Goal: Task Accomplishment & Management: Manage account settings

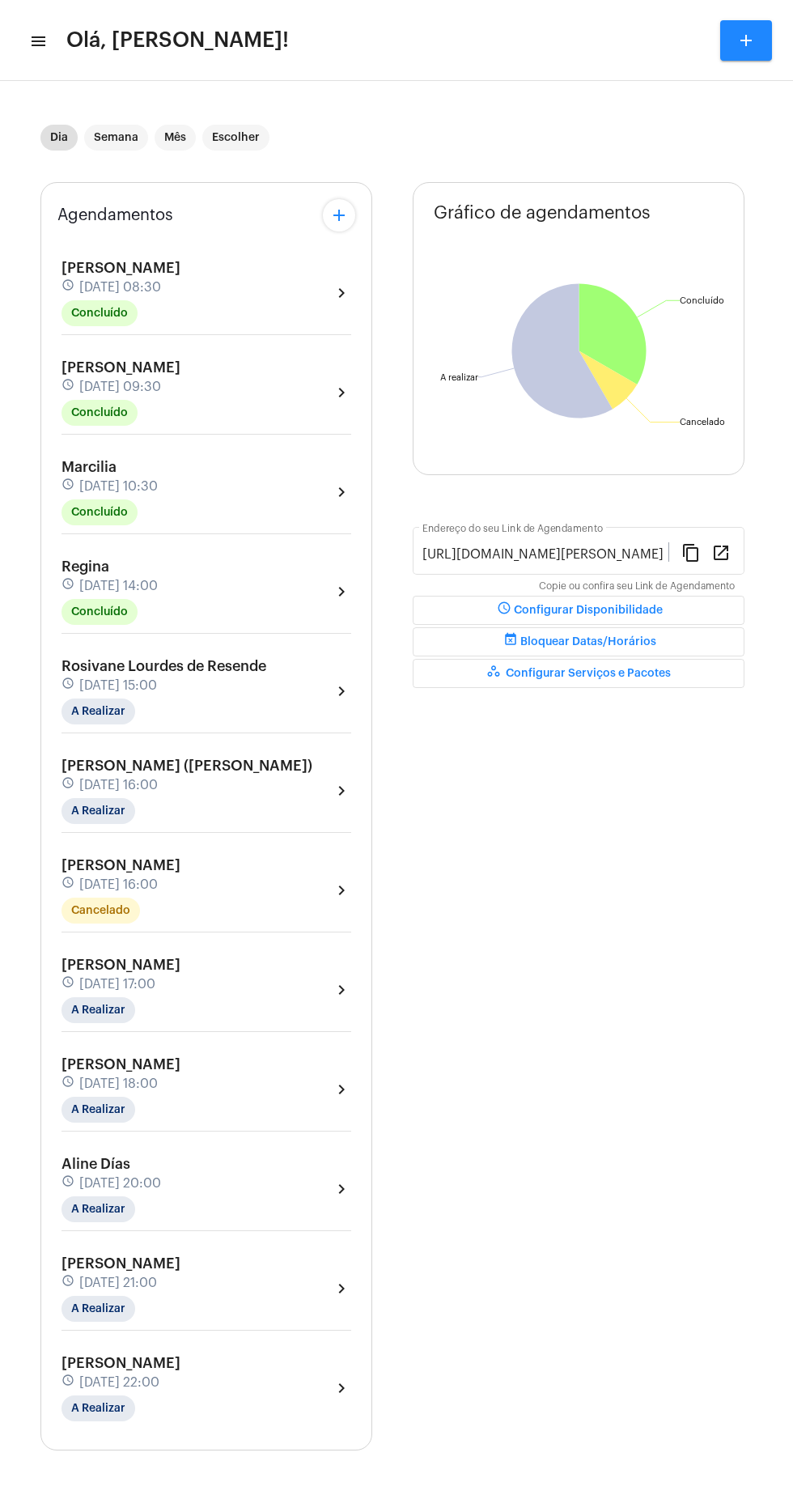
click at [42, 40] on mat-icon "menu" at bounding box center [36, 41] width 16 height 19
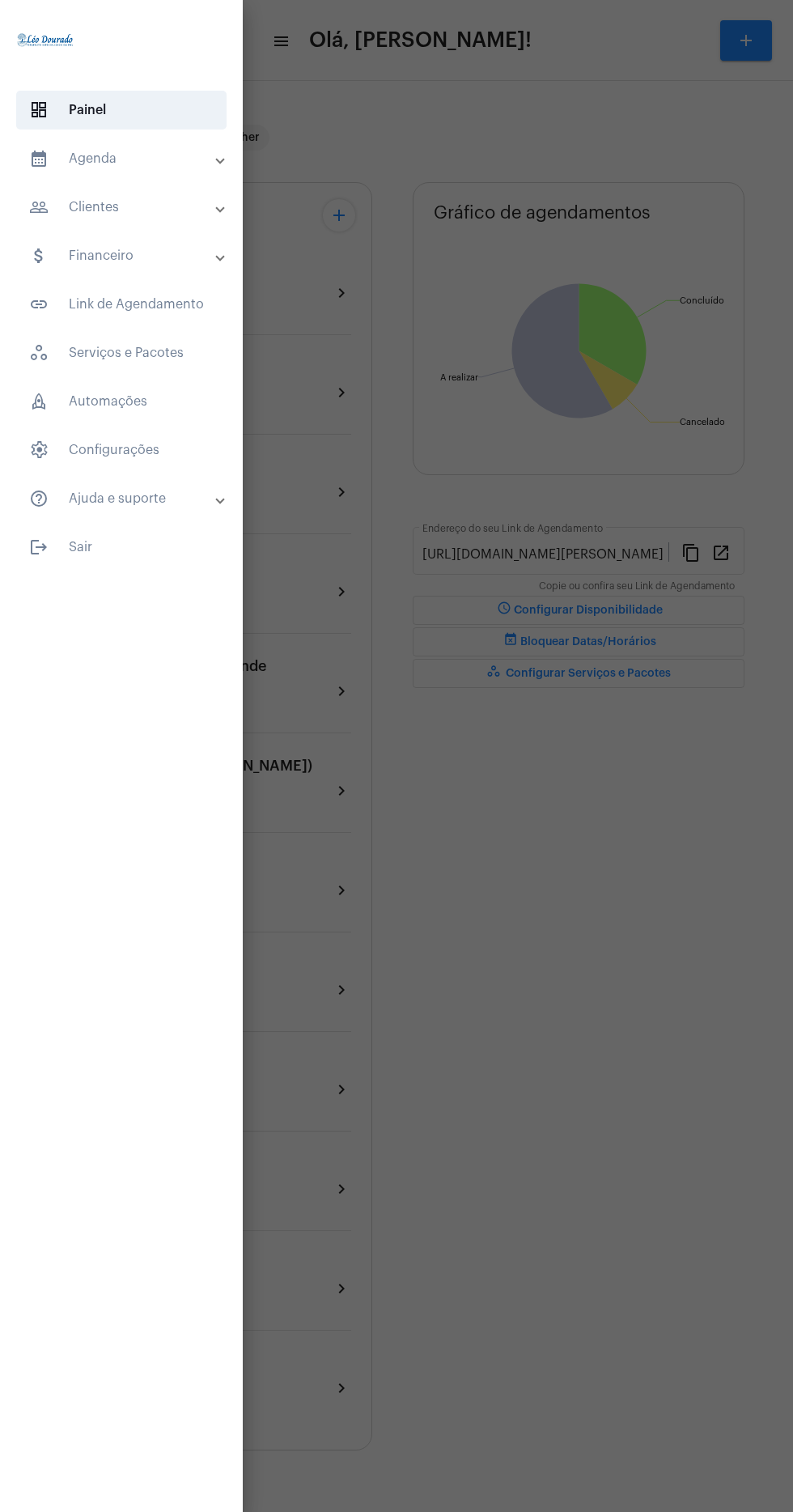
click at [65, 163] on mat-panel-title "calendar_month_outlined Agenda" at bounding box center [122, 159] width 188 height 19
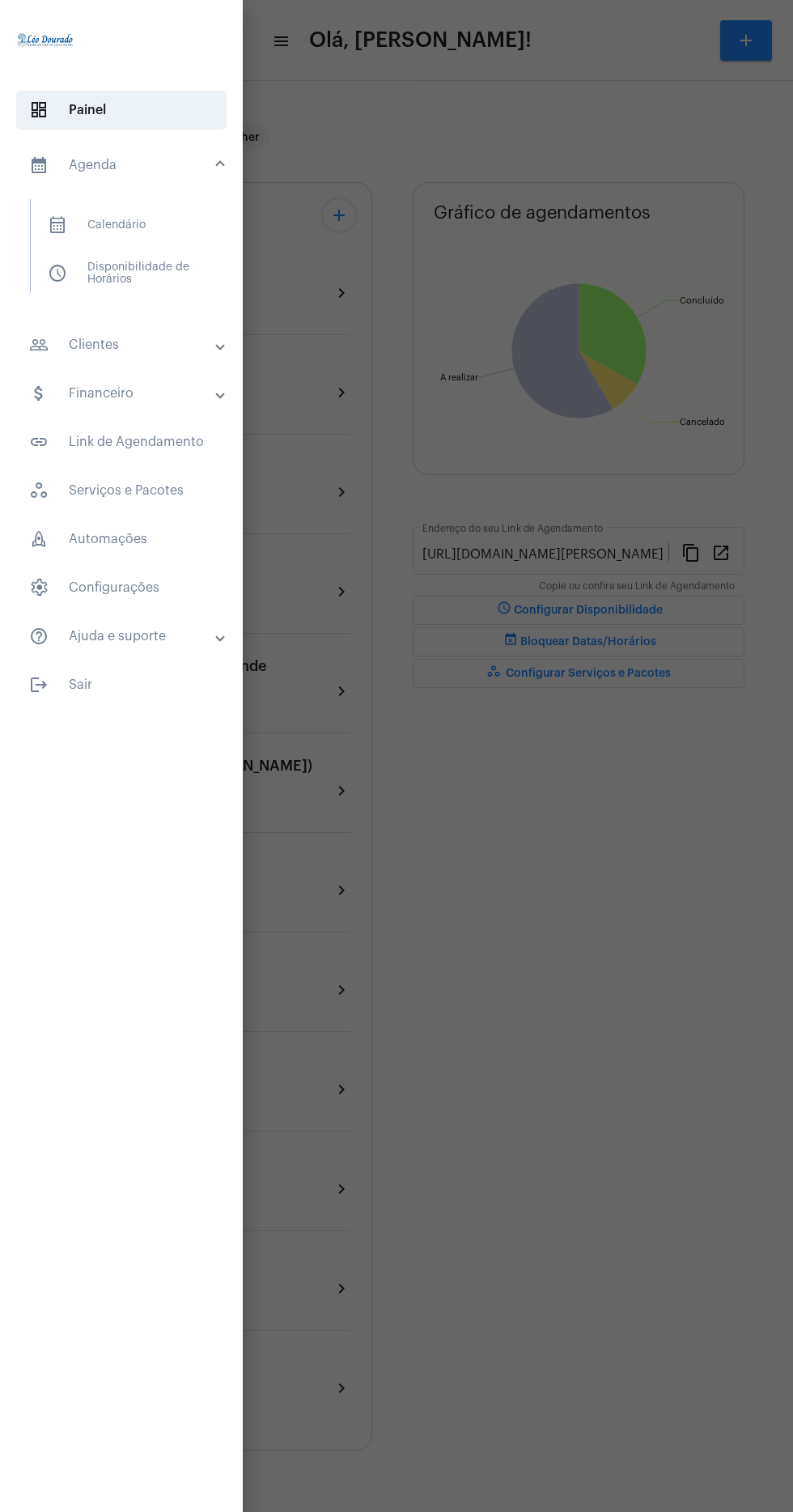
click at [83, 262] on span "schedule Disponibilidade de Horários" at bounding box center [120, 273] width 172 height 39
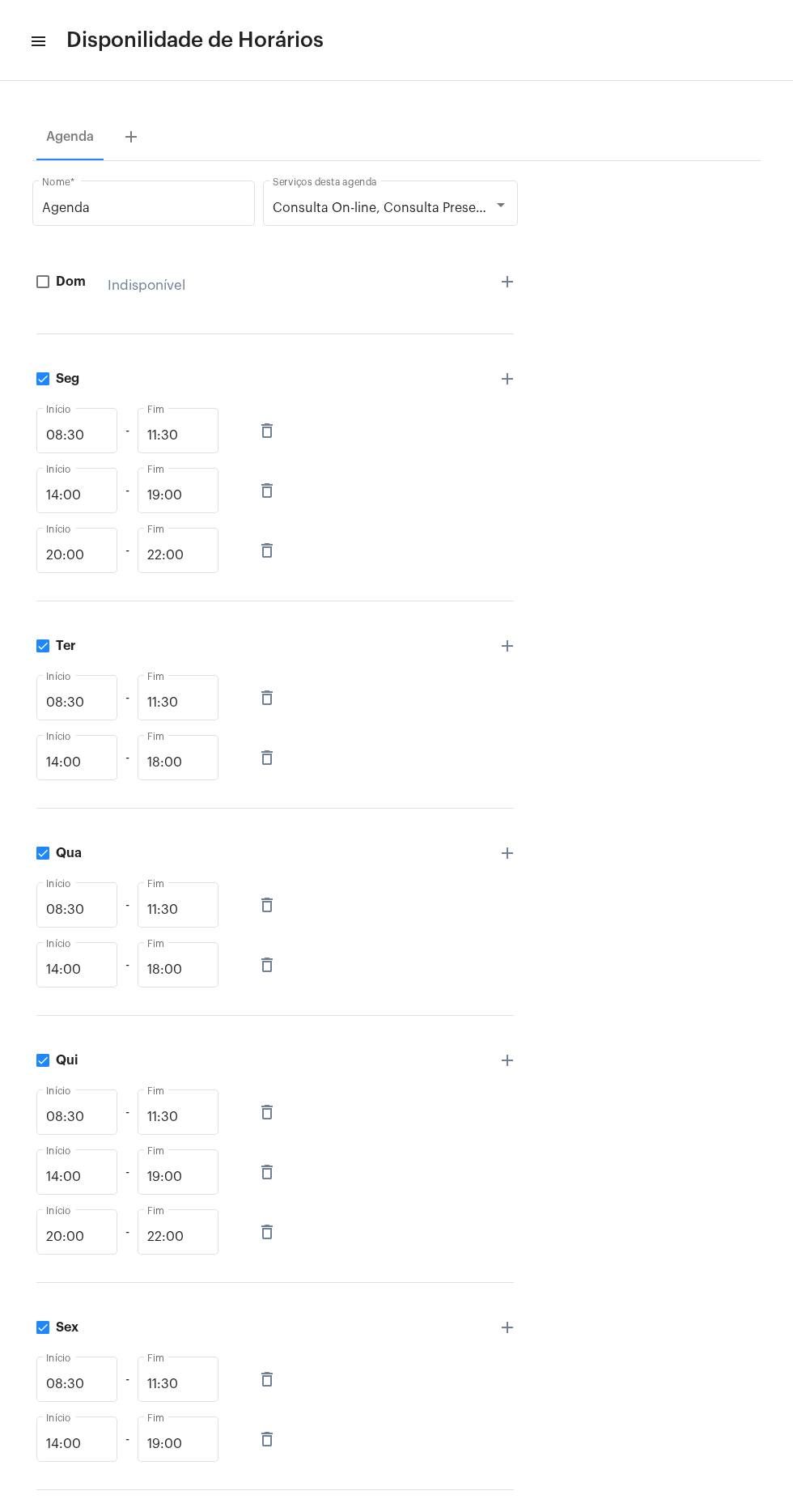
click at [36, 47] on mat-icon "menu" at bounding box center [36, 41] width 16 height 19
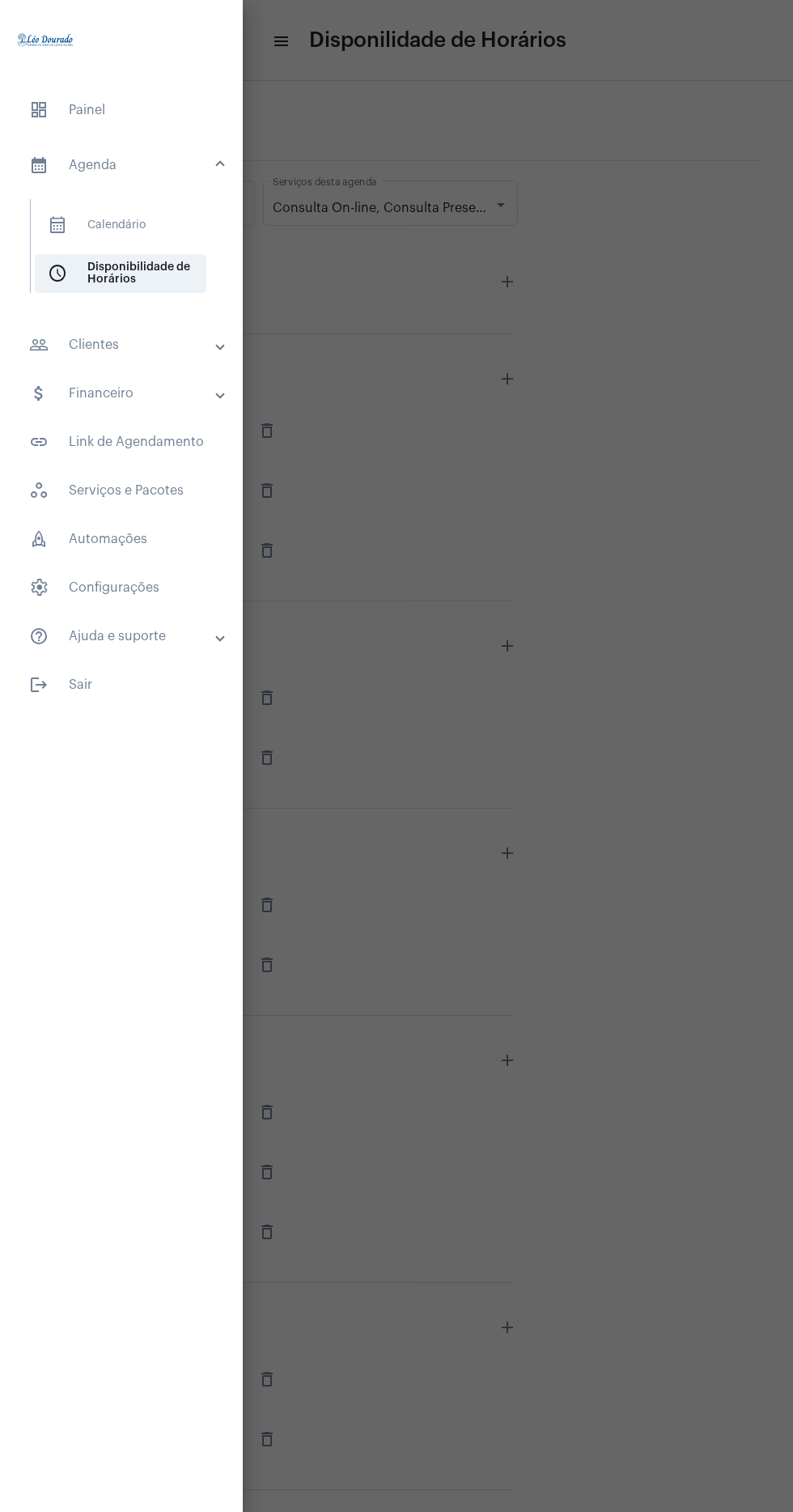
click at [66, 206] on span "calendar_month_outlined Calendário" at bounding box center [120, 225] width 172 height 39
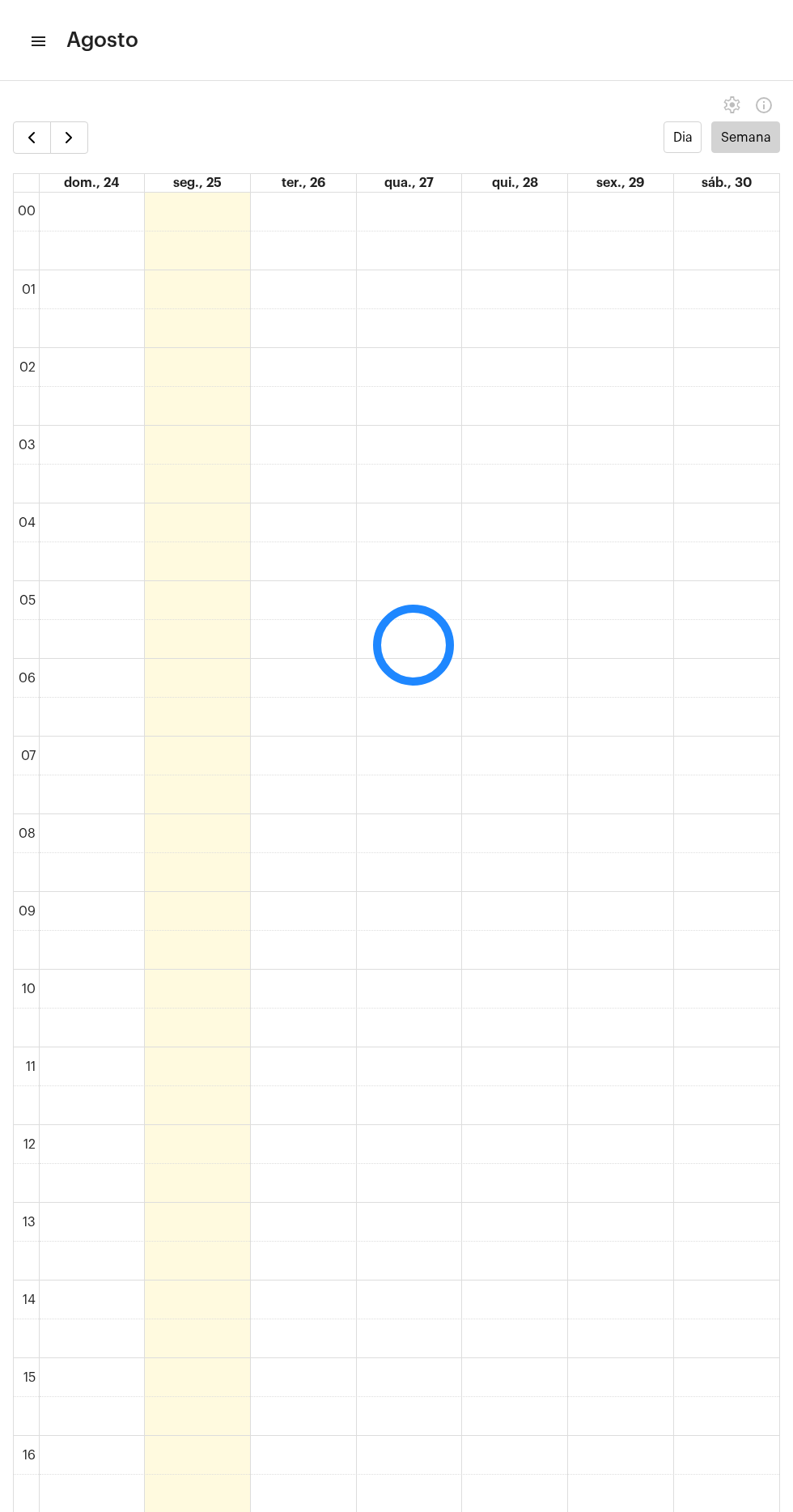
scroll to position [467, 0]
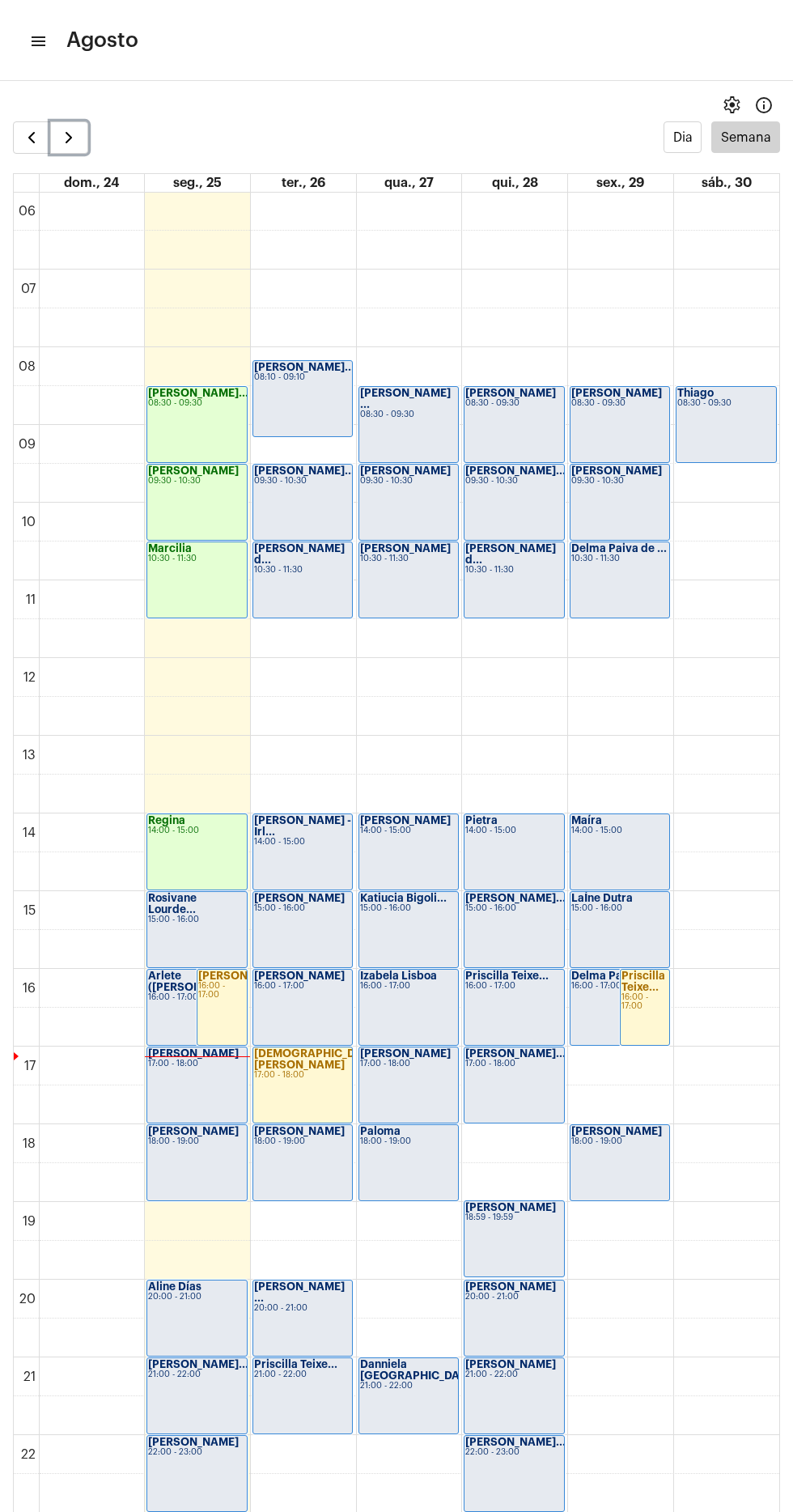
click at [68, 137] on span "button" at bounding box center [69, 138] width 19 height 19
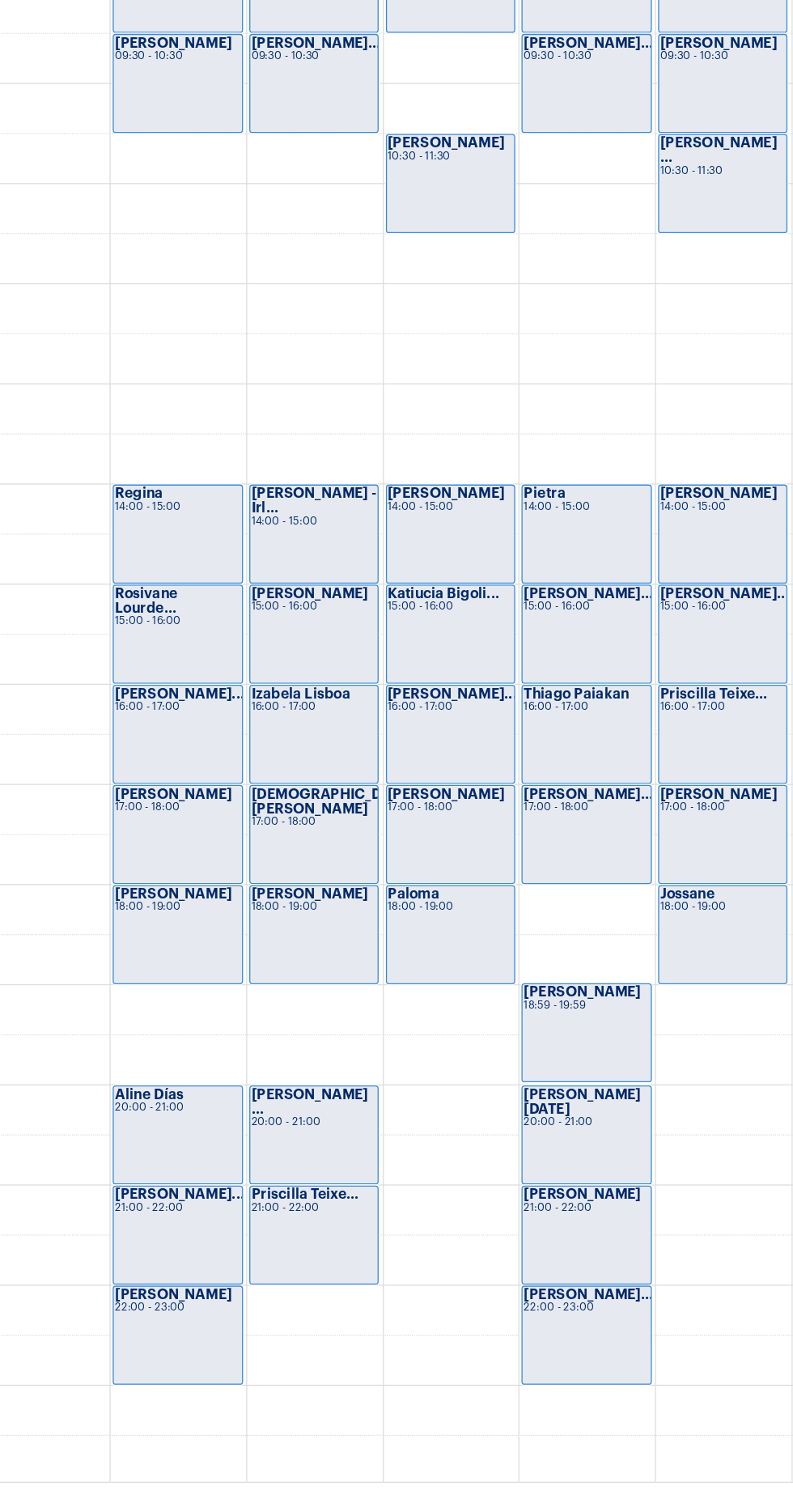
scroll to position [501, 0]
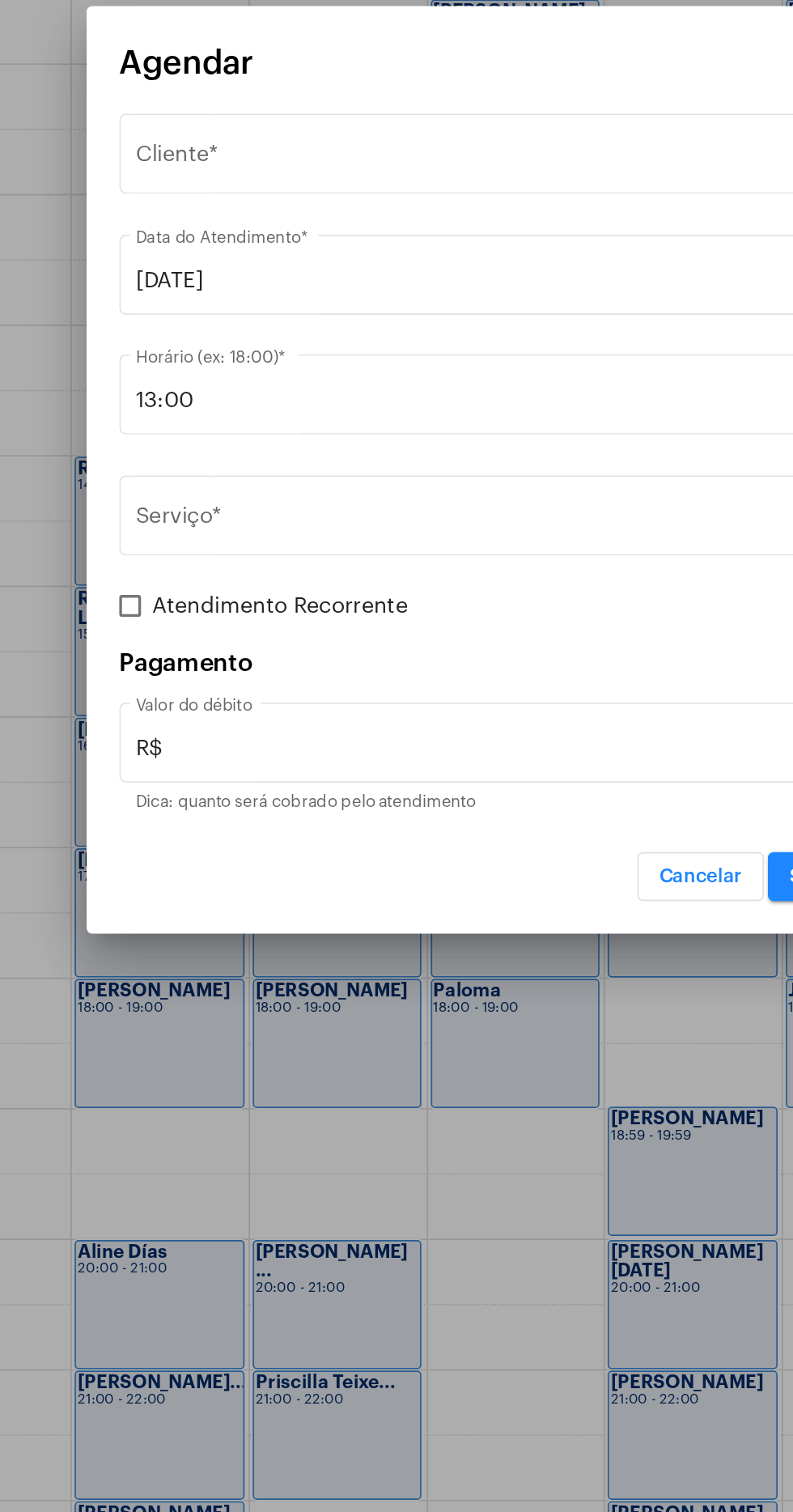
click at [209, 579] on span "Selecione o Cliente" at bounding box center [389, 571] width 413 height 14
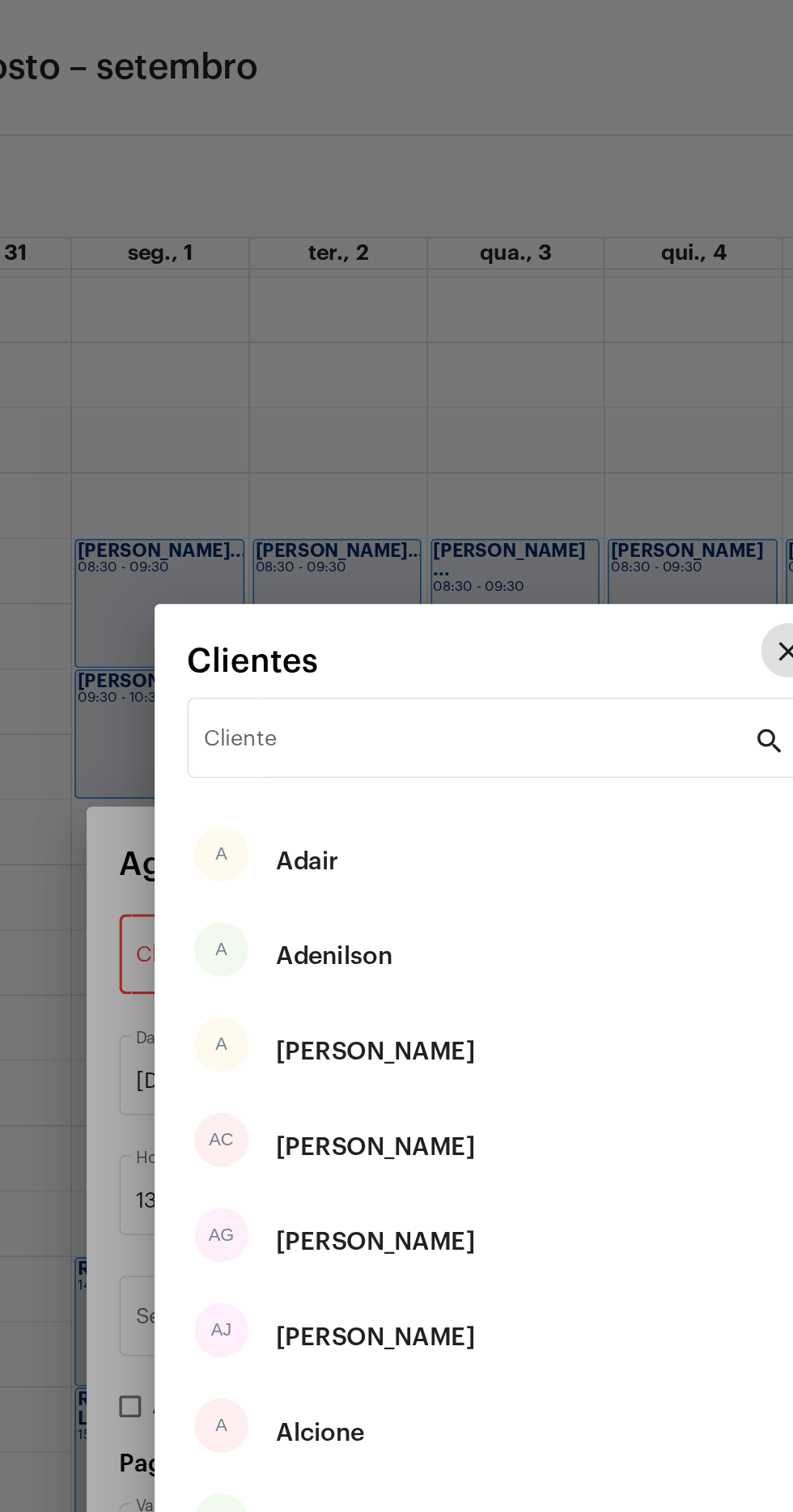
click at [384, 450] on input "Cliente" at bounding box center [387, 443] width 327 height 14
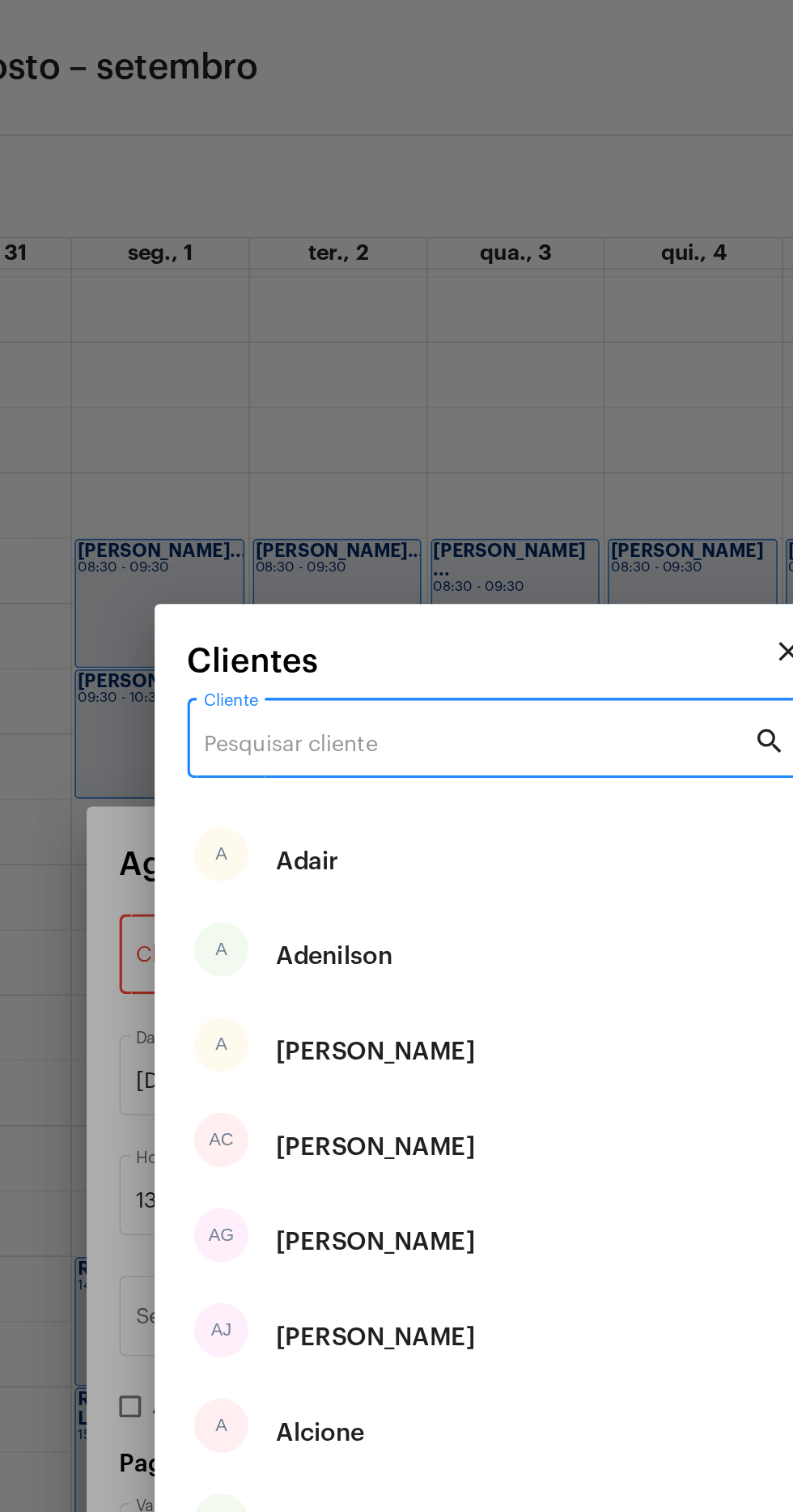
click at [397, 416] on div "Cliente" at bounding box center [387, 437] width 327 height 51
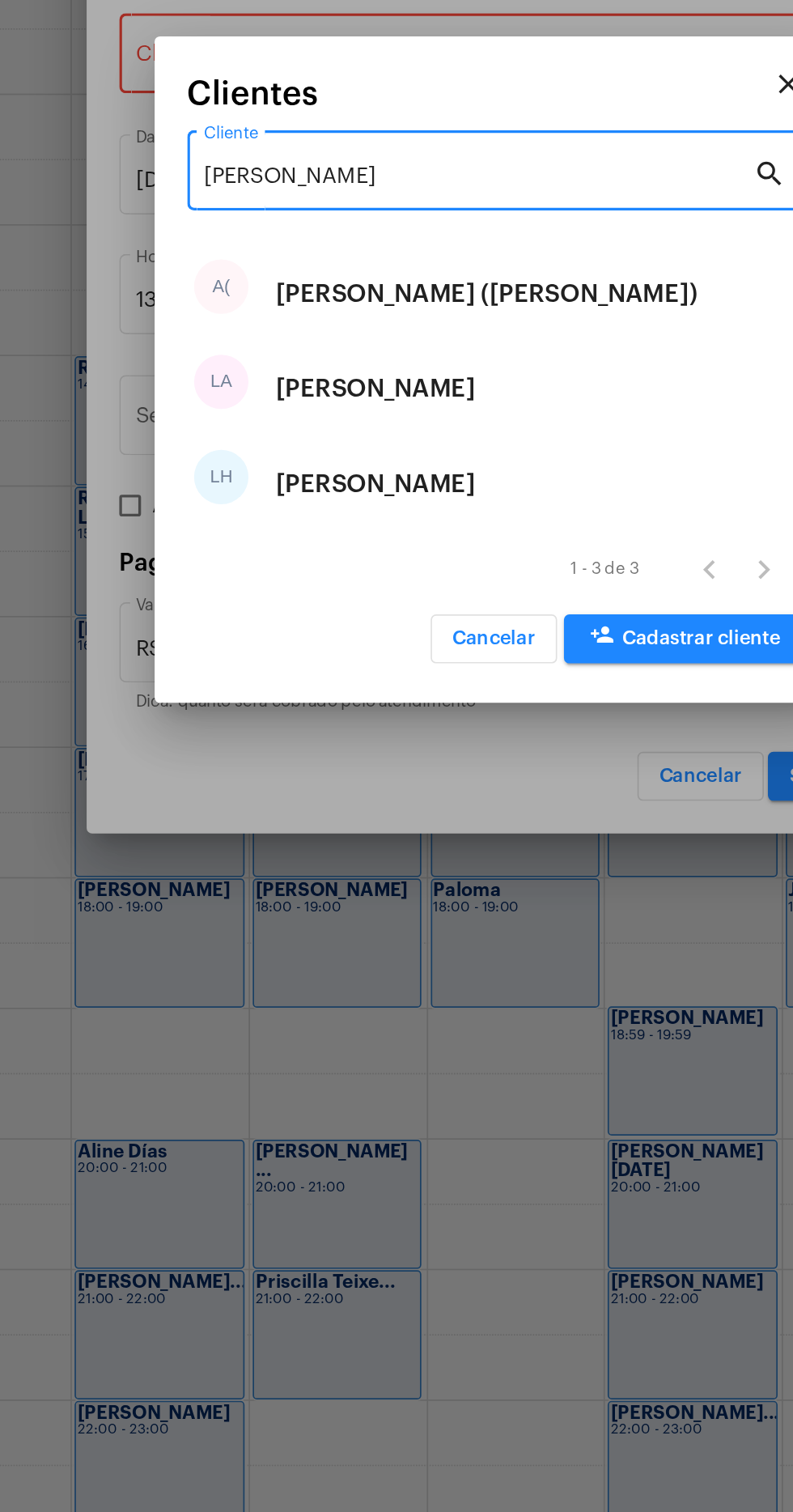
type input "Luiz"
click at [458, 709] on div "A( Arlete (Luiz Gustavo)" at bounding box center [396, 710] width 366 height 56
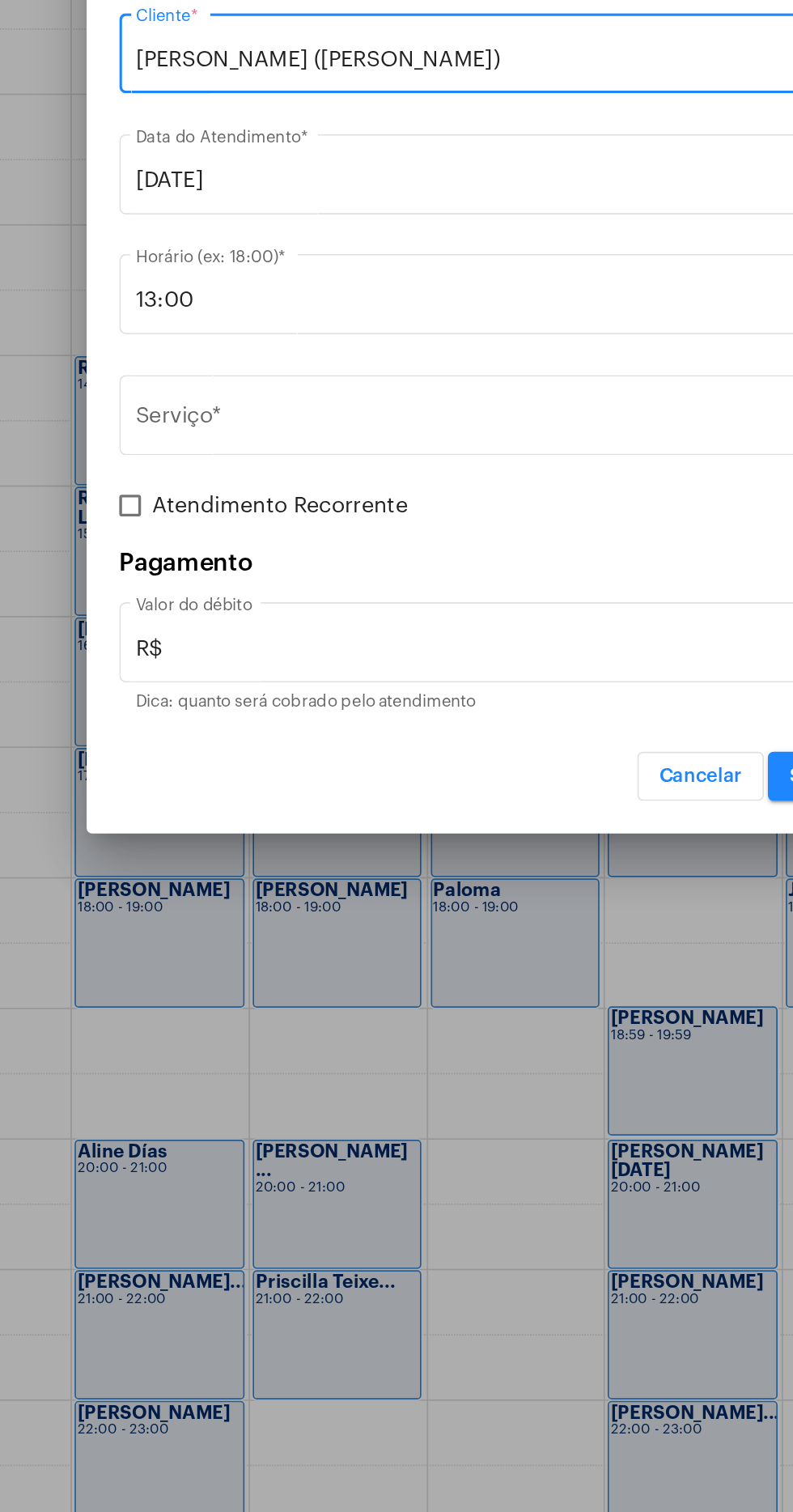
click at [385, 646] on input "01/09/2025" at bounding box center [396, 643] width 427 height 14
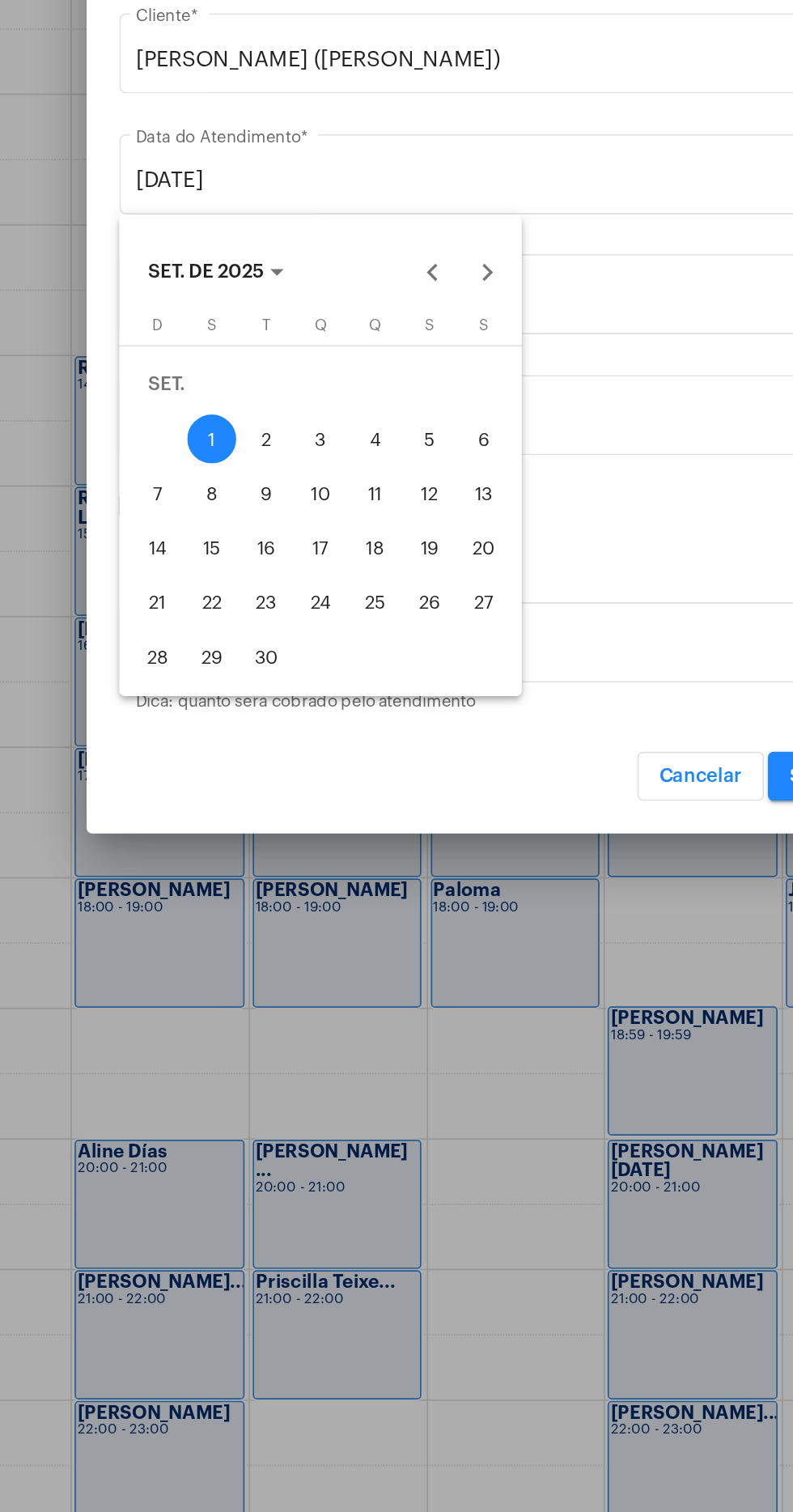
click at [239, 831] on div "8" at bounding box center [228, 830] width 29 height 29
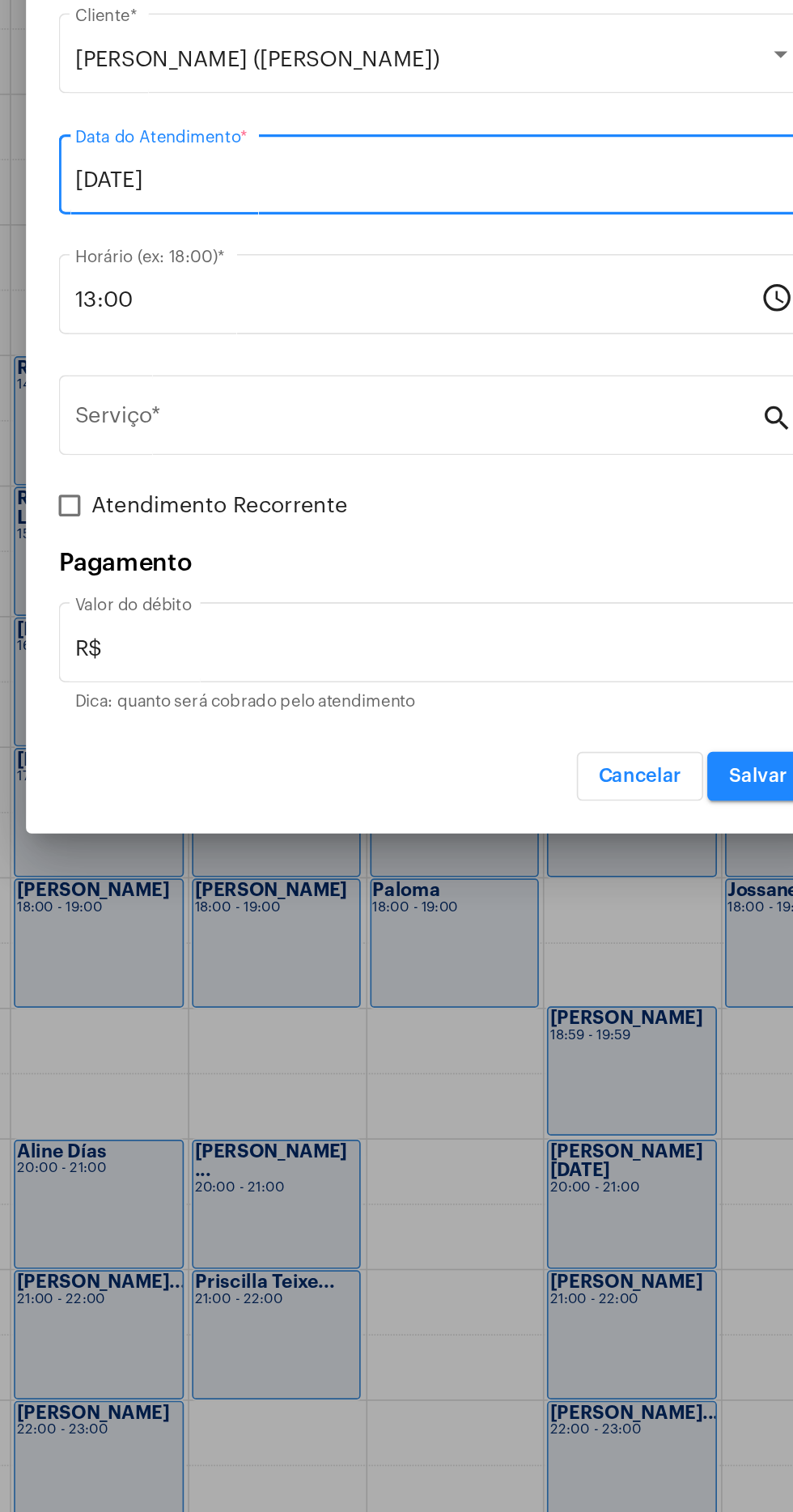
click at [347, 720] on input "13:00" at bounding box center [386, 714] width 408 height 14
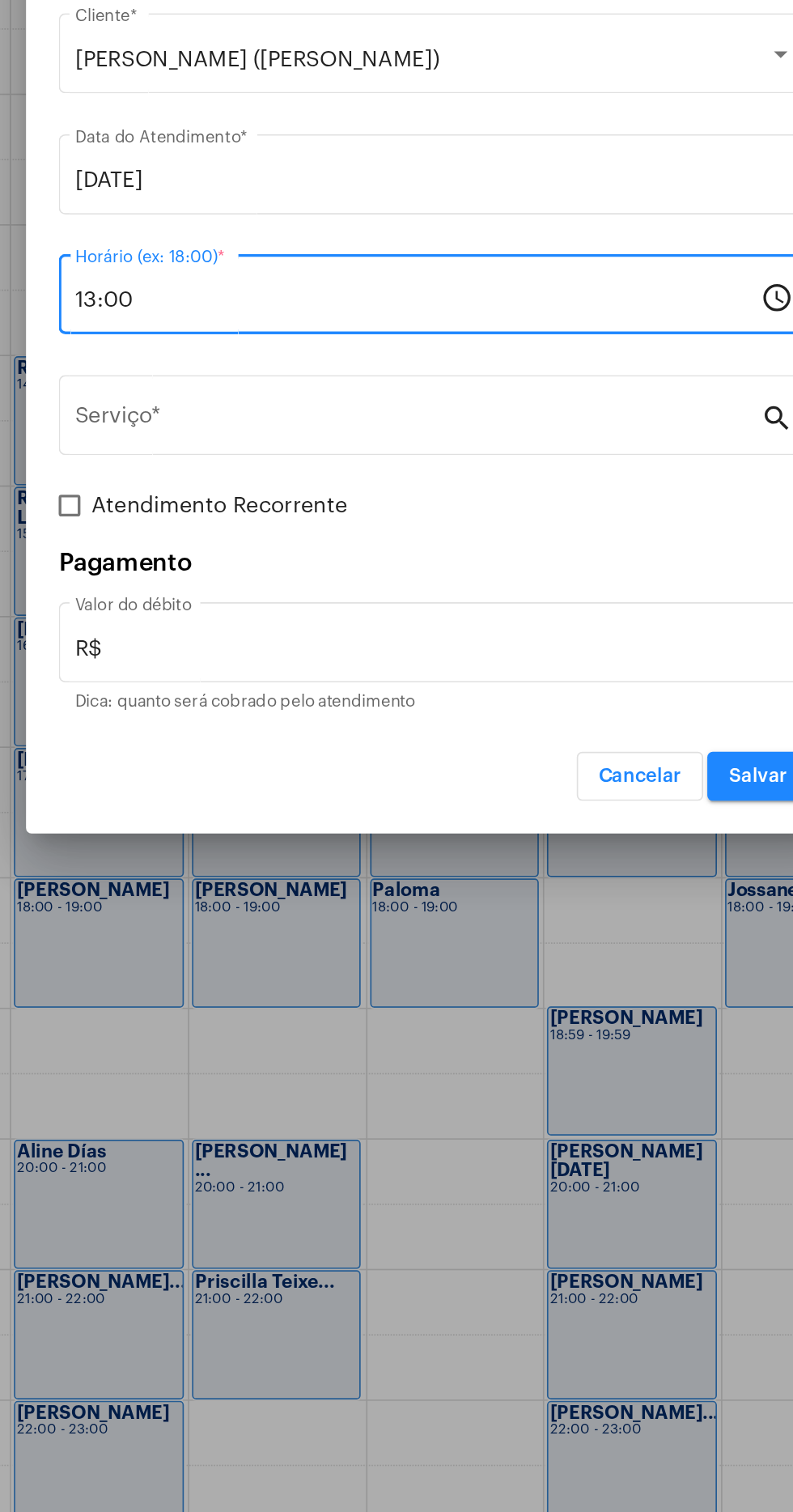
click at [406, 637] on input "08/09/2025" at bounding box center [396, 643] width 427 height 14
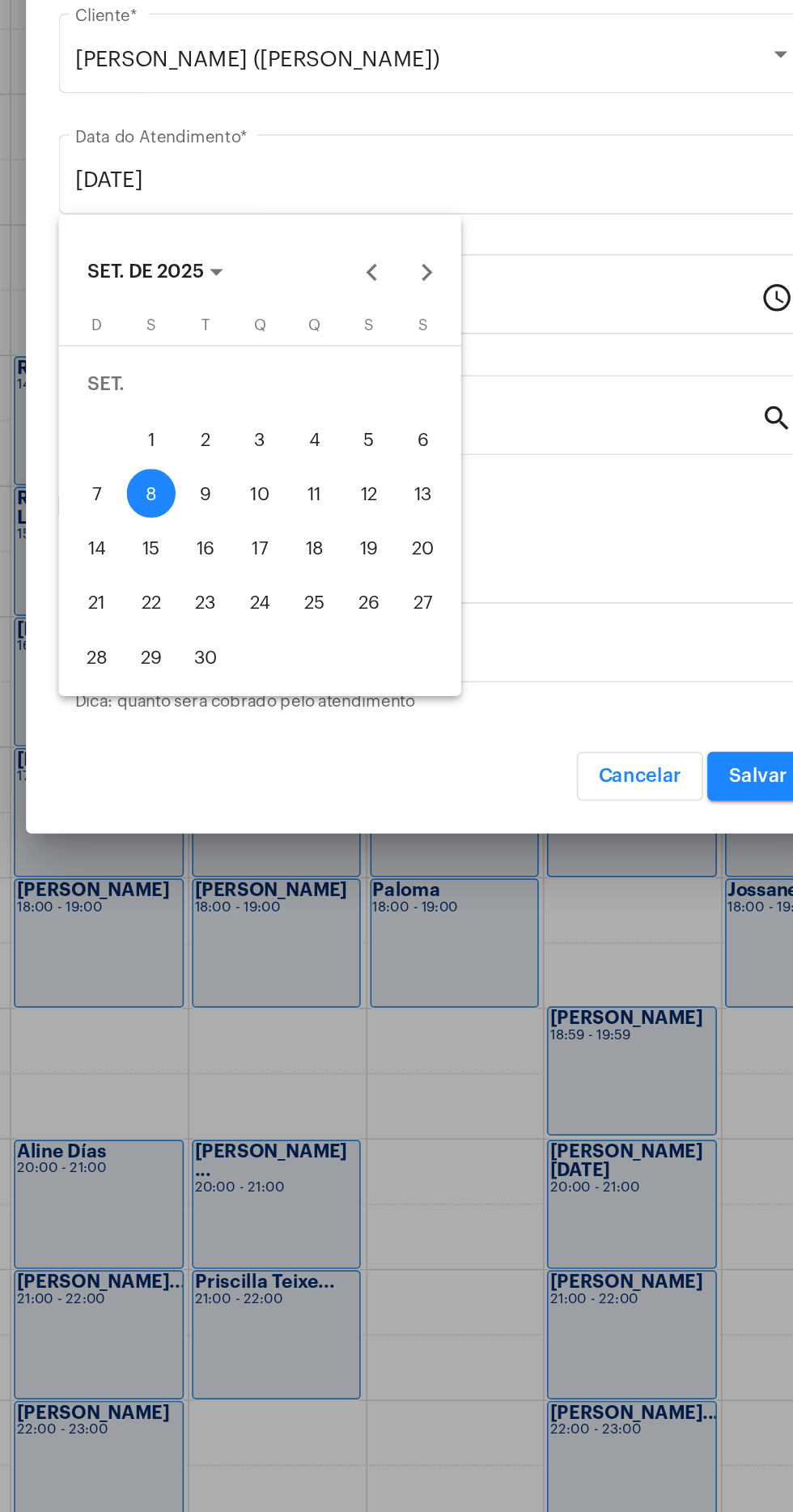
click at [225, 808] on div "1" at bounding box center [228, 797] width 29 height 29
type input "01/09/2025"
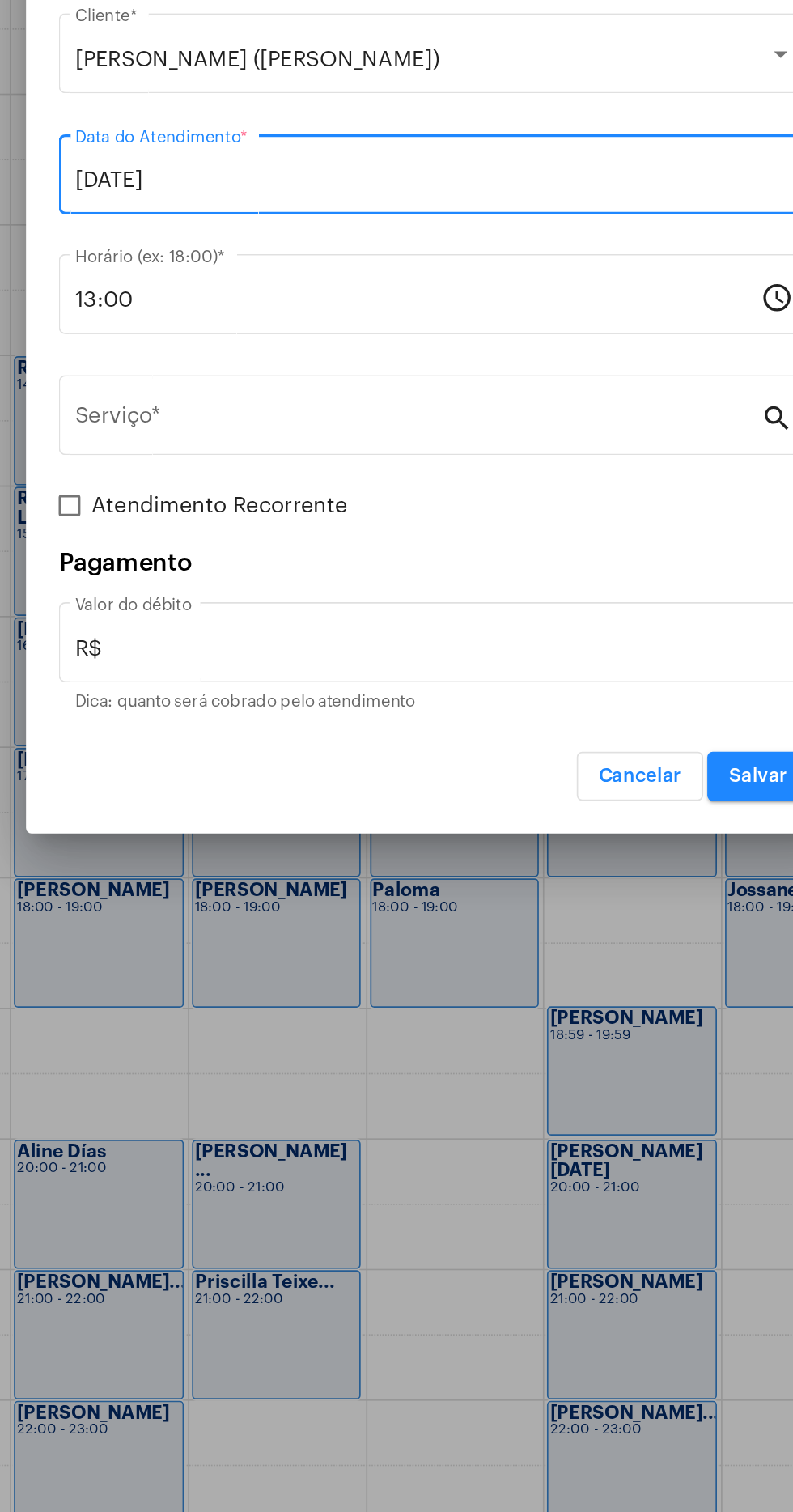
click at [352, 720] on input "13:00" at bounding box center [386, 714] width 408 height 14
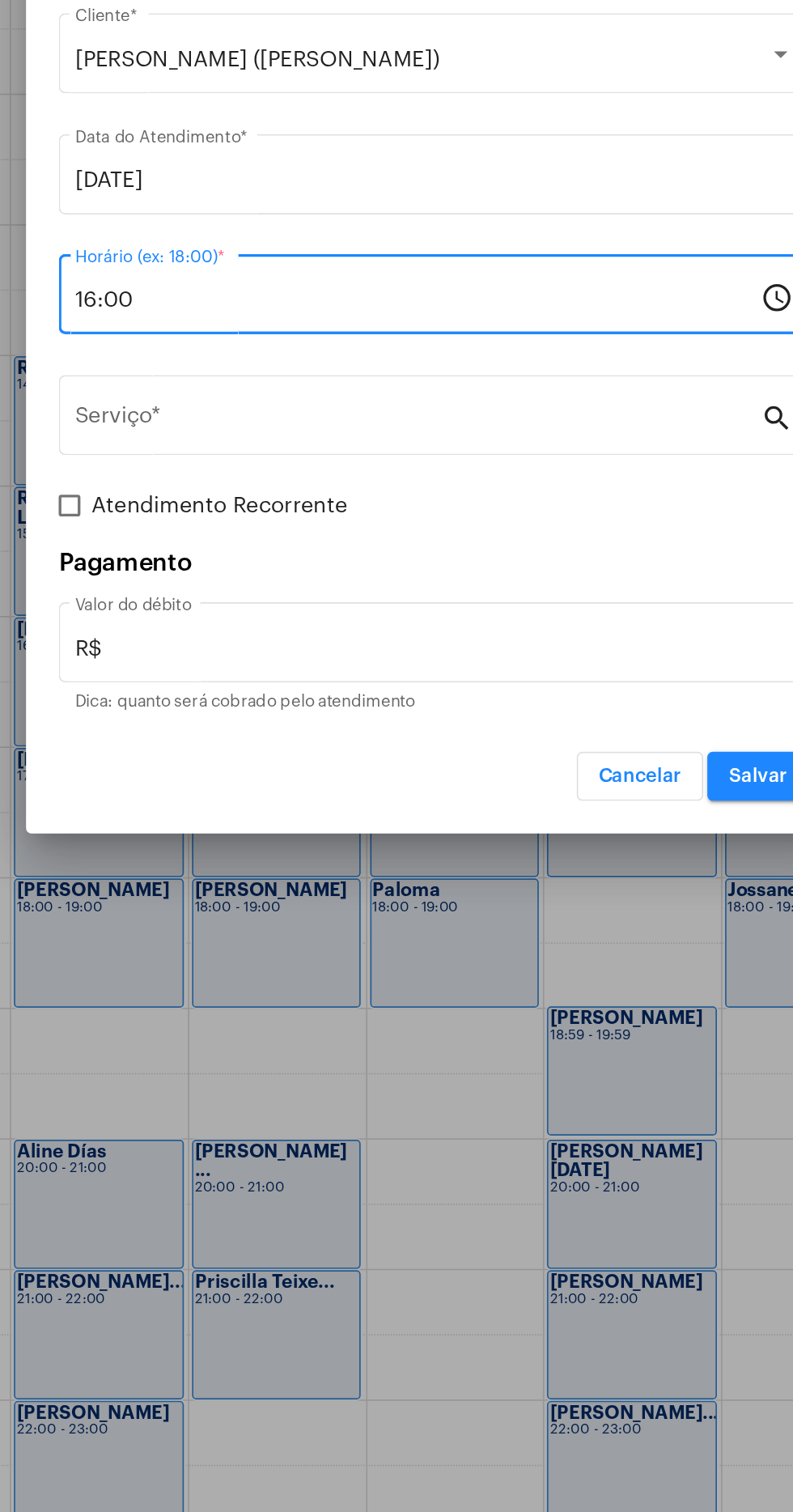
type input "16:00"
click at [458, 784] on input "Serviço *" at bounding box center [386, 787] width 408 height 14
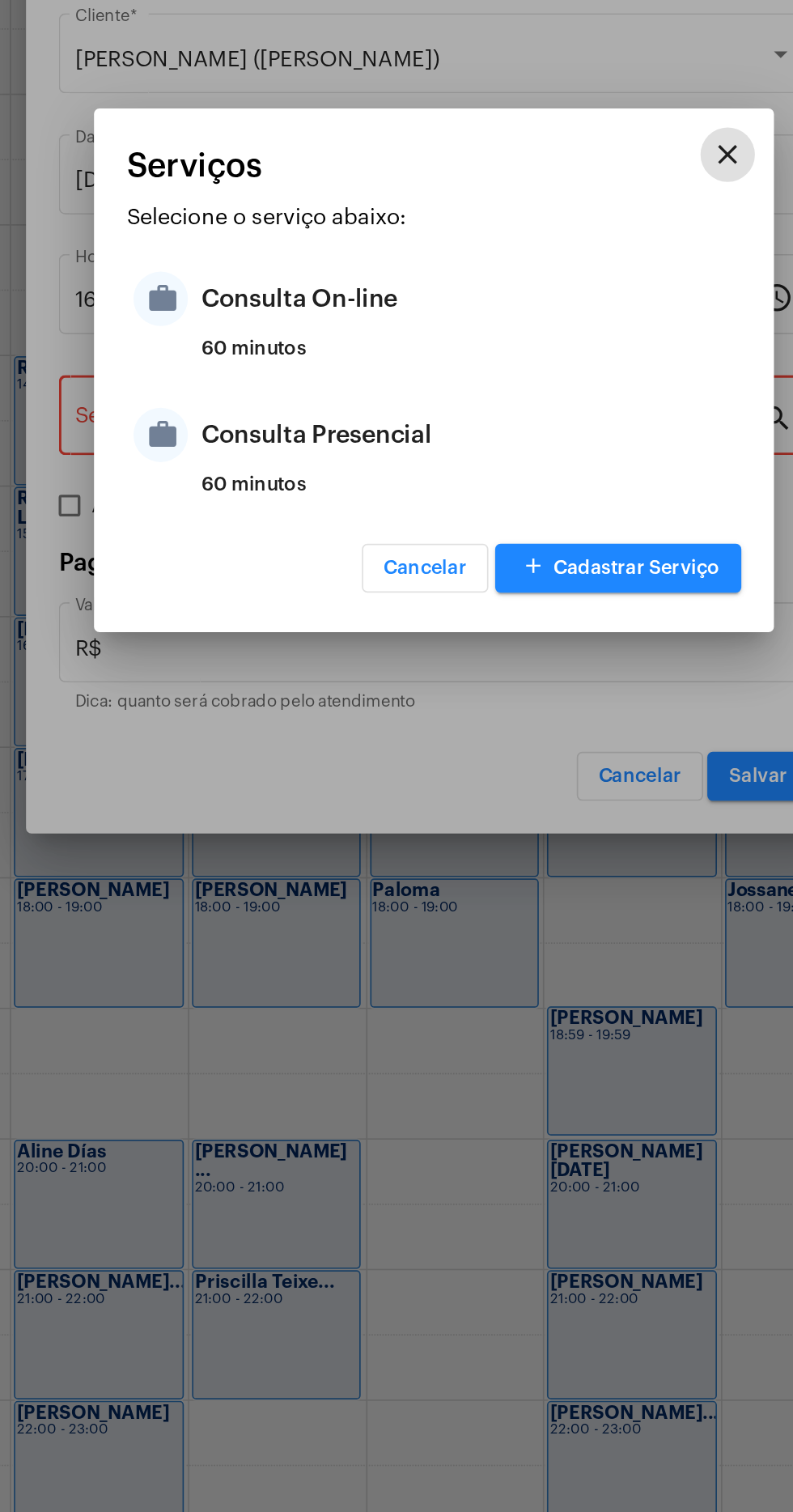
click at [383, 794] on div "Consulta Presencial" at bounding box center [417, 794] width 317 height 49
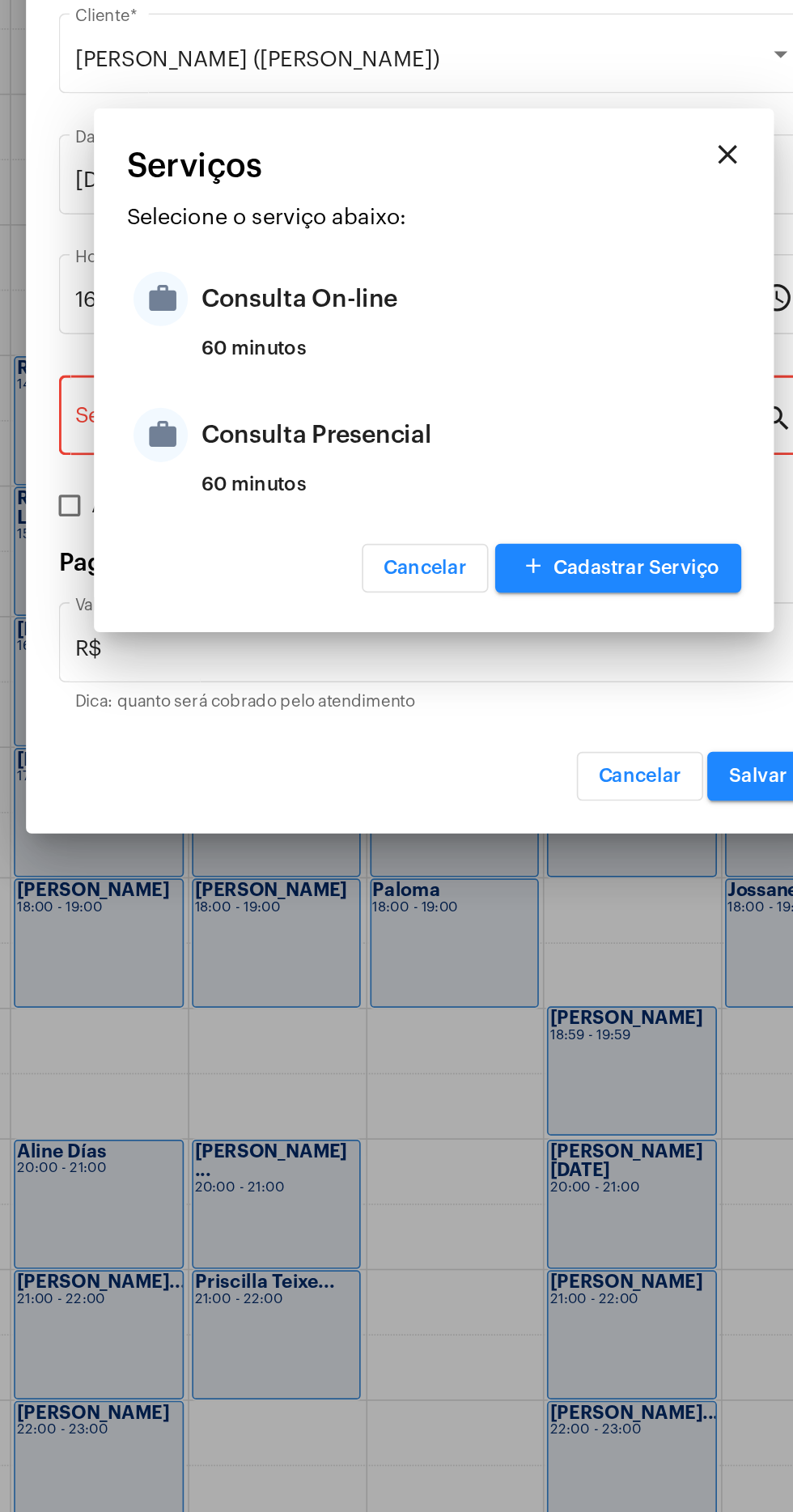
type input "Consulta Presencial"
type input "R$ 150"
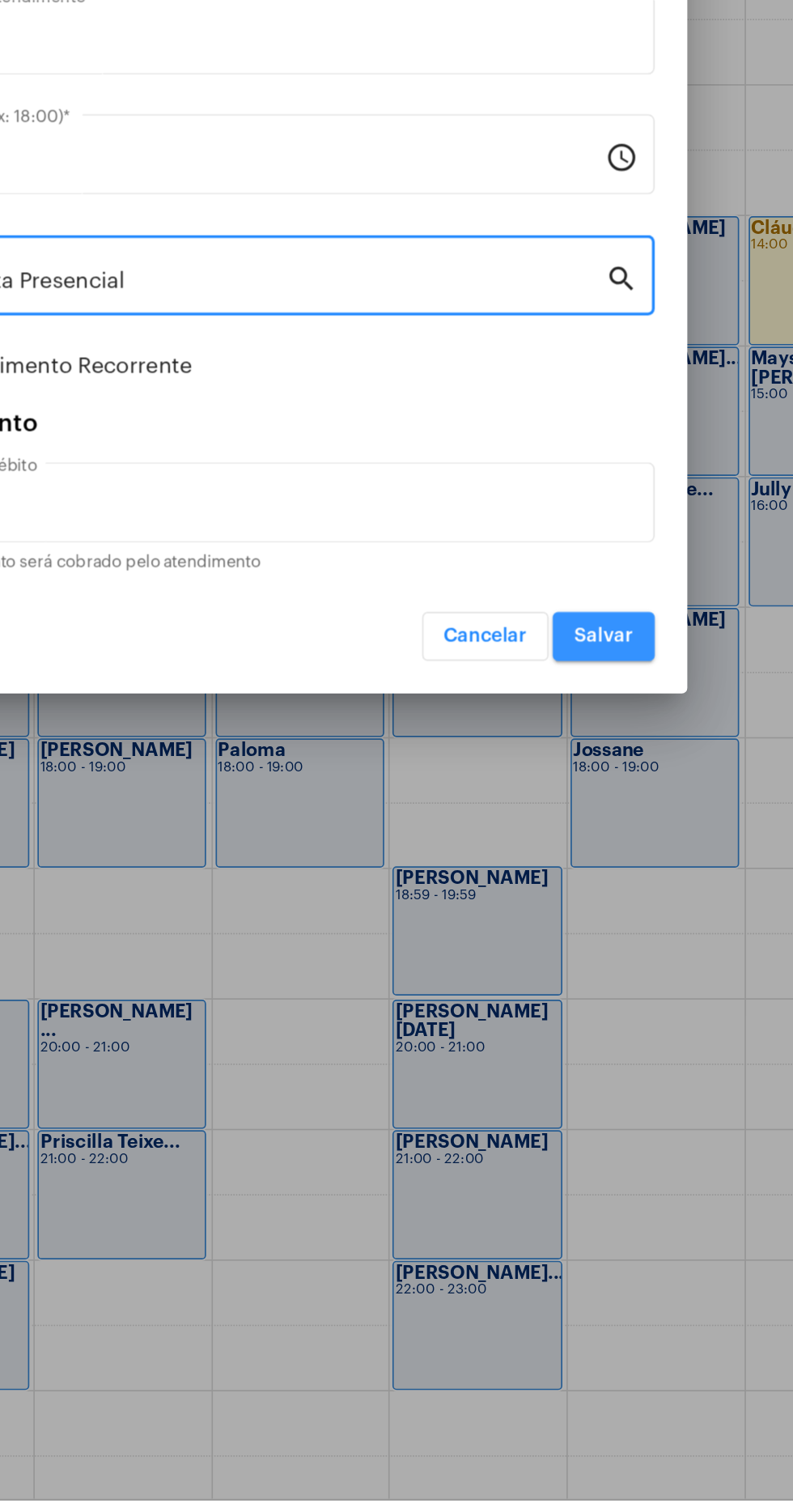
click at [606, 991] on button "Salvar" at bounding box center [589, 998] width 61 height 29
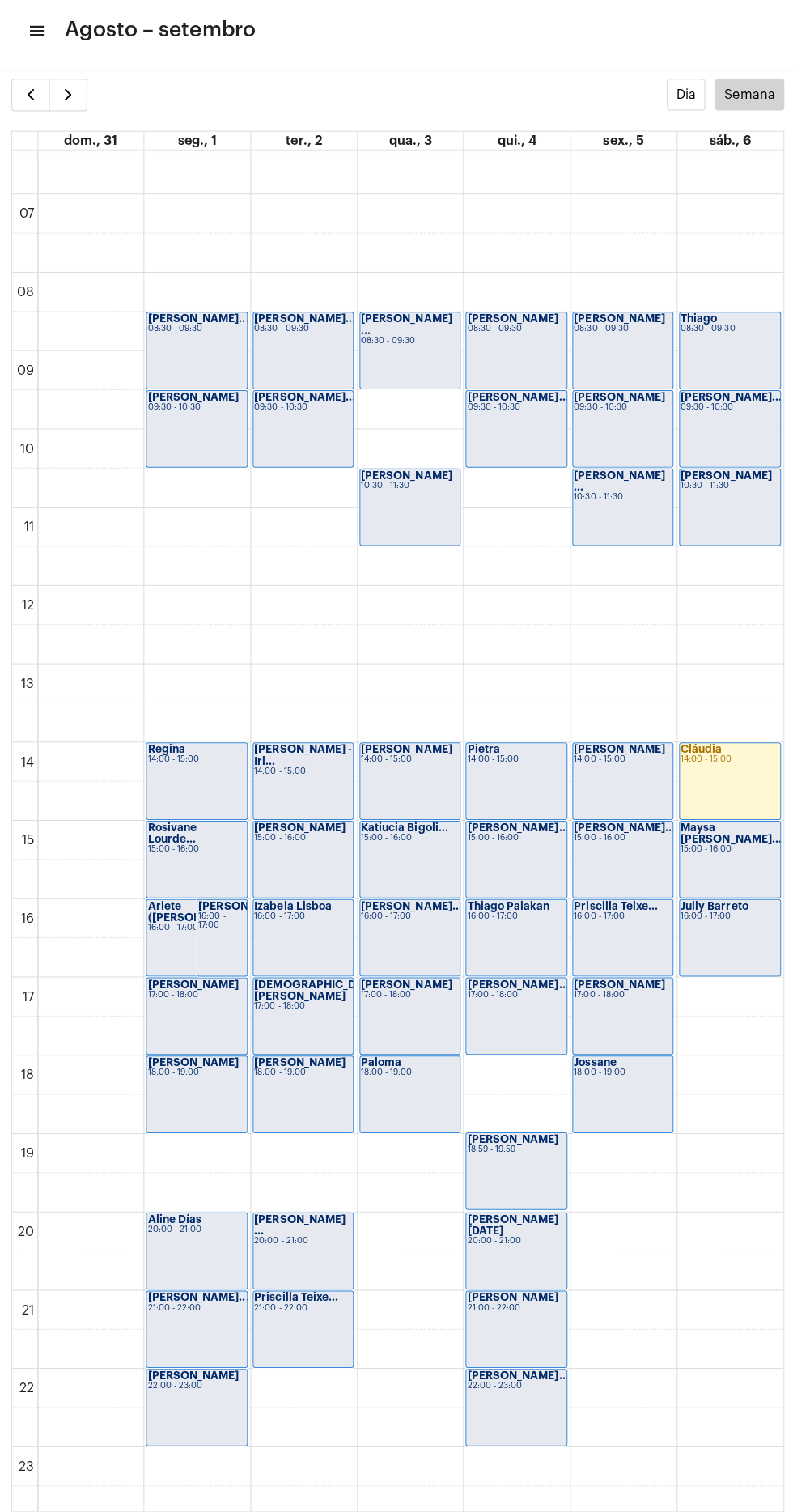
scroll to position [499, 0]
click at [31, 102] on span "button" at bounding box center [32, 105] width 19 height 19
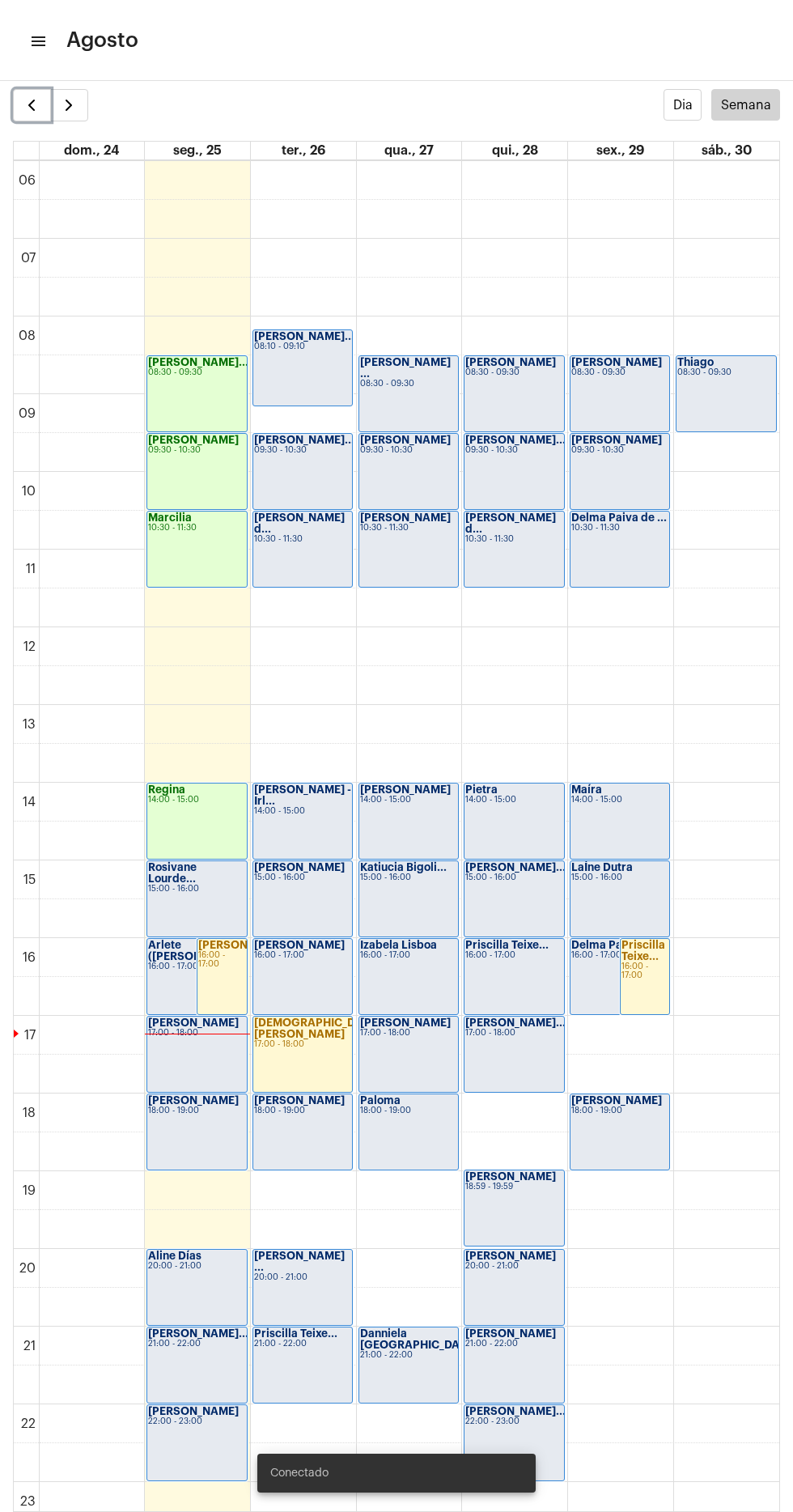
scroll to position [511, 0]
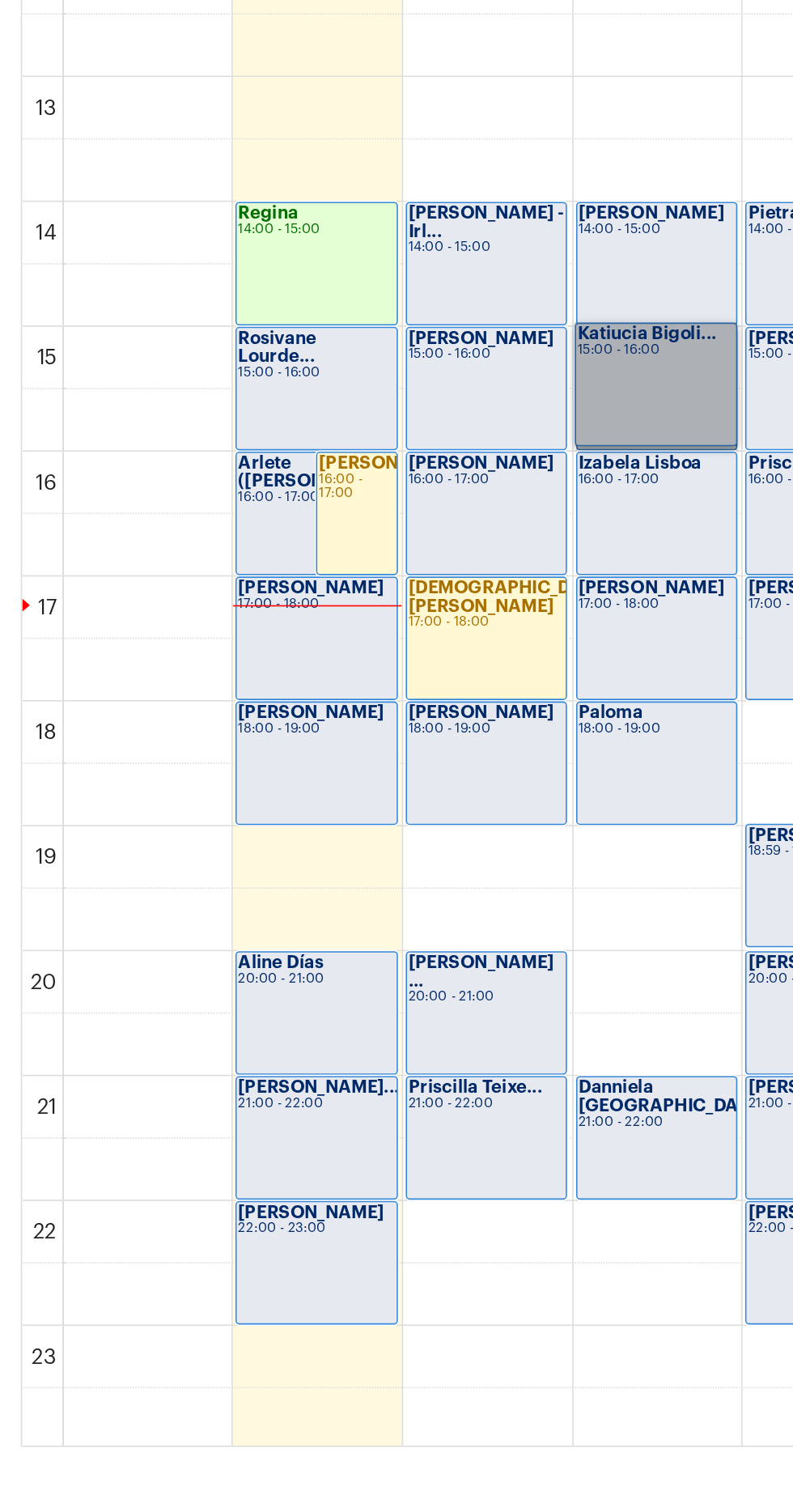
click at [436, 875] on link "Katiucia Bigoli... 15:00 - 16:00" at bounding box center [408, 853] width 100 height 76
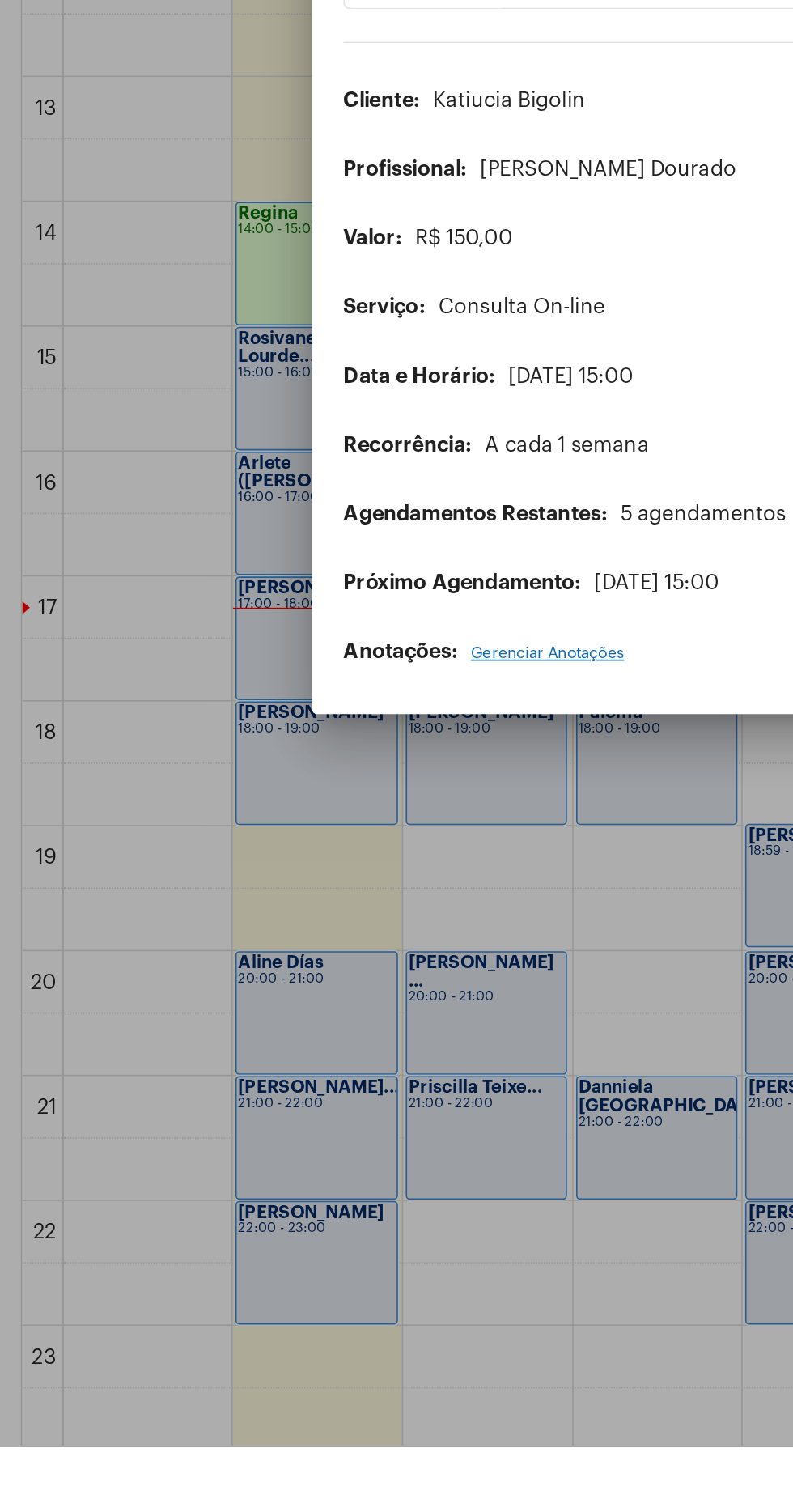
click at [451, 810] on div "Serviço: Consulta On-line" at bounding box center [396, 803] width 366 height 14
click at [398, 1228] on div at bounding box center [396, 756] width 793 height 1512
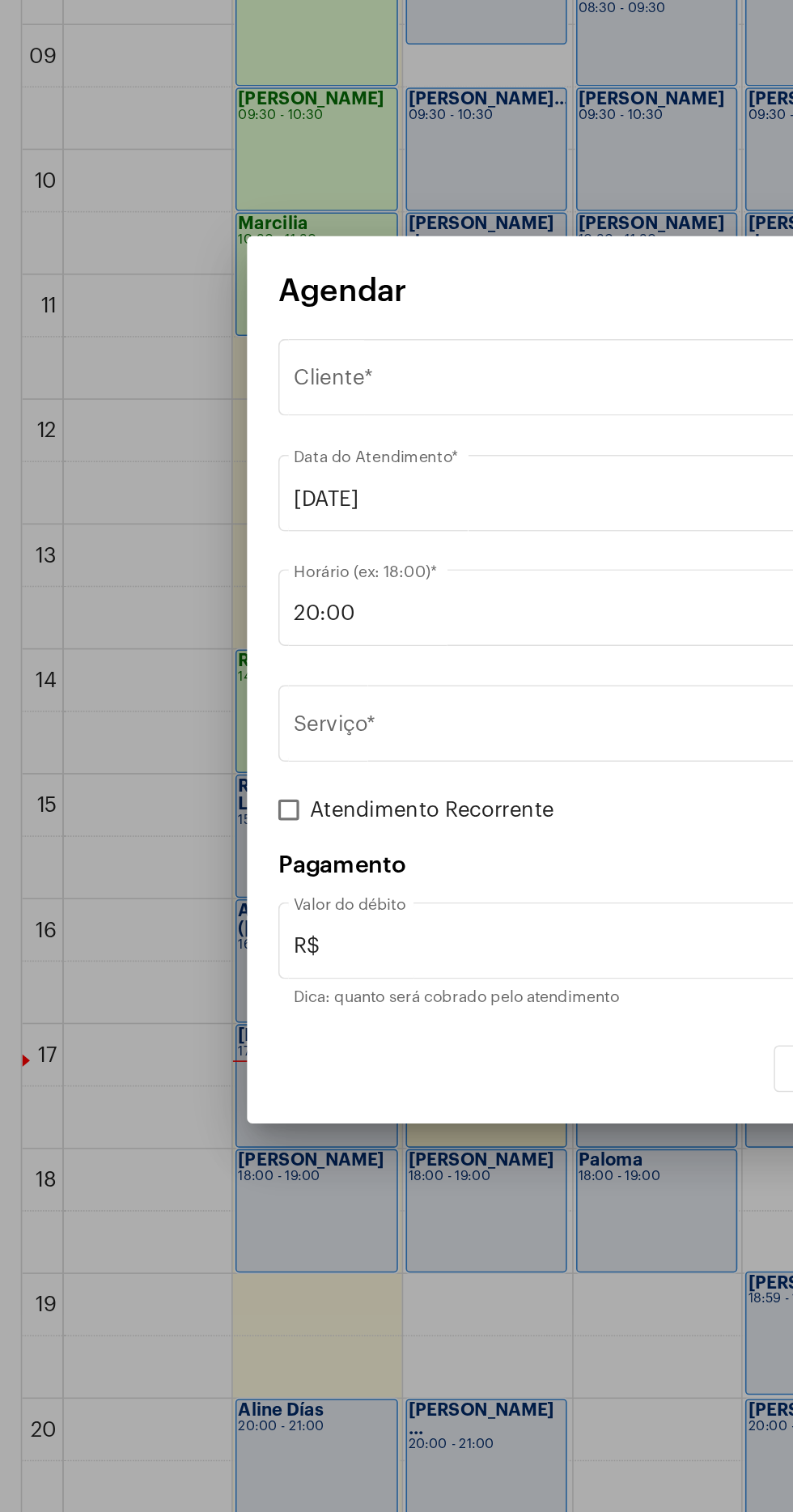
click at [351, 574] on div "Selecione o Cliente" at bounding box center [389, 571] width 413 height 14
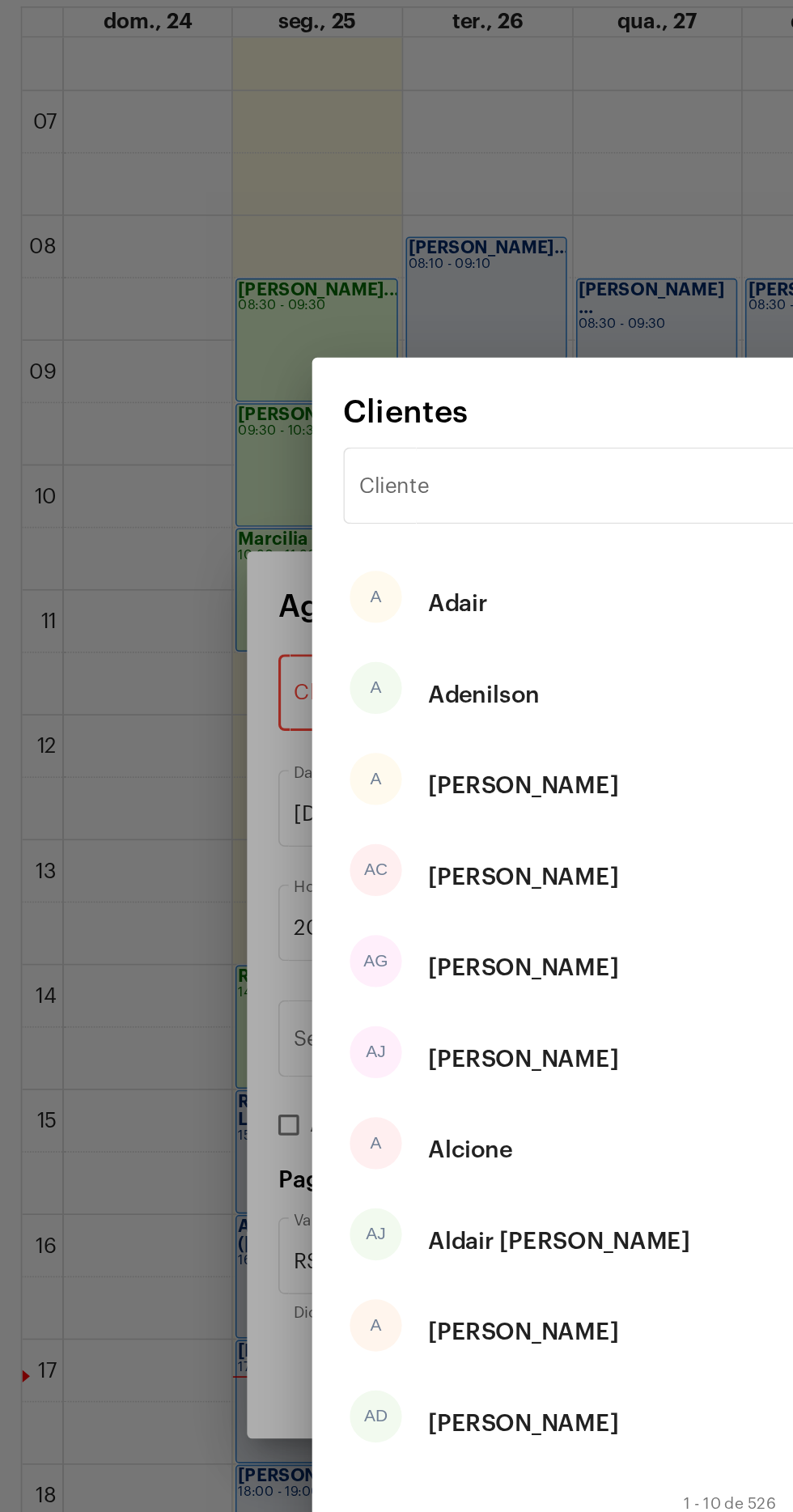
click at [322, 437] on input "Cliente" at bounding box center [387, 443] width 327 height 14
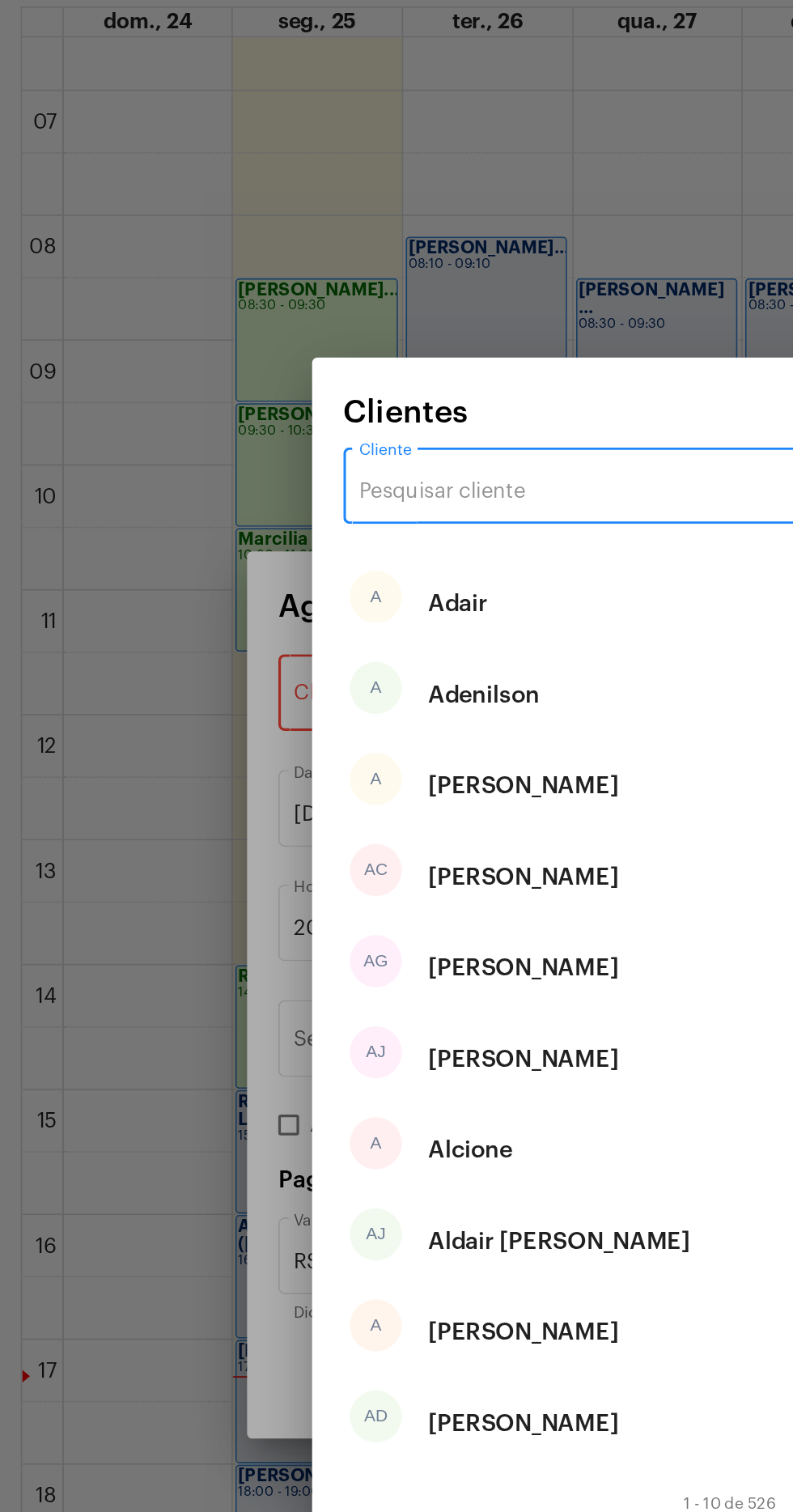
click at [350, 441] on input "Cliente" at bounding box center [387, 443] width 327 height 14
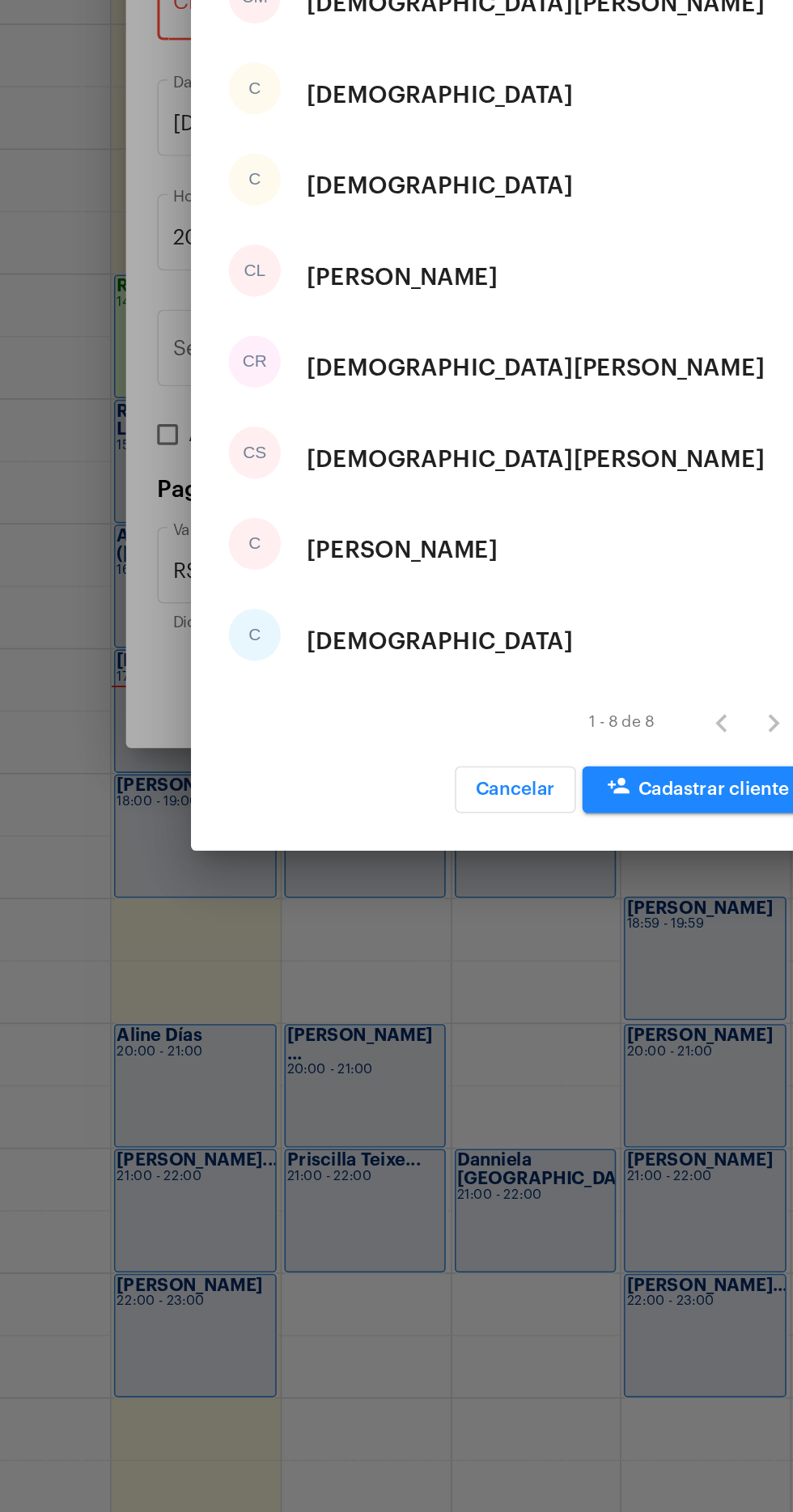
type input "Cristi"
click at [378, 908] on div "C Cristina" at bounding box center [396, 909] width 366 height 56
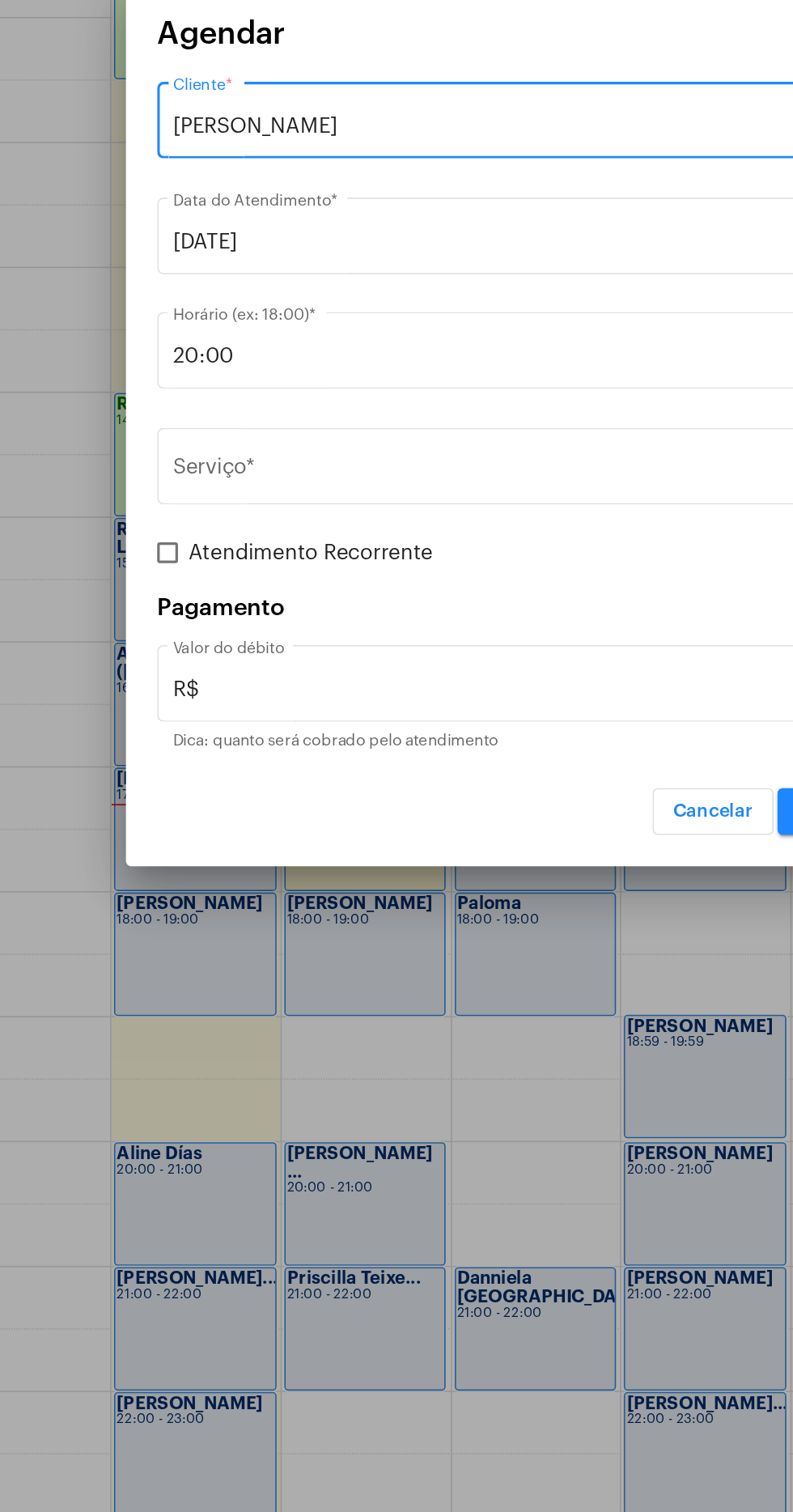
click at [447, 760] on div "Serviço *" at bounding box center [386, 781] width 408 height 51
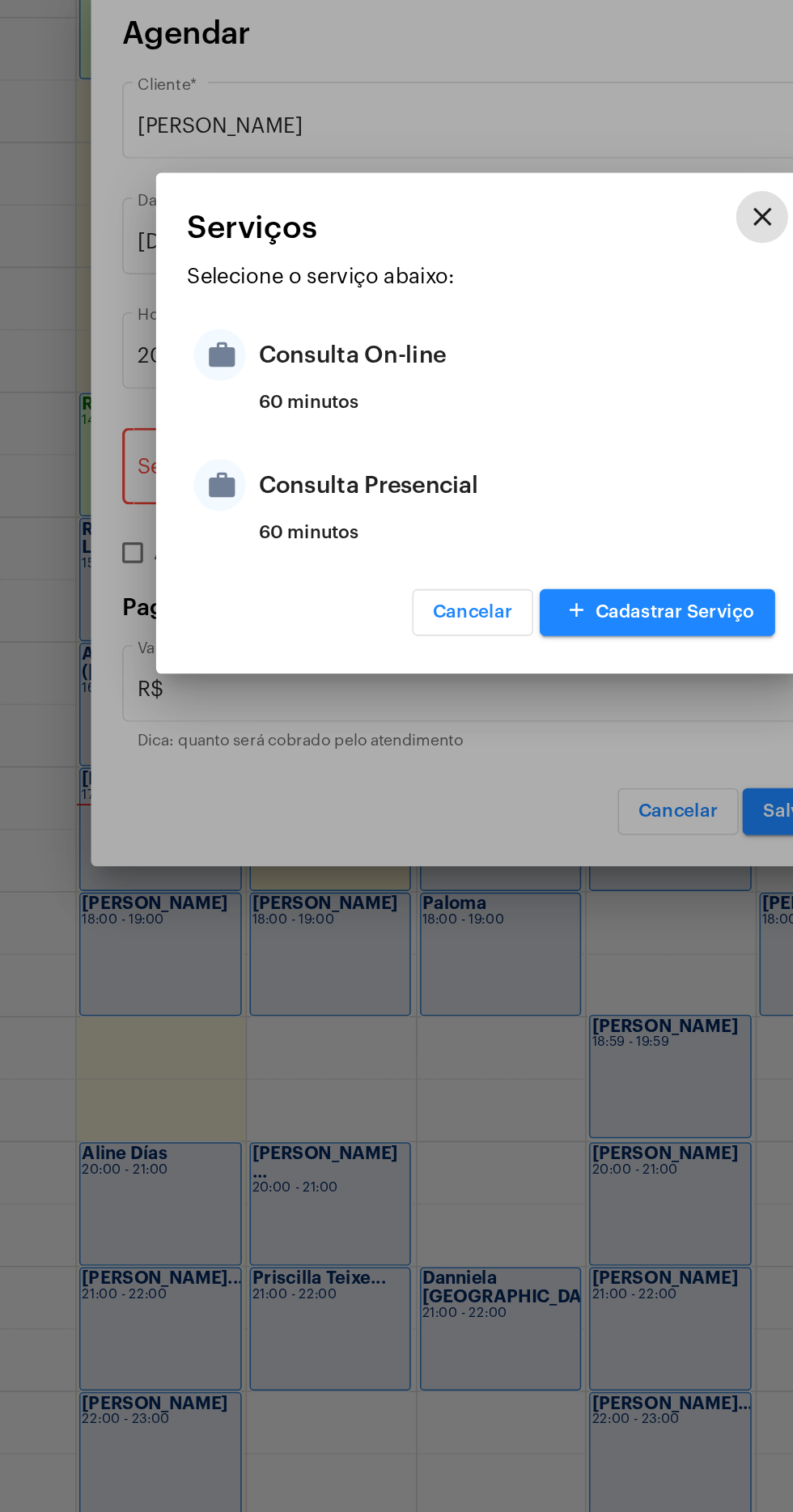
click at [438, 804] on div "Consulta Presencial" at bounding box center [417, 794] width 317 height 49
type input "Consulta Presencial"
type input "R$ 150"
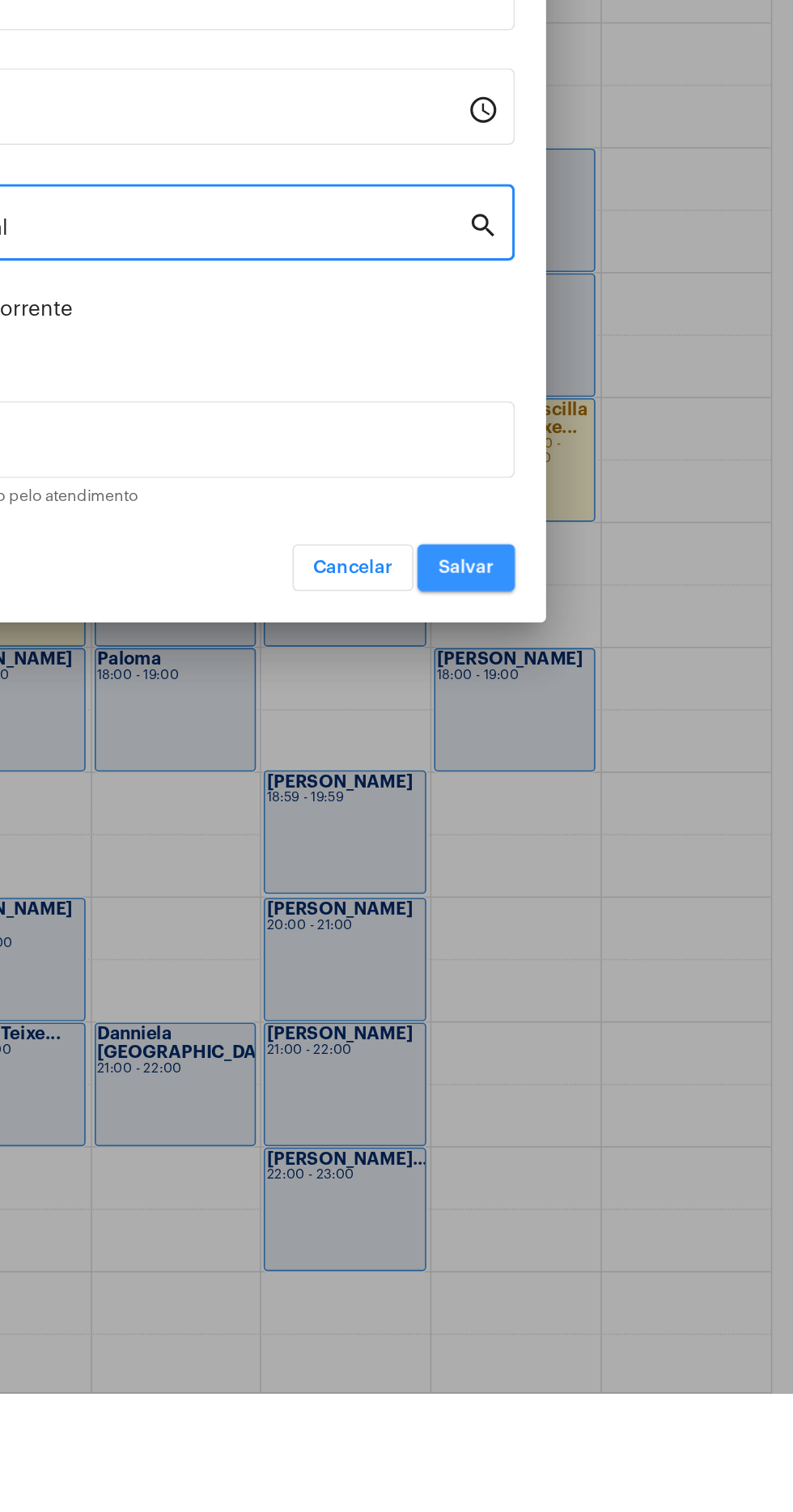
click at [603, 1001] on span "Salvar" at bounding box center [589, 999] width 34 height 11
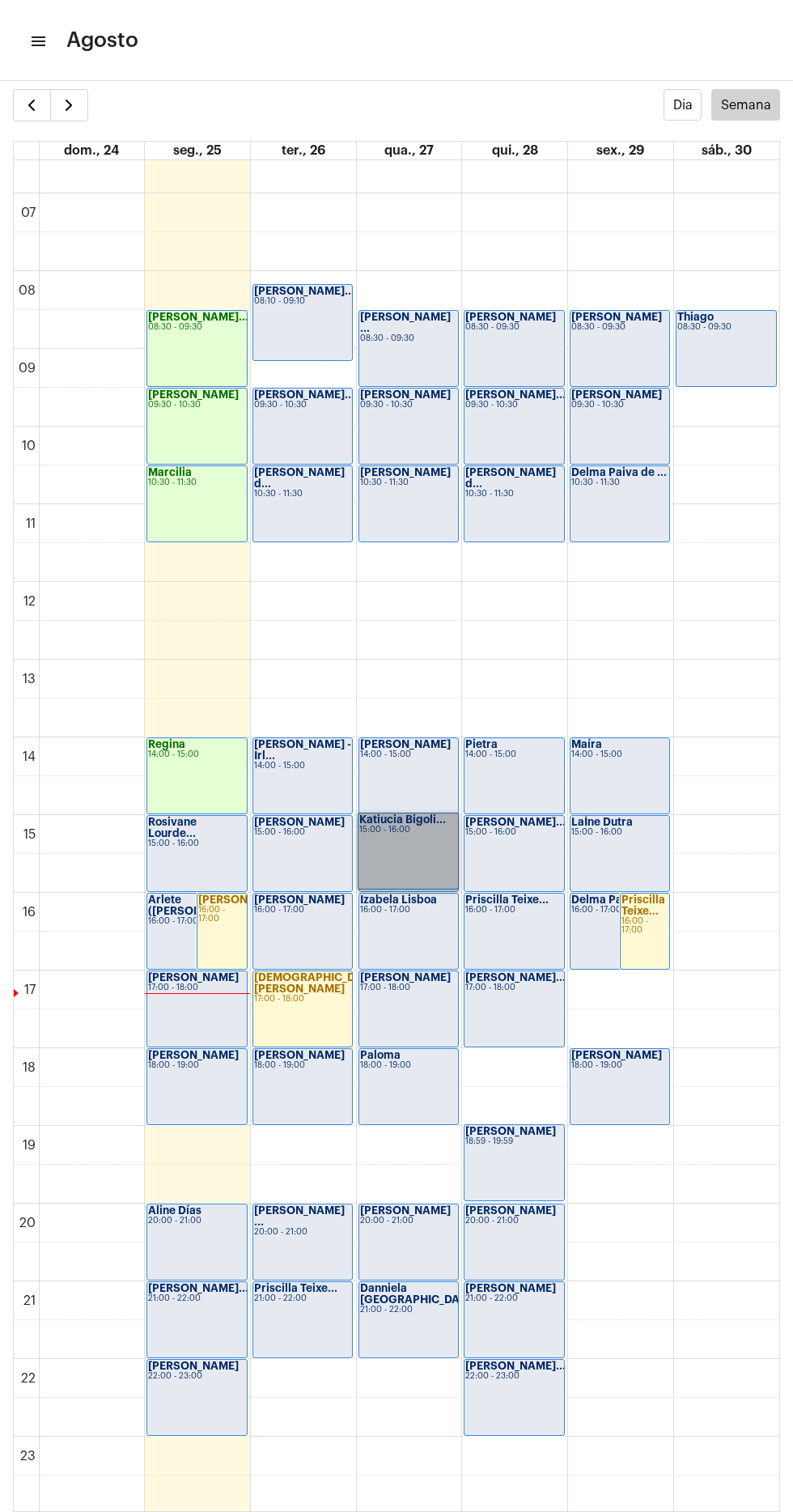
scroll to position [507, 0]
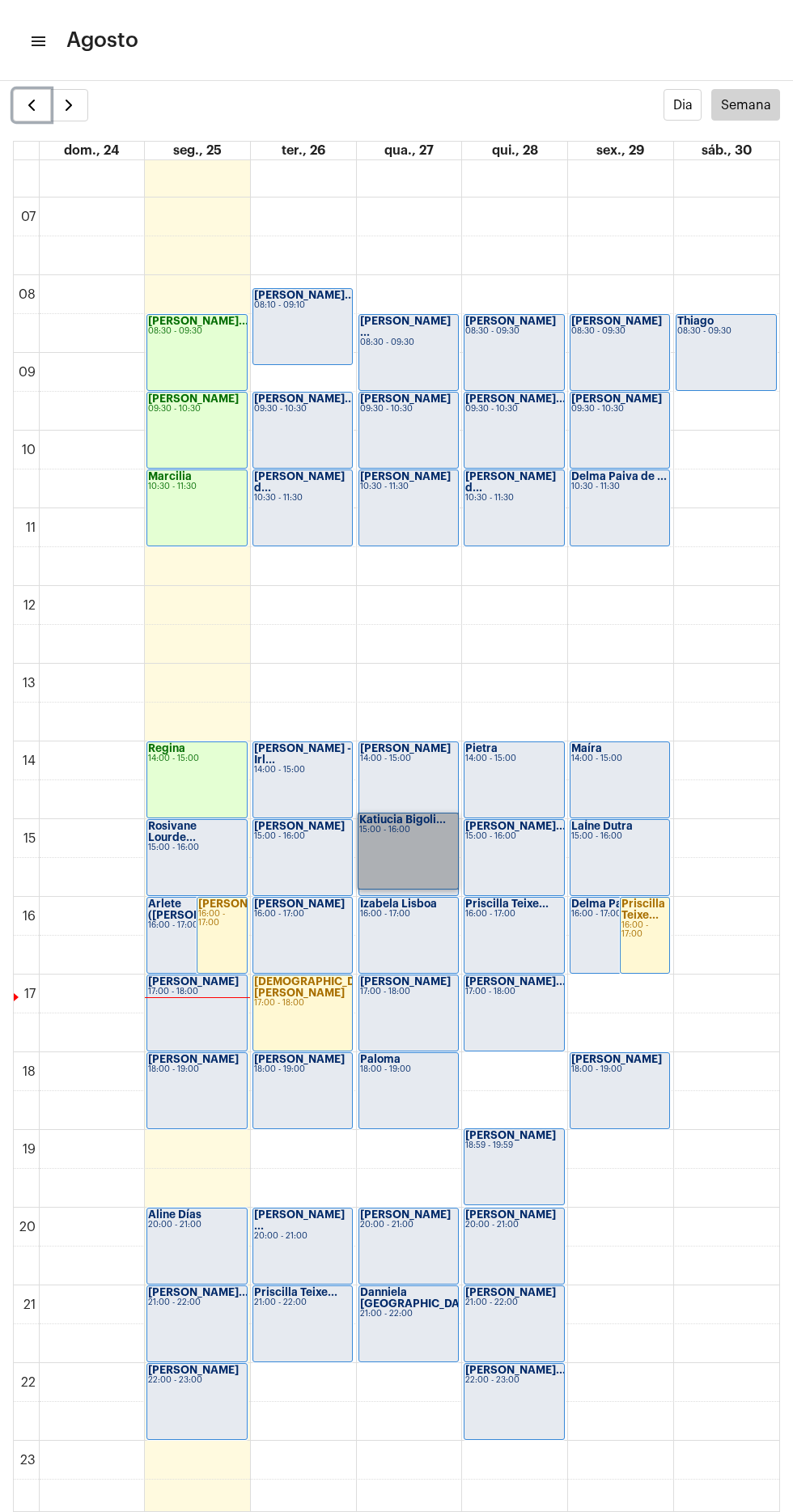
click at [29, 99] on span "button" at bounding box center [32, 105] width 19 height 19
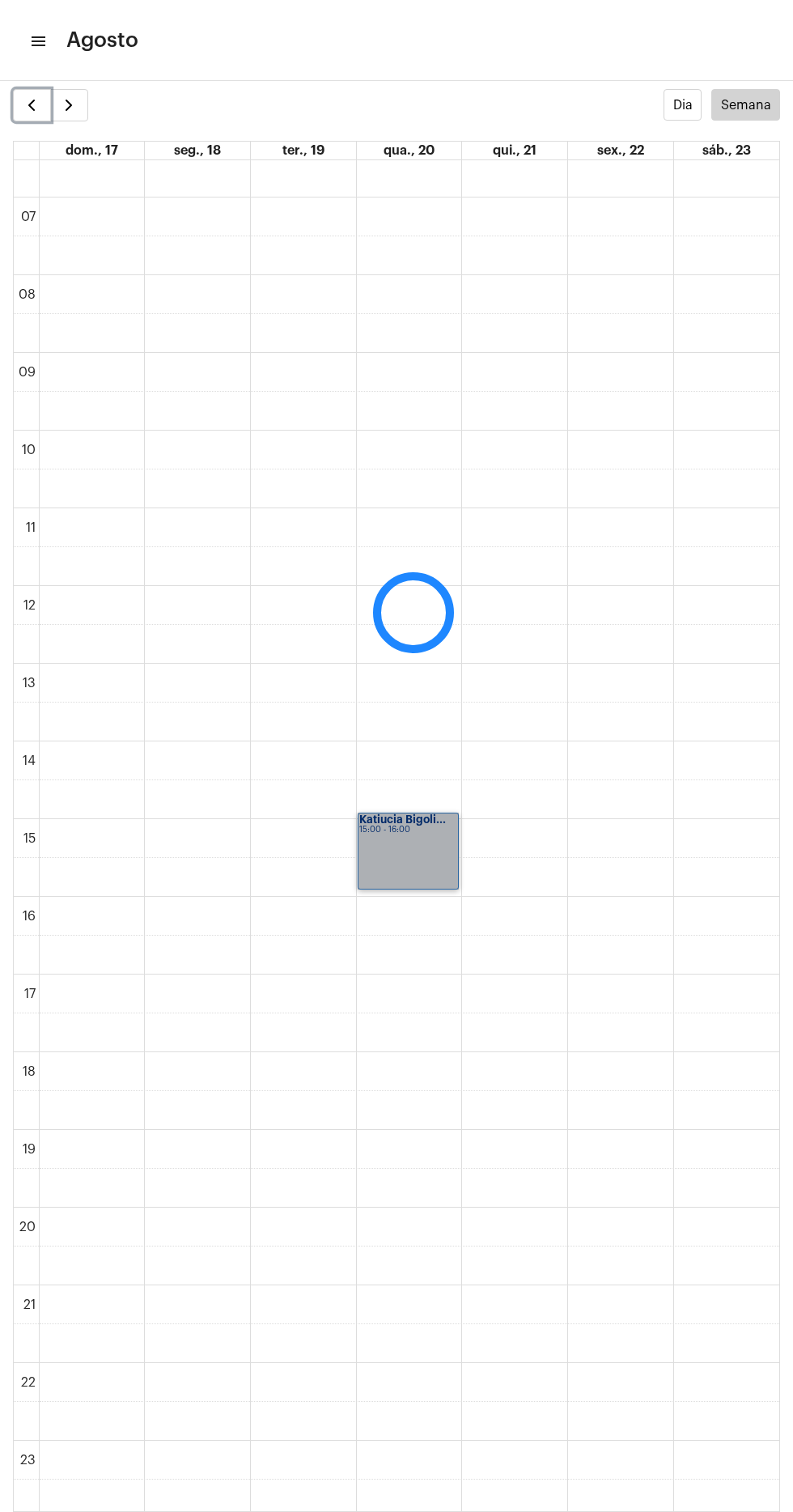
scroll to position [468, 0]
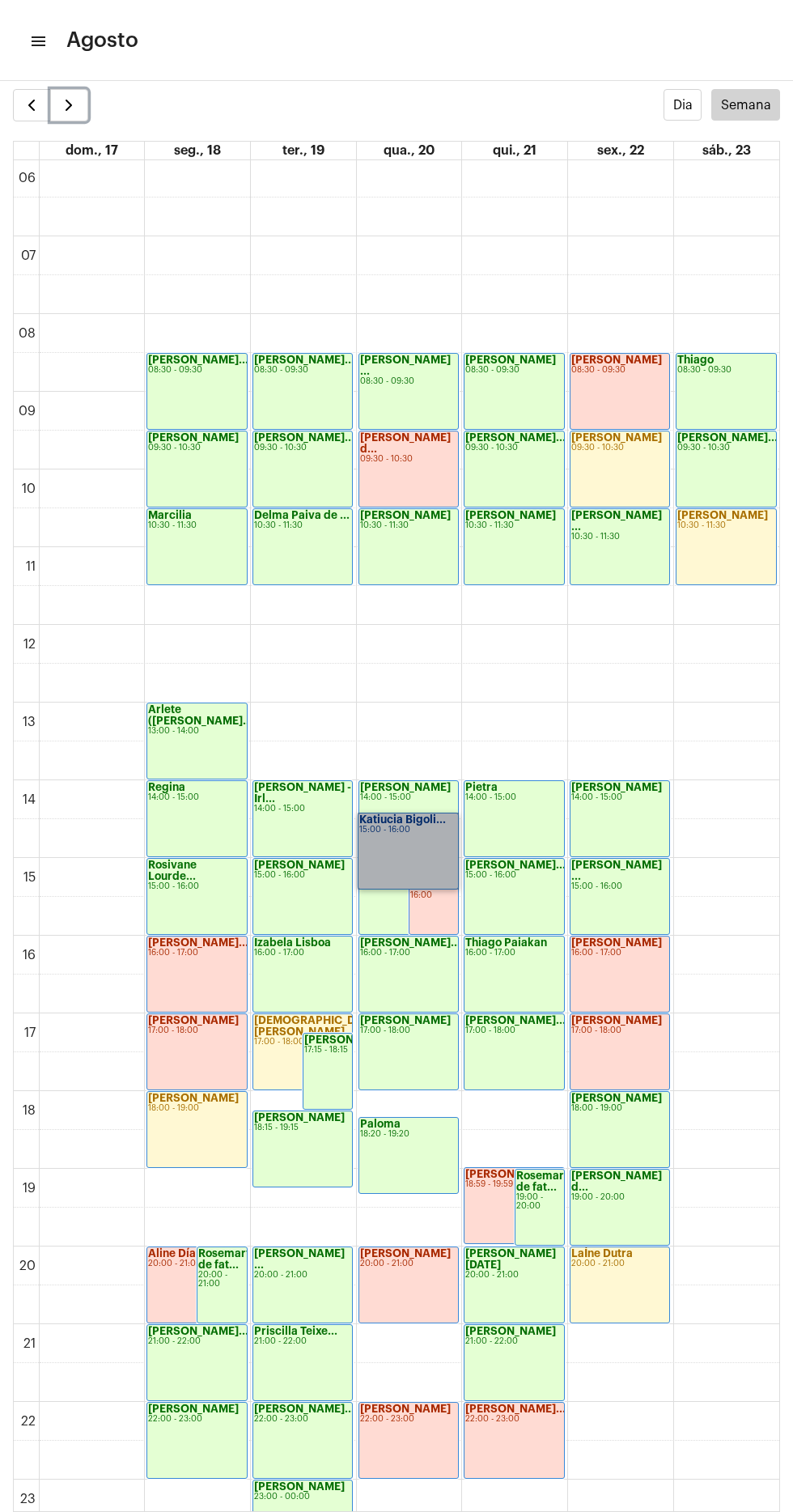
click at [80, 100] on button "button" at bounding box center [70, 105] width 38 height 32
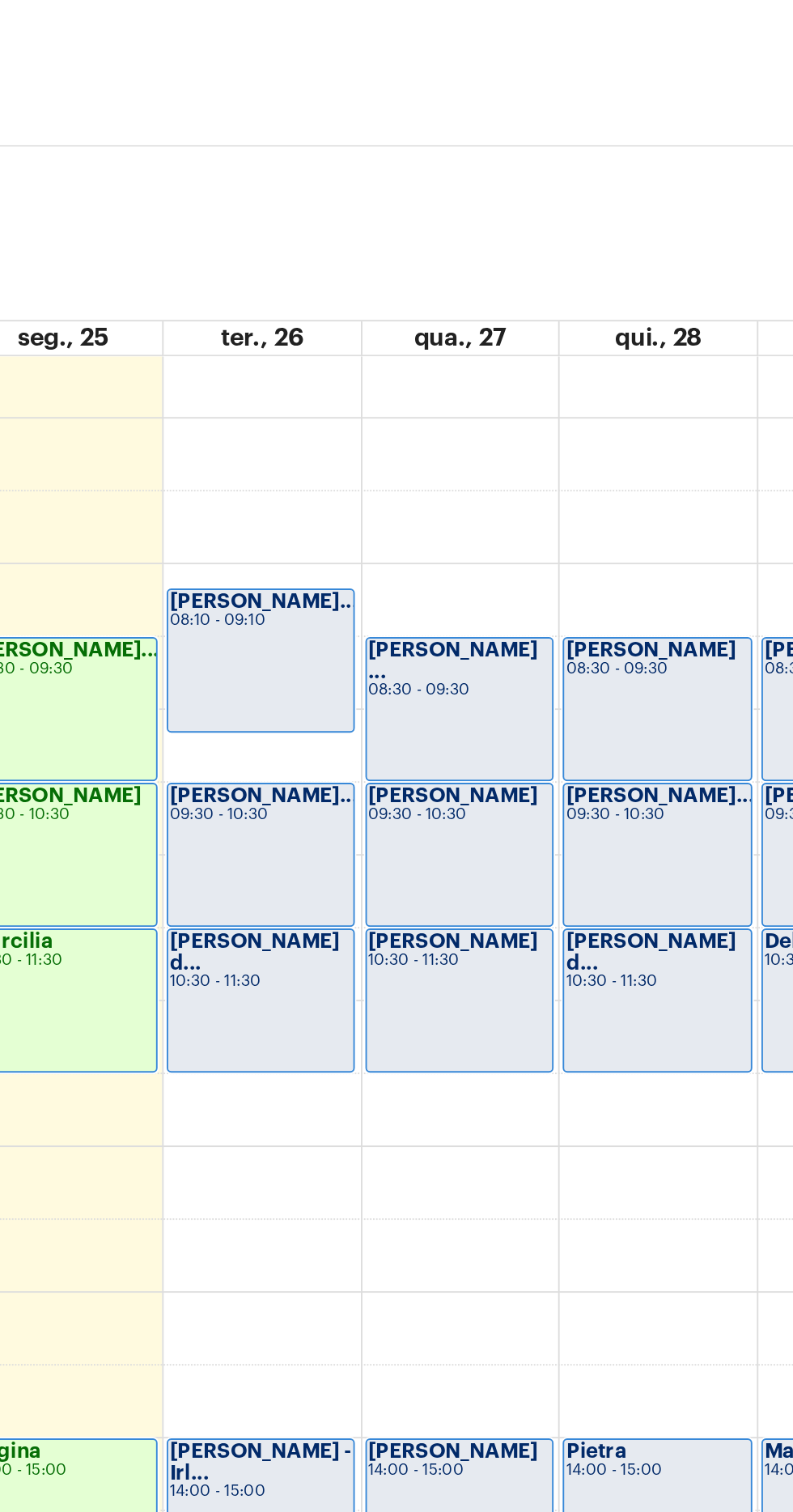
scroll to position [32, 0]
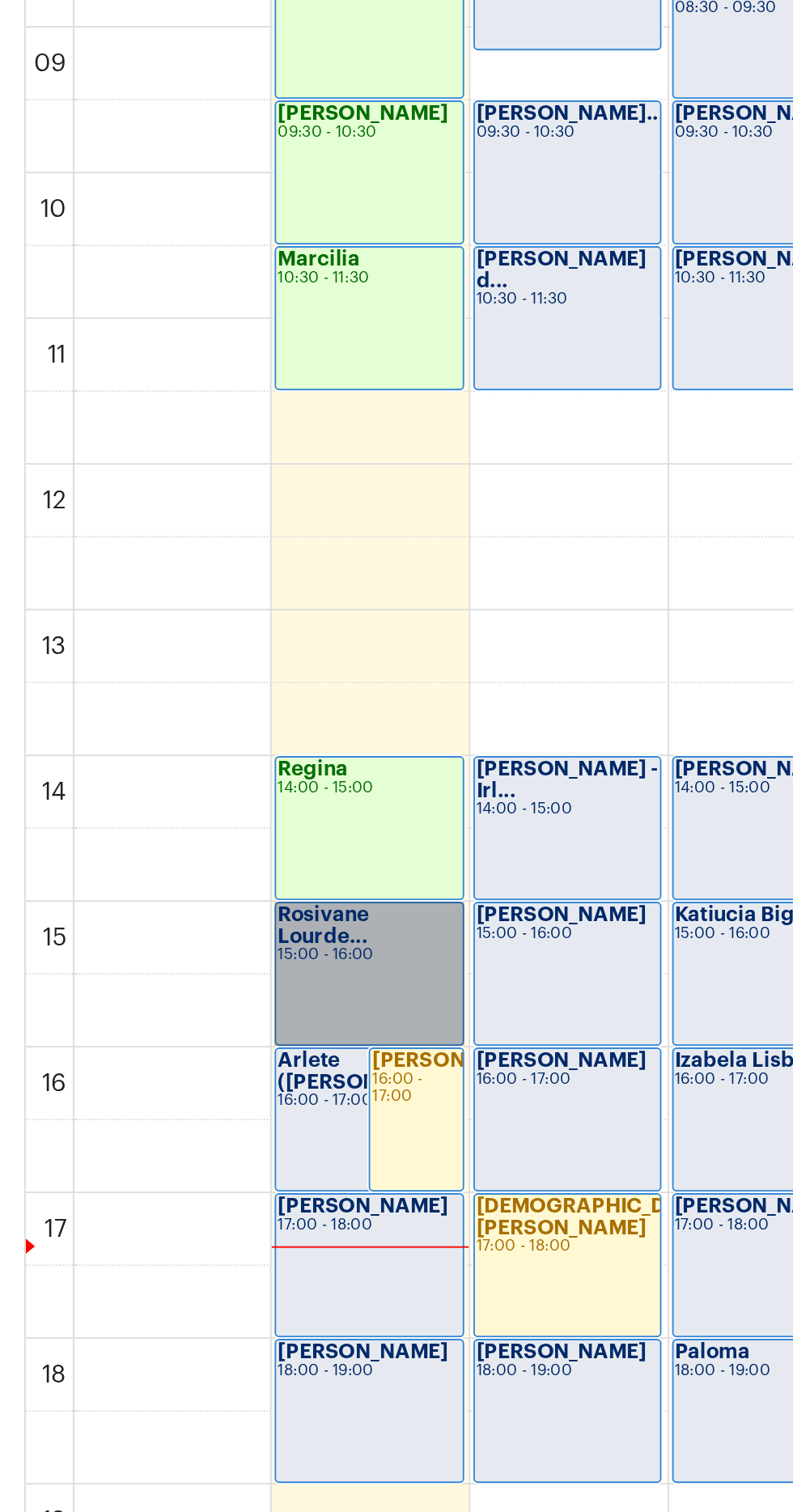
click at [208, 830] on link "Rosivane Lourde... 15:00 - 16:00" at bounding box center [196, 853] width 100 height 76
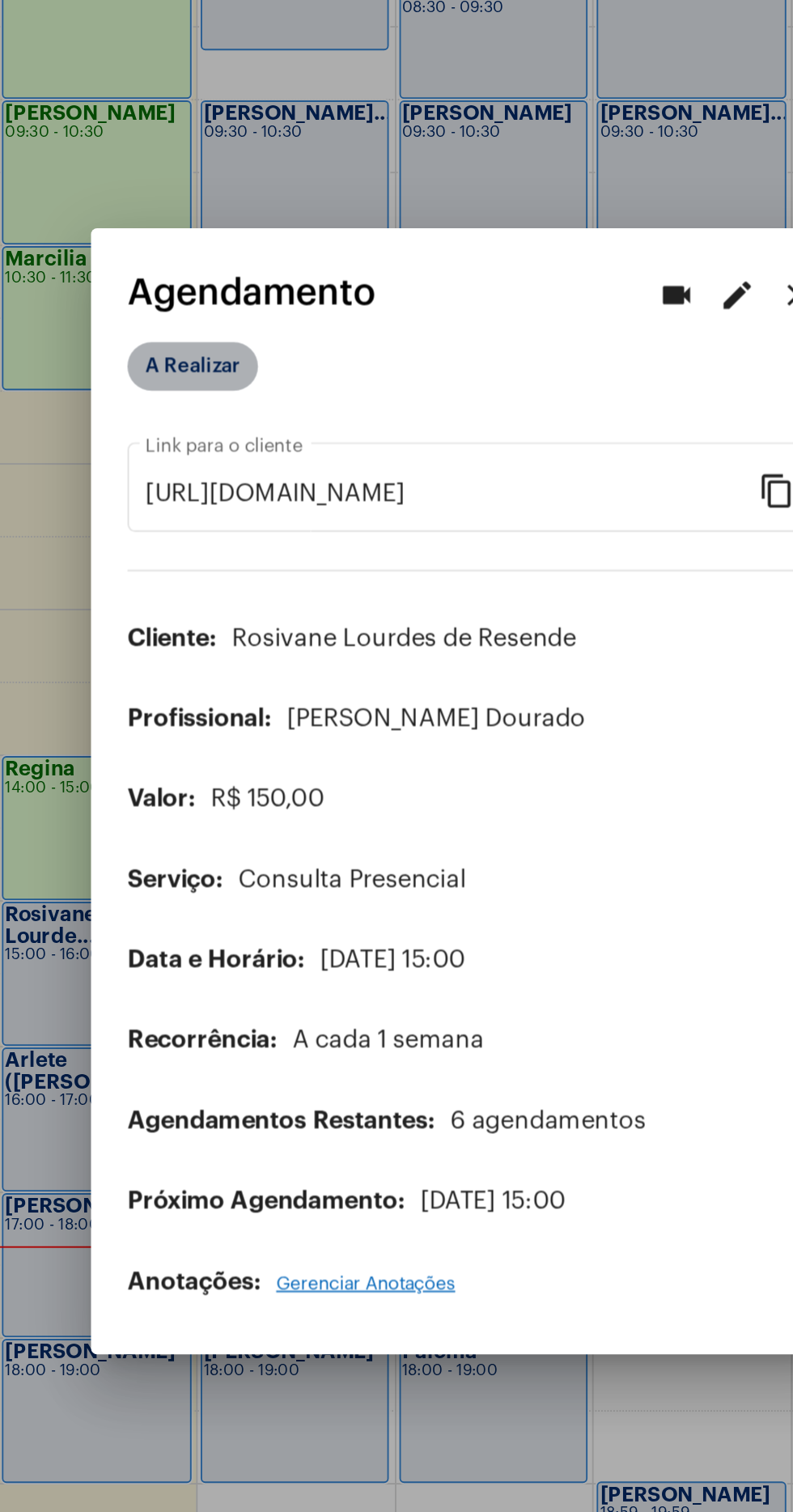
click at [251, 543] on mat-chip "A Realizar" at bounding box center [248, 529] width 70 height 26
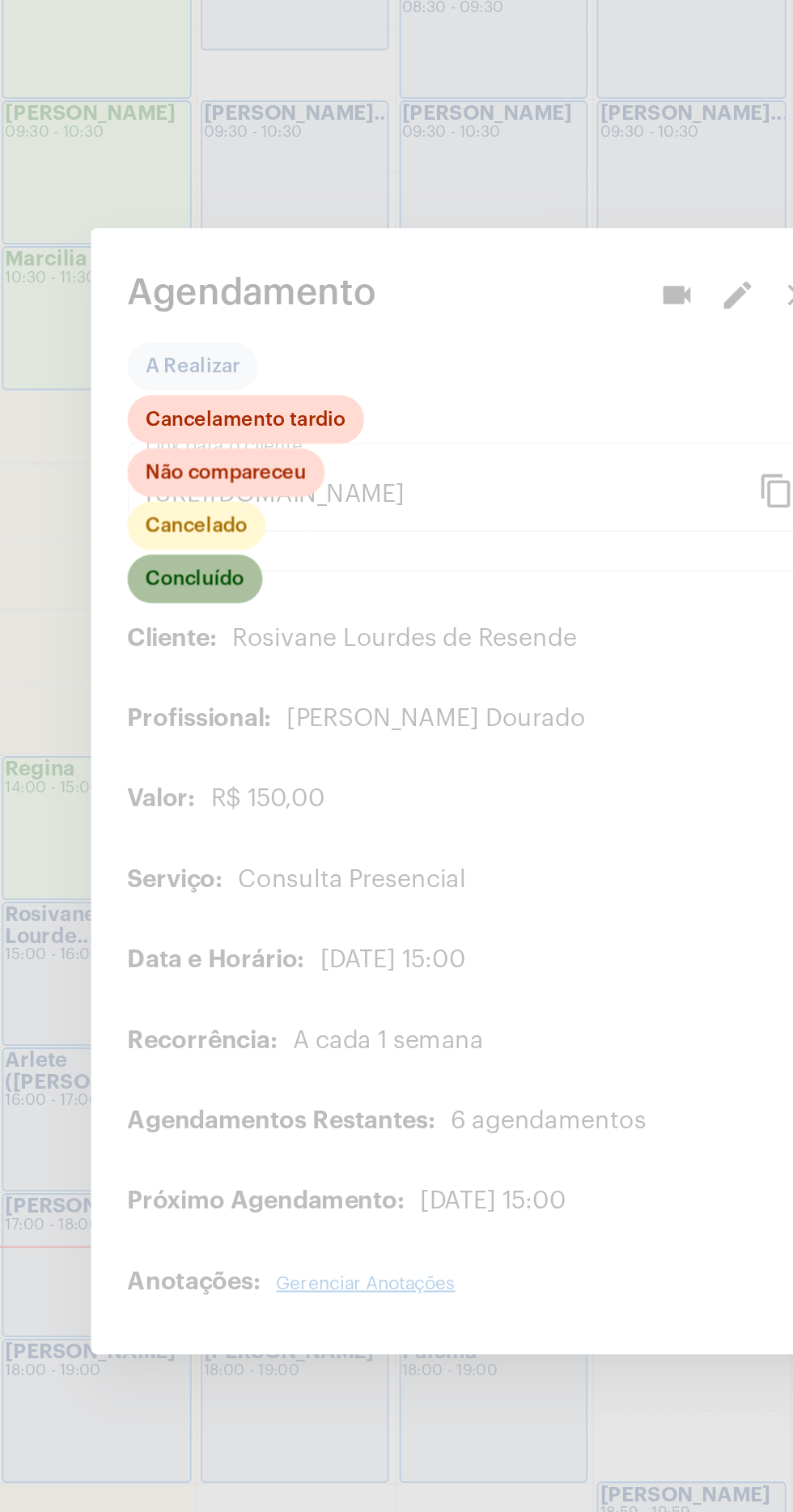
click at [261, 656] on mat-chip "Concluído" at bounding box center [249, 642] width 72 height 26
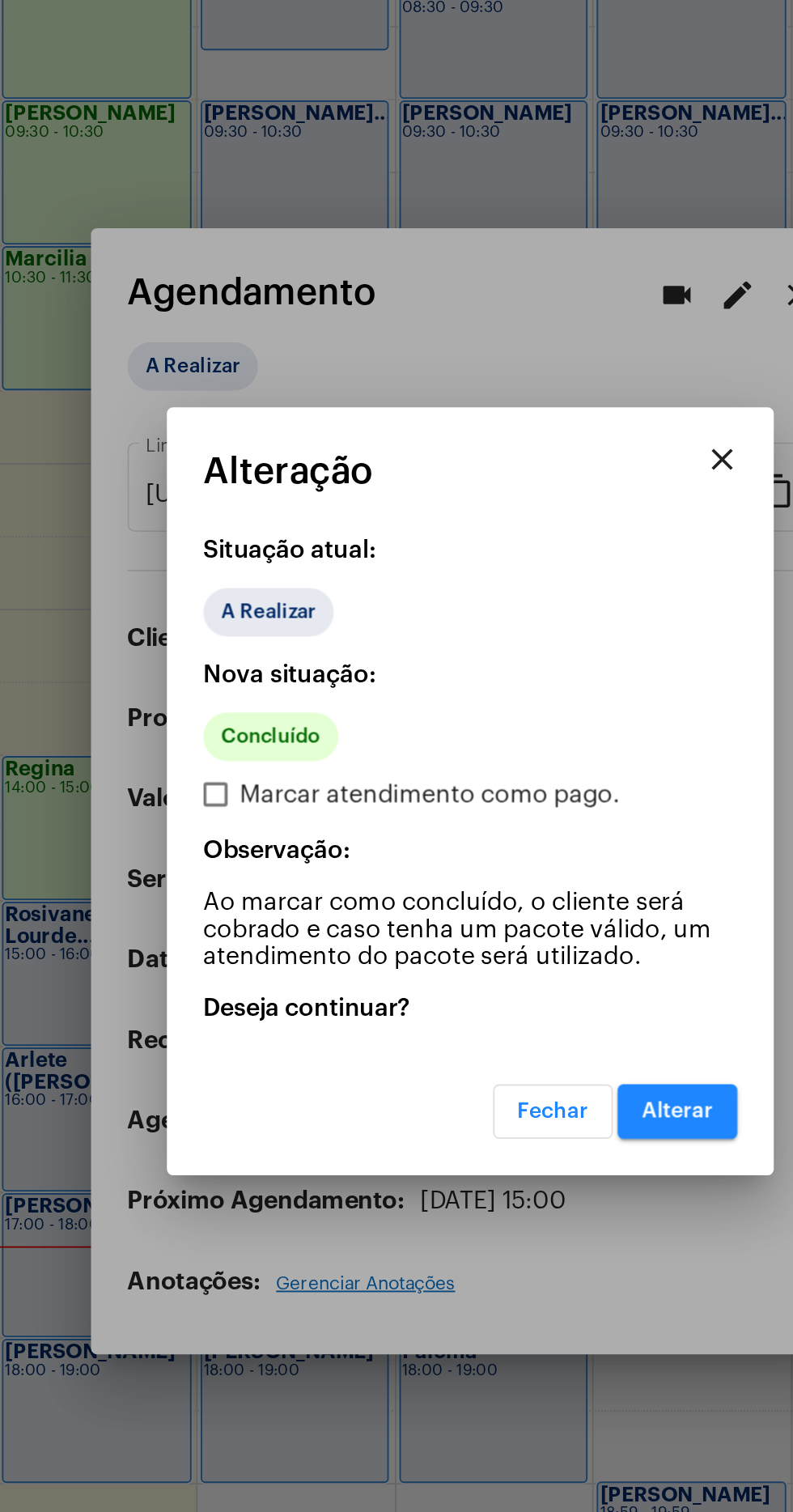
click at [508, 941] on button "Alterar" at bounding box center [506, 927] width 64 height 29
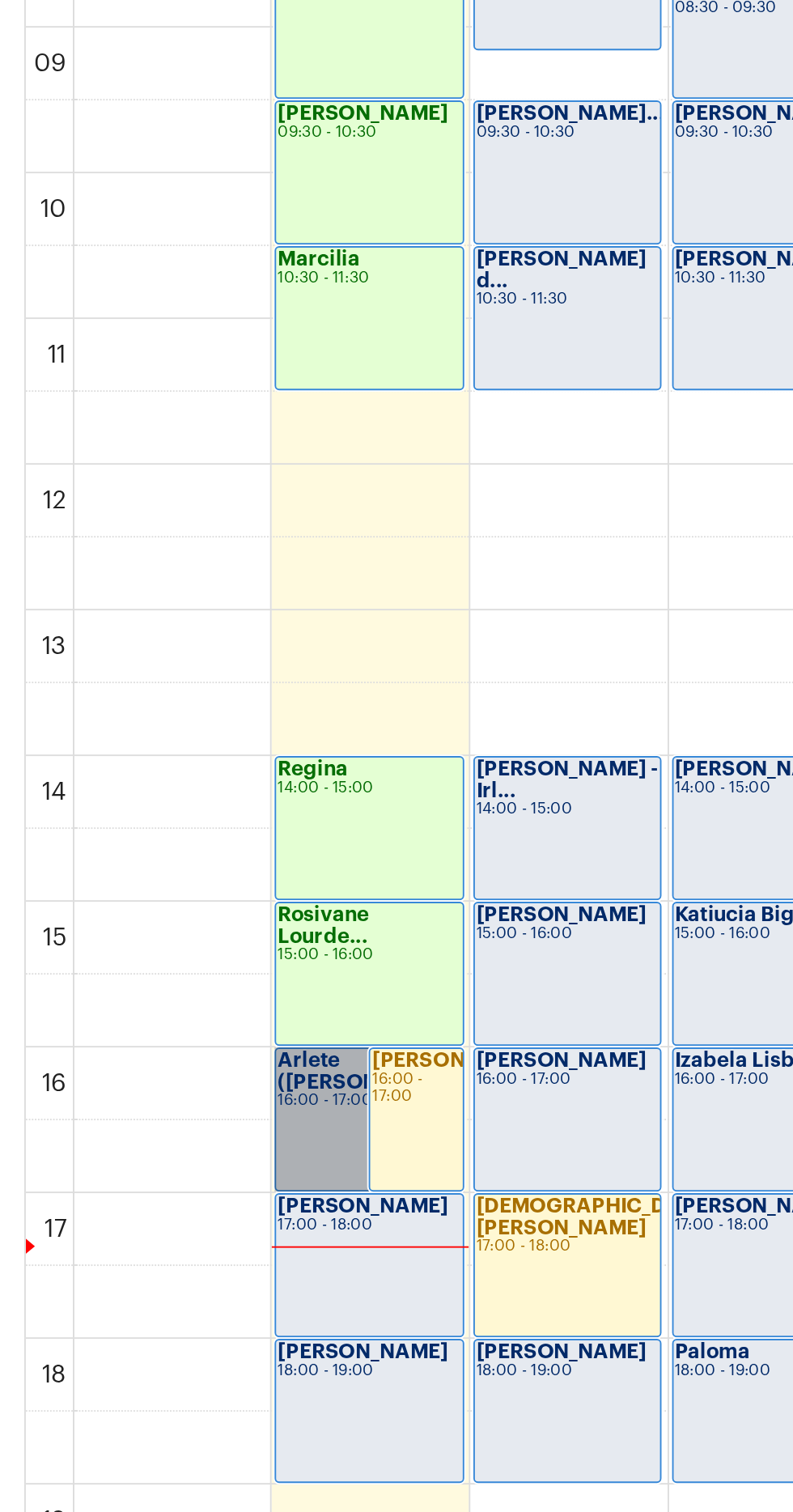
click at [171, 918] on link "Arlete ([PERSON_NAME]... 16:00 - 17:00" at bounding box center [196, 931] width 100 height 76
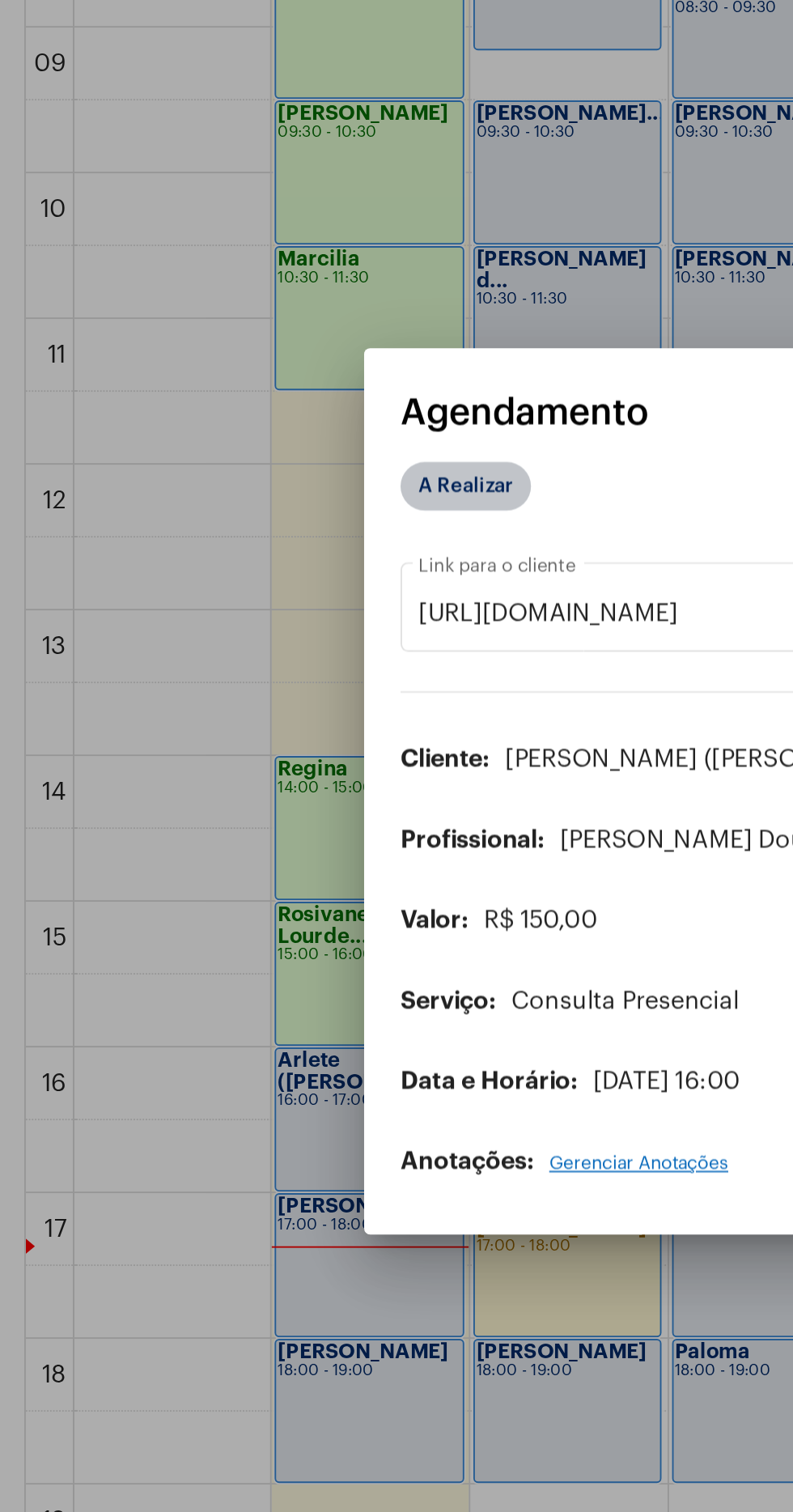
click at [257, 606] on mat-chip "A Realizar" at bounding box center [248, 593] width 70 height 26
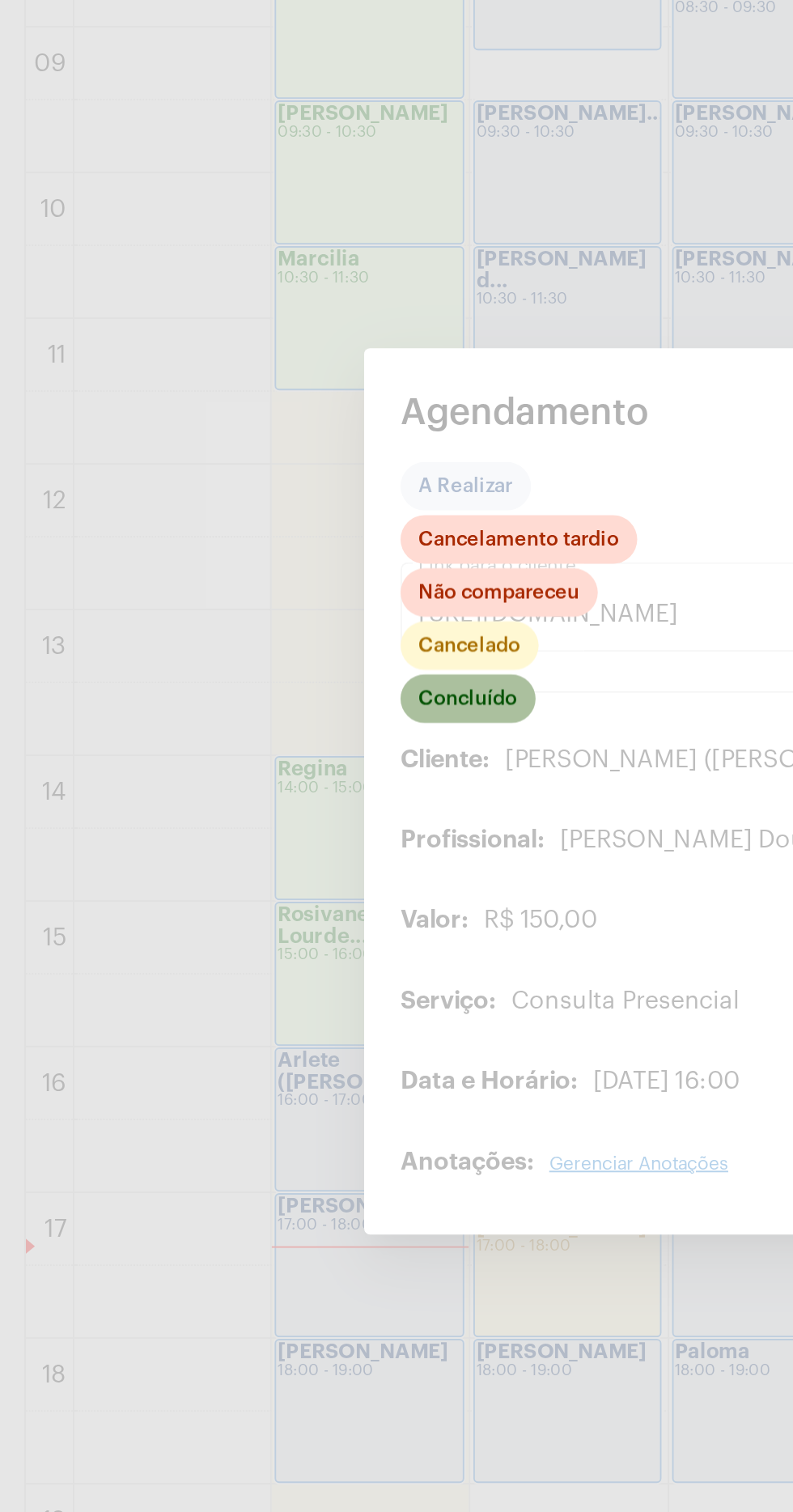
click at [256, 720] on mat-chip "Concluído" at bounding box center [249, 706] width 72 height 26
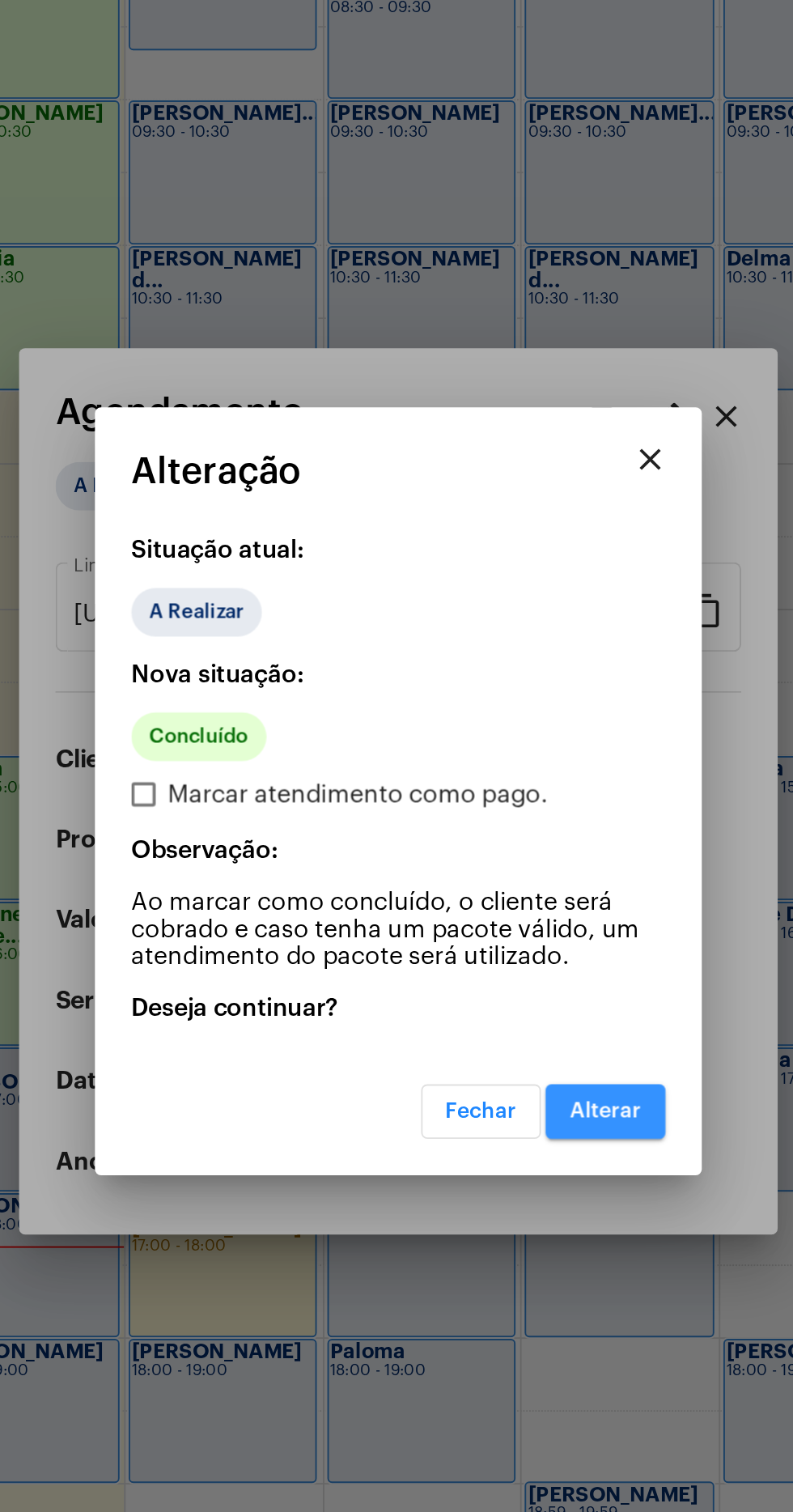
click at [515, 933] on span "Alterar" at bounding box center [507, 927] width 38 height 11
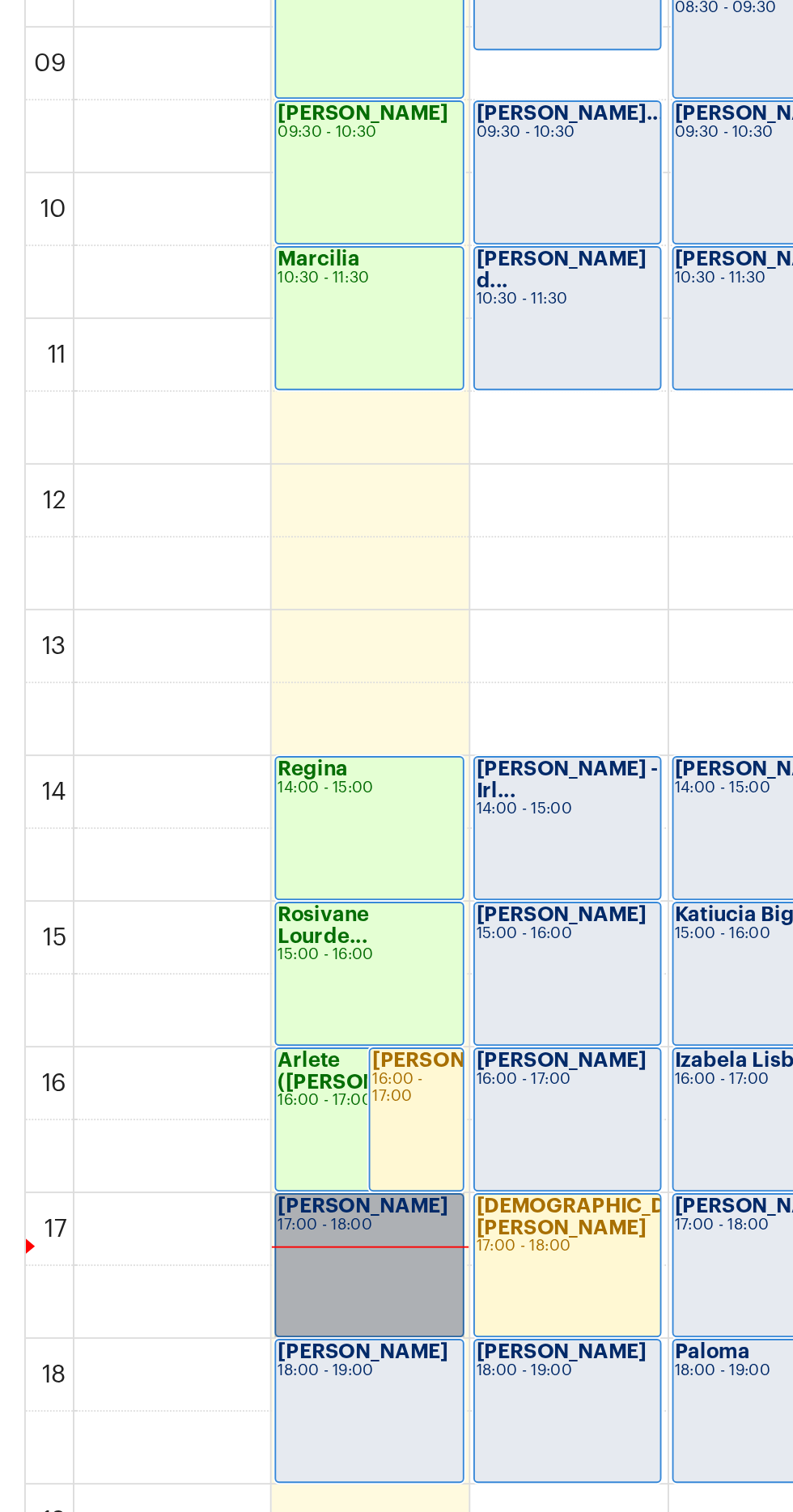
click at [198, 1009] on link "Laís Tameirão 17:00 - 18:00" at bounding box center [196, 1009] width 100 height 76
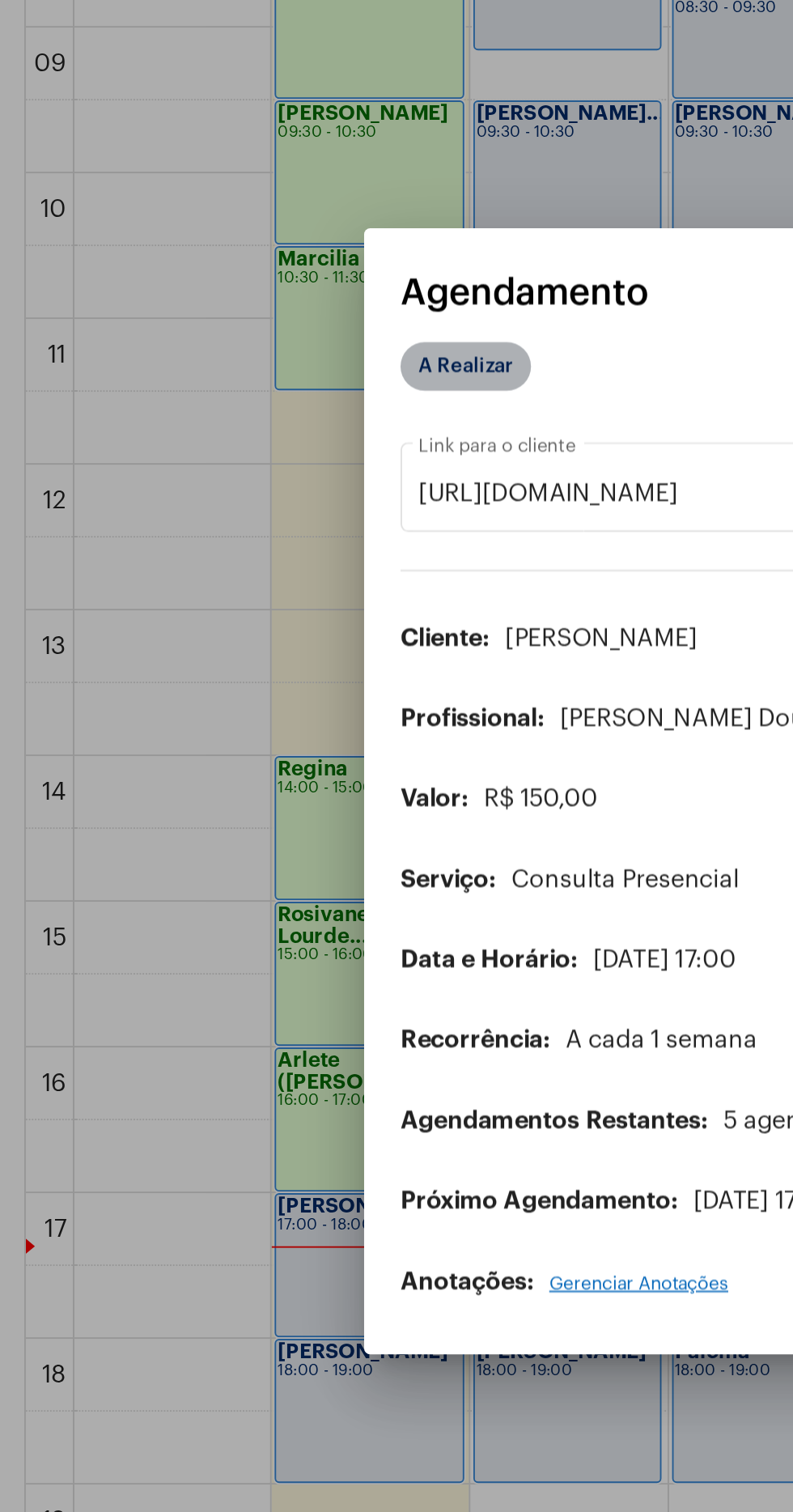
click at [276, 543] on mat-chip "A Realizar" at bounding box center [248, 529] width 70 height 26
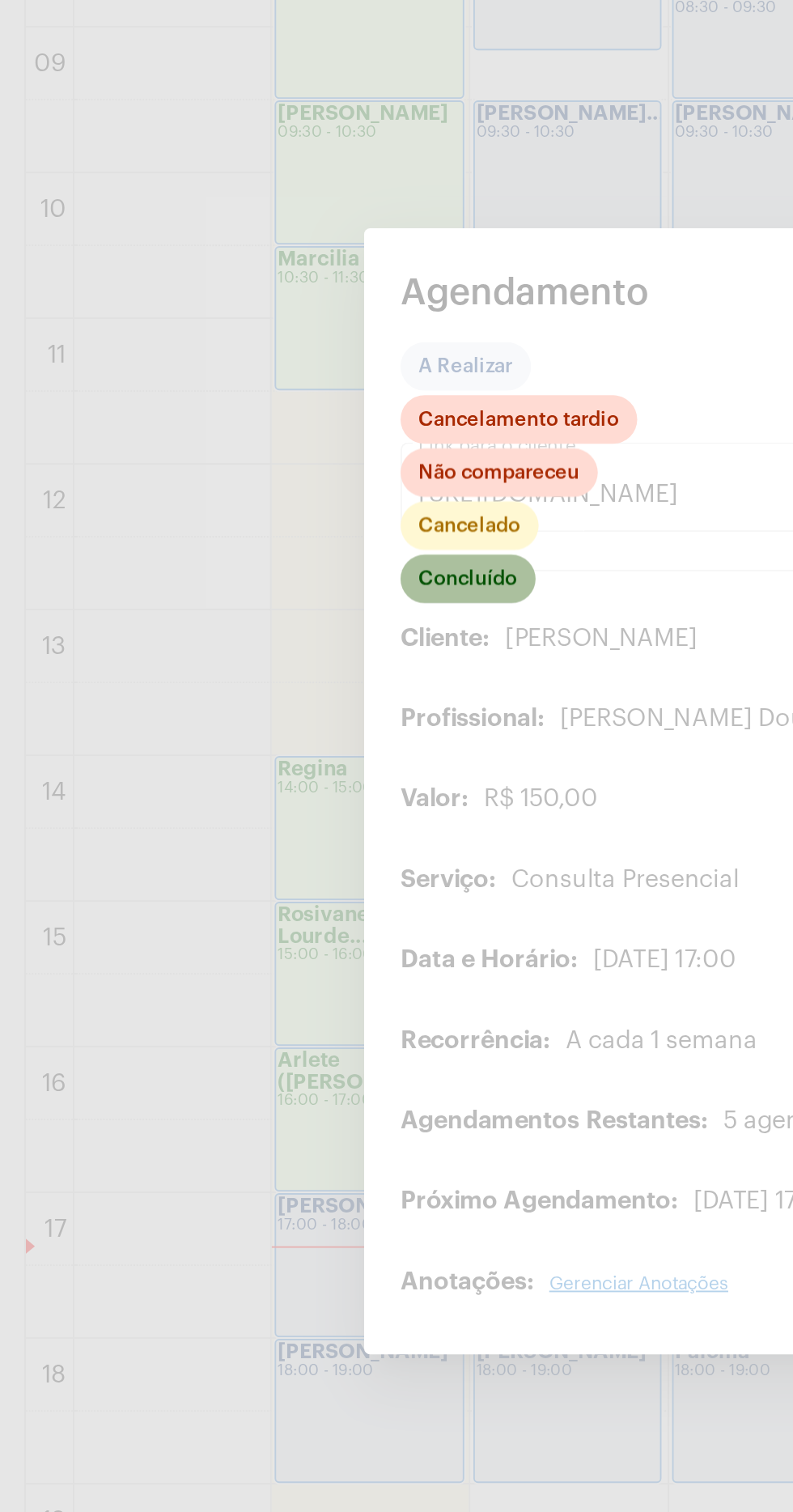
click at [257, 656] on mat-chip "Concluído" at bounding box center [249, 642] width 72 height 26
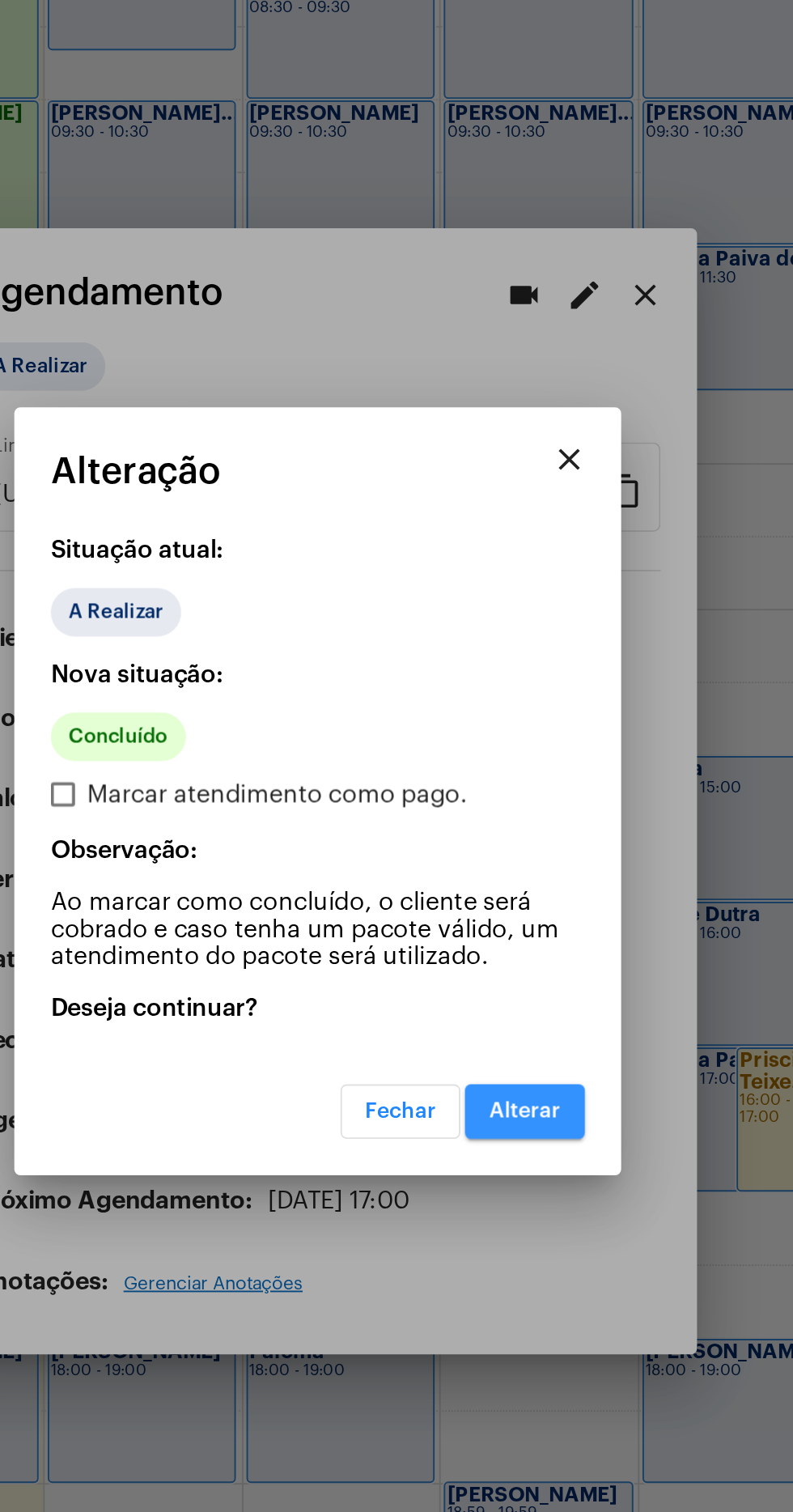
click at [524, 941] on button "Alterar" at bounding box center [506, 927] width 64 height 29
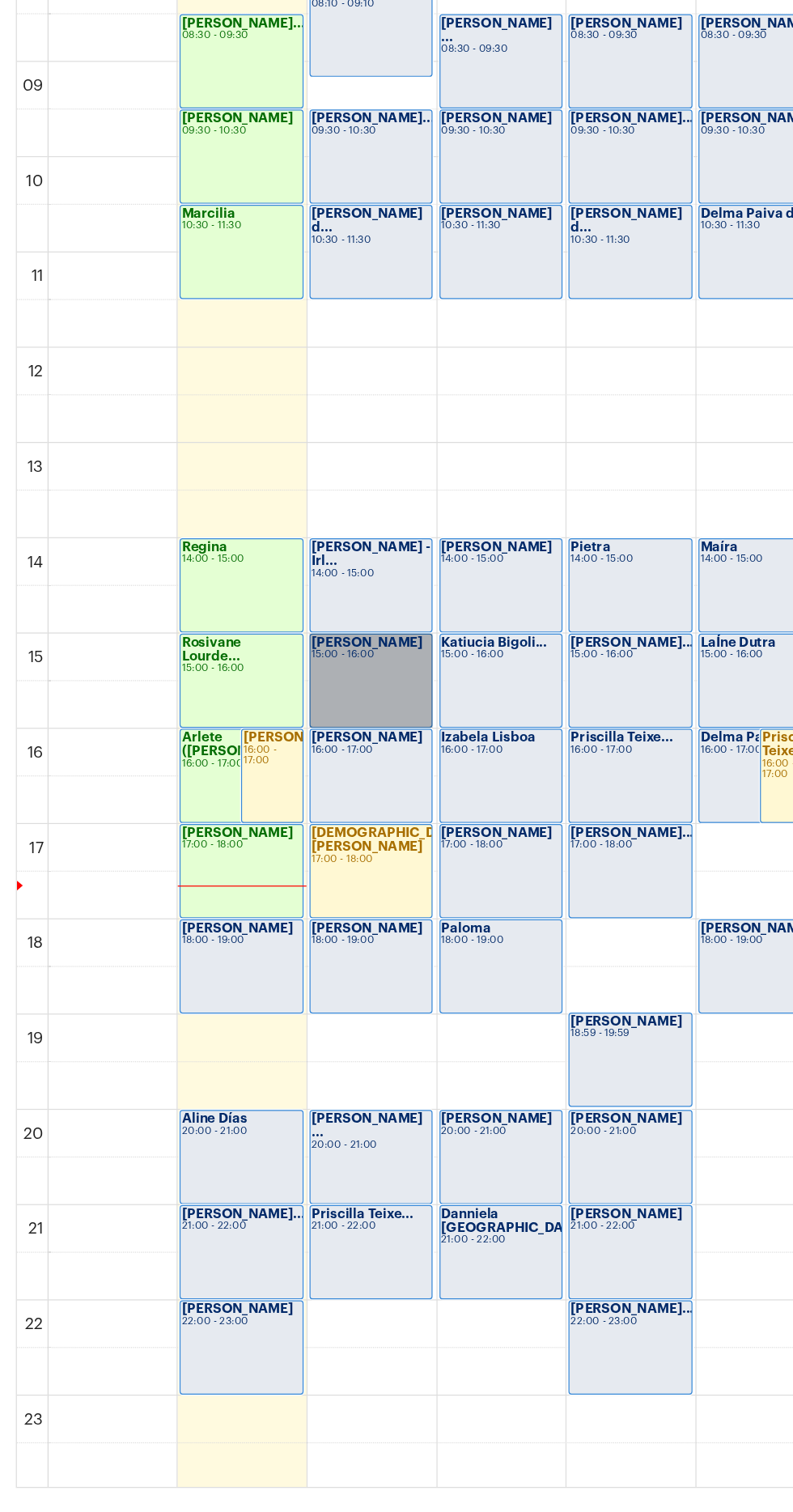
click at [289, 856] on link "Sandra Morgado 15:00 - 16:00" at bounding box center [302, 853] width 100 height 76
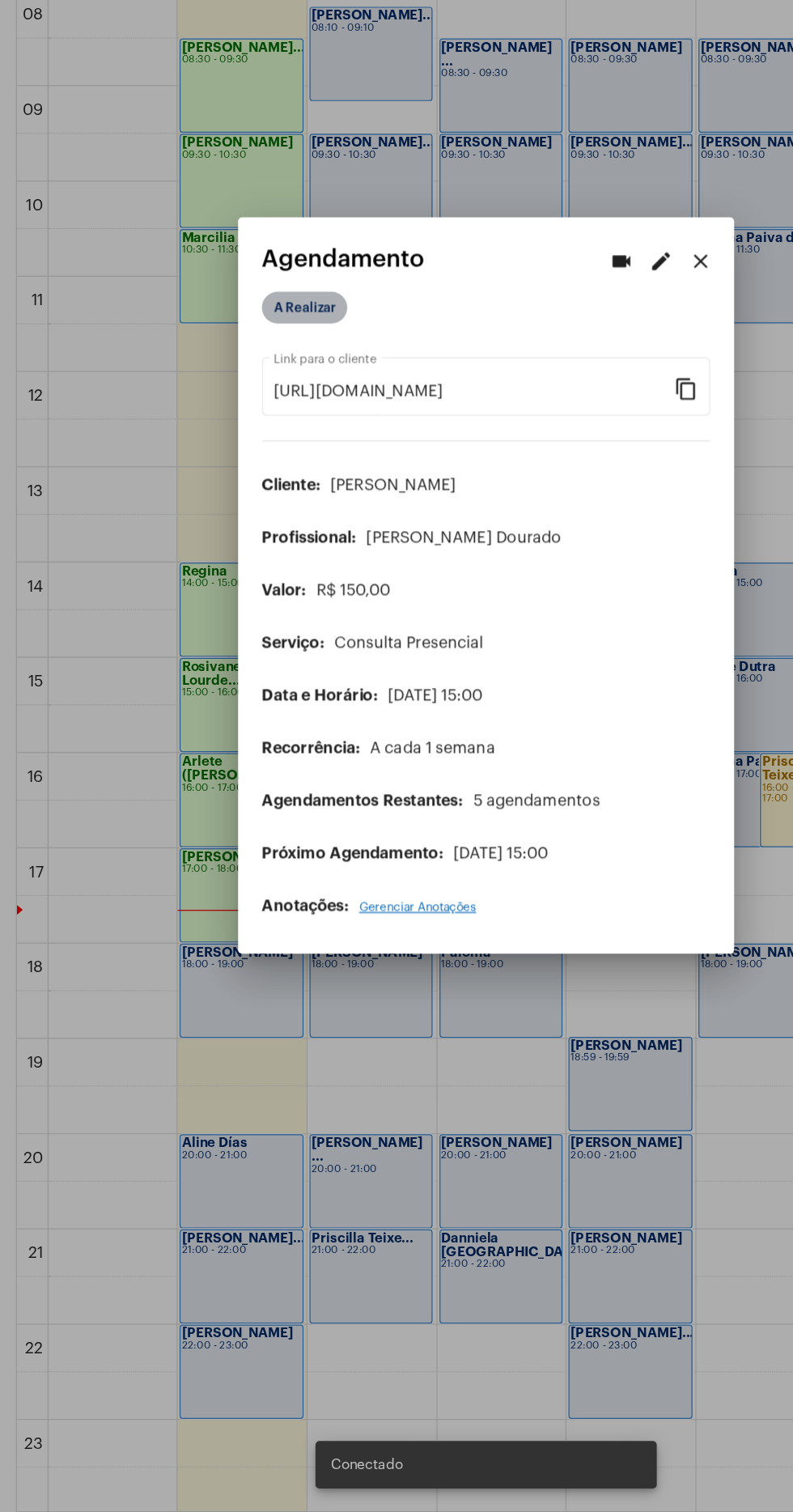
click at [268, 516] on mat-chip "A Realizar" at bounding box center [248, 529] width 70 height 26
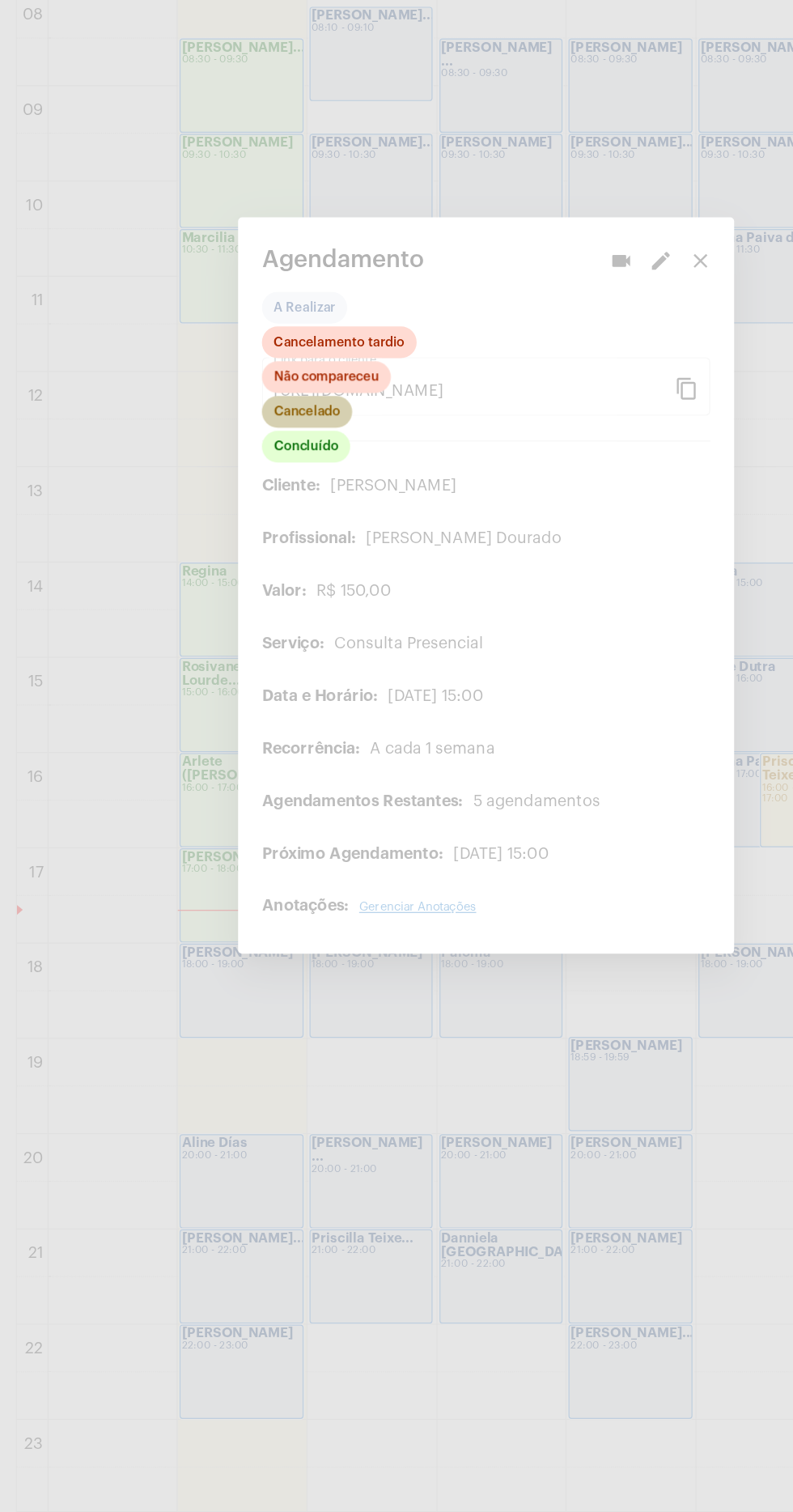
click at [280, 602] on mat-chip "Cancelado" at bounding box center [250, 614] width 74 height 26
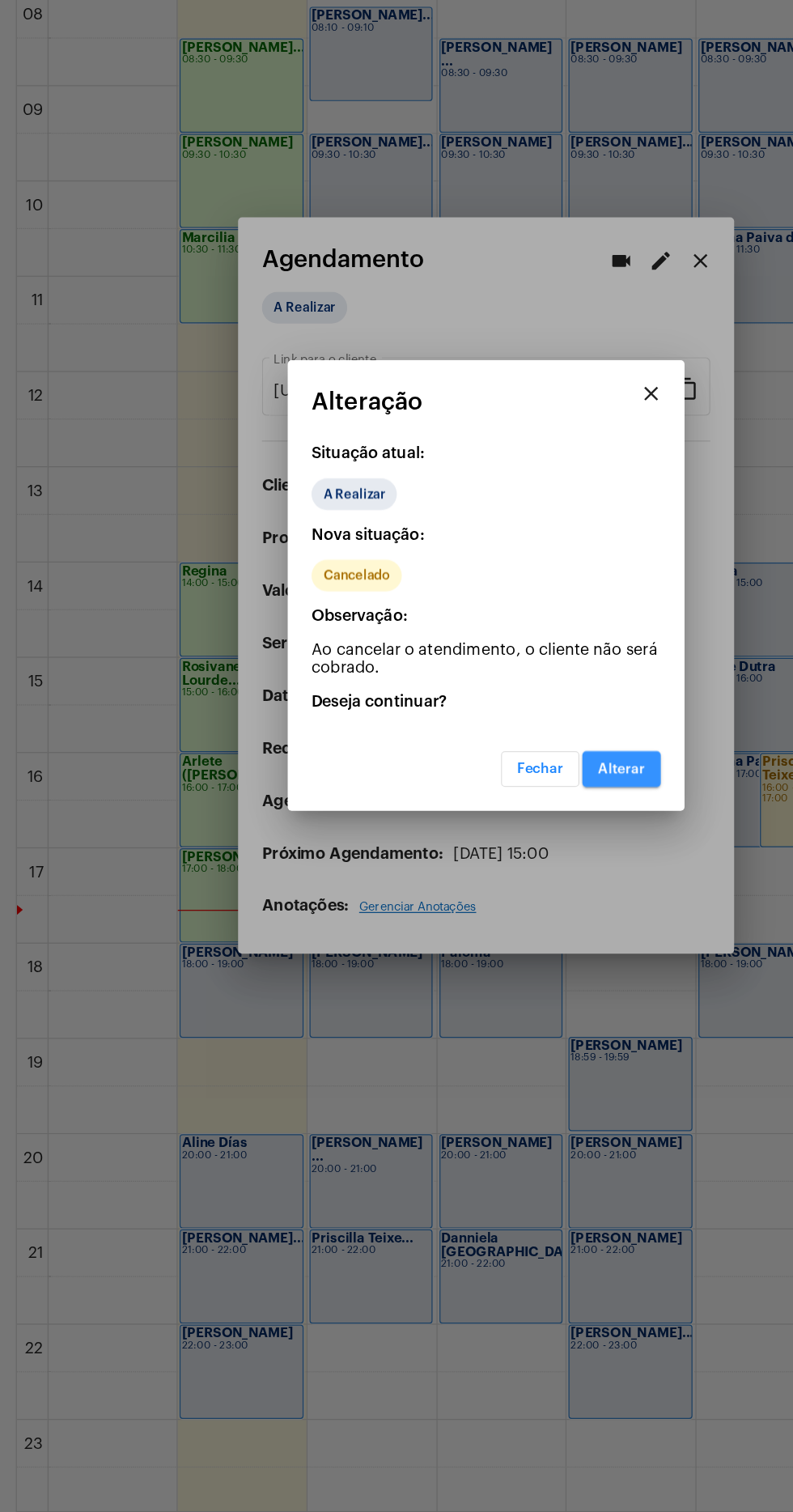
click at [503, 918] on button "Alterar" at bounding box center [506, 906] width 64 height 29
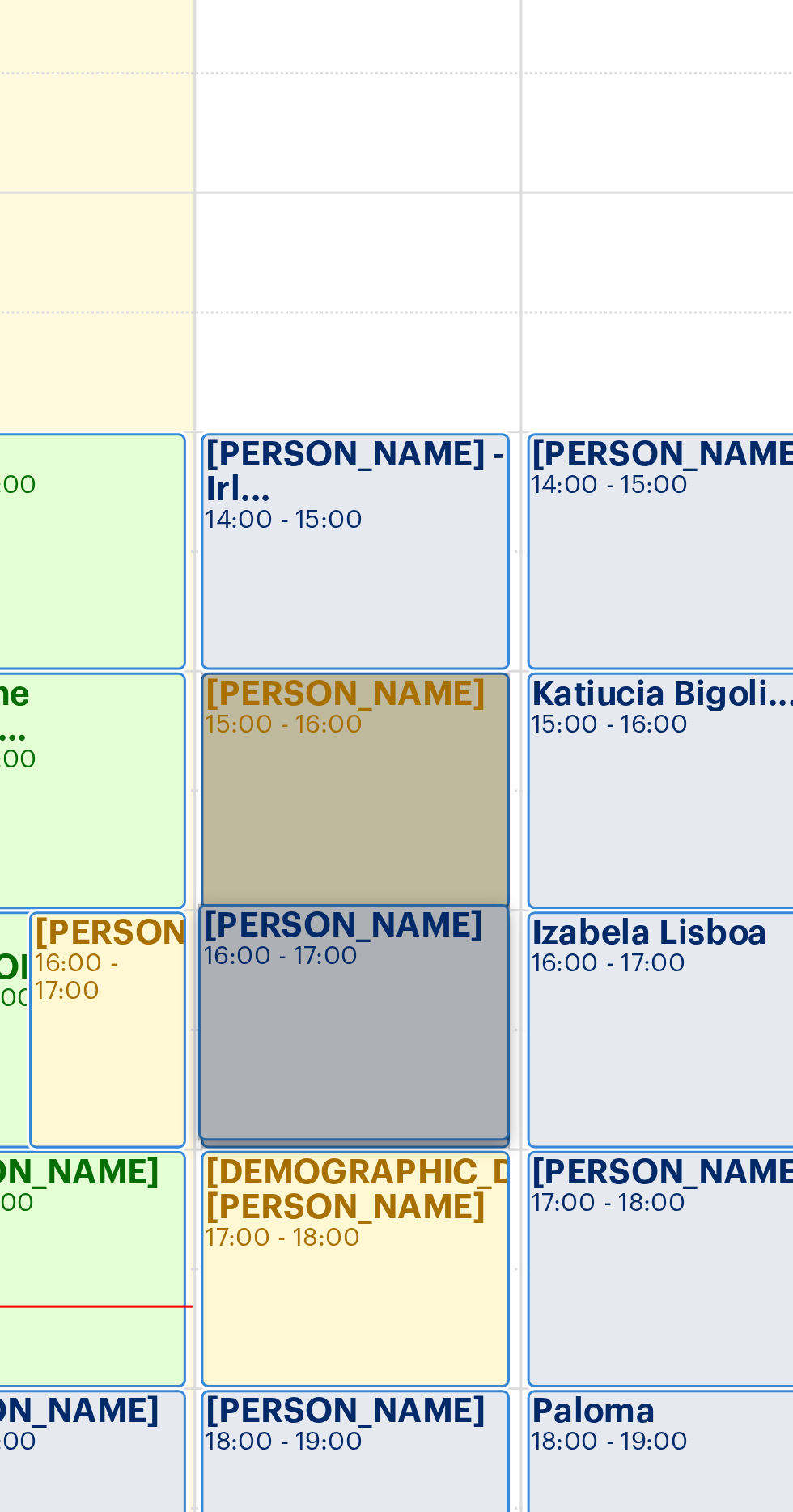
click at [299, 839] on link "Sandra Morgado 15:00 - 16:00" at bounding box center [302, 853] width 100 height 76
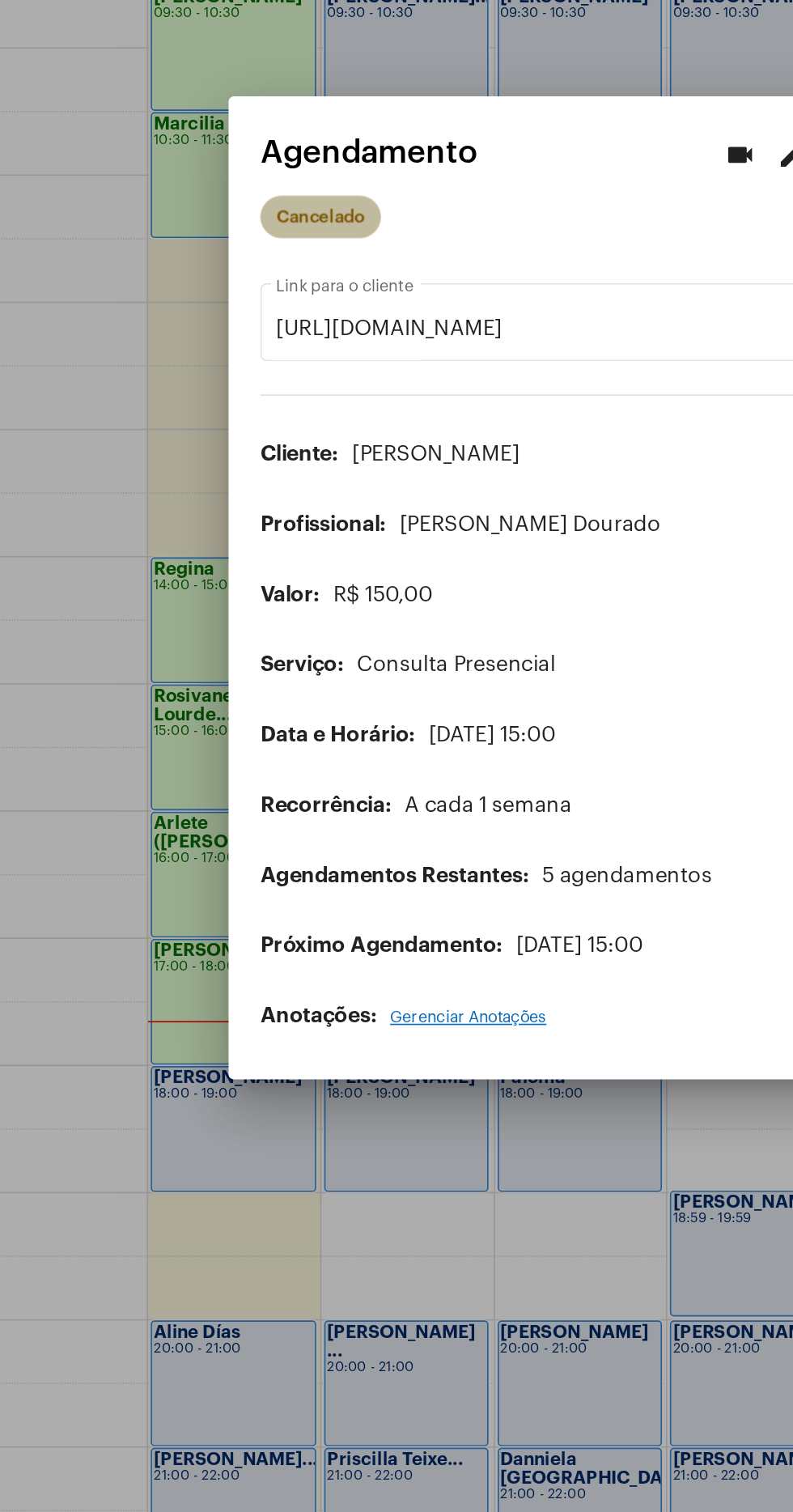
click at [266, 518] on mat-chip "Cancelado" at bounding box center [250, 529] width 74 height 26
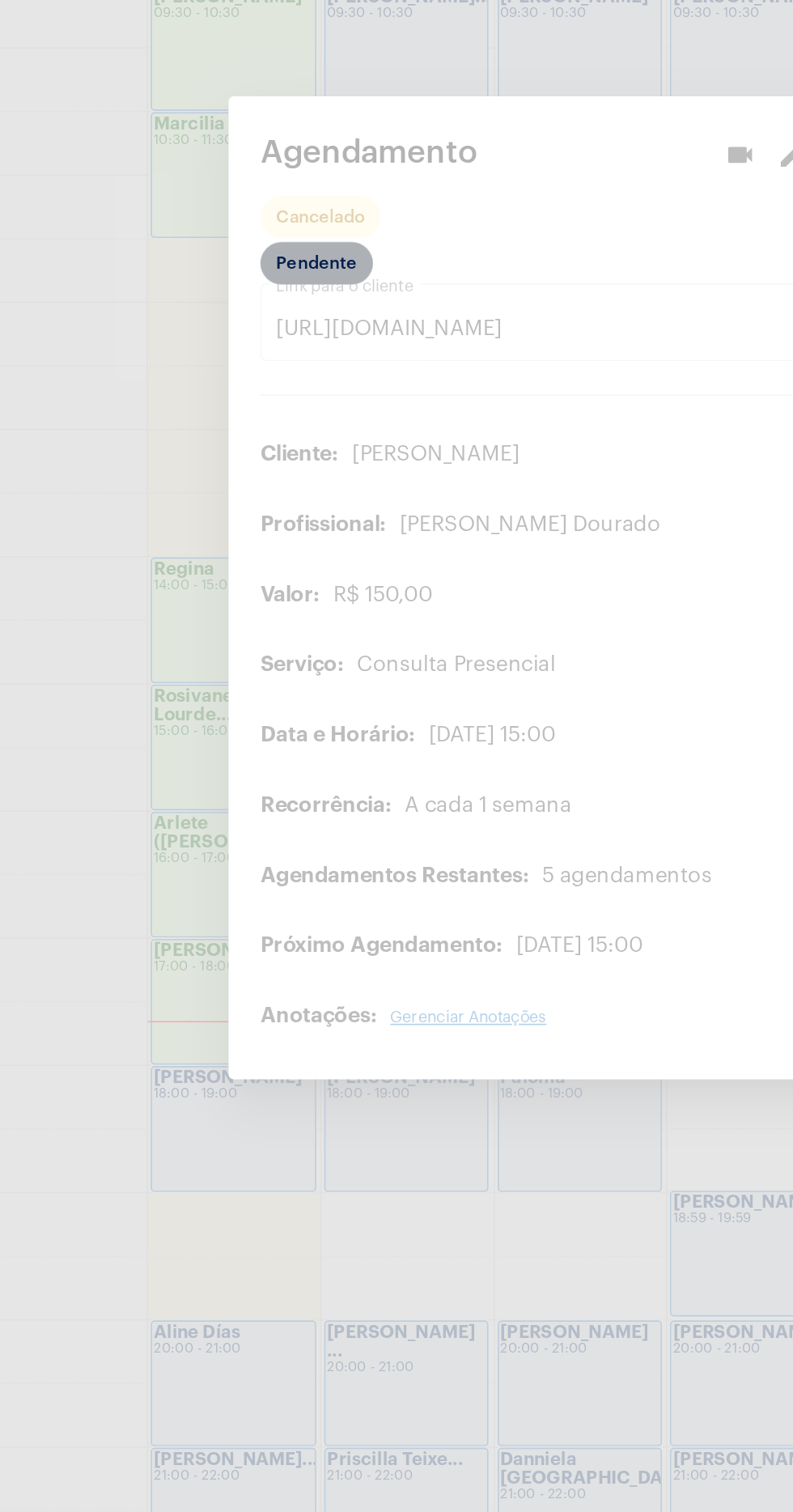
click at [259, 549] on mat-chip "Pendente" at bounding box center [248, 557] width 69 height 26
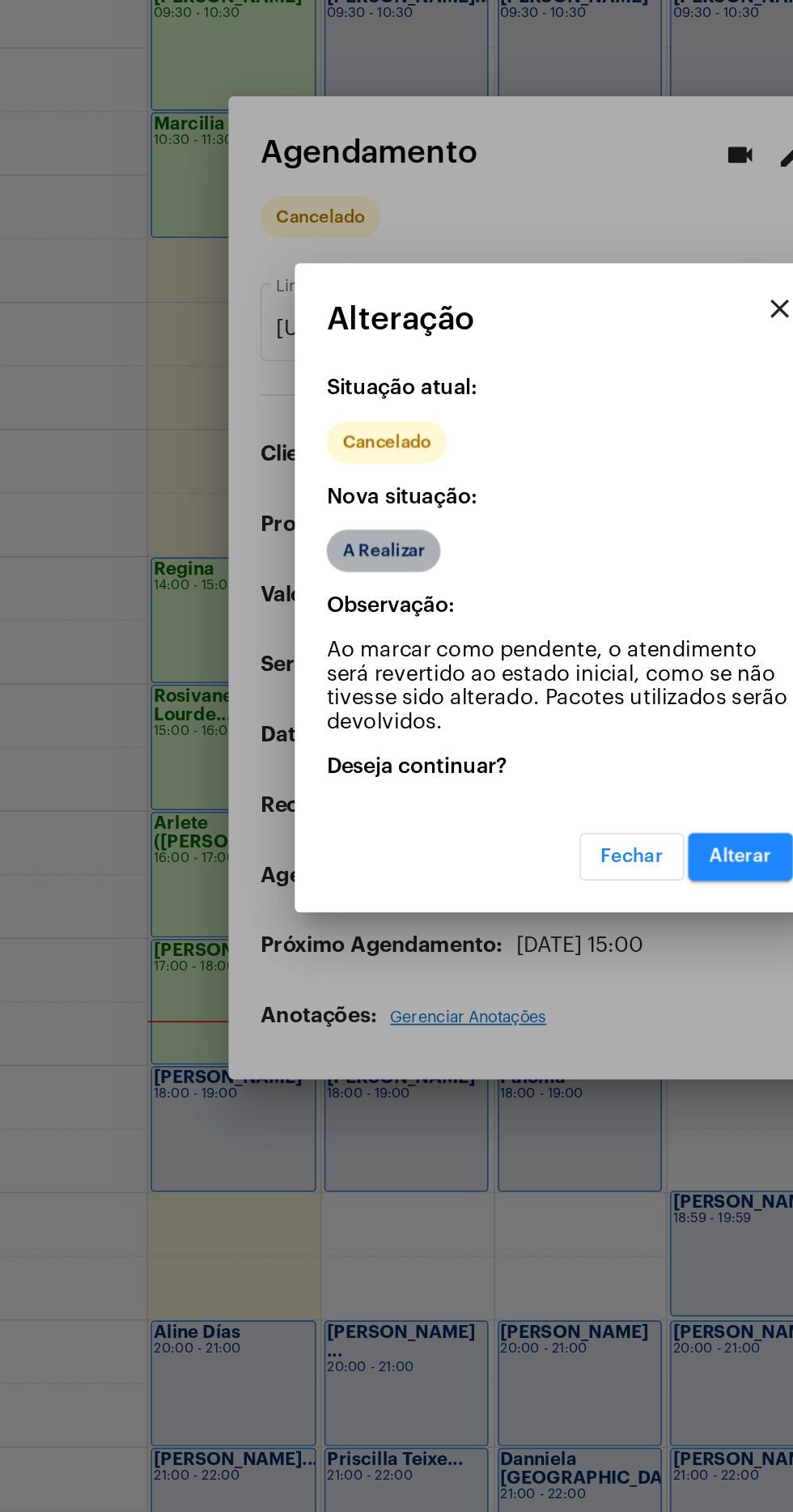
click at [282, 723] on mat-chip "A Realizar" at bounding box center [289, 733] width 70 height 26
click at [523, 925] on button "Alterar" at bounding box center [506, 920] width 64 height 29
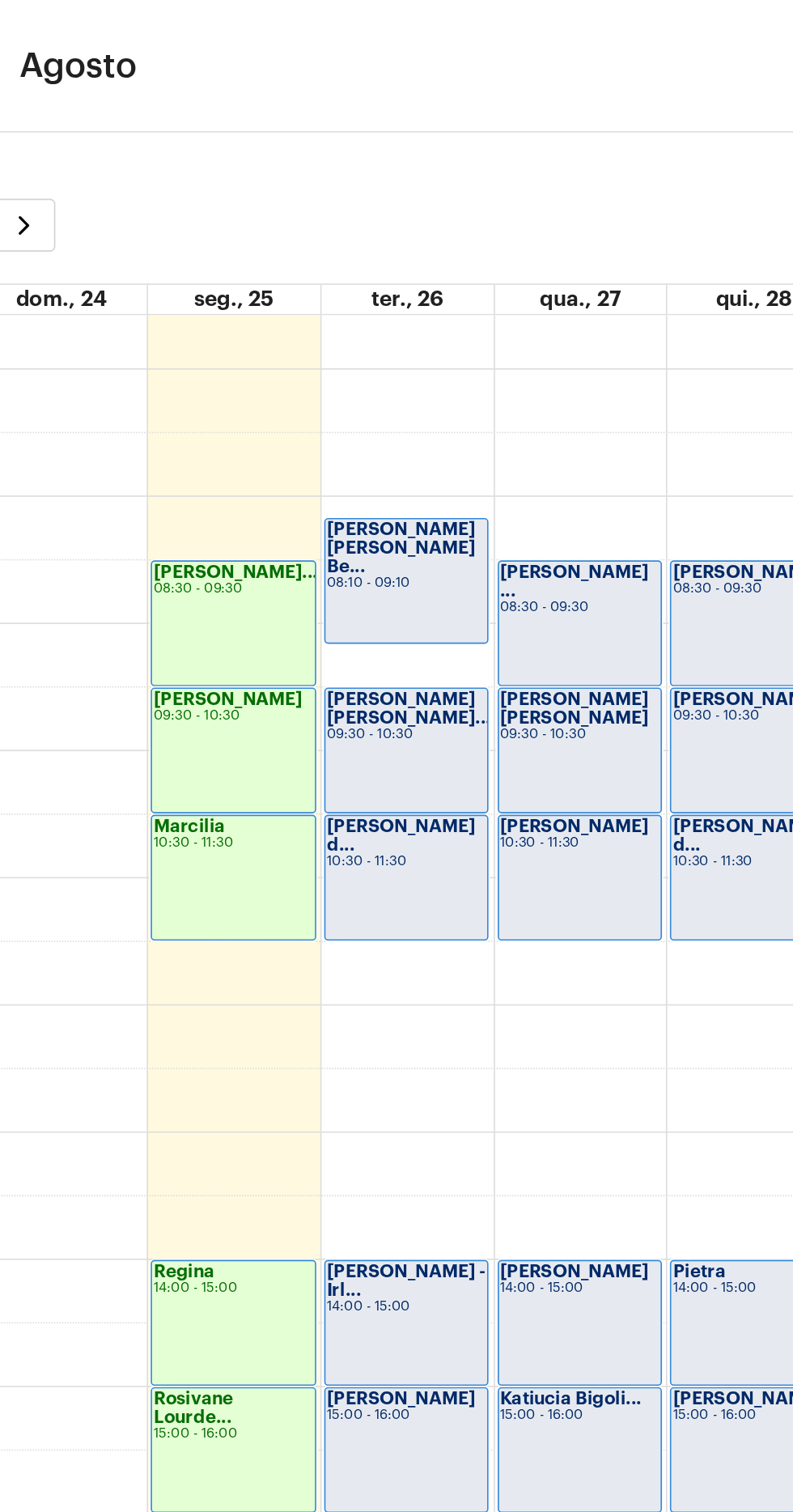
scroll to position [32, 0]
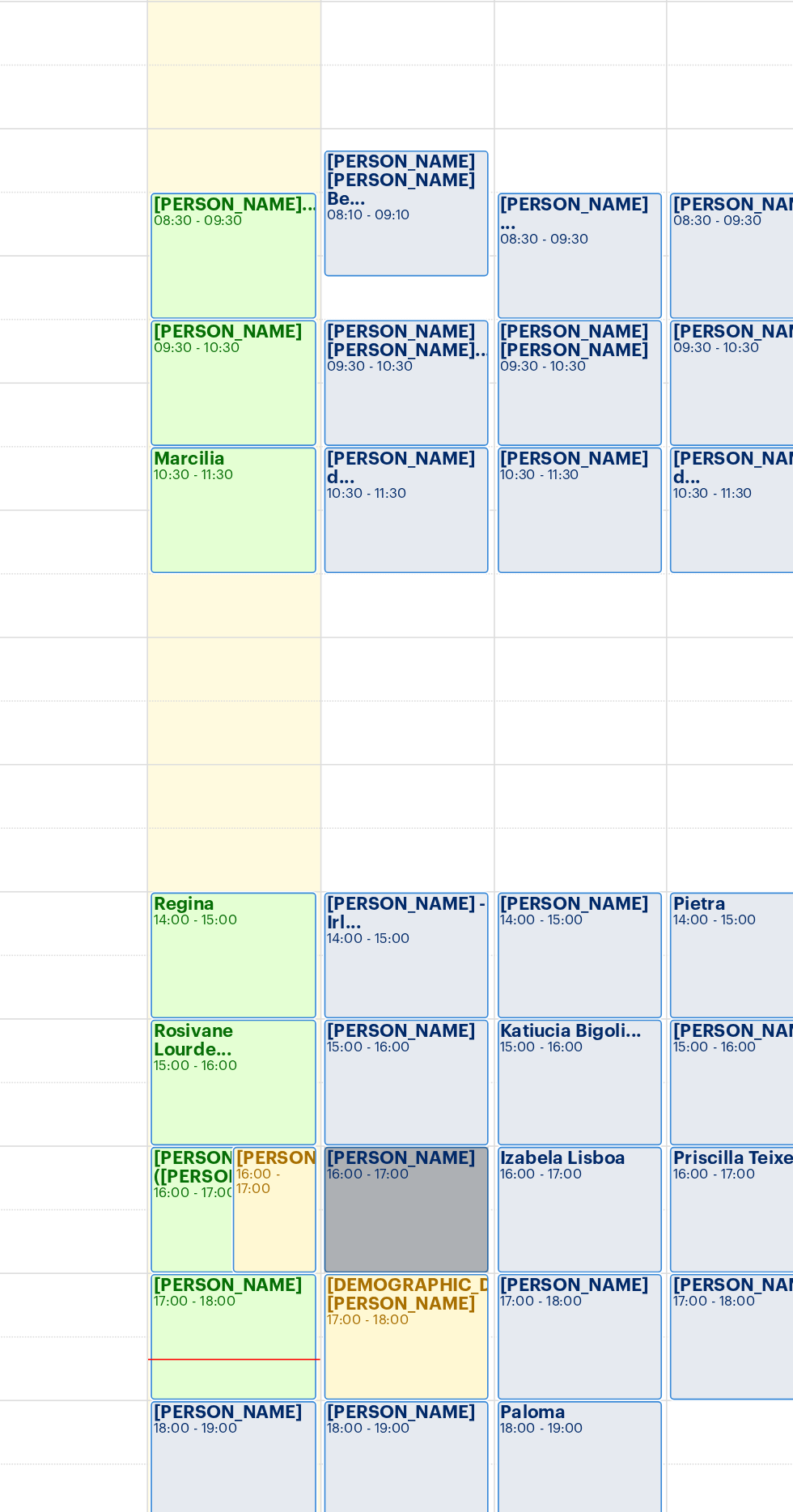
click at [289, 924] on link "Raphael Diniz 16:00 - 17:00" at bounding box center [302, 931] width 100 height 76
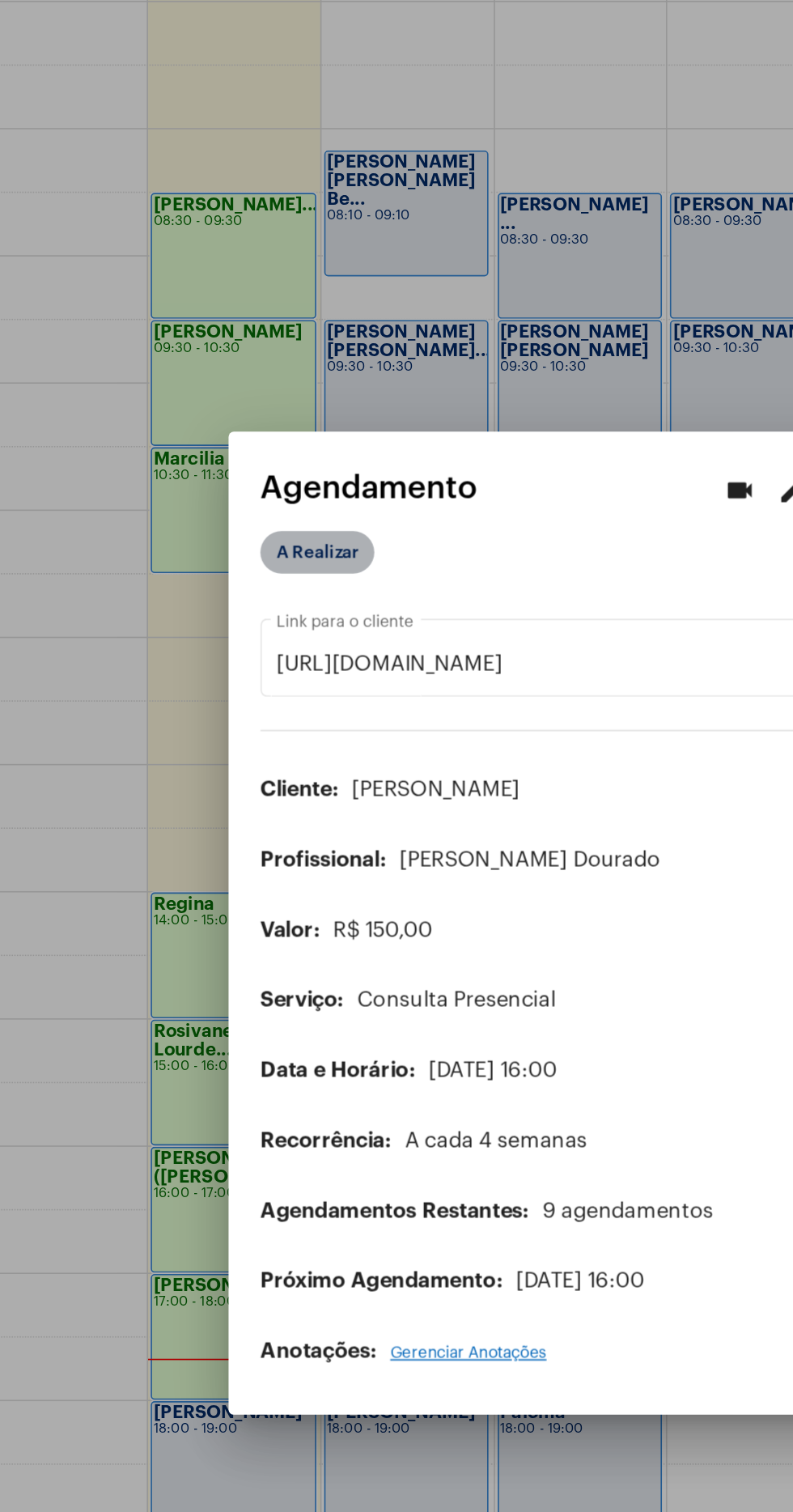
click at [267, 543] on mat-chip "A Realizar" at bounding box center [248, 529] width 70 height 26
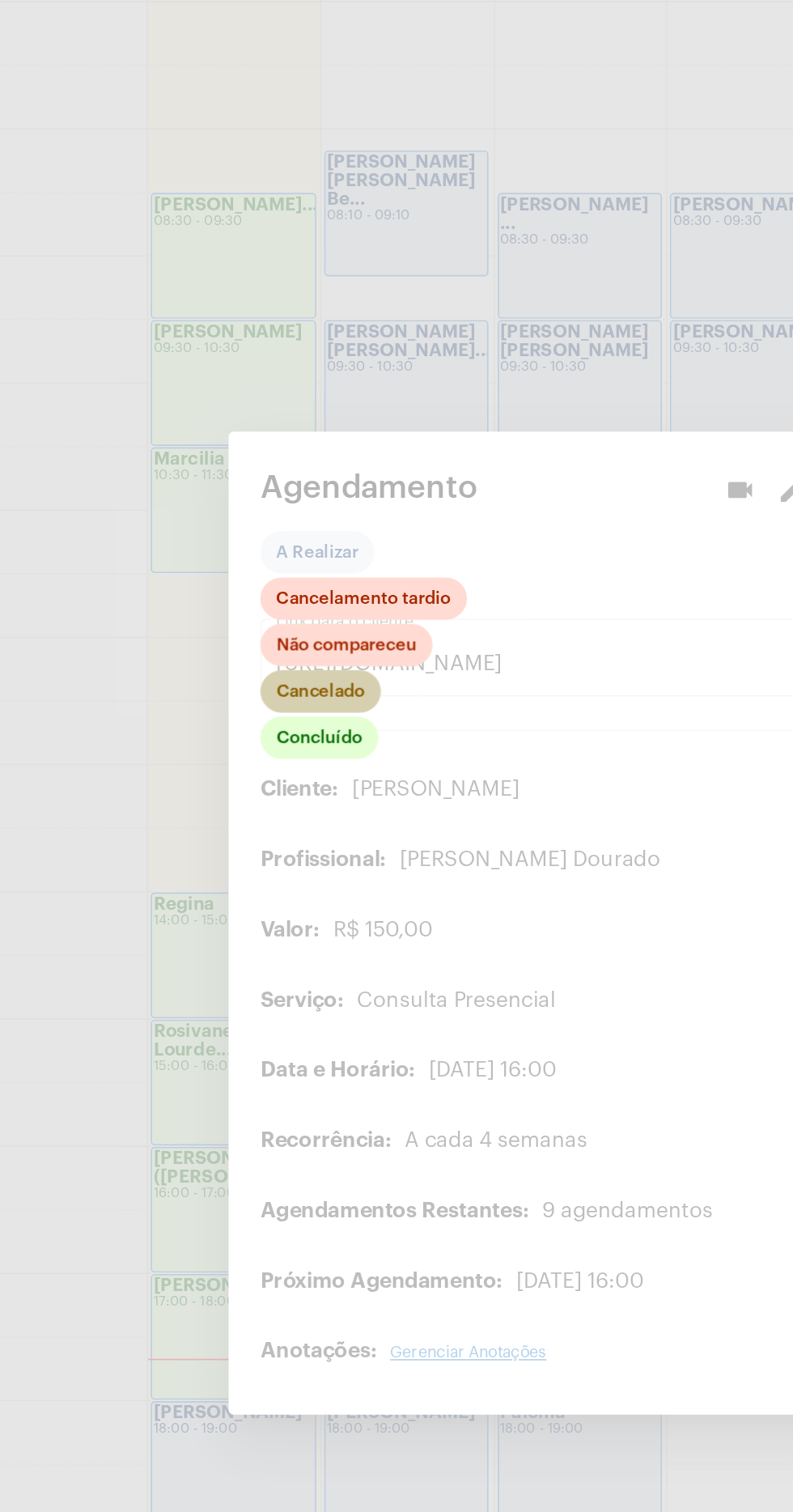
click at [269, 628] on mat-chip "Cancelado" at bounding box center [250, 614] width 74 height 26
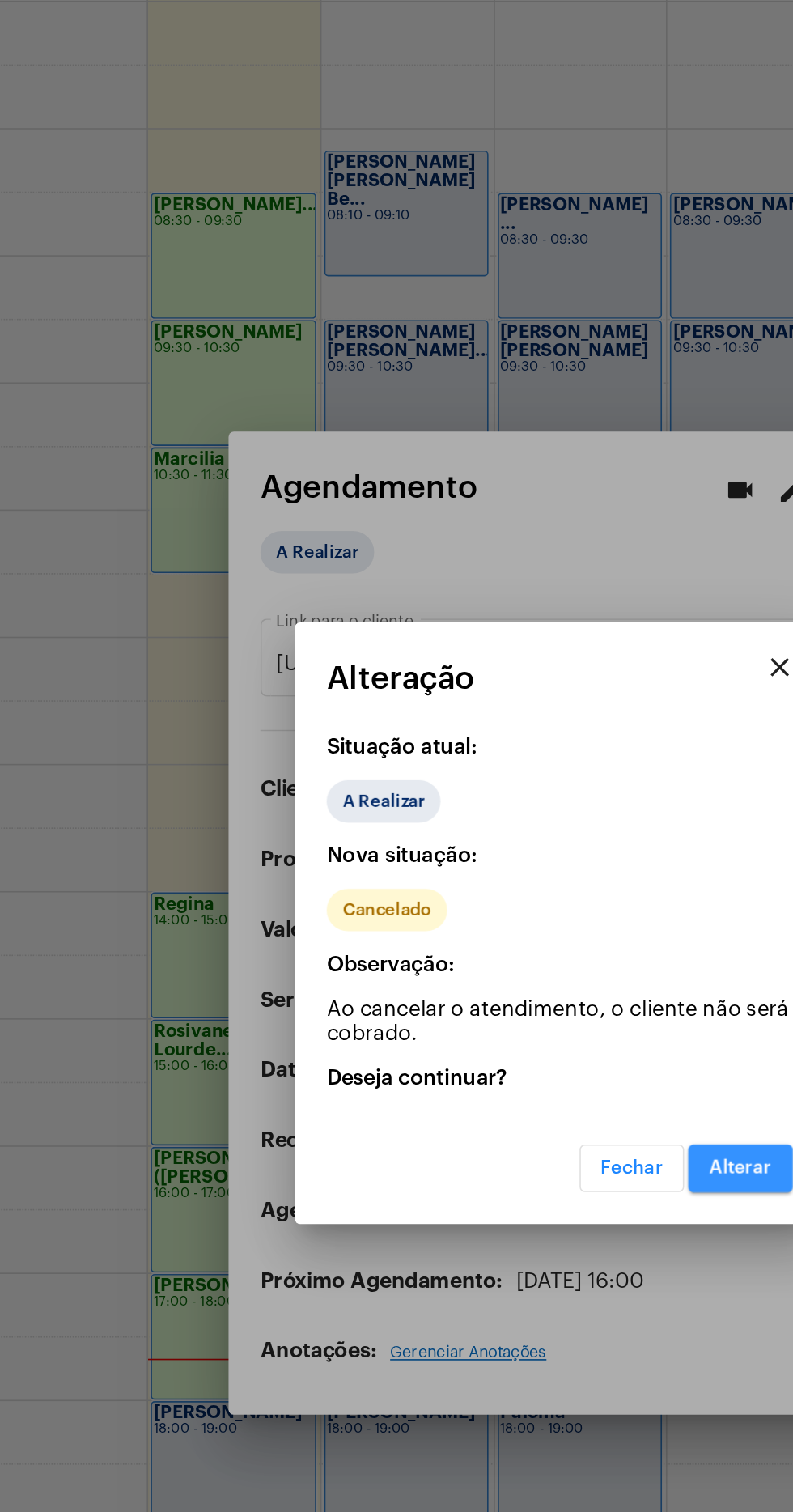
click at [519, 920] on button "Alterar" at bounding box center [506, 906] width 64 height 29
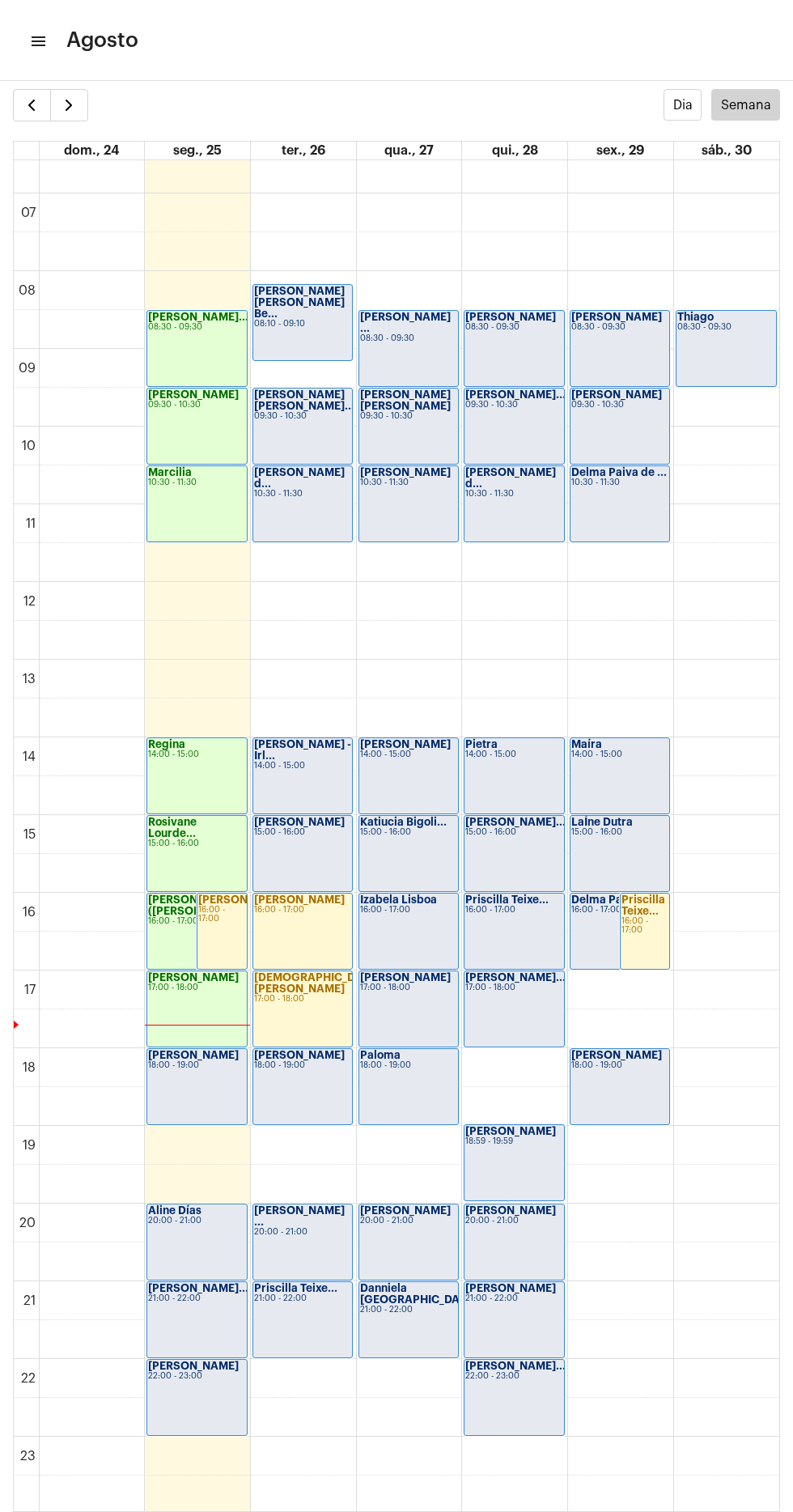
scroll to position [508, 0]
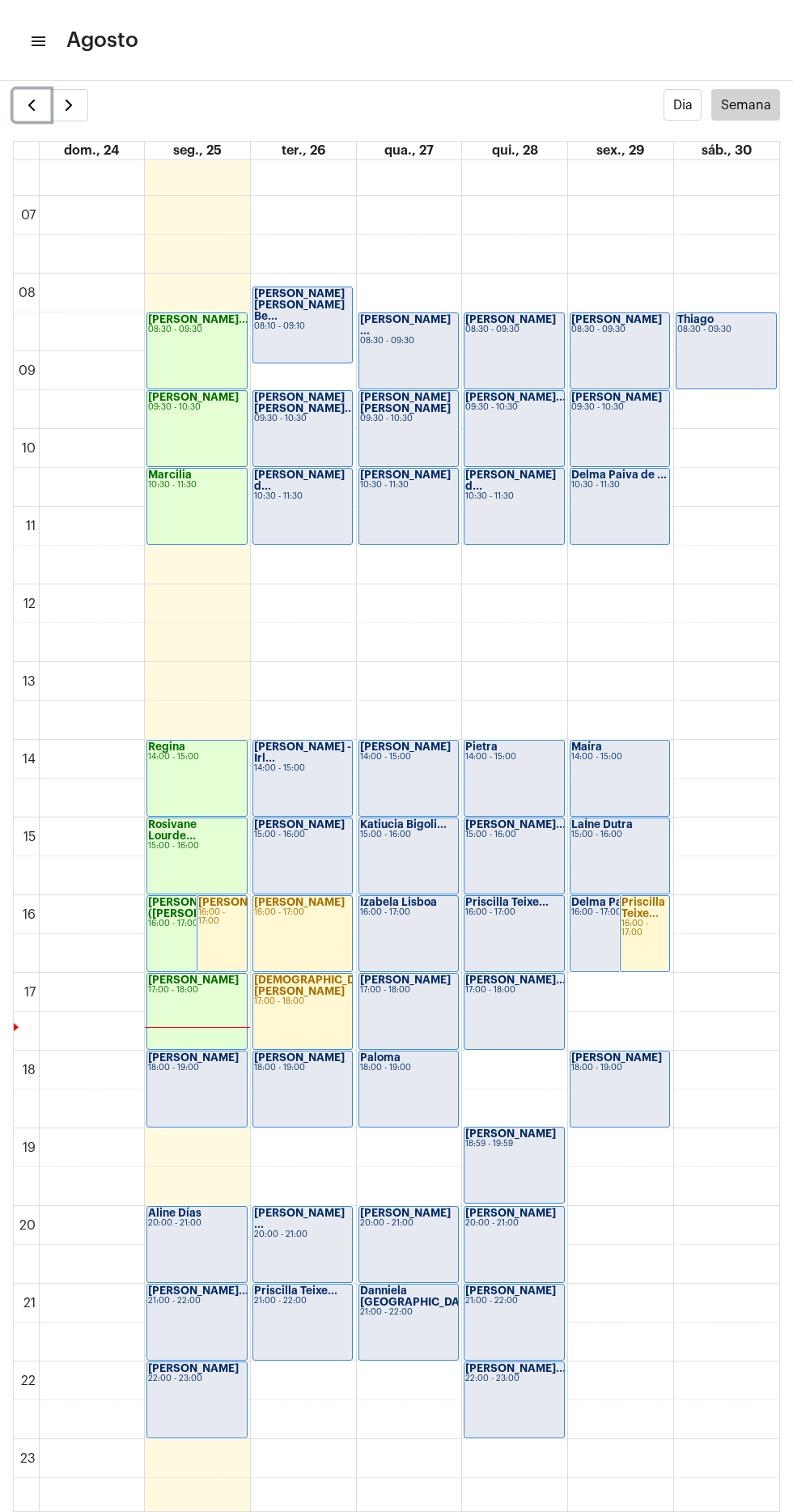
click at [38, 98] on span "button" at bounding box center [32, 105] width 19 height 19
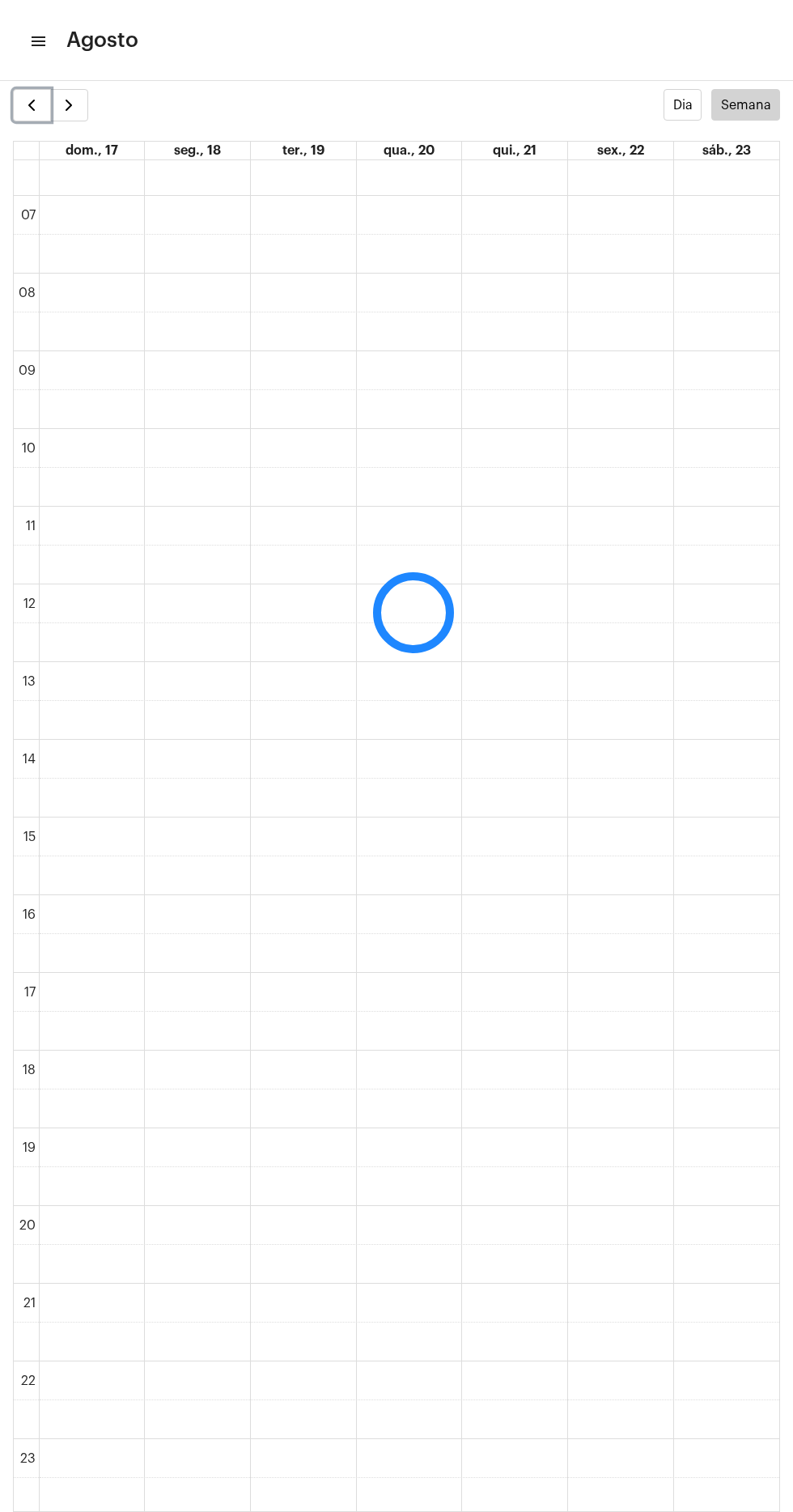
scroll to position [468, 0]
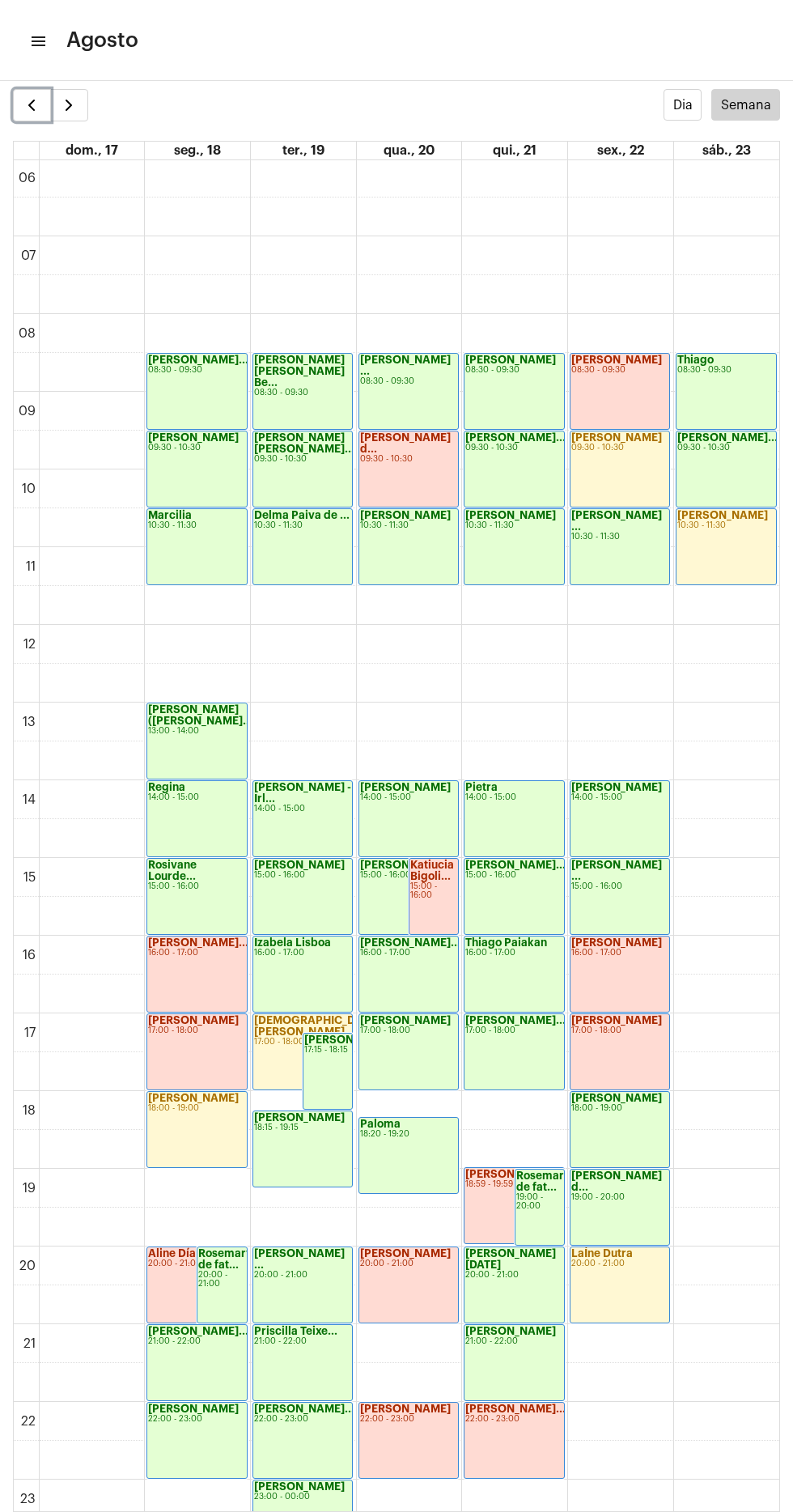
click at [31, 111] on span "button" at bounding box center [32, 105] width 19 height 19
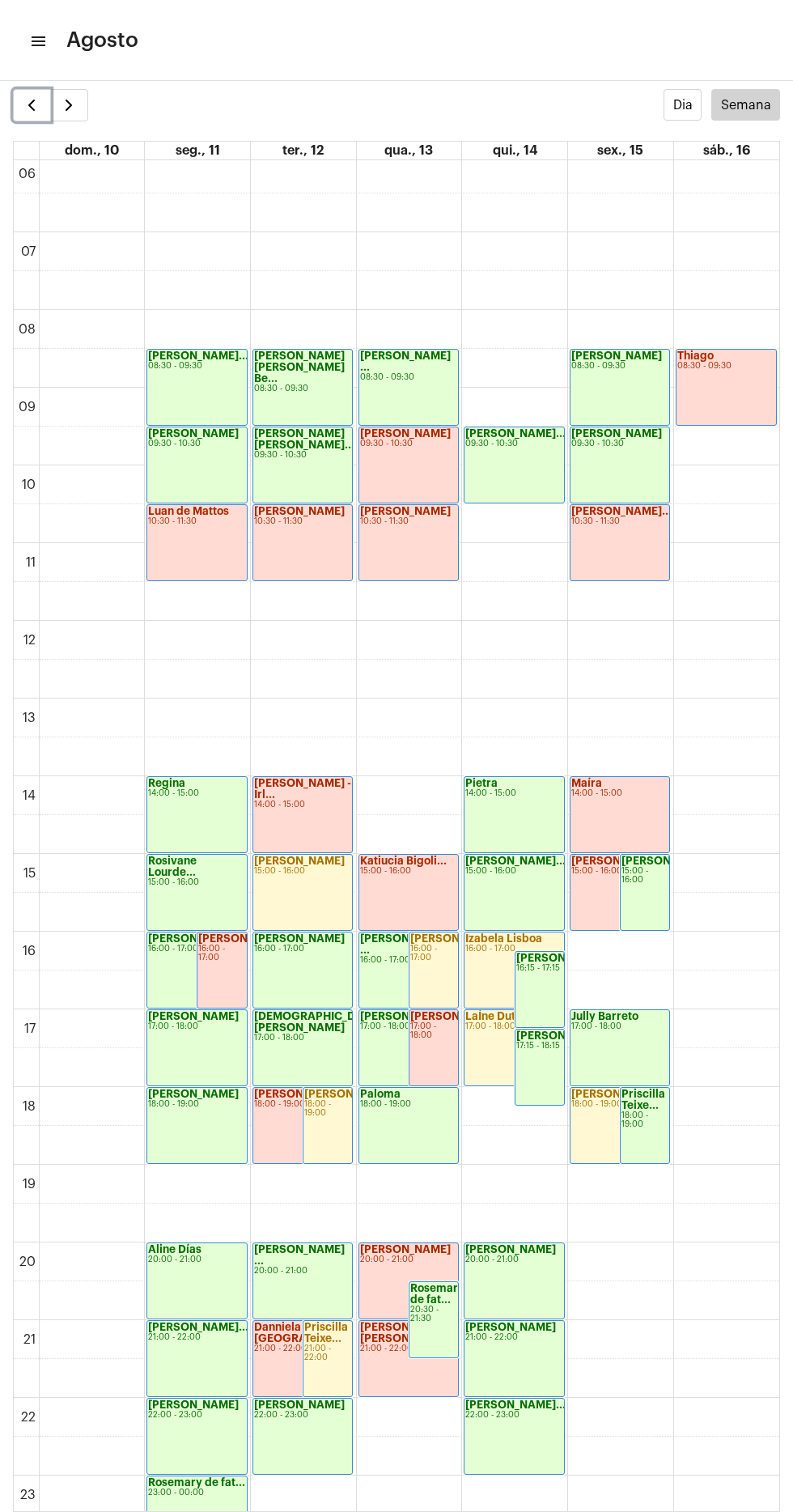
scroll to position [474, 0]
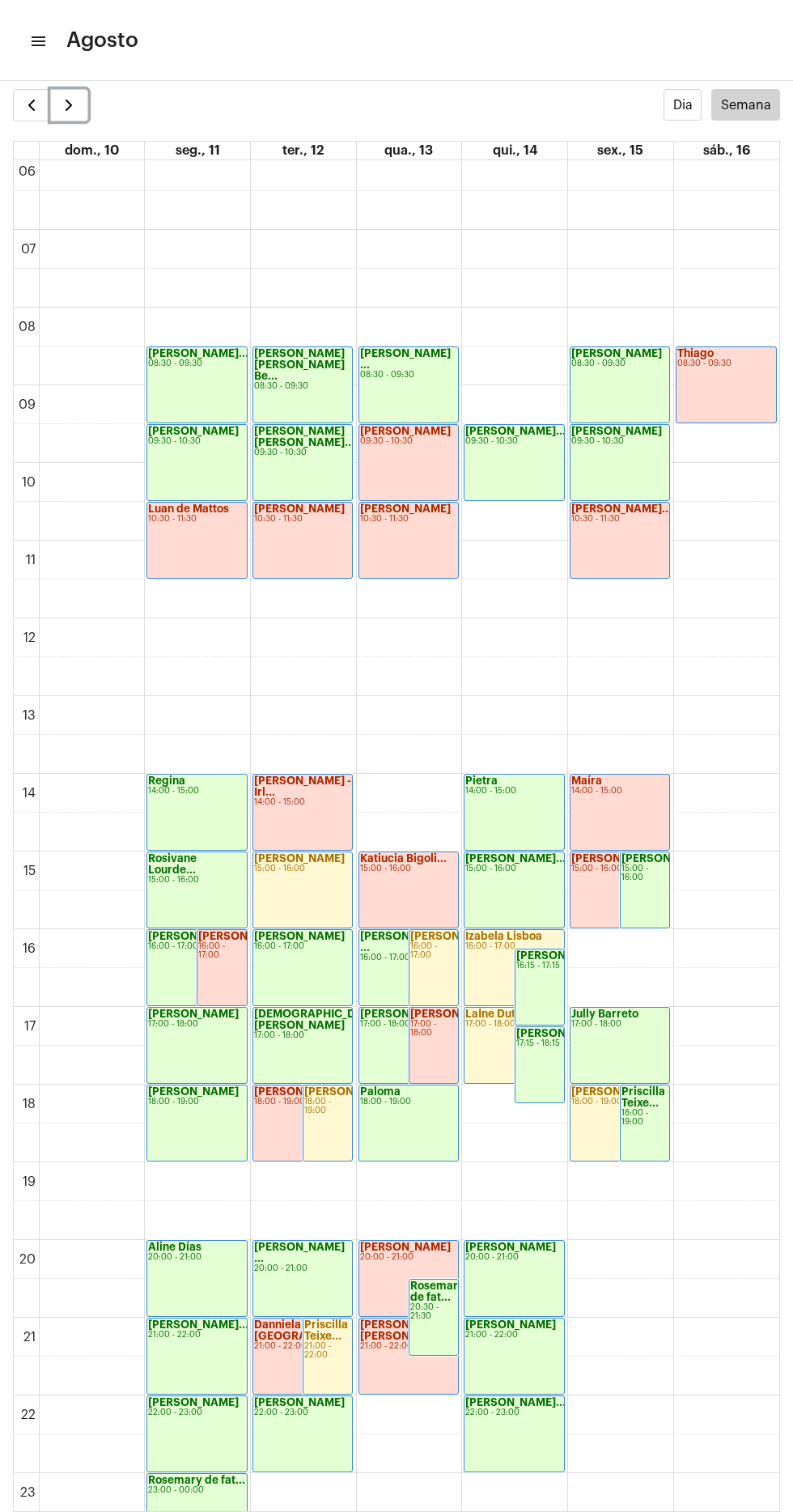
click at [67, 105] on span "button" at bounding box center [69, 105] width 19 height 19
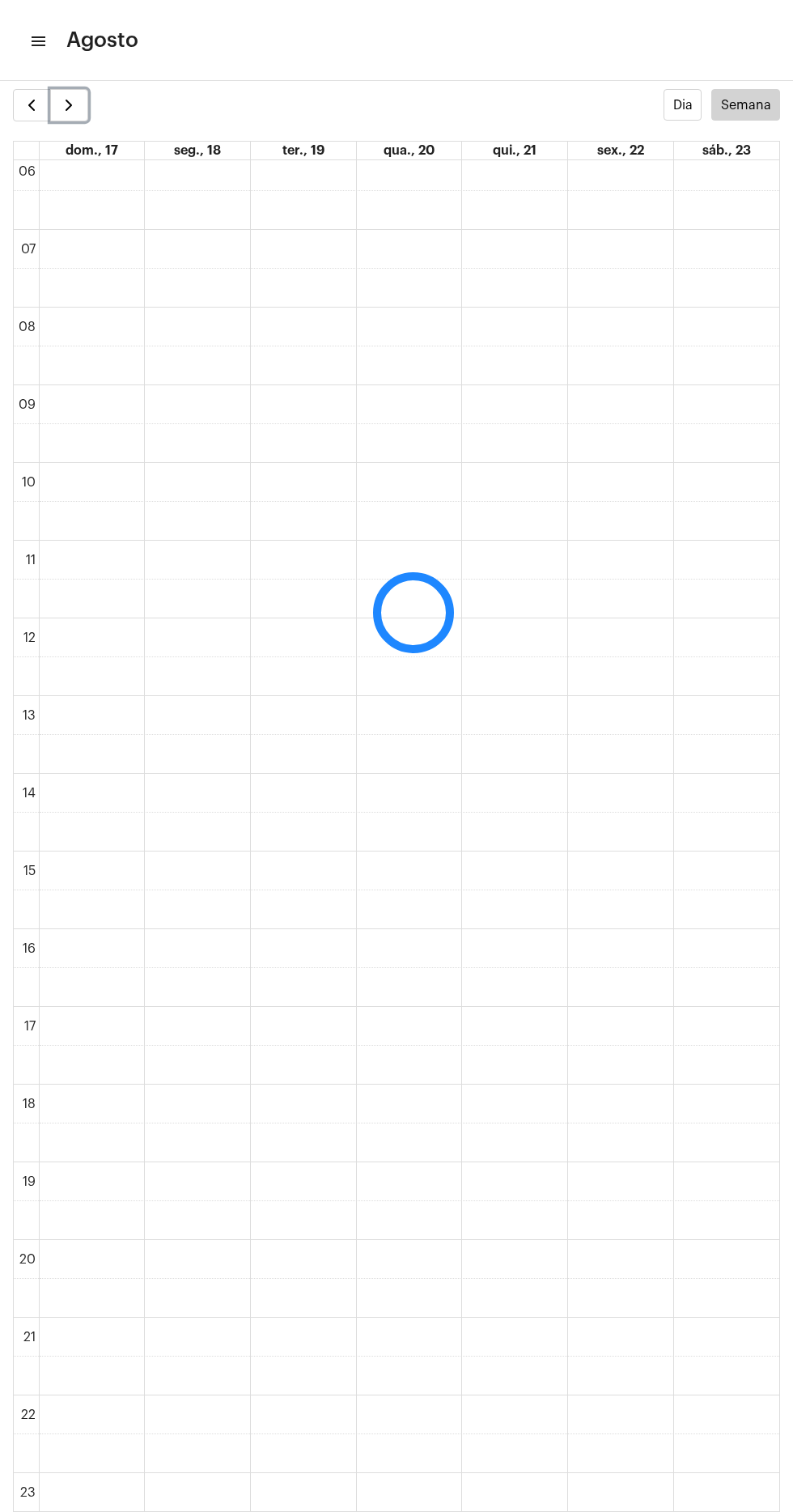
scroll to position [468, 0]
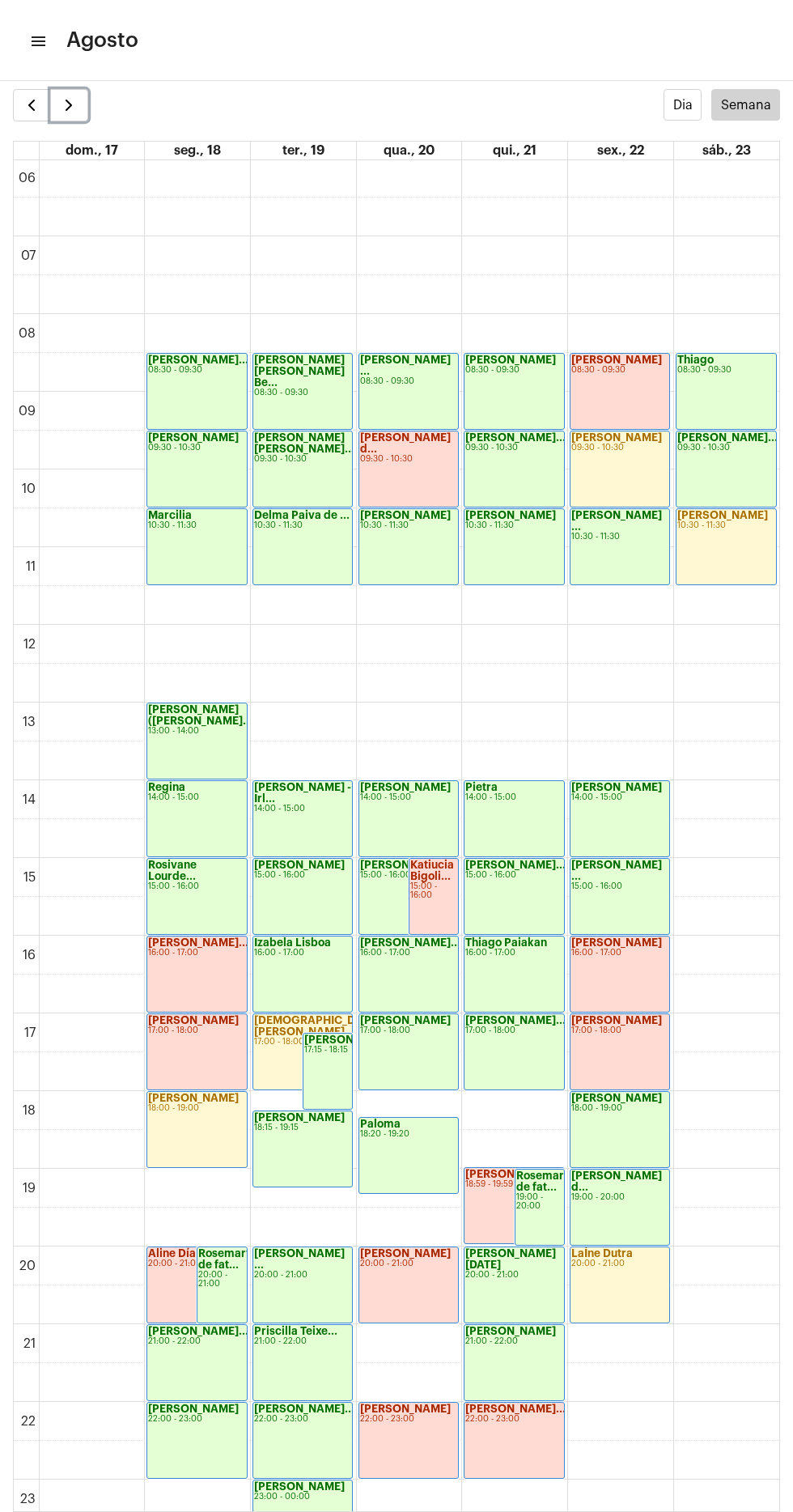
click at [72, 103] on span "button" at bounding box center [69, 105] width 19 height 19
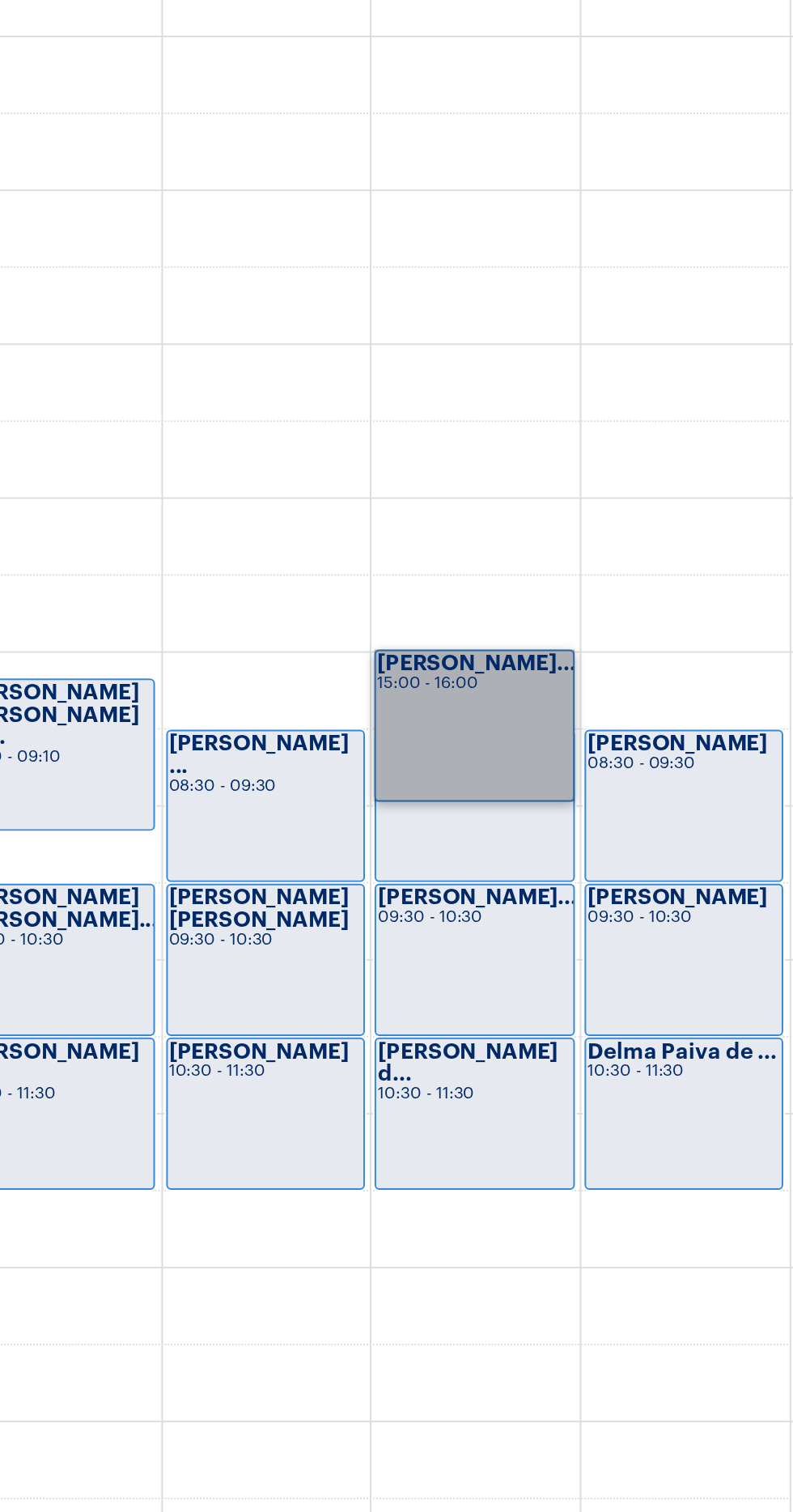
scroll to position [511, 0]
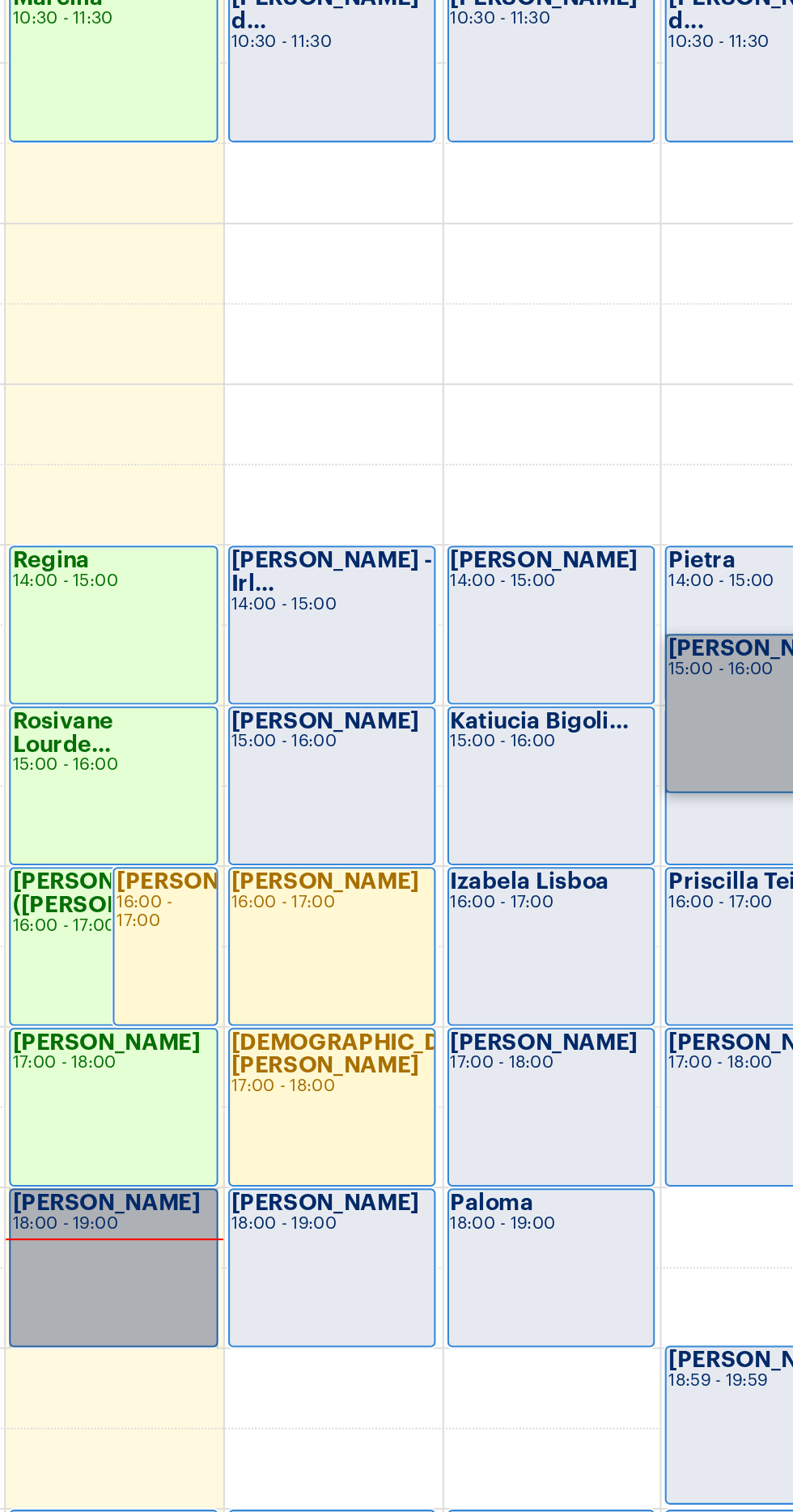
click at [204, 1118] on link "Anna Carolina 18:00 - 19:00" at bounding box center [196, 1119] width 100 height 76
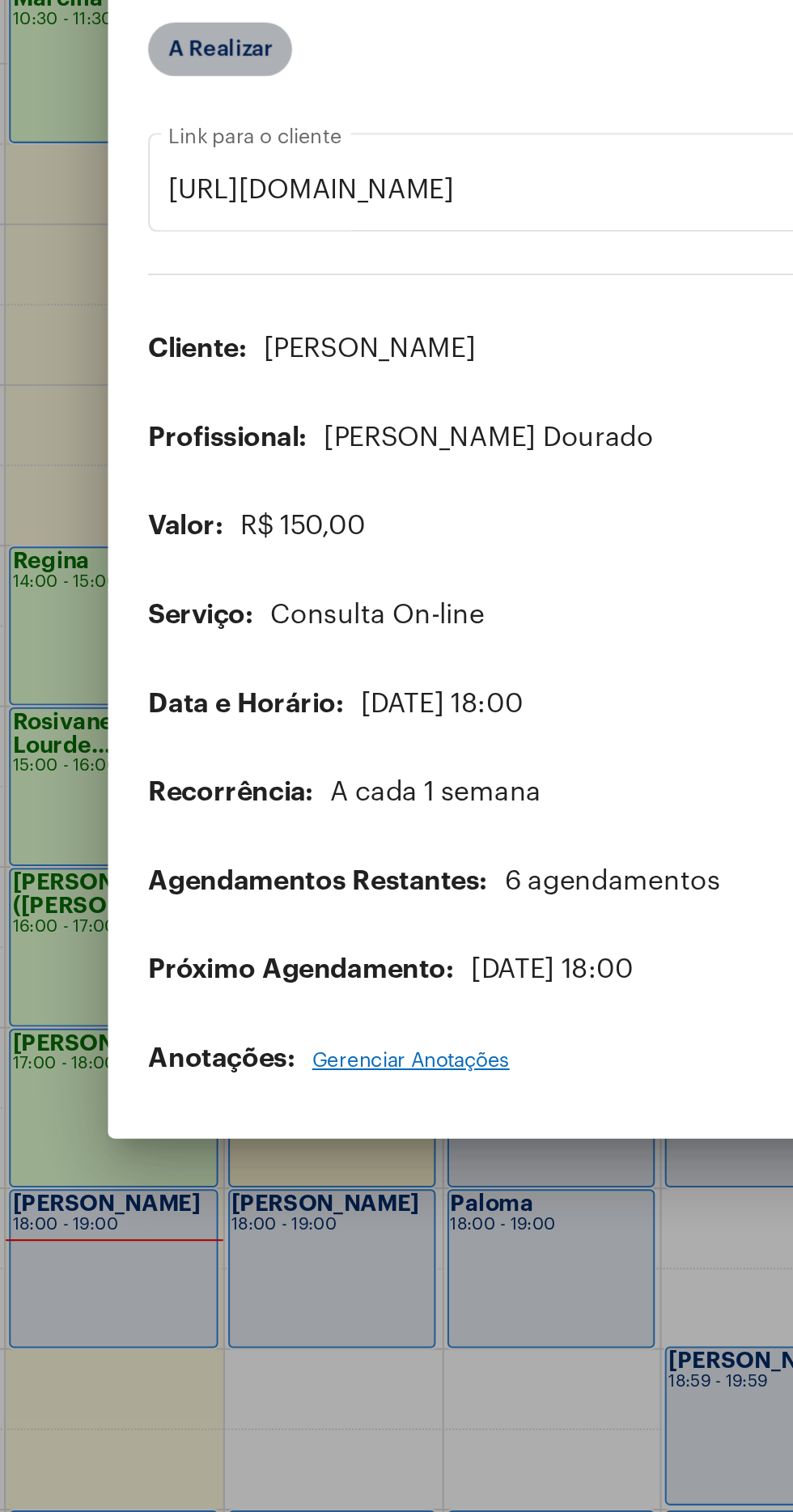
click at [244, 516] on mat-chip "A Realizar" at bounding box center [248, 529] width 70 height 26
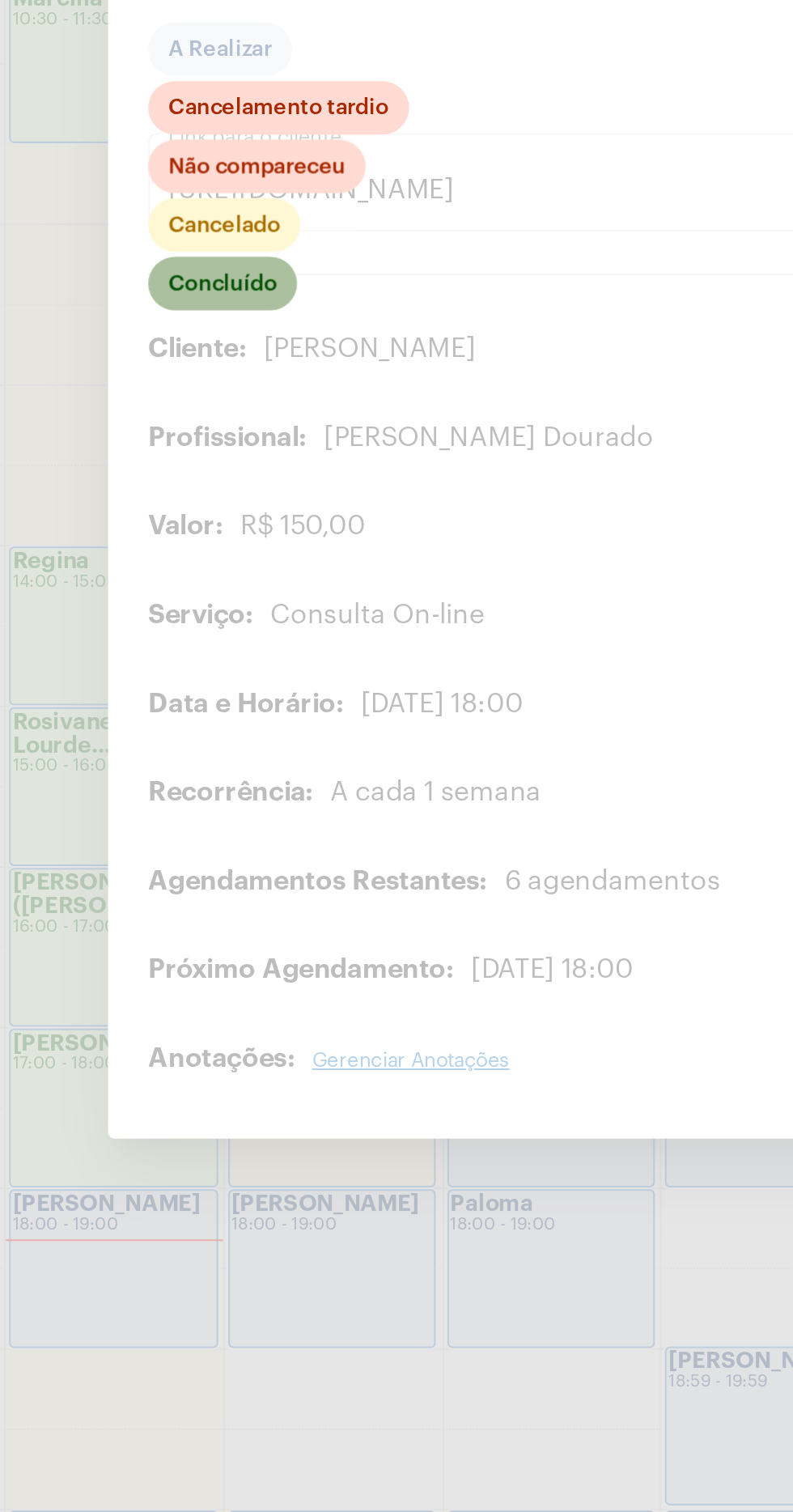
click at [263, 639] on mat-chip "Concluído" at bounding box center [249, 642] width 72 height 26
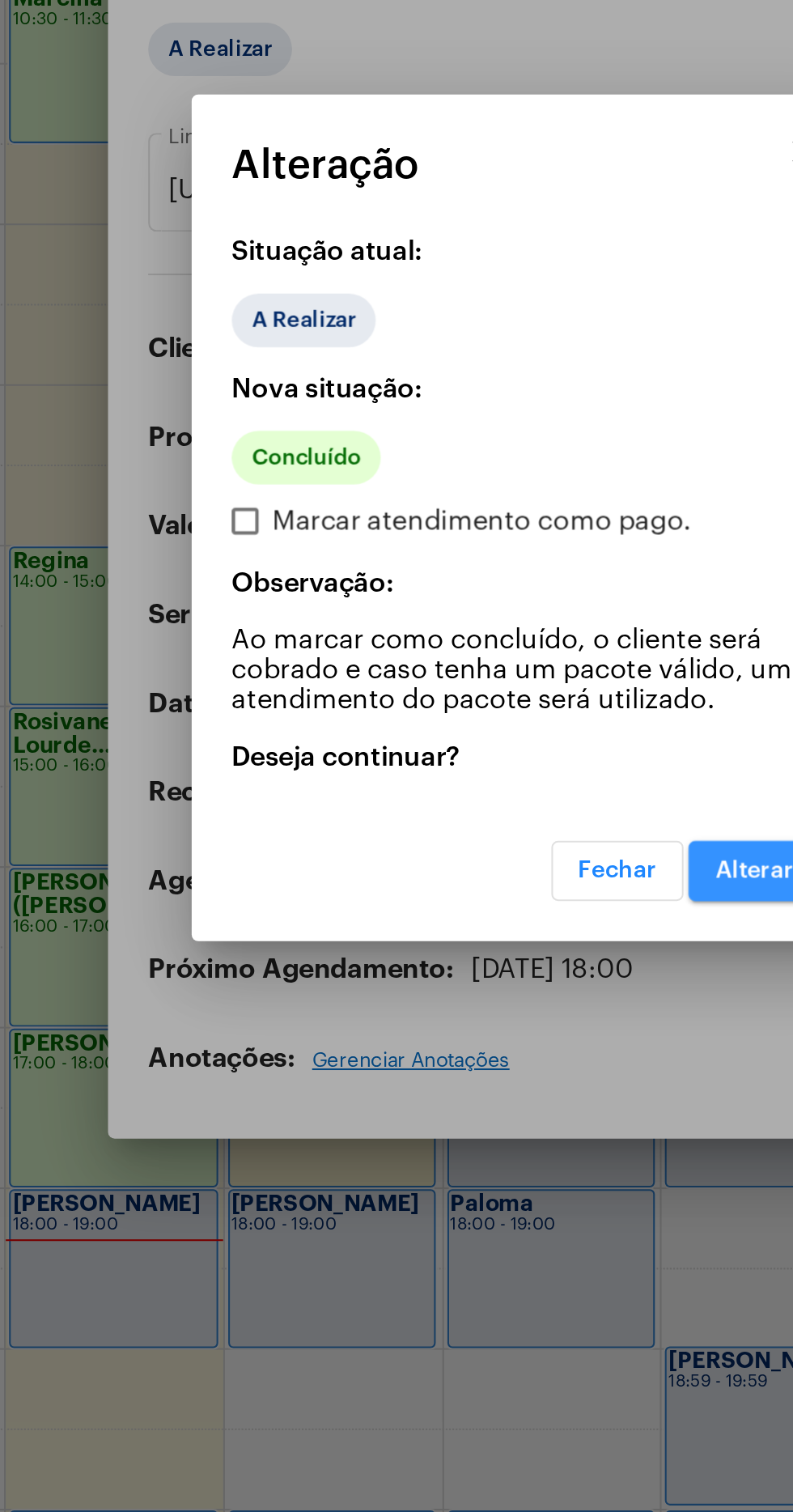
click at [500, 930] on span "Alterar" at bounding box center [507, 927] width 38 height 11
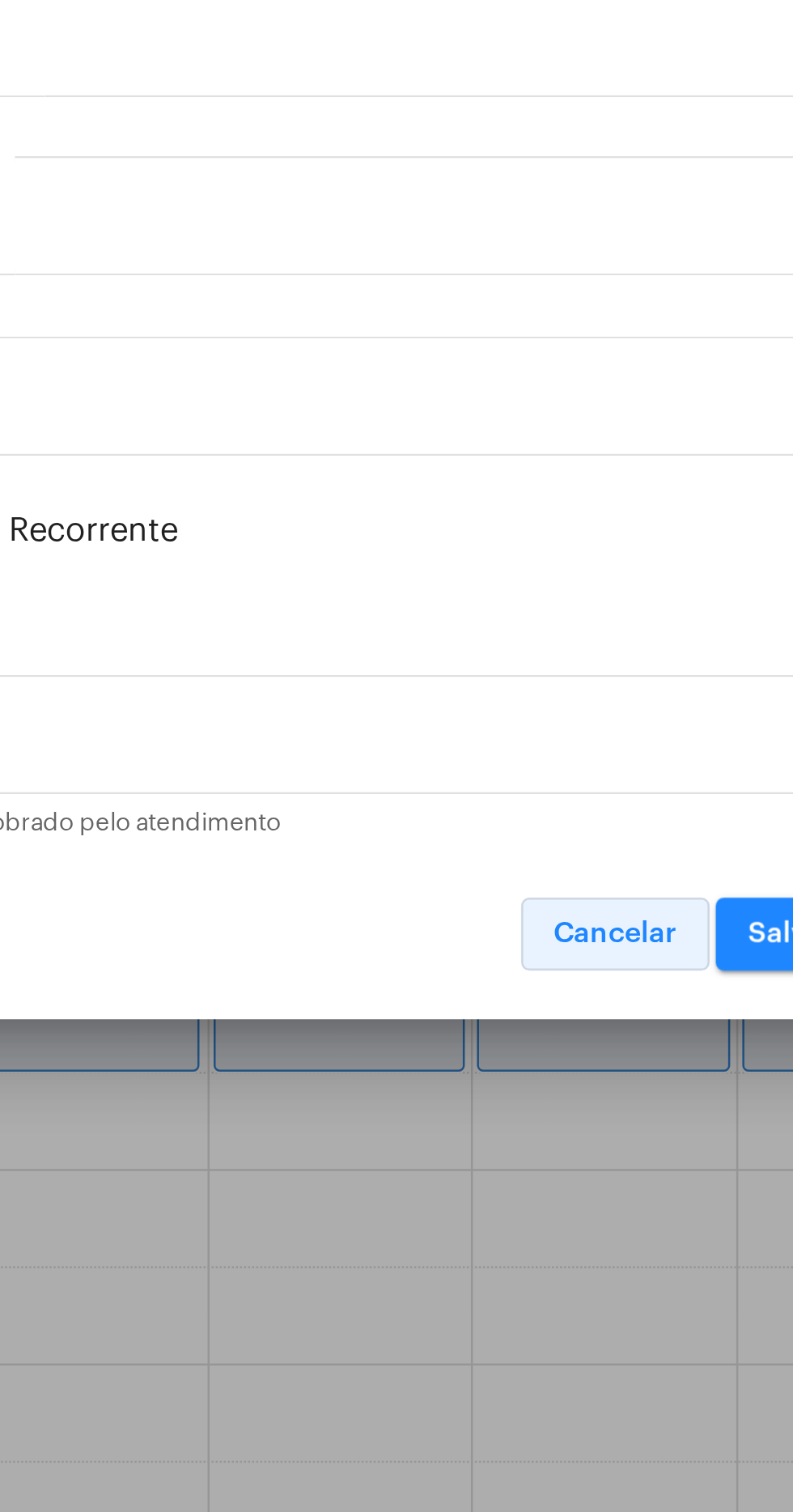
click at [529, 1004] on span "Cancelar" at bounding box center [520, 999] width 50 height 11
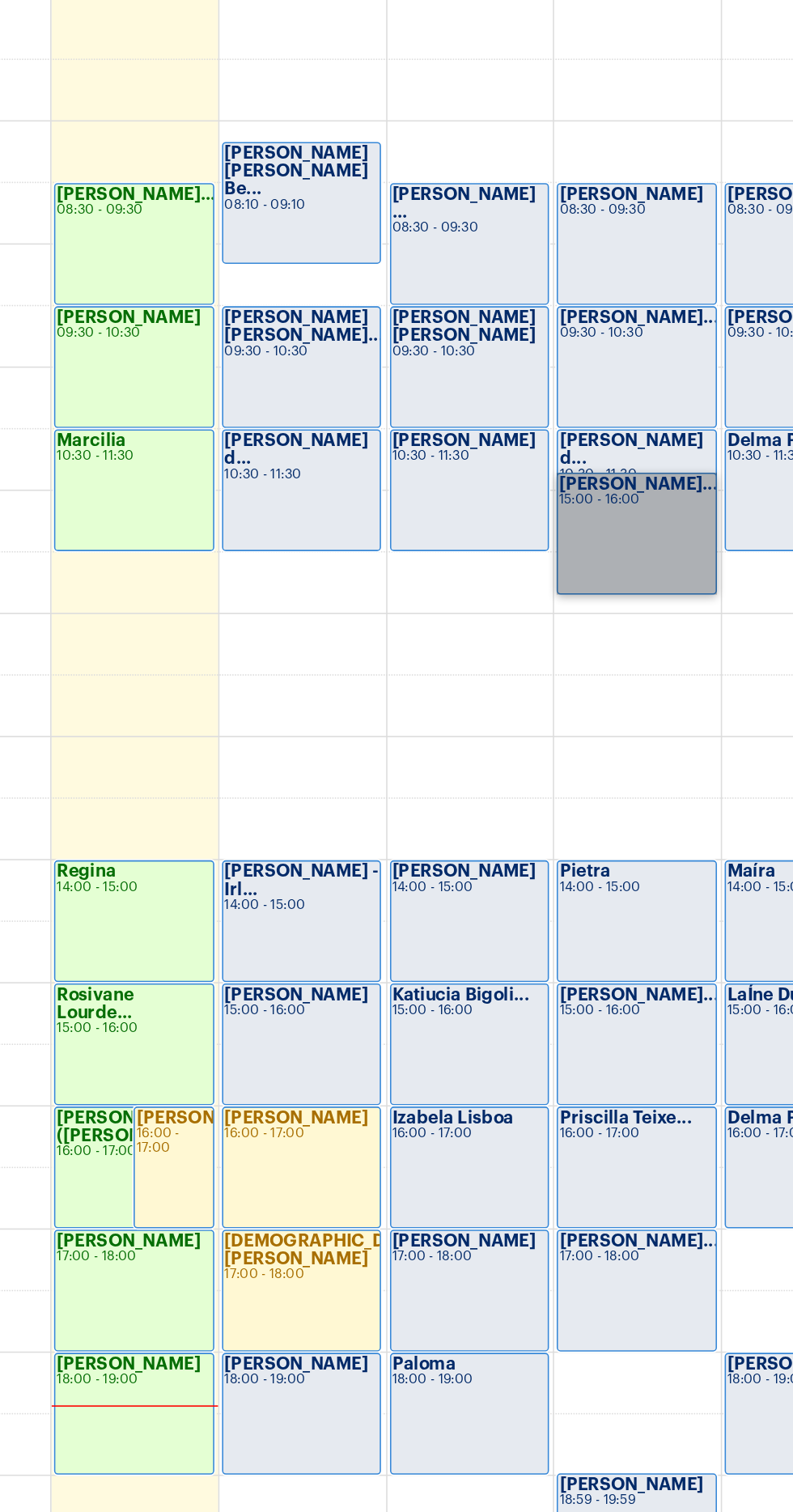
scroll to position [386, 0]
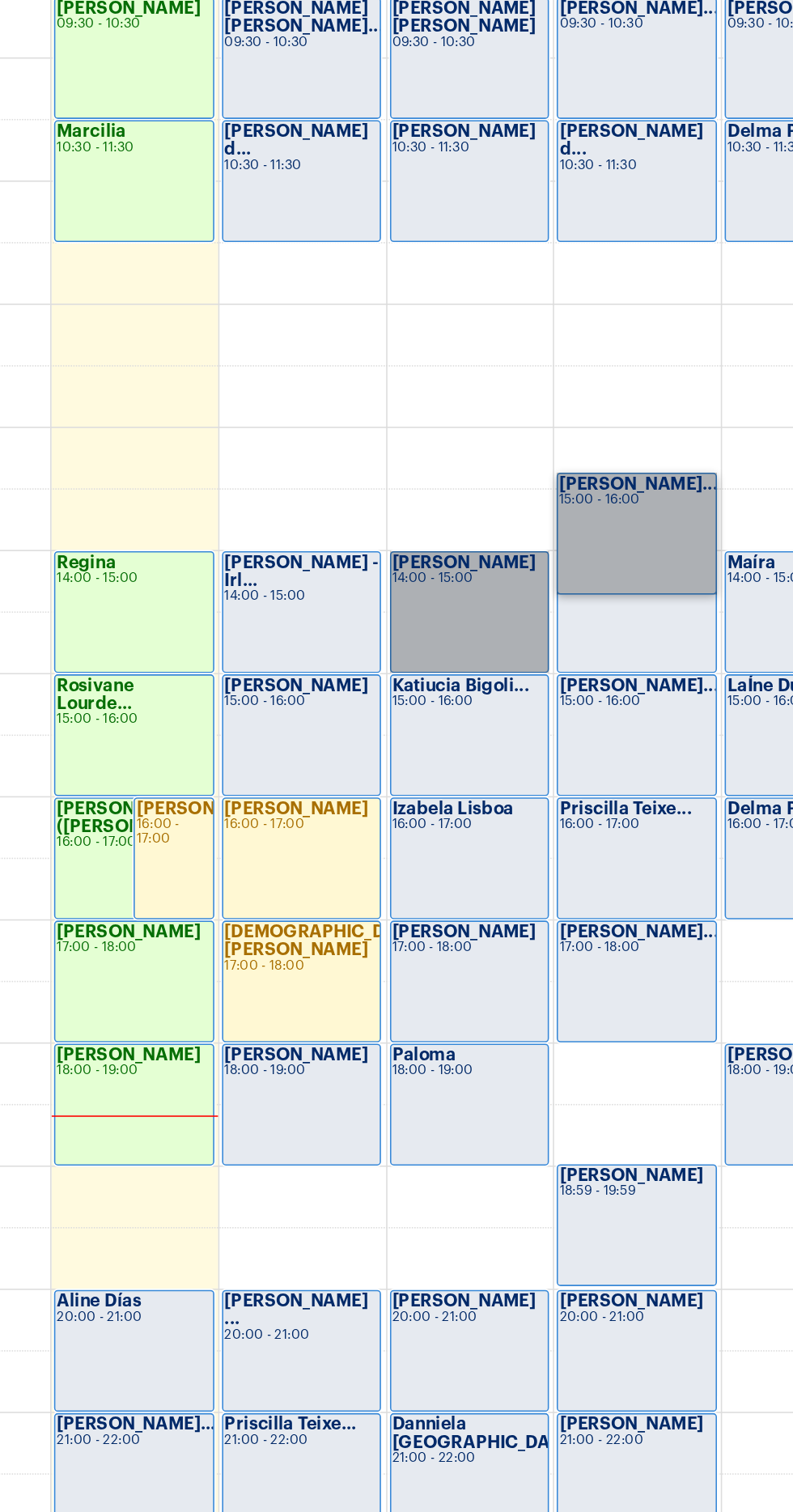
click at [410, 876] on link "Gustavo Lima 14:00 - 15:00" at bounding box center [408, 900] width 100 height 76
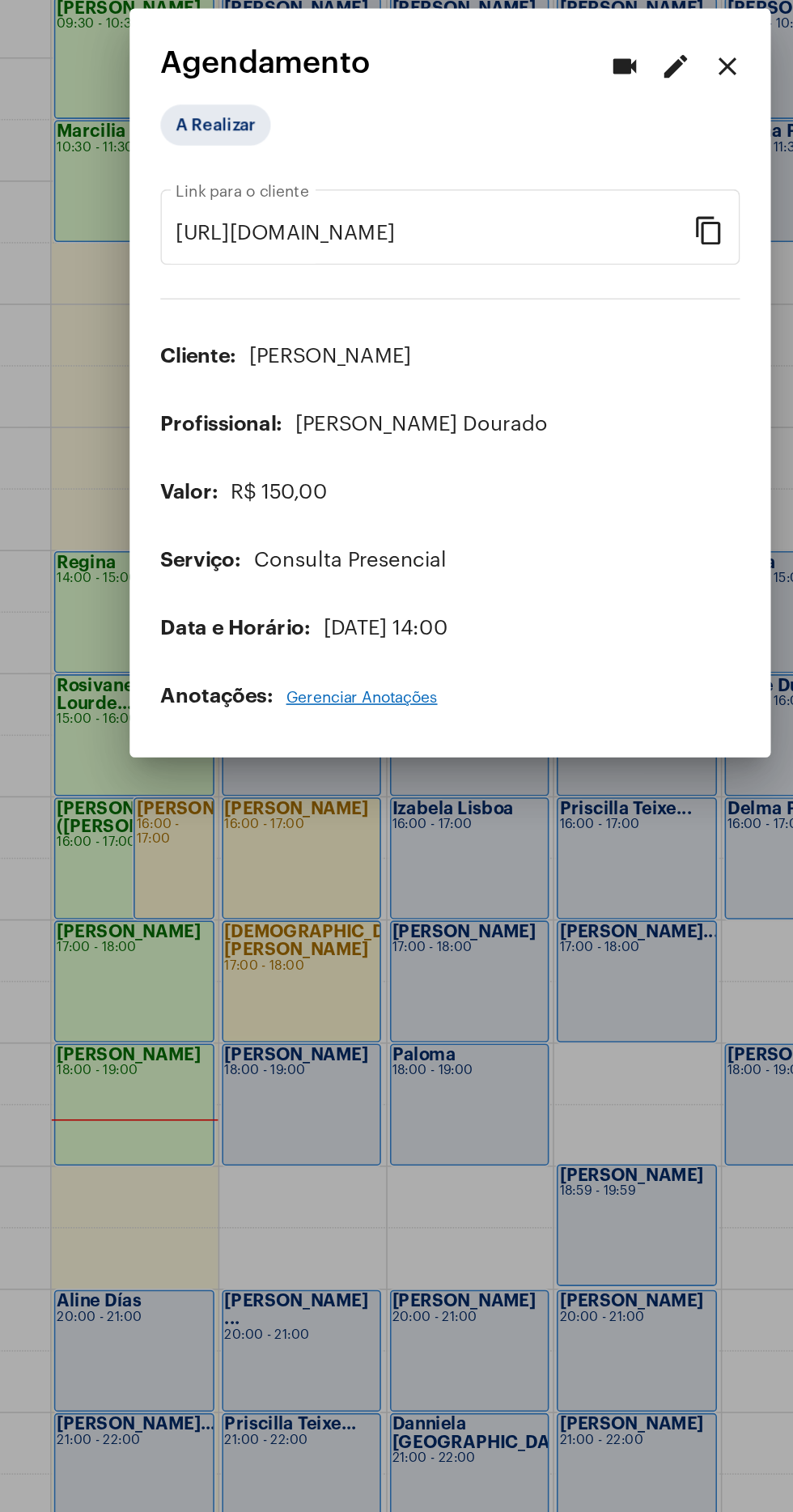
click at [543, 566] on mat-icon "edit" at bounding box center [539, 556] width 19 height 19
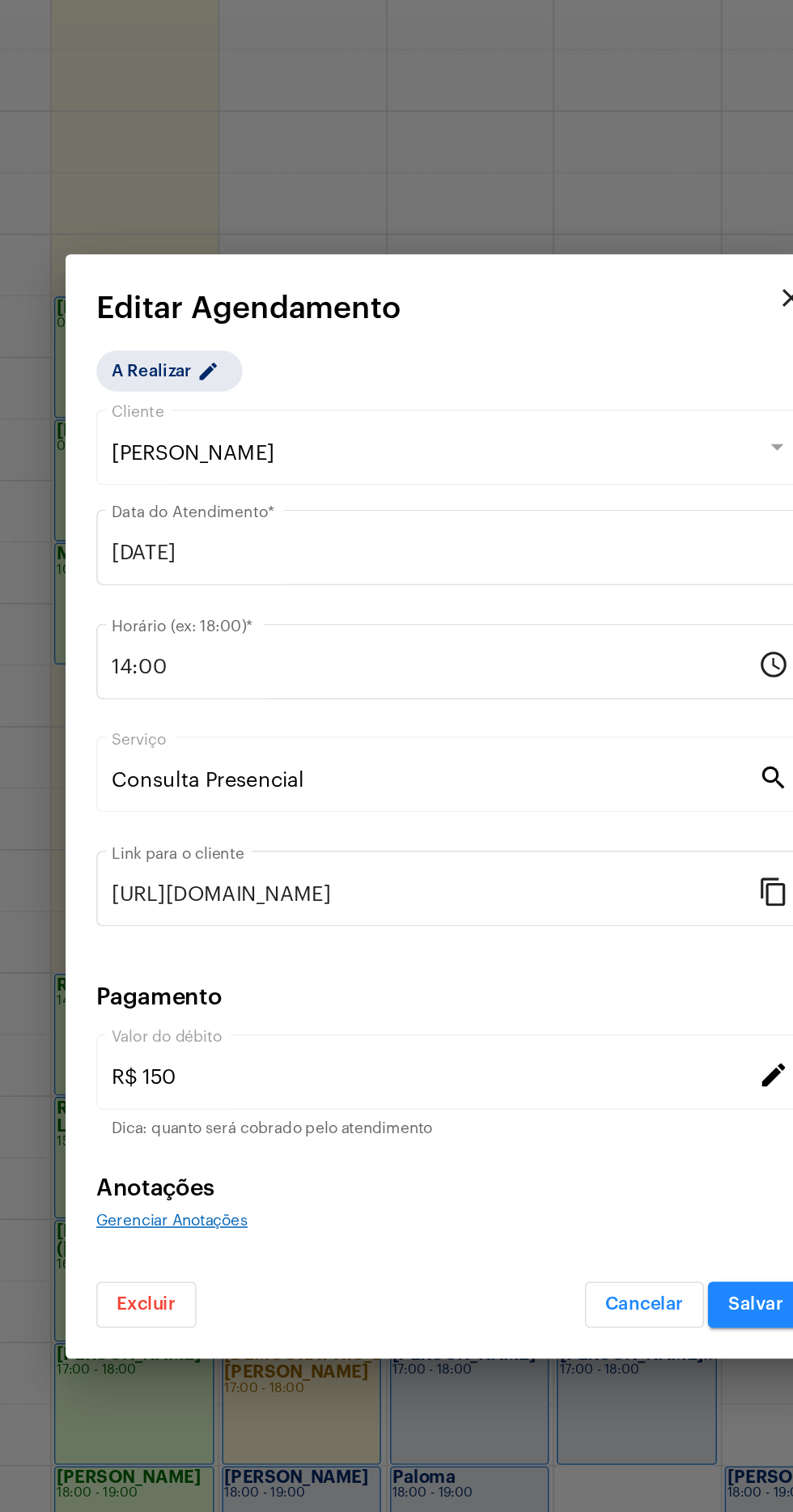
click at [348, 670] on input "14:00" at bounding box center [386, 668] width 408 height 14
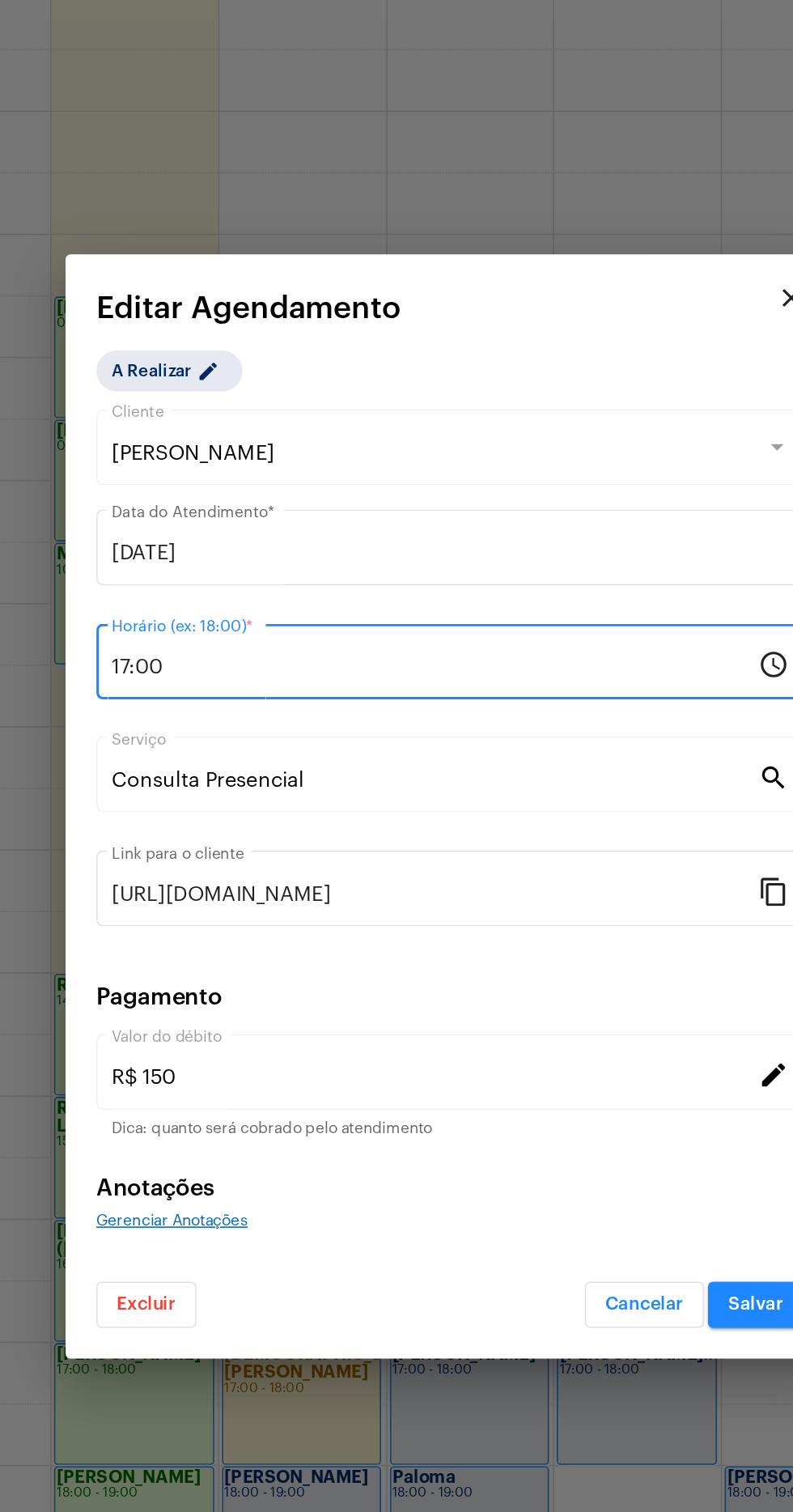
type input "17:00"
click at [418, 593] on input "[DATE]" at bounding box center [396, 596] width 427 height 14
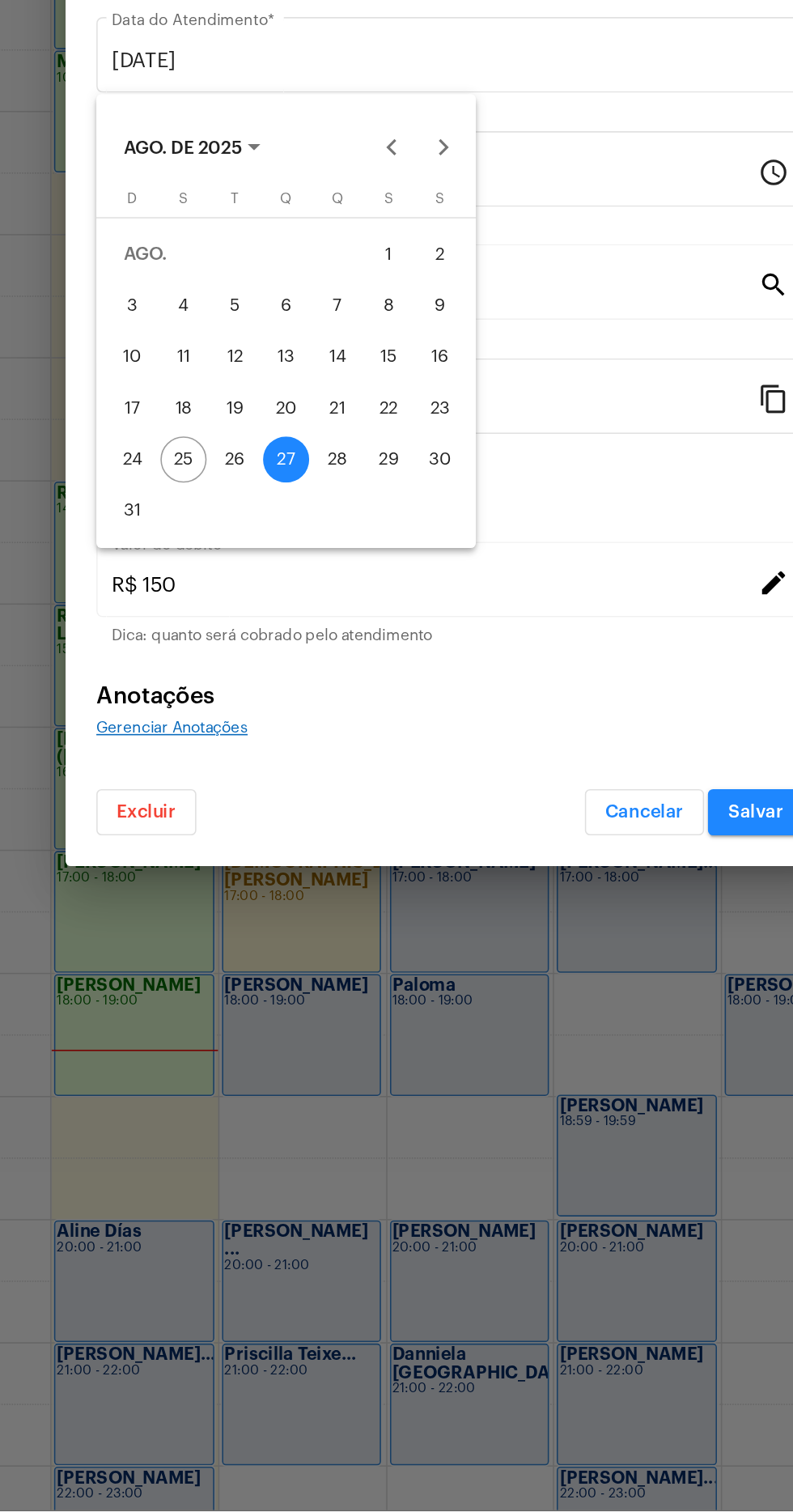
click at [256, 838] on div "26" at bounding box center [261, 849] width 29 height 29
type input "26/08/2025"
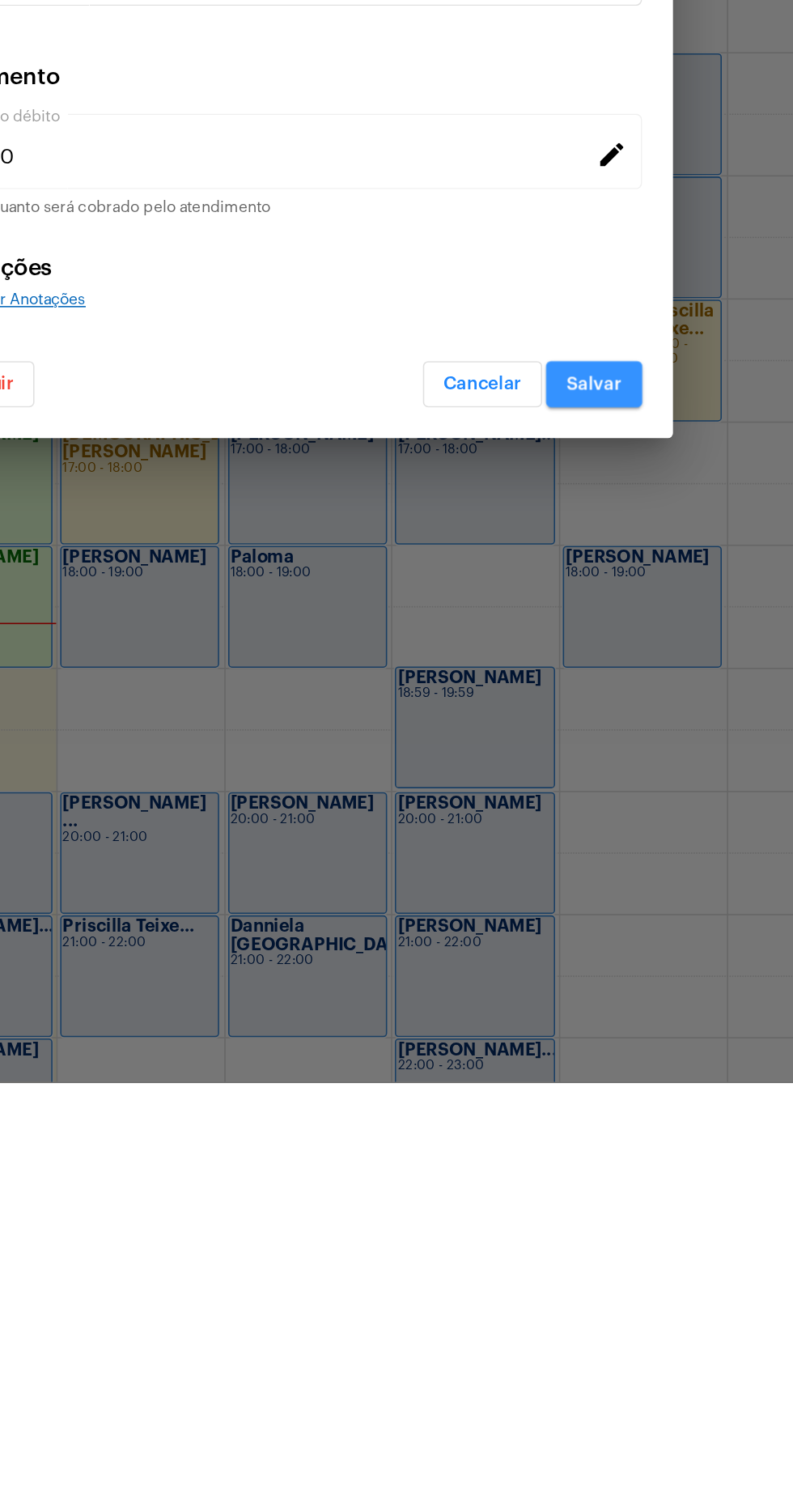
click at [601, 1070] on span "Salvar" at bounding box center [589, 1071] width 34 height 11
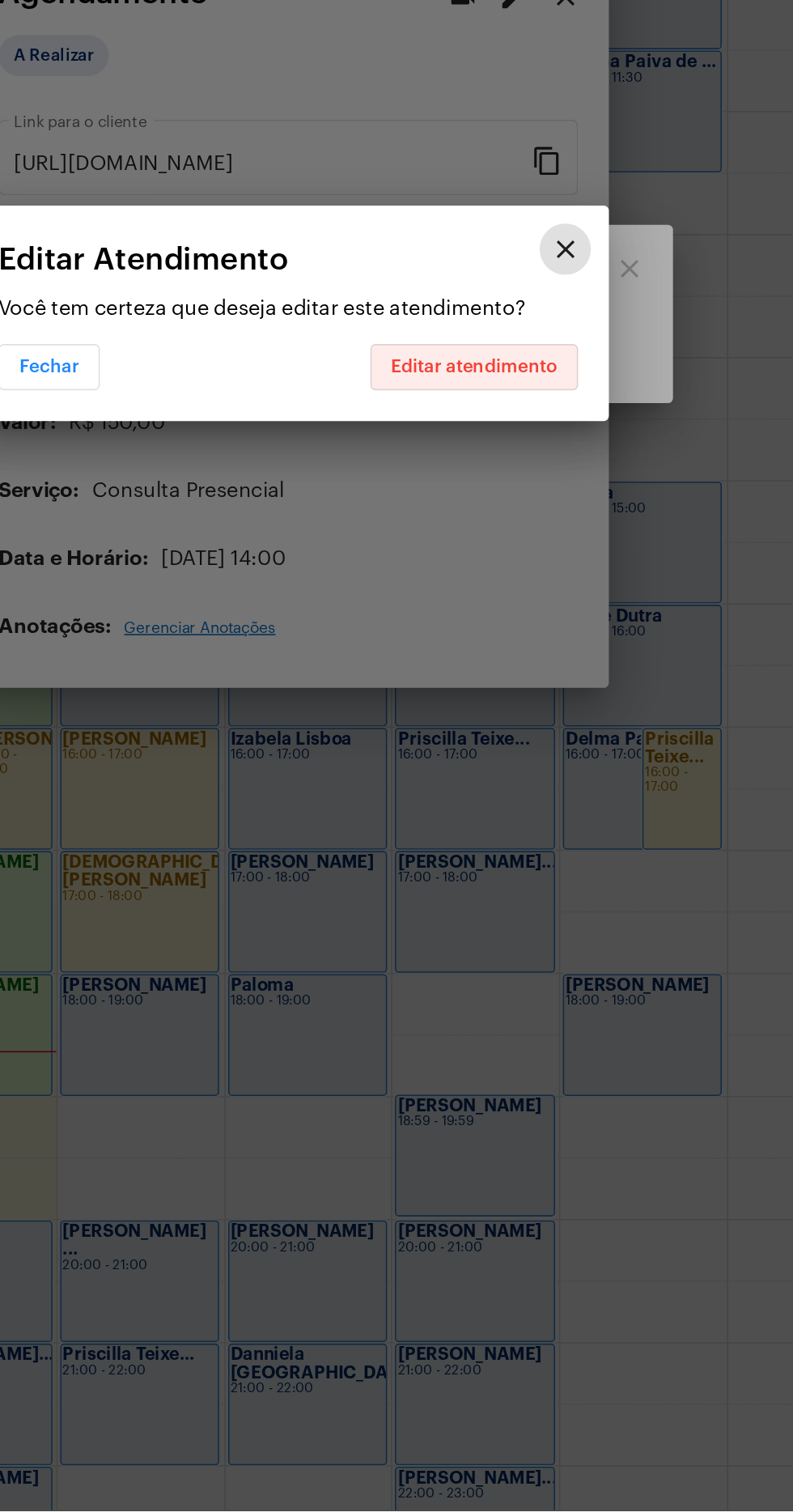
click at [540, 788] on span "Editar atendimento" at bounding box center [514, 790] width 105 height 11
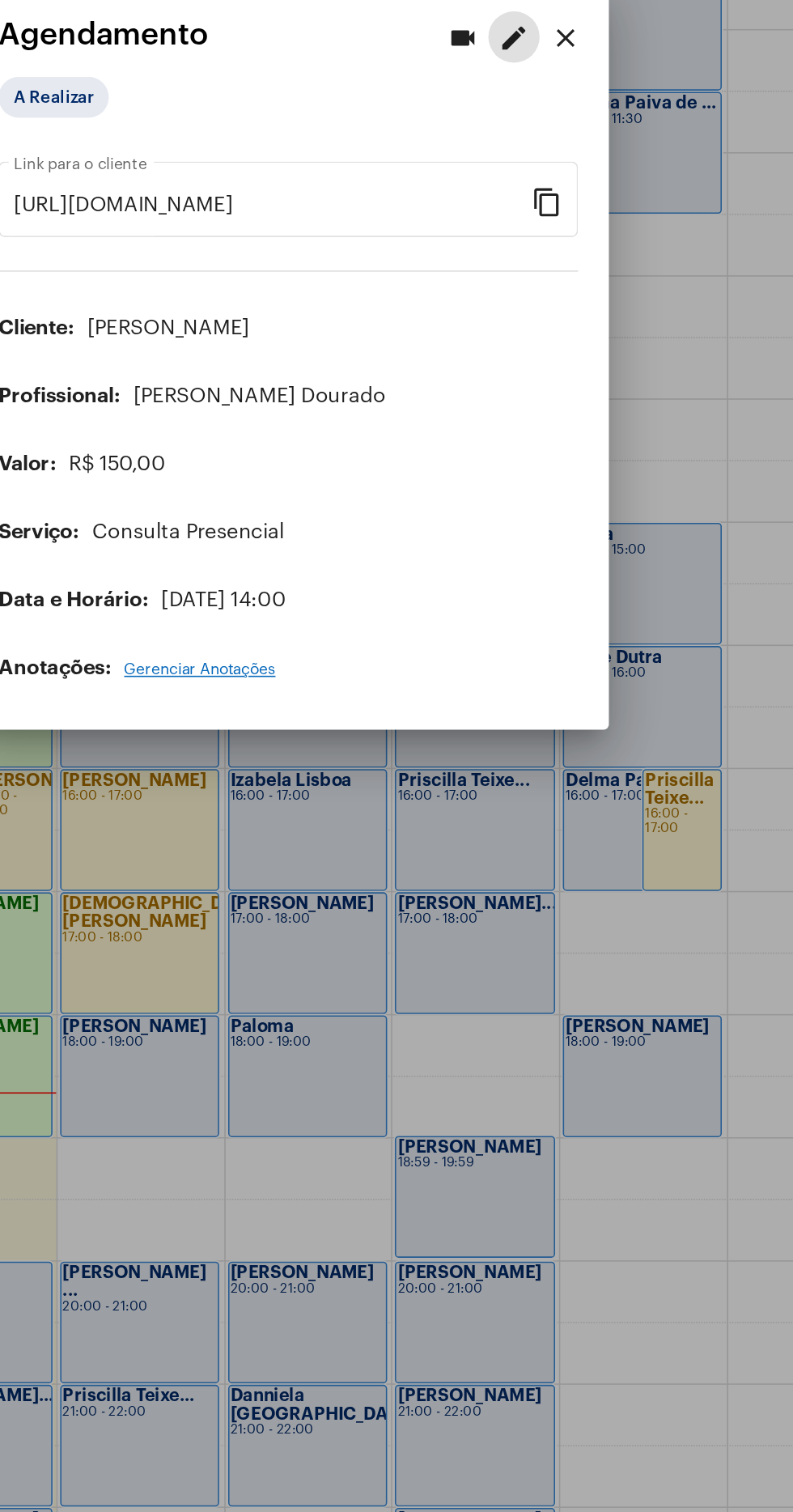
click at [659, 765] on div at bounding box center [396, 756] width 793 height 1512
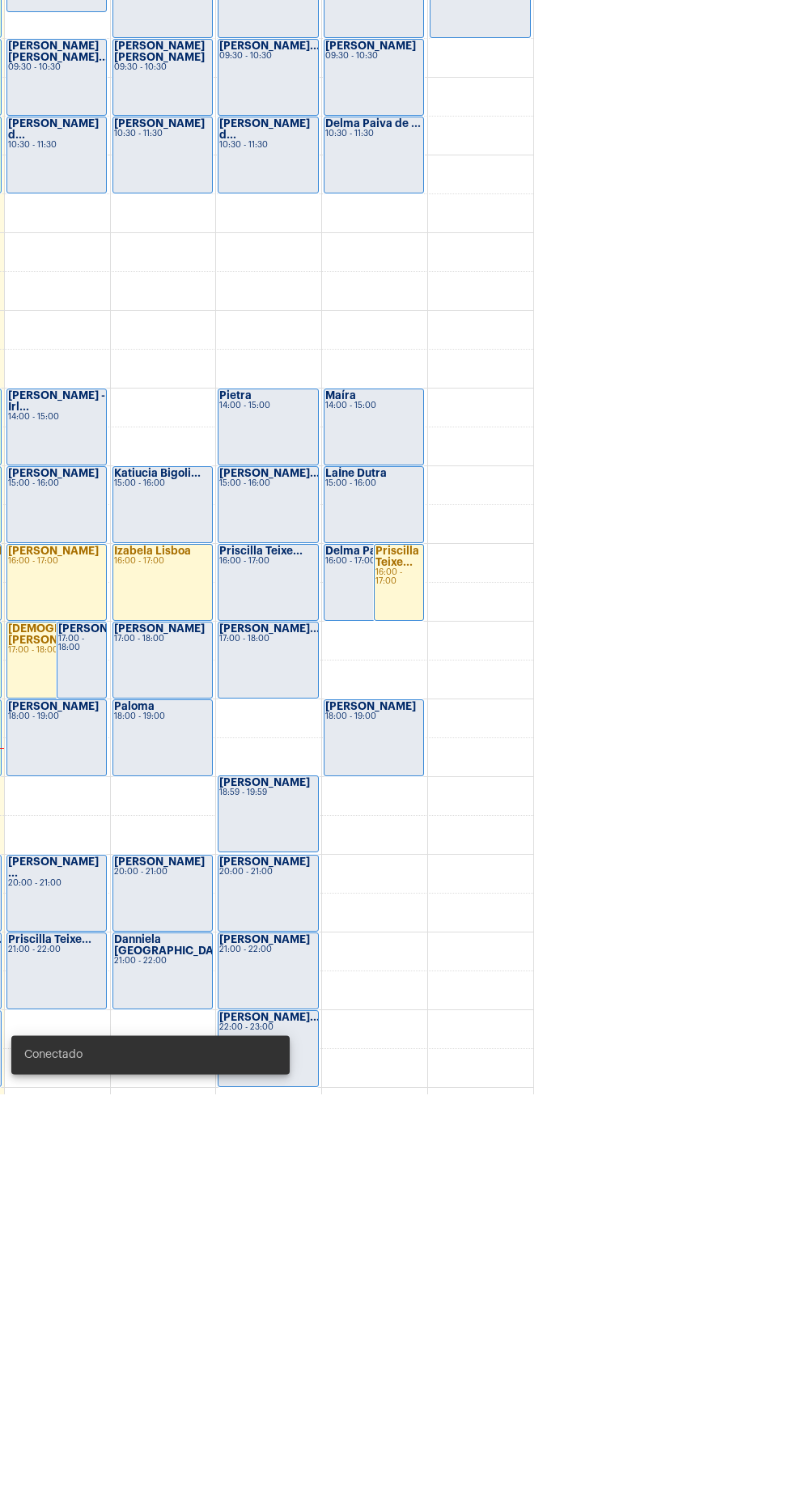
scroll to position [478, 0]
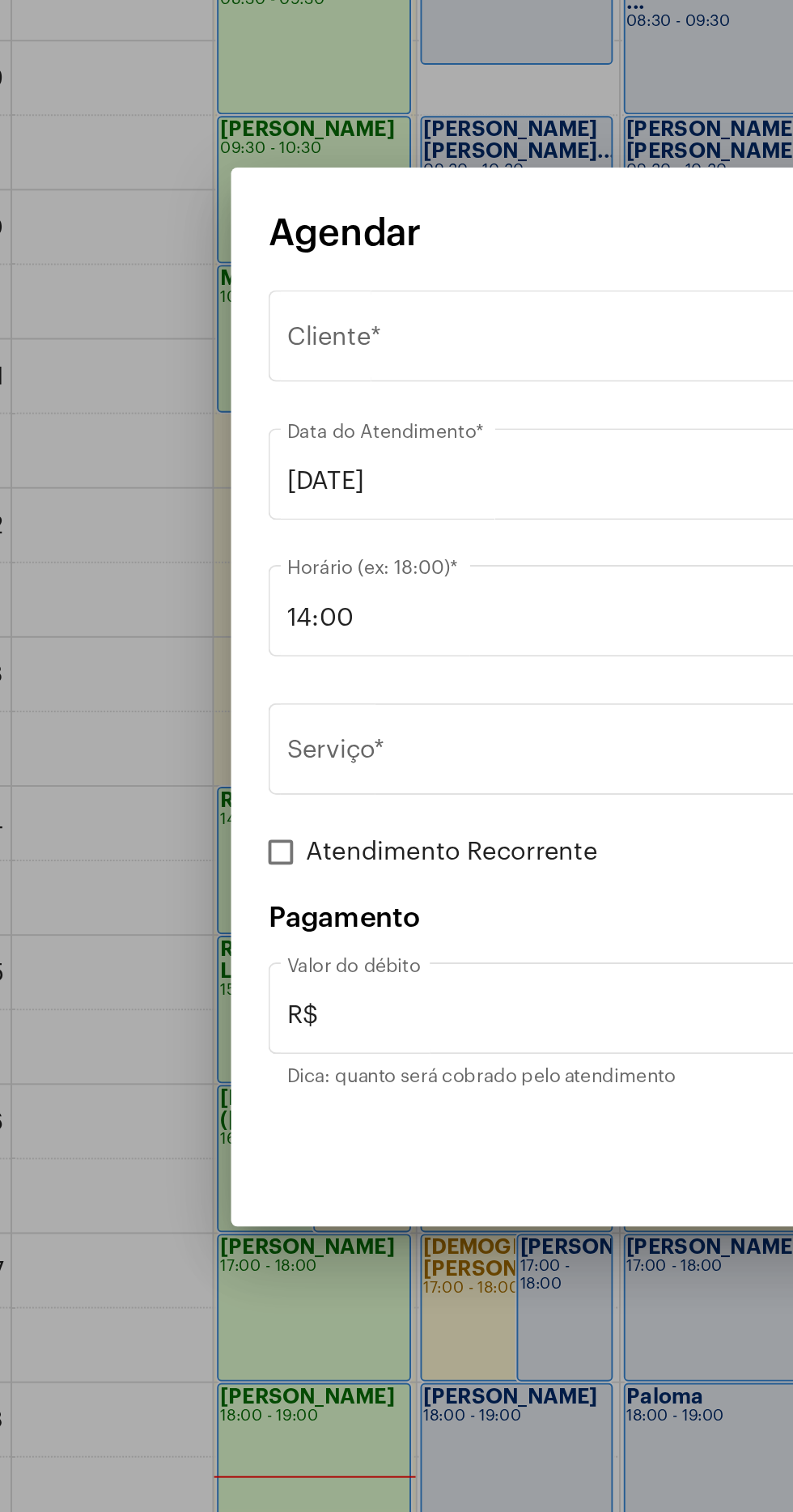
click at [298, 573] on span "Selecione o Cliente" at bounding box center [389, 571] width 413 height 14
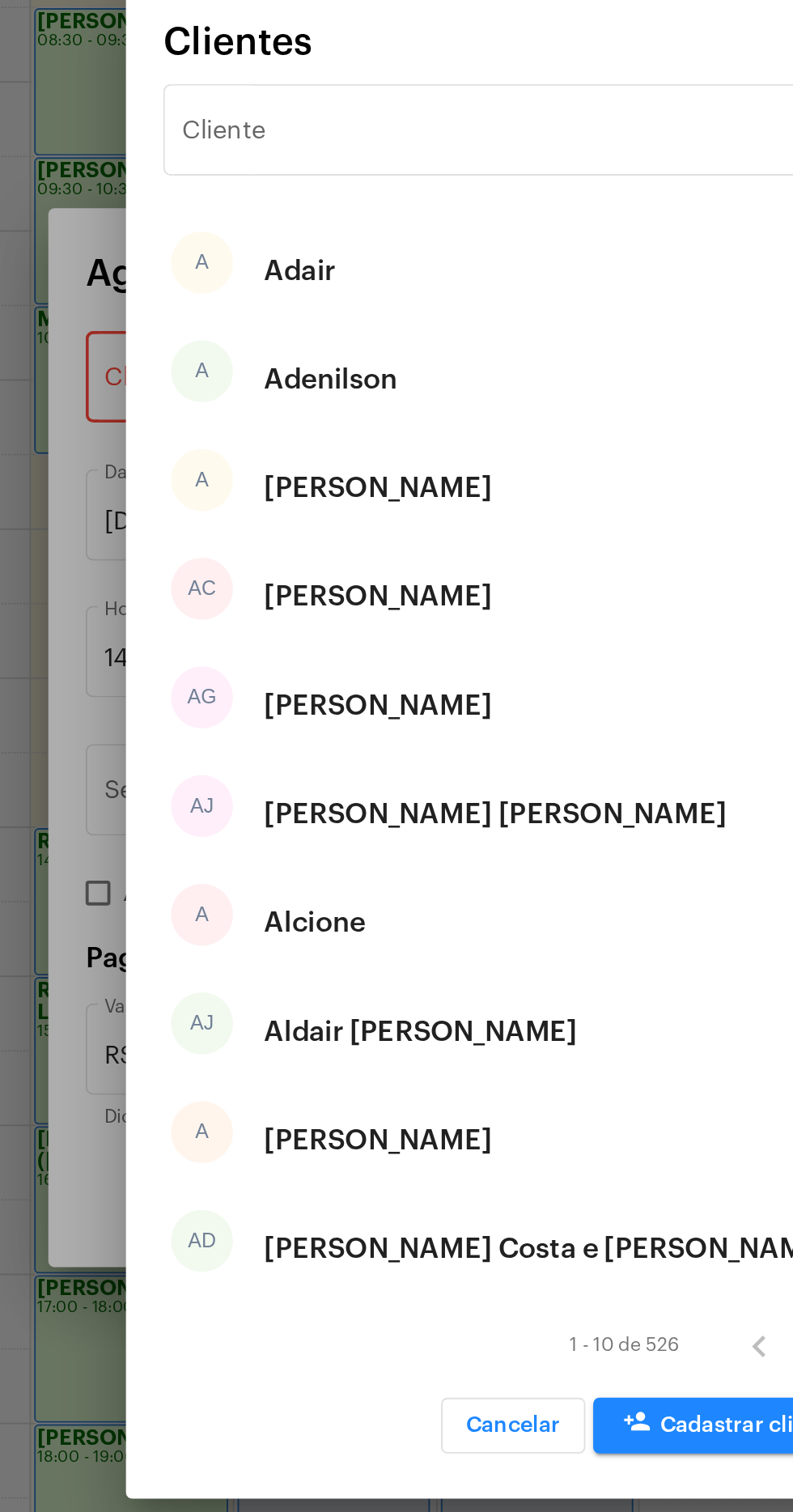
click at [420, 438] on input "Cliente" at bounding box center [387, 443] width 327 height 14
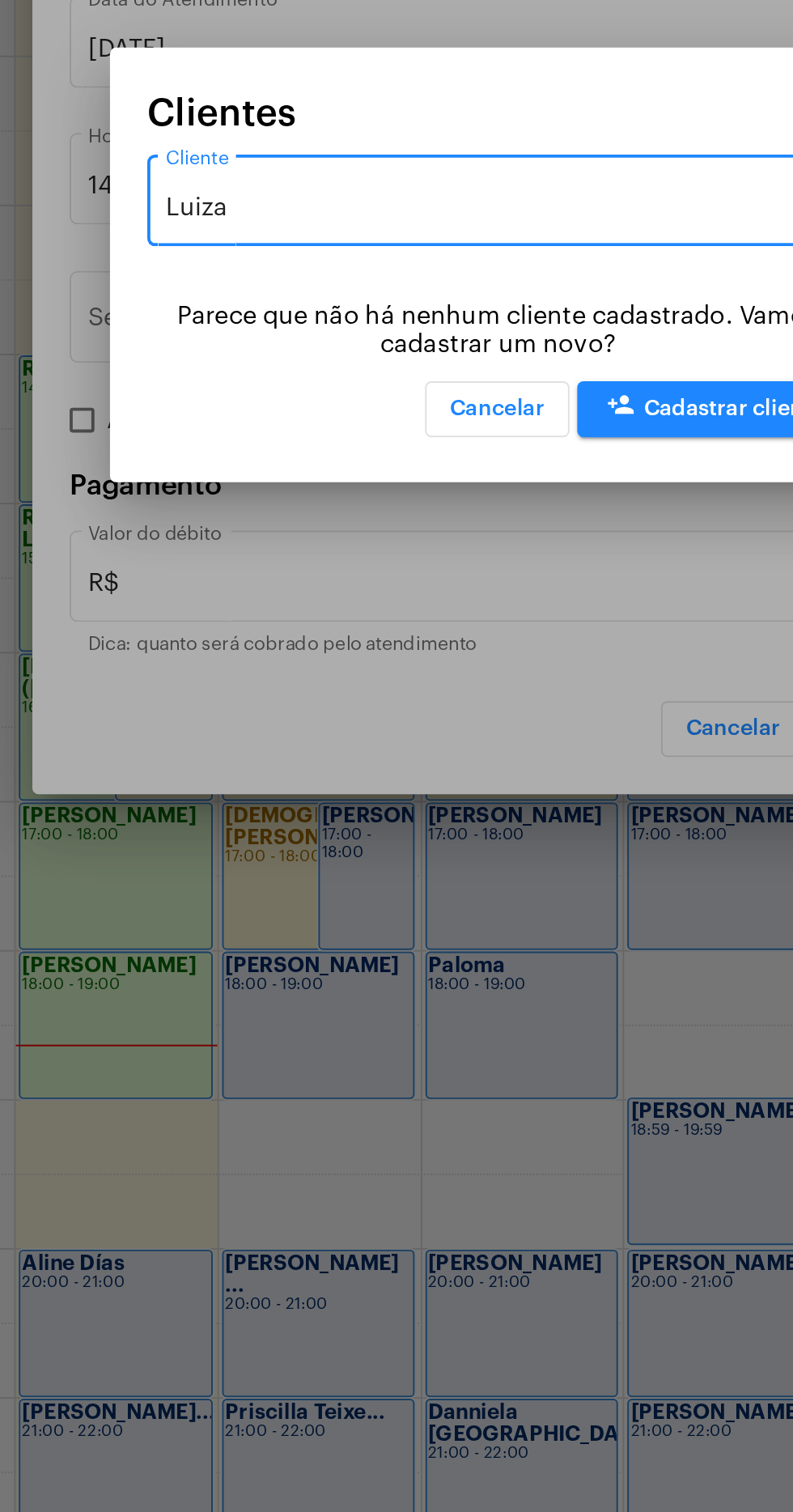
click at [460, 723] on input "Luiza" at bounding box center [387, 725] width 327 height 14
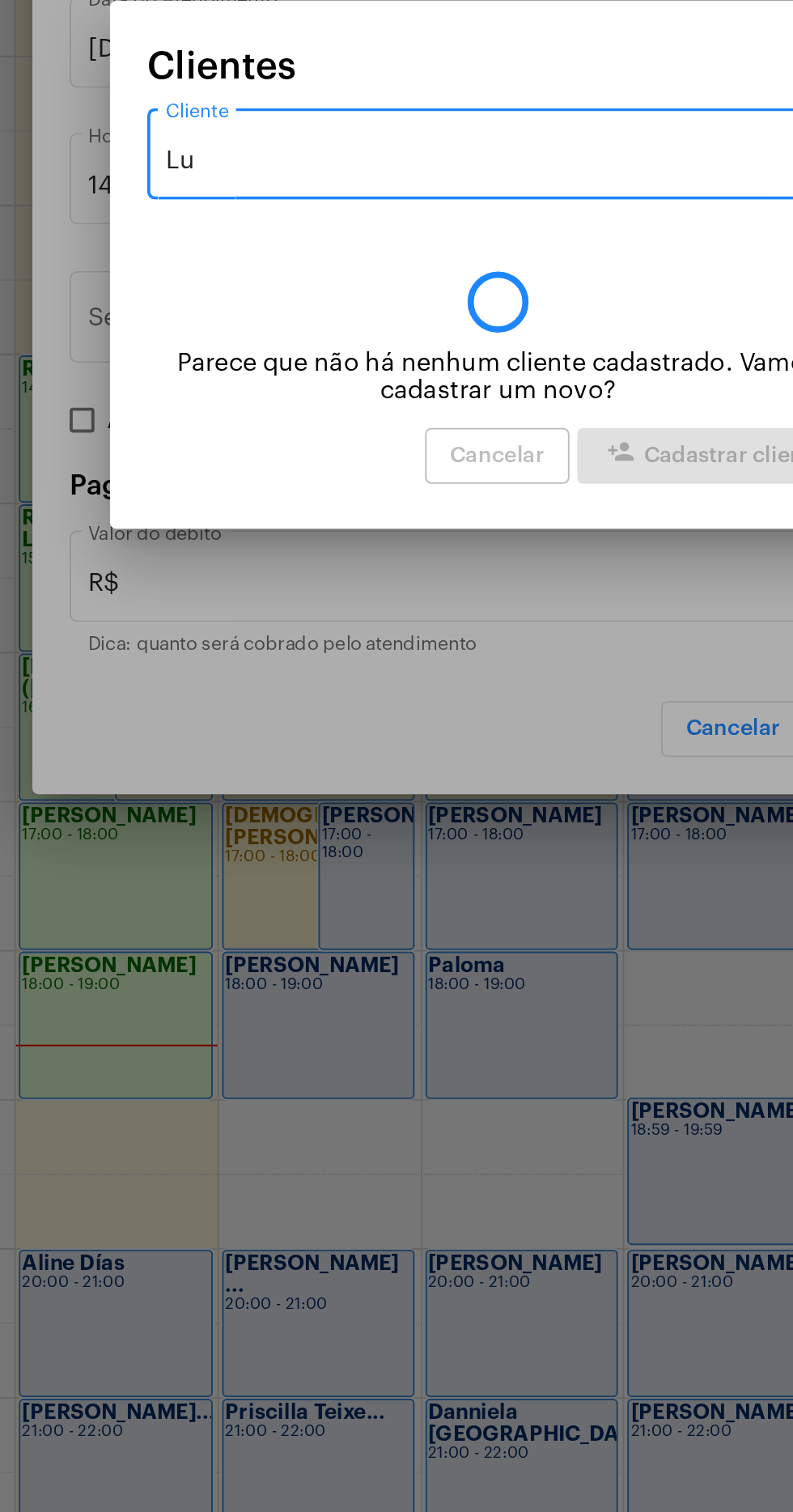
type input "L"
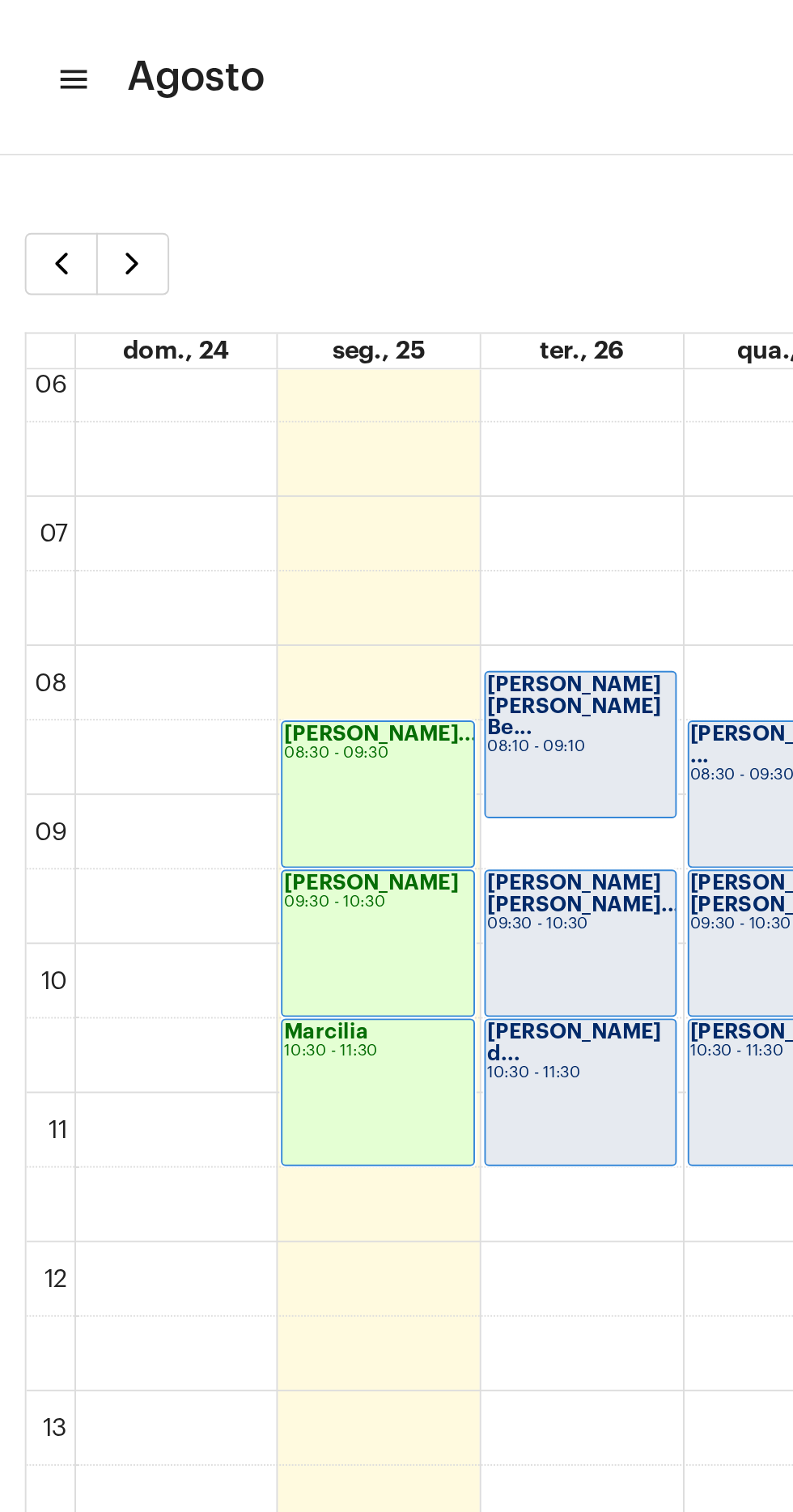
click at [31, 35] on mat-icon "menu" at bounding box center [36, 41] width 16 height 19
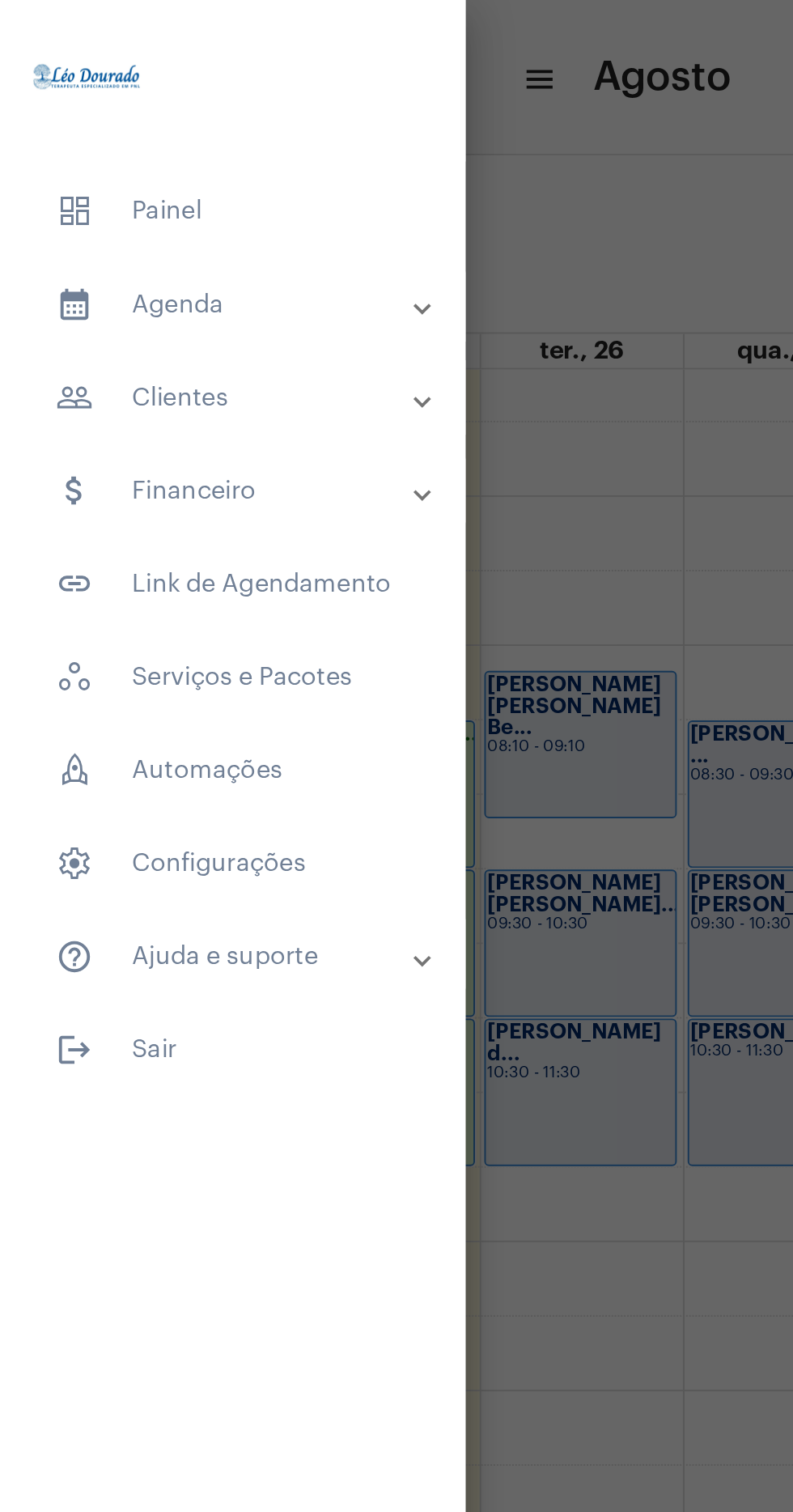
click at [167, 215] on mat-panel-title "people_outline Clientes" at bounding box center [122, 207] width 188 height 19
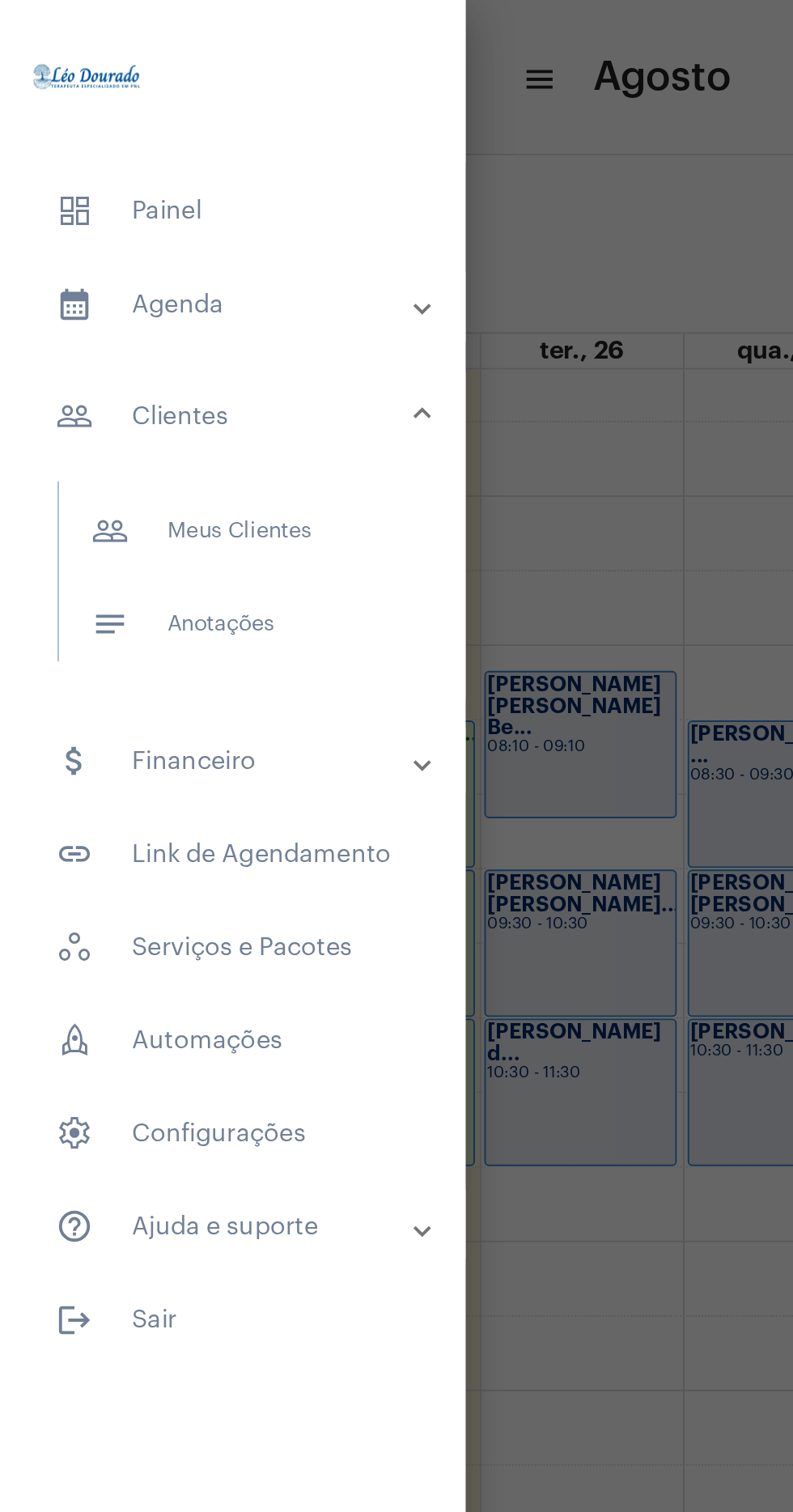
click at [176, 283] on span "people_outline Meus Clientes" at bounding box center [120, 276] width 172 height 39
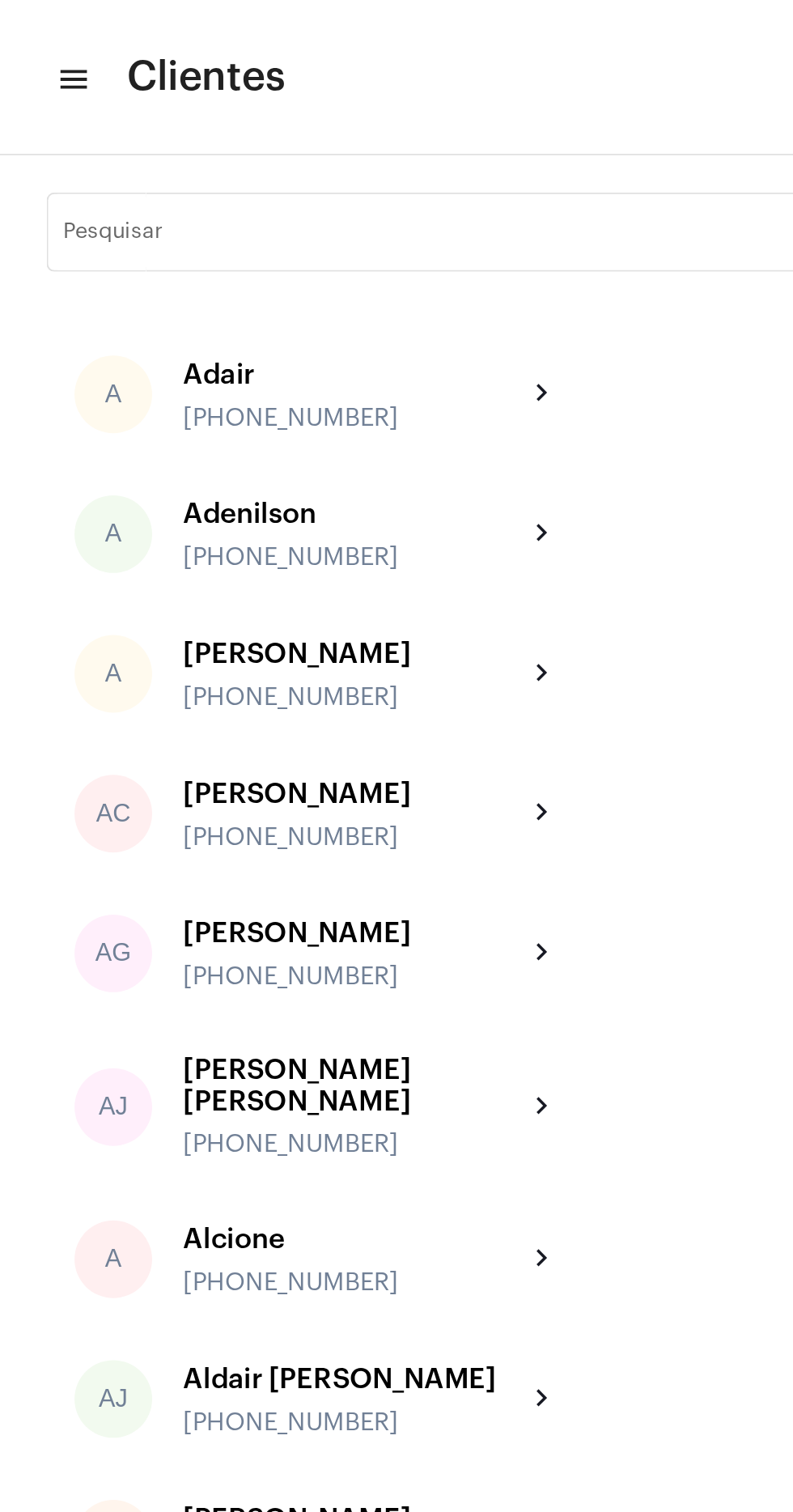
click at [273, 119] on input "Pesquisar" at bounding box center [340, 124] width 614 height 13
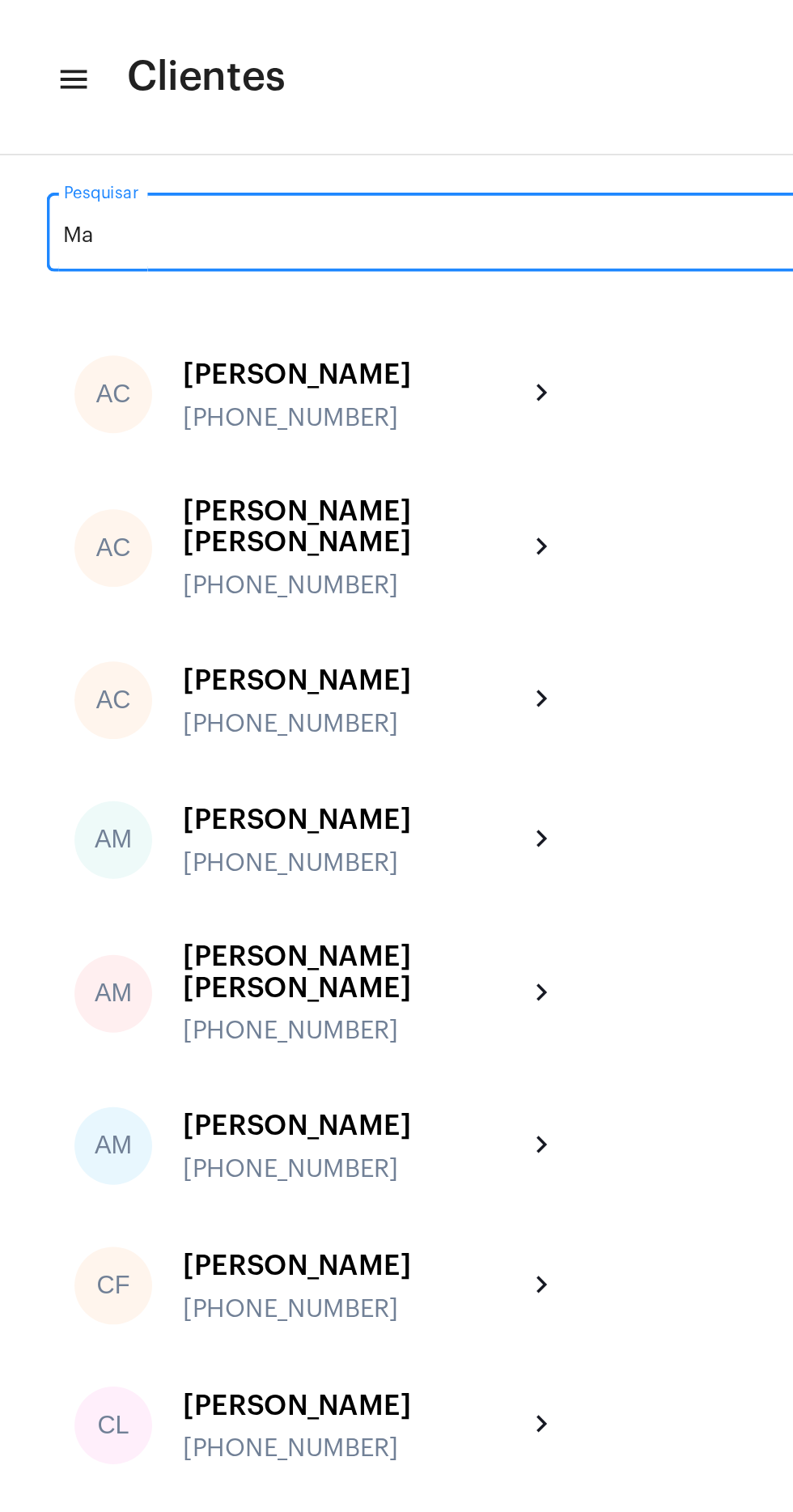
type input "M"
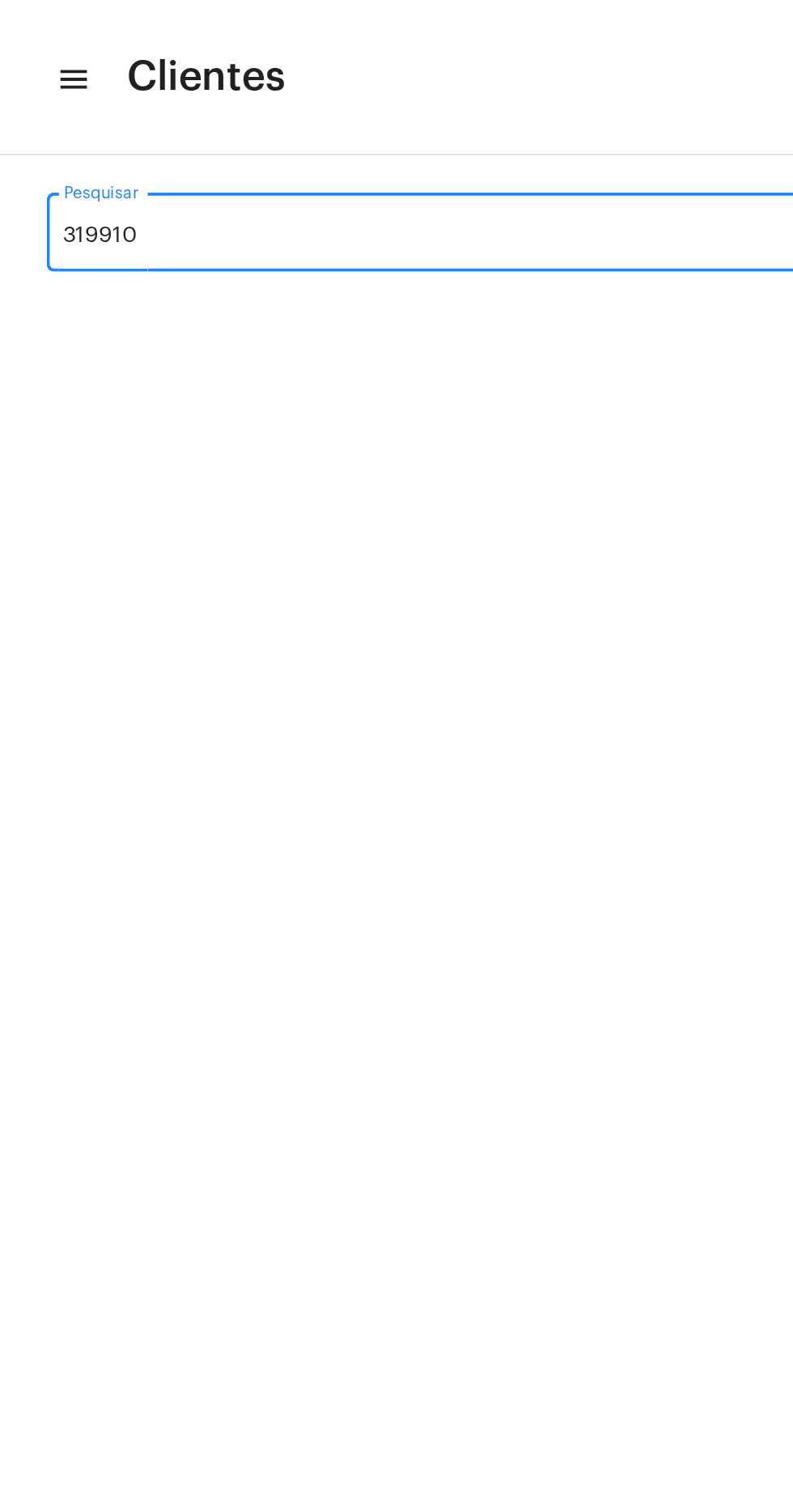
type input "3199106"
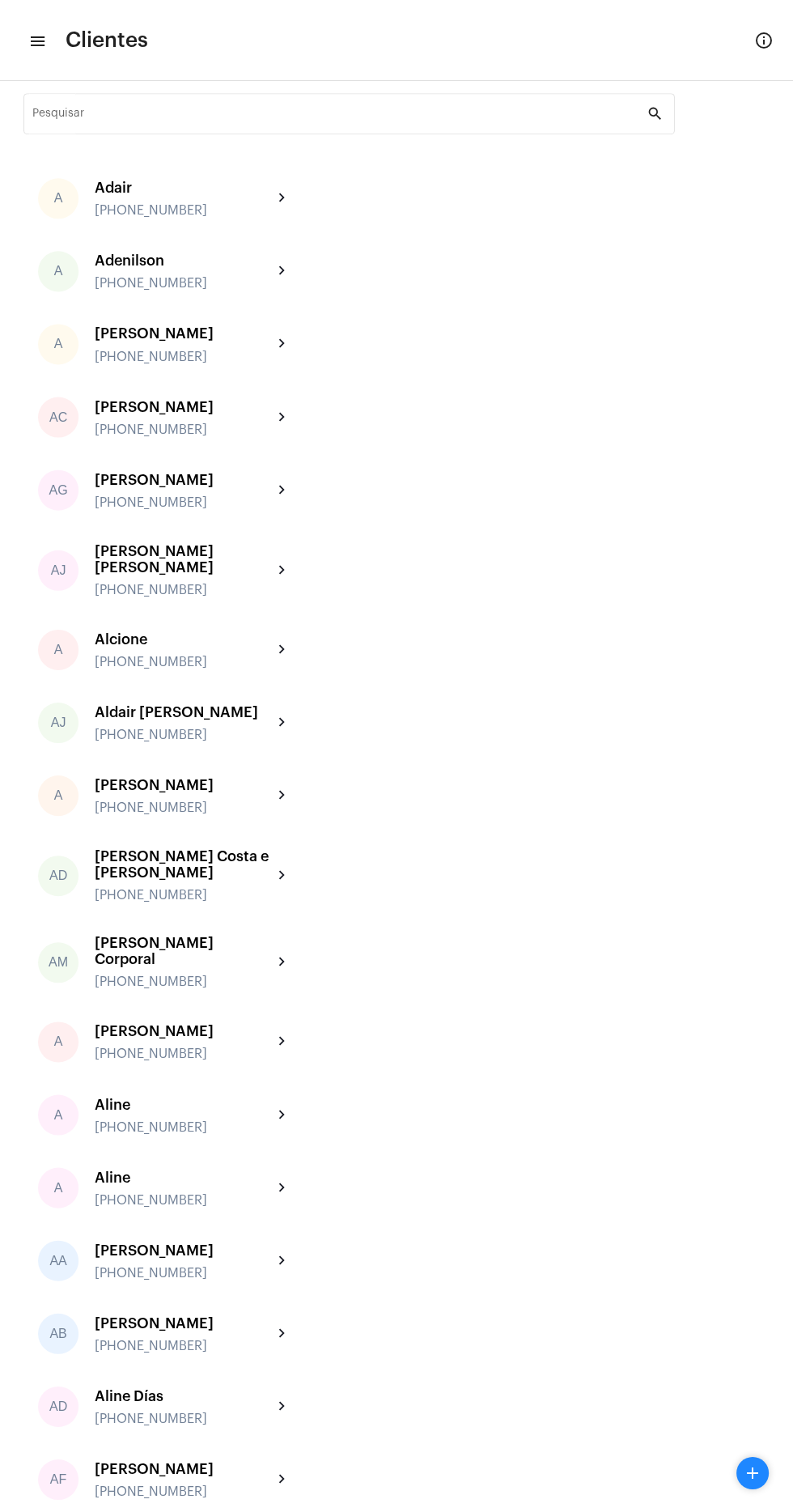
scroll to position [10, 0]
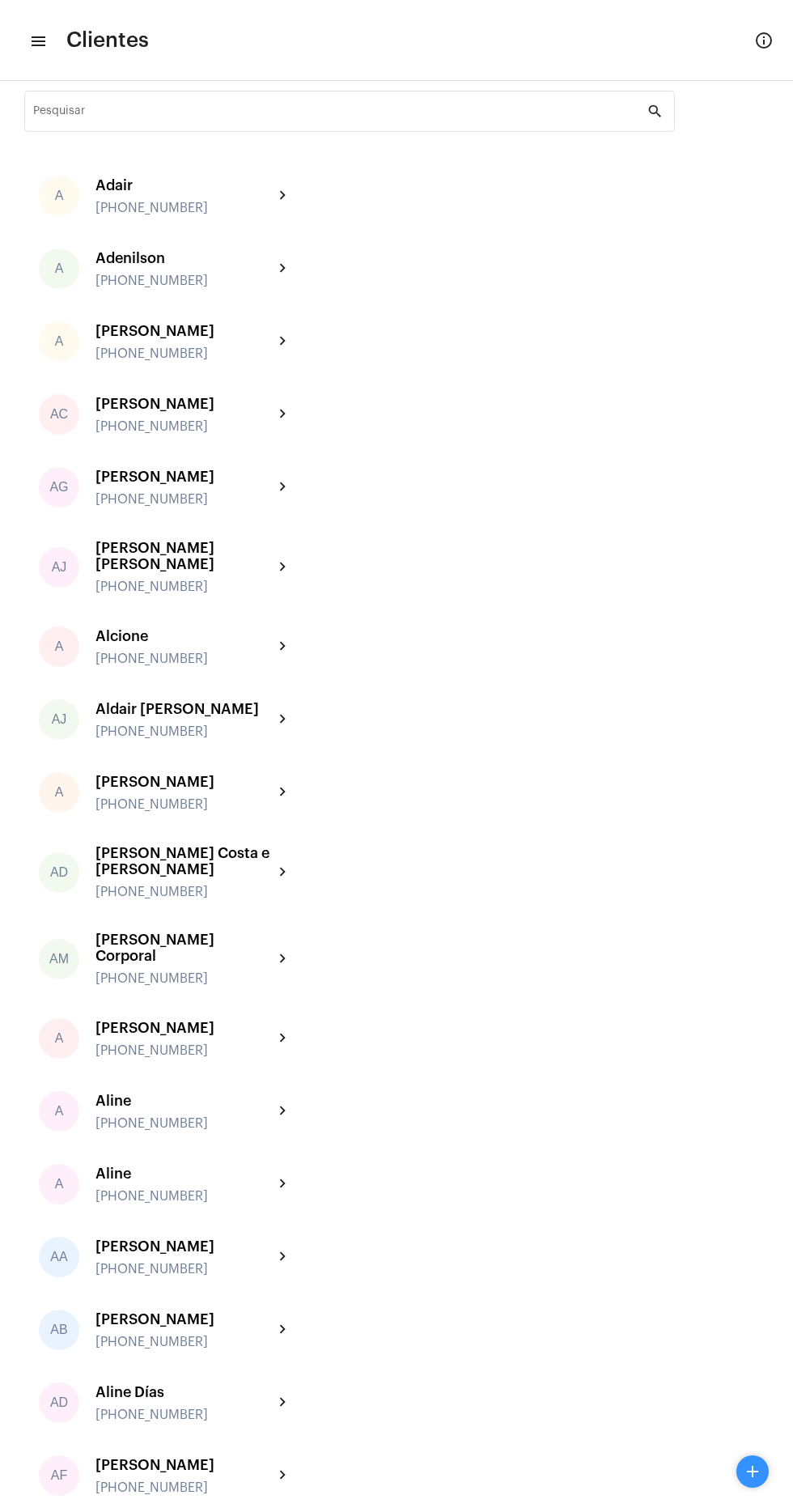
click at [752, 1472] on mat-icon "add" at bounding box center [753, 1472] width 19 height 19
click at [738, 1433] on span "add Novo Cliente" at bounding box center [710, 1434] width 92 height 32
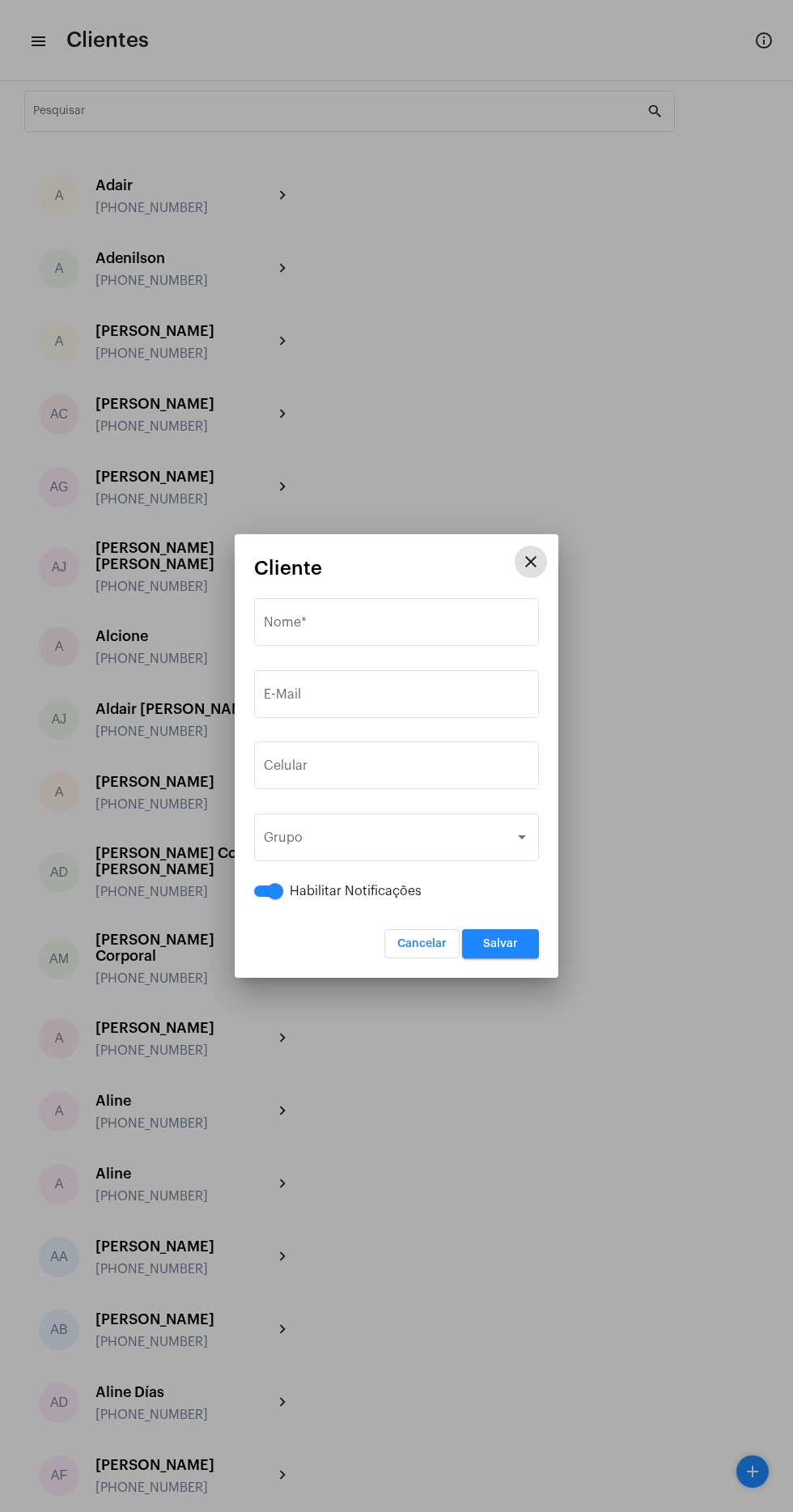
click at [415, 596] on div "Nome *" at bounding box center [396, 620] width 266 height 51
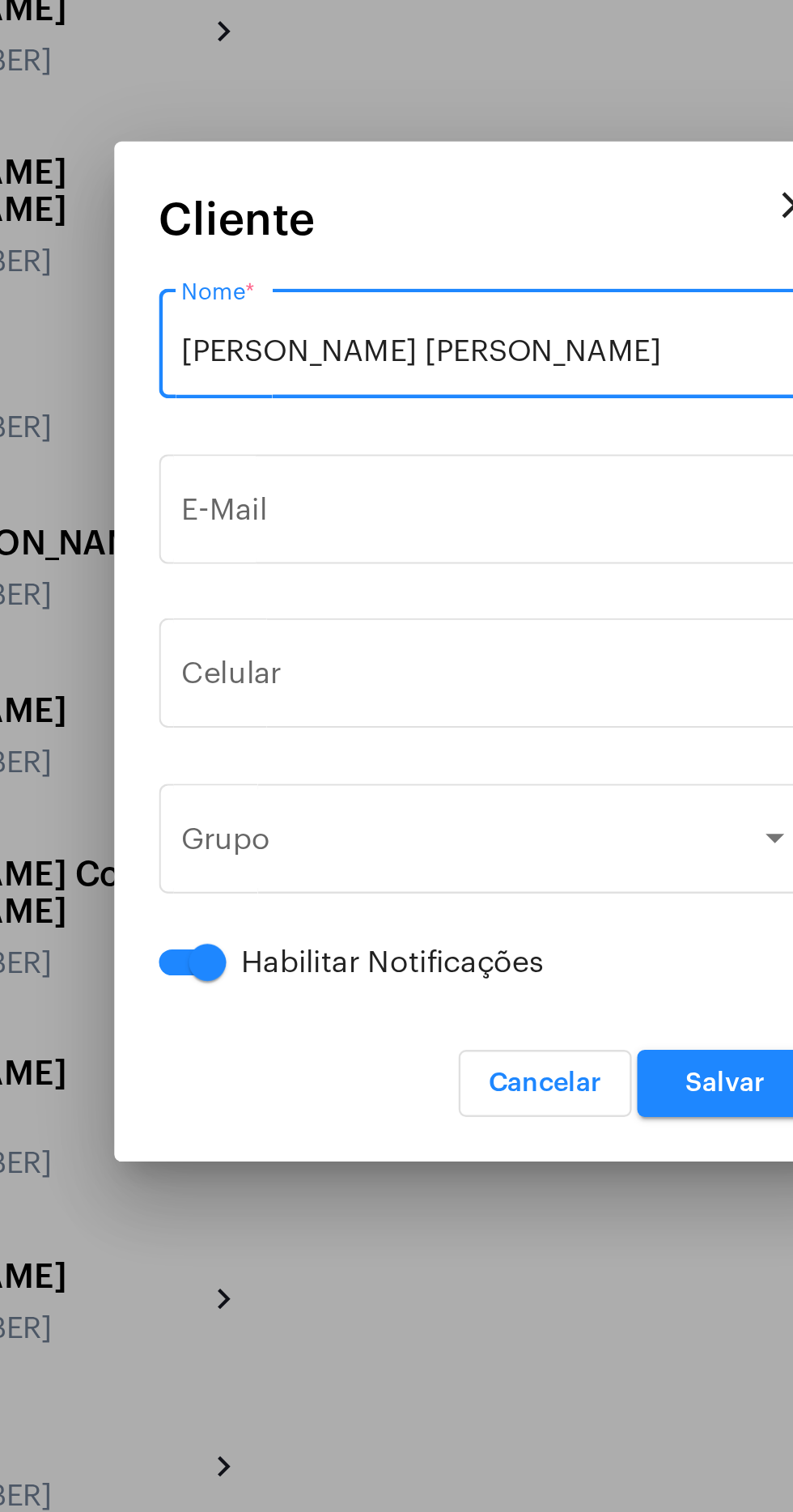
type input "[PERSON_NAME]"
click at [365, 765] on input "tel" at bounding box center [396, 768] width 266 height 14
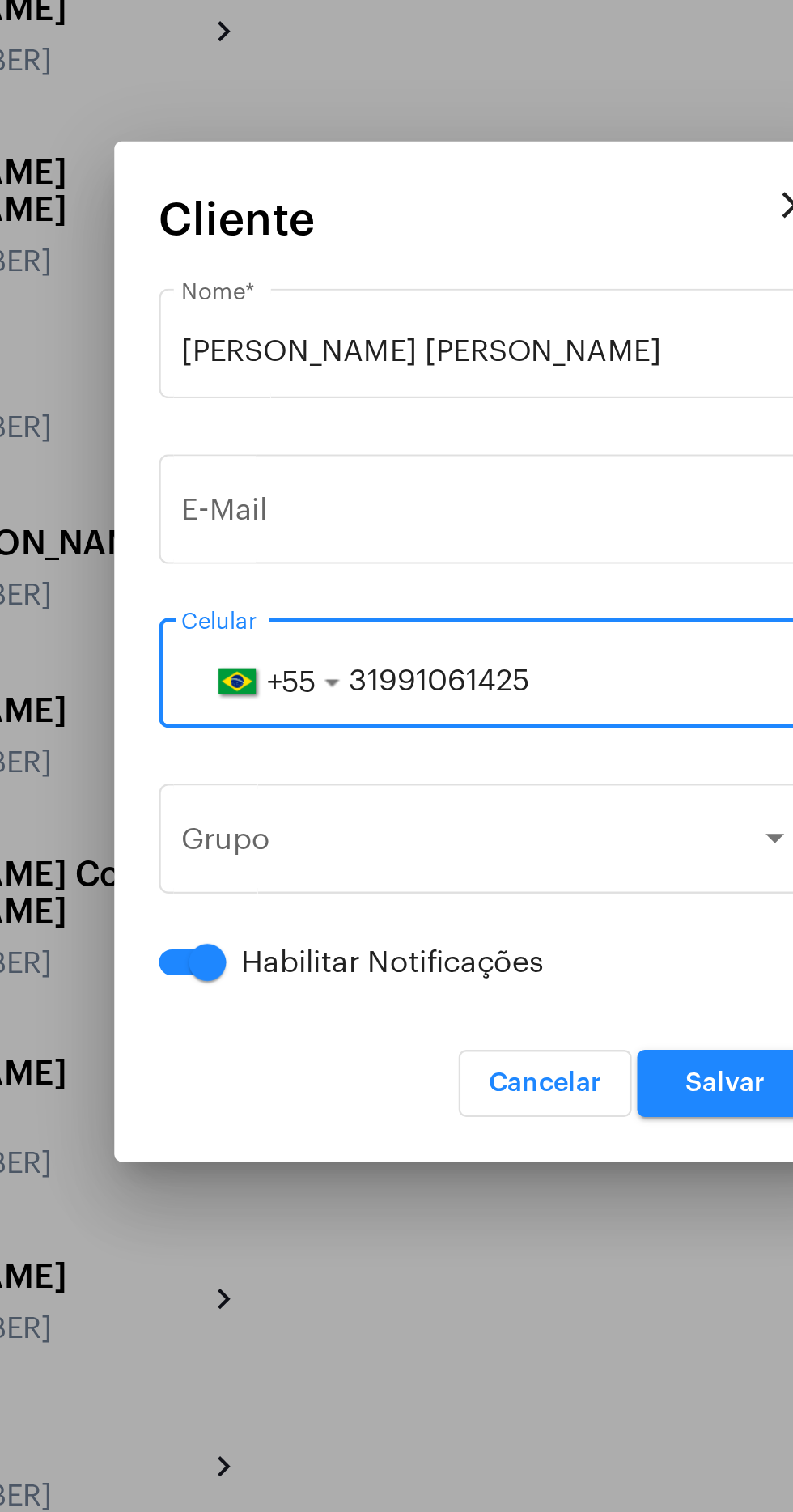
type input "31991061425"
click at [372, 691] on input "E-Mail" at bounding box center [396, 698] width 266 height 14
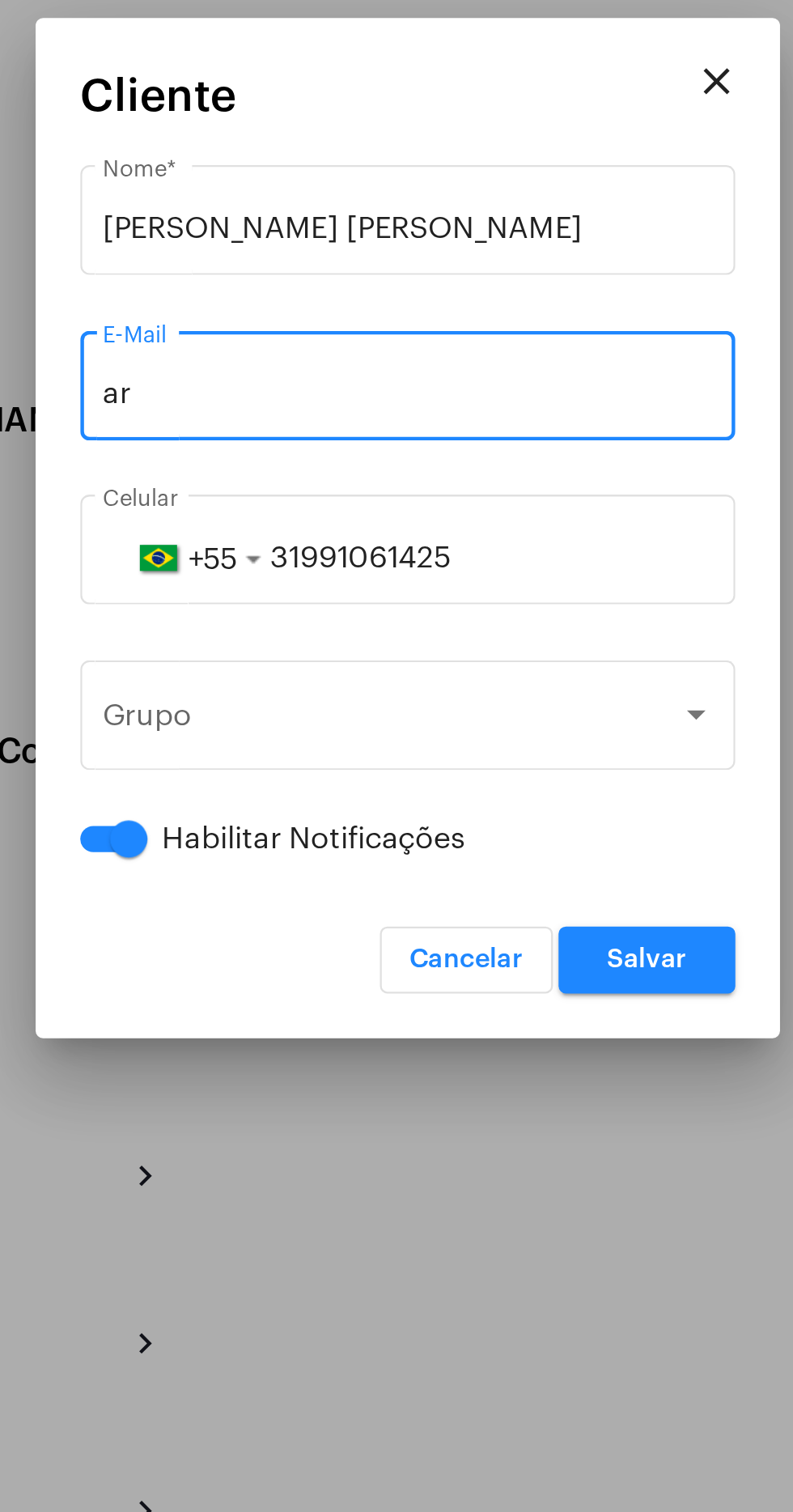
type input "a"
type input "marilusoaresgomes@gmail.com"
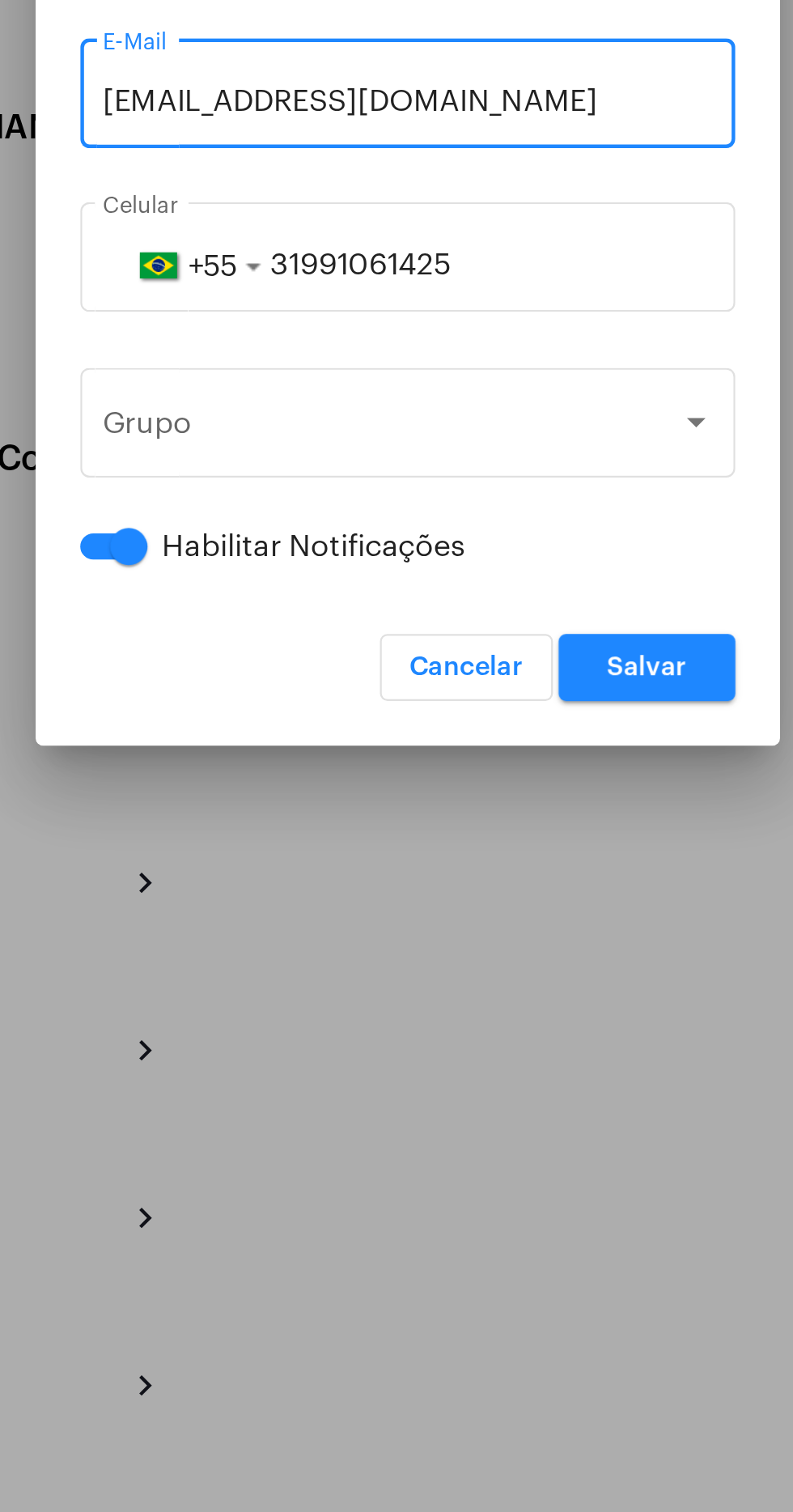
click at [511, 955] on button "Salvar" at bounding box center [501, 943] width 76 height 29
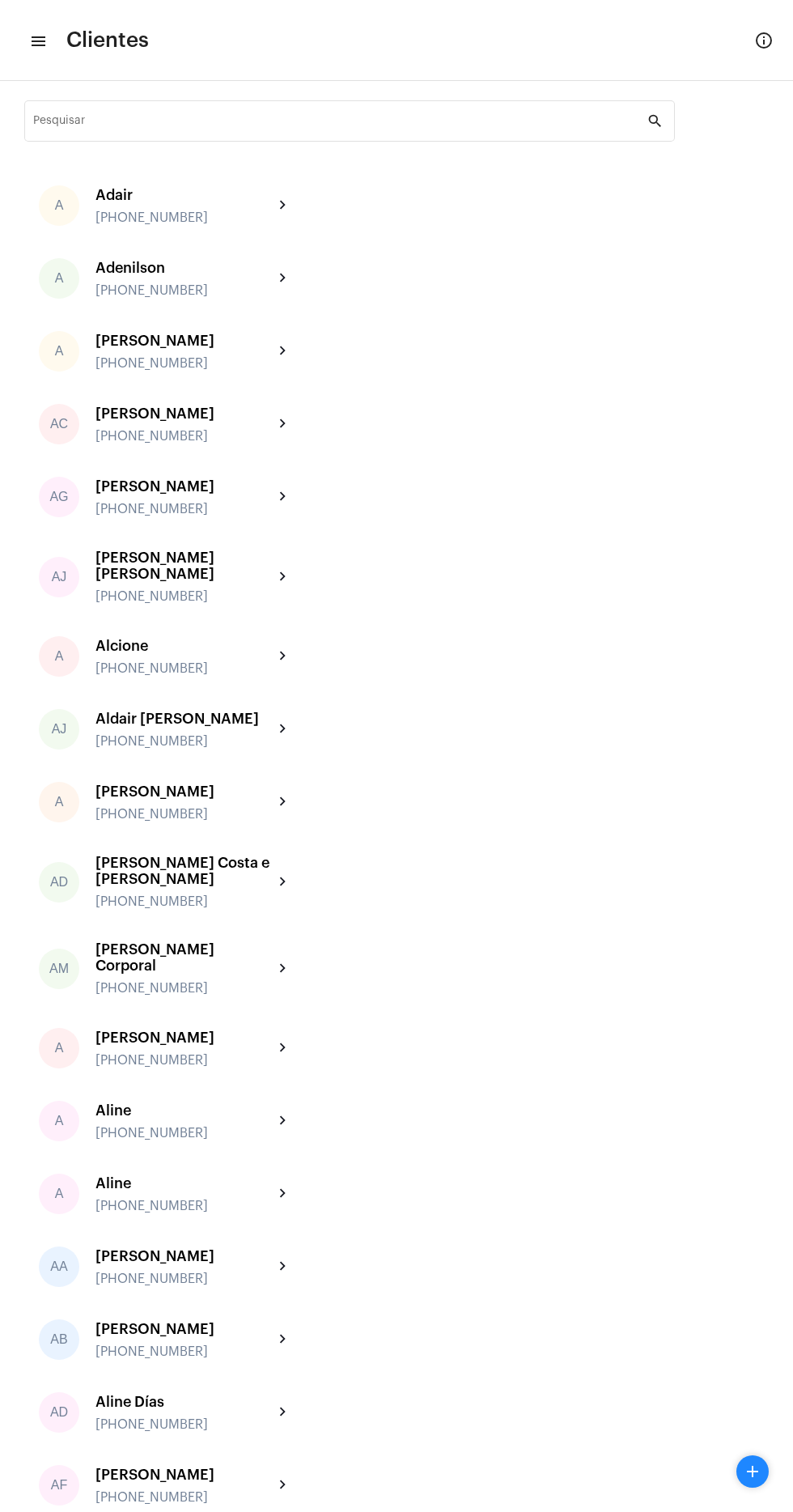
click at [39, 43] on mat-icon "menu" at bounding box center [36, 41] width 16 height 19
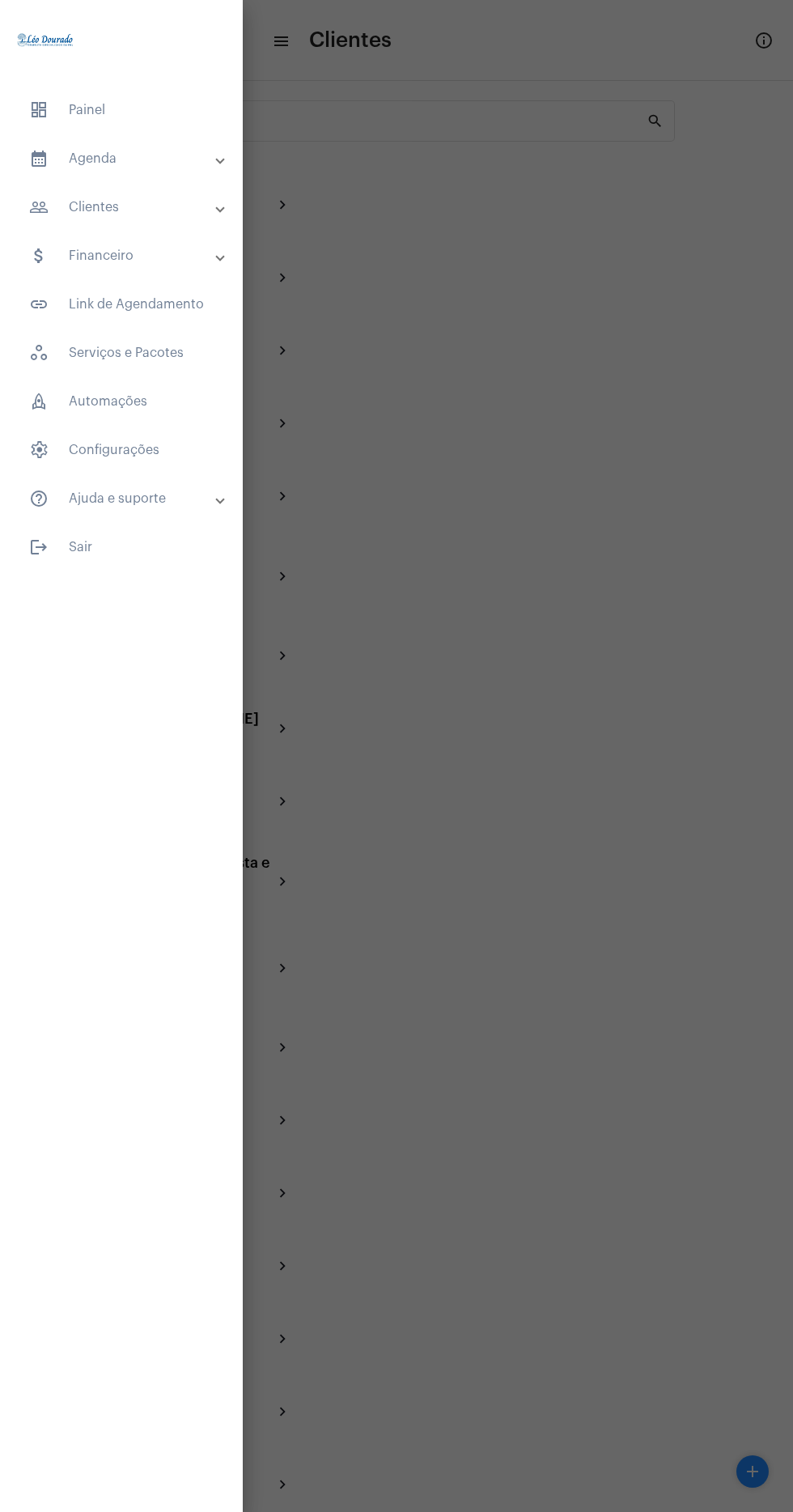
click at [184, 167] on mat-panel-title "calendar_month_outlined Agenda" at bounding box center [122, 159] width 188 height 19
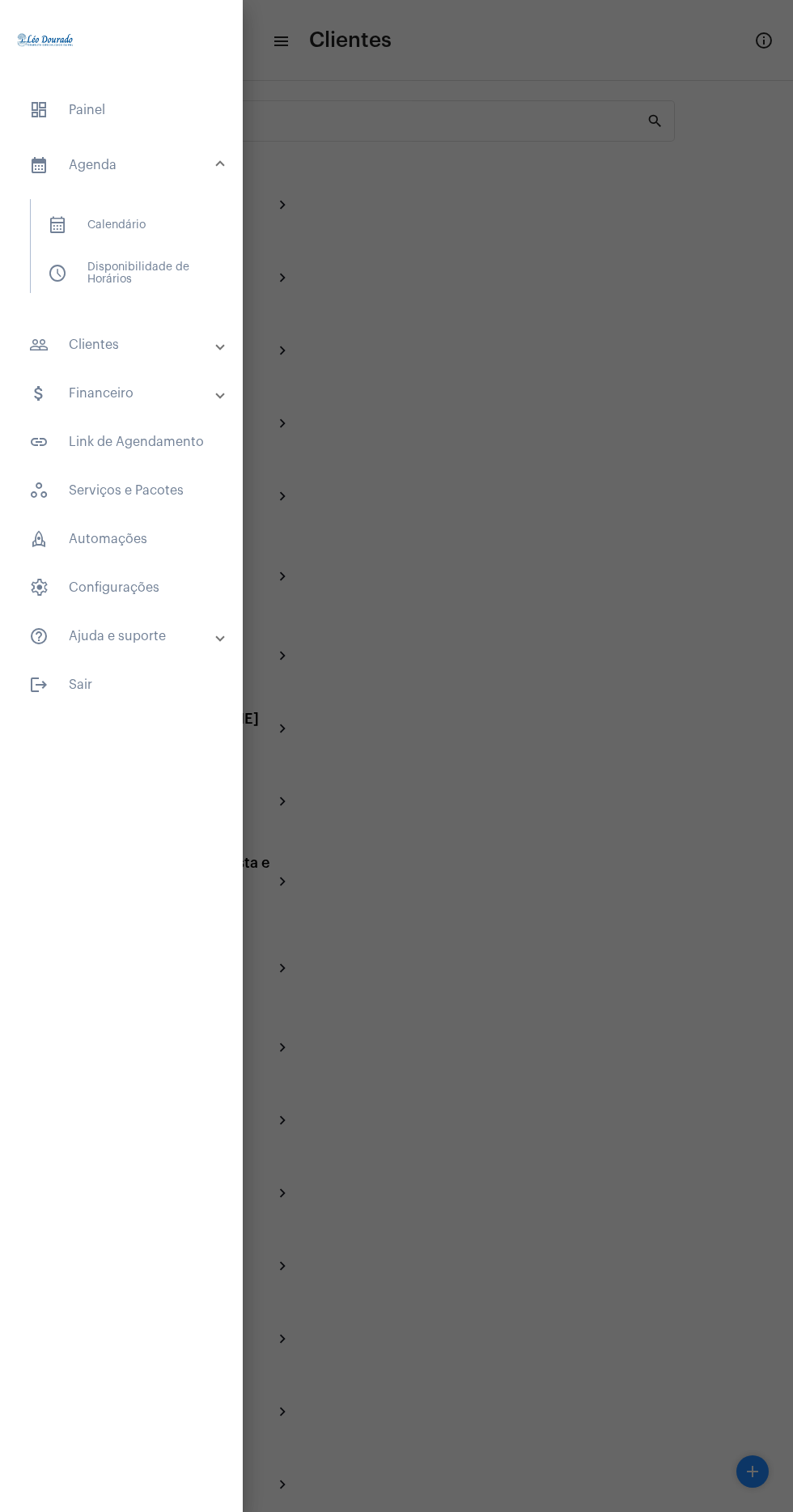
click at [161, 218] on span "calendar_month_outlined Calendário" at bounding box center [120, 225] width 172 height 39
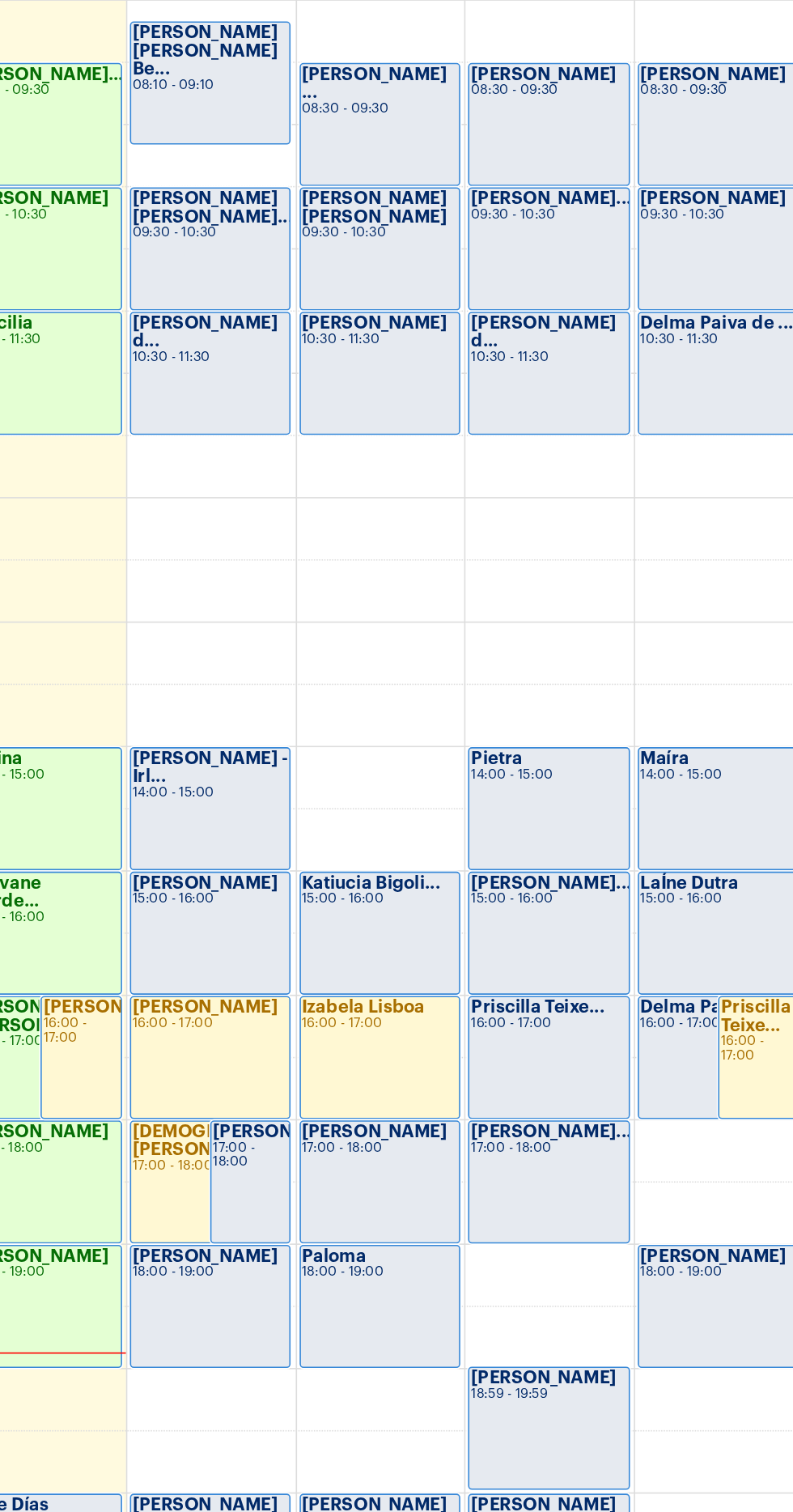
scroll to position [471, 0]
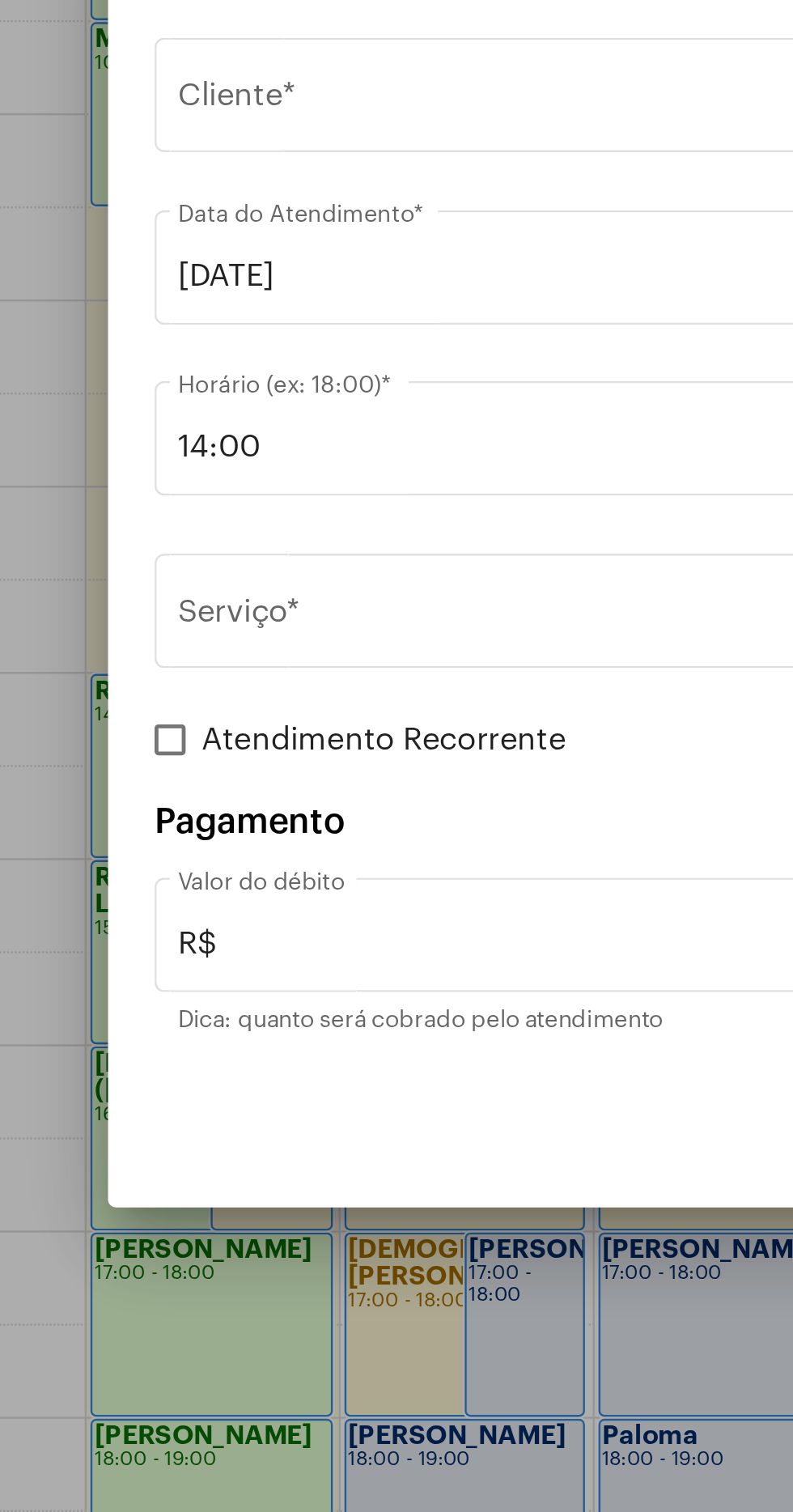
click at [305, 568] on div "Selecione o Cliente" at bounding box center [389, 571] width 413 height 14
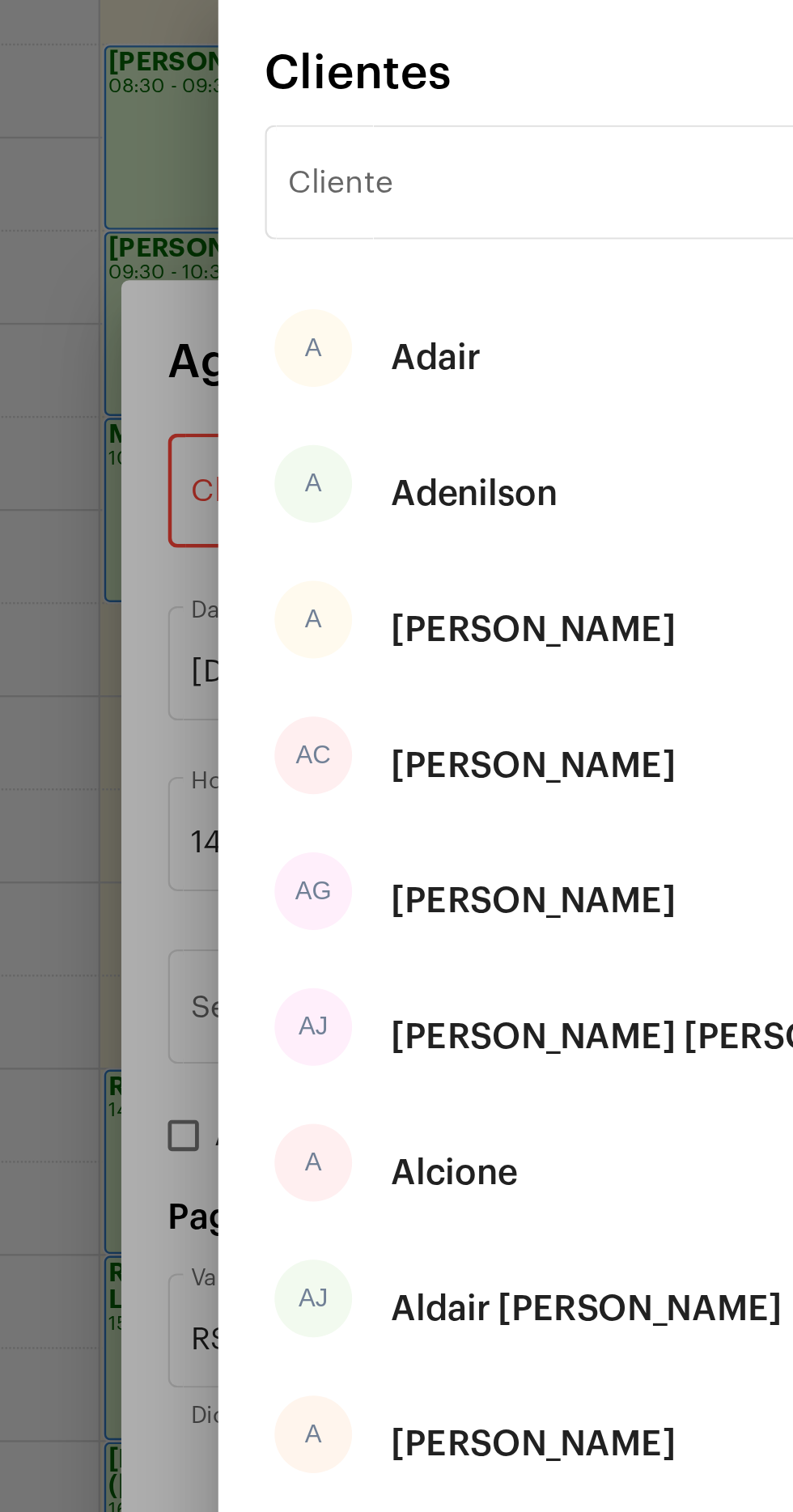
click at [285, 443] on input "Cliente" at bounding box center [387, 443] width 327 height 14
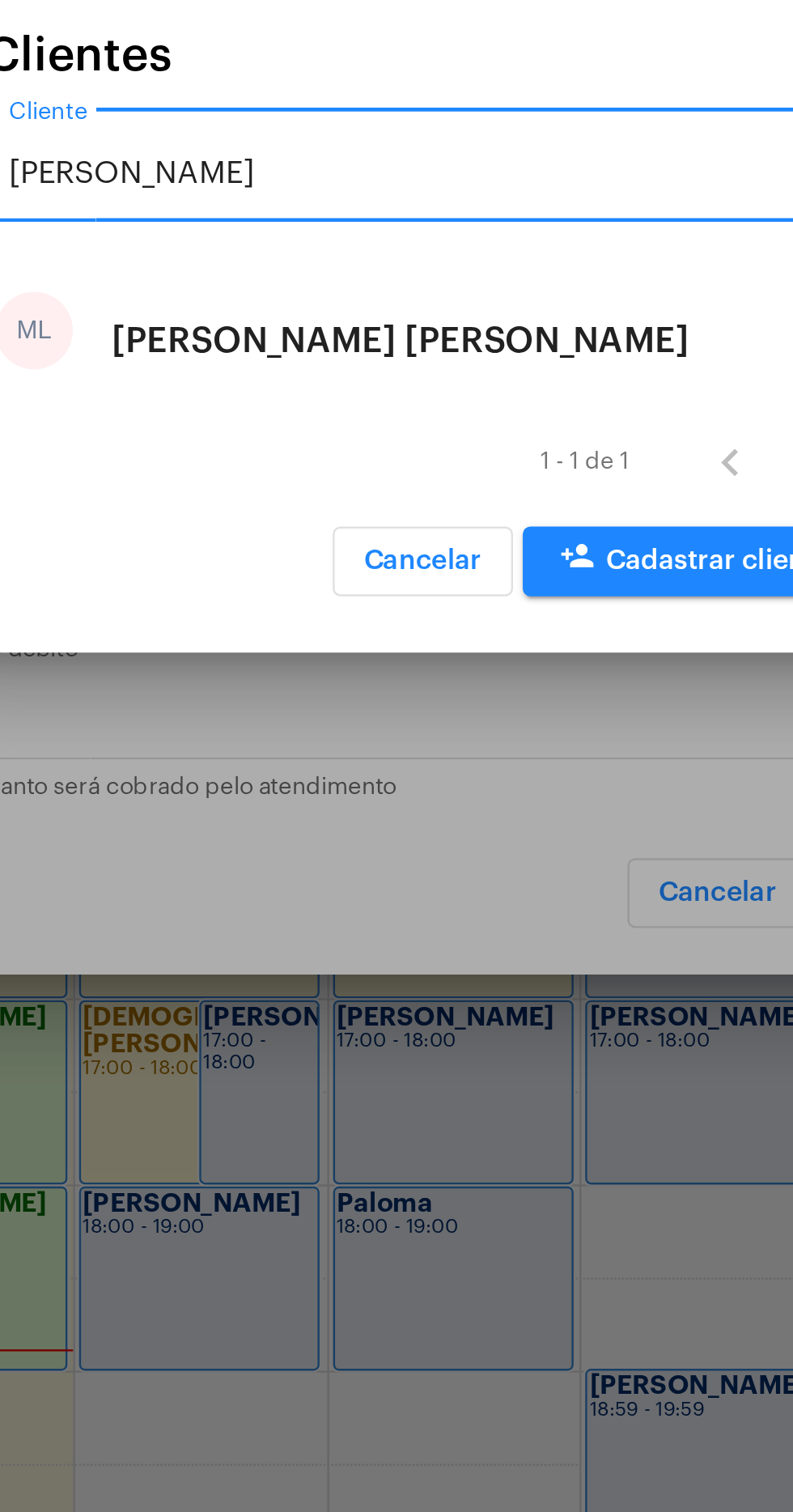
type input "Maria l"
click at [419, 771] on div "ML Maria Luíza" at bounding box center [396, 767] width 366 height 56
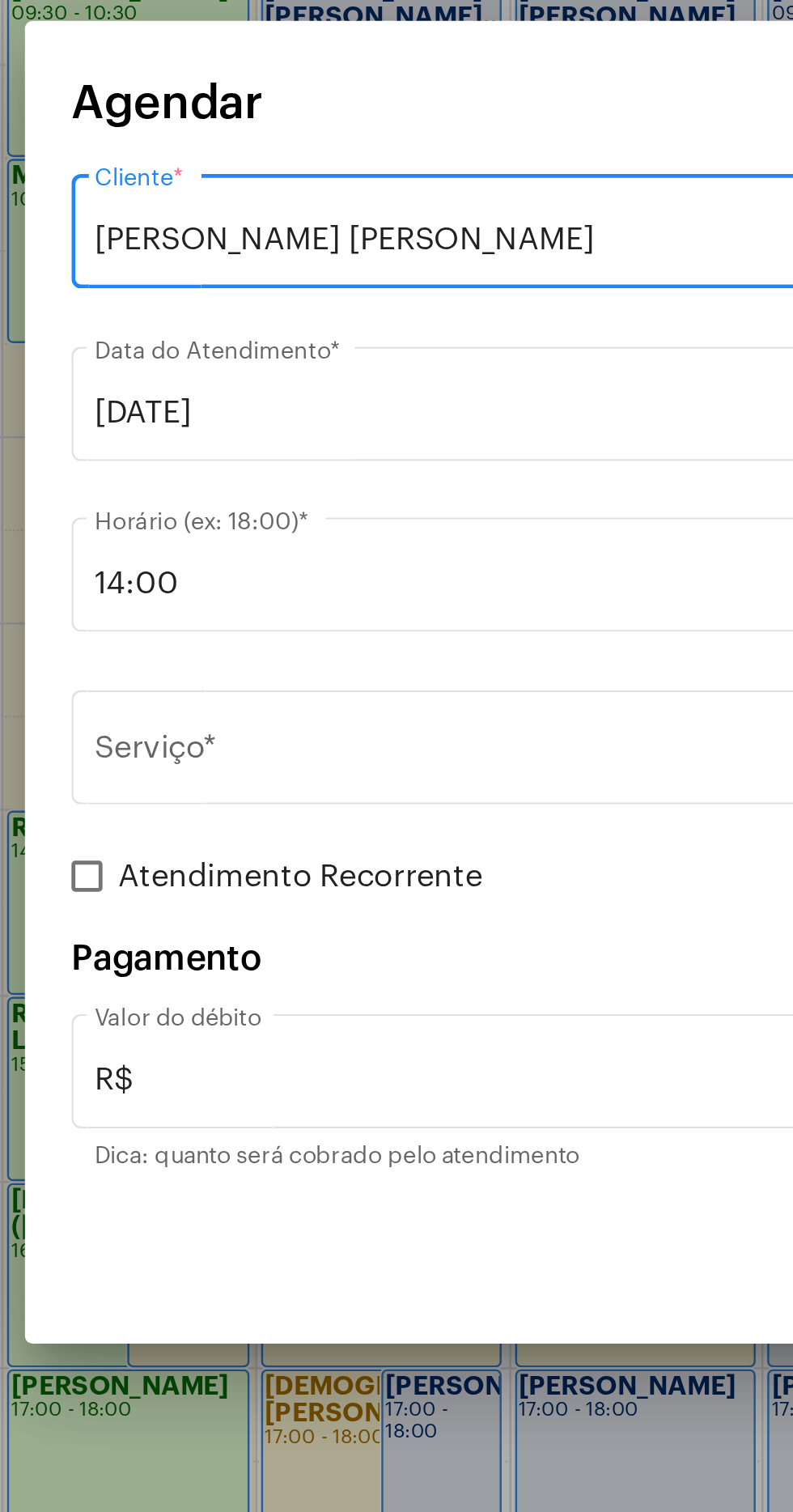
click at [334, 794] on input "Serviço *" at bounding box center [386, 787] width 408 height 14
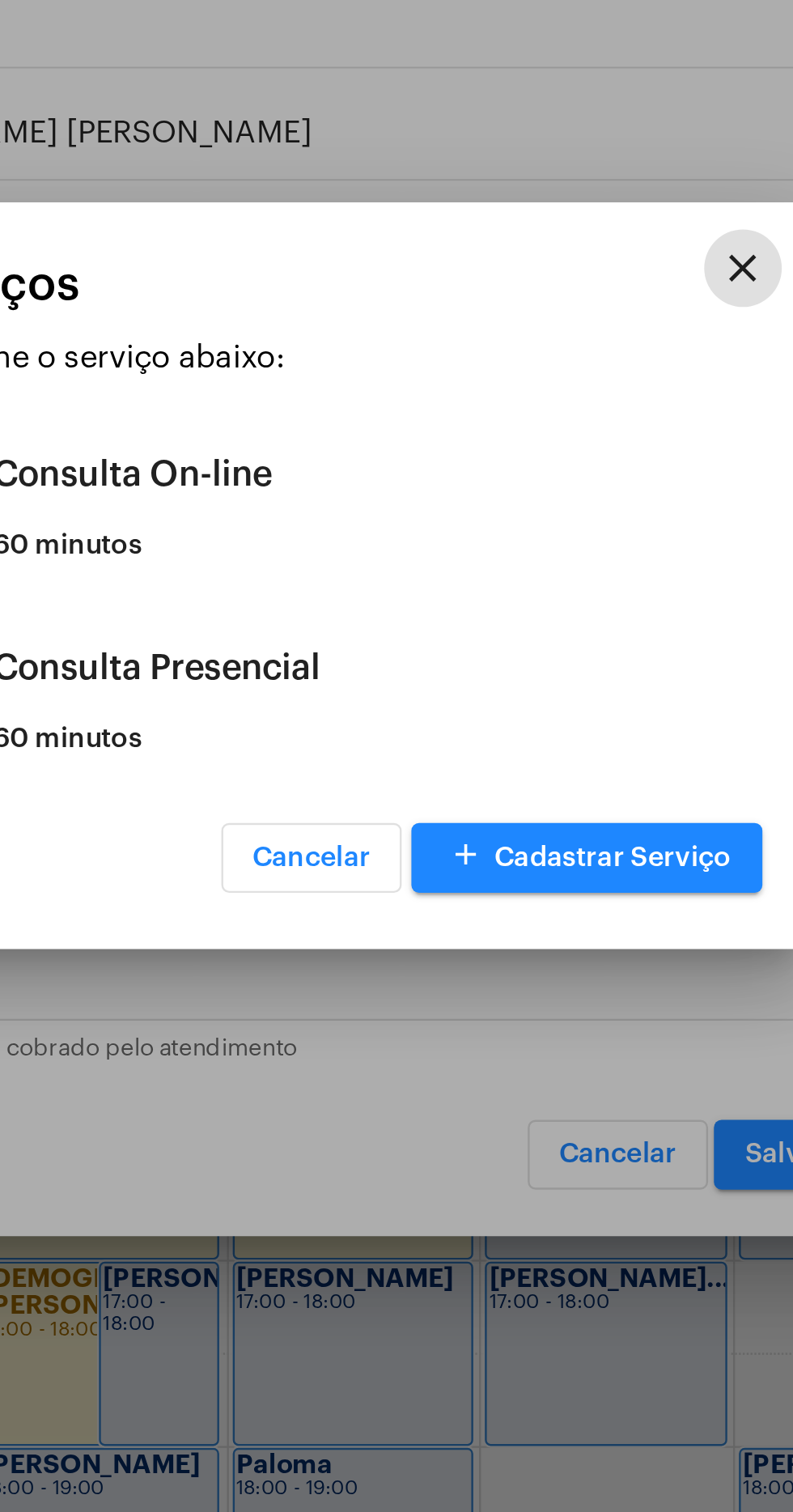
click at [374, 801] on div "Consulta Presencial" at bounding box center [417, 794] width 317 height 49
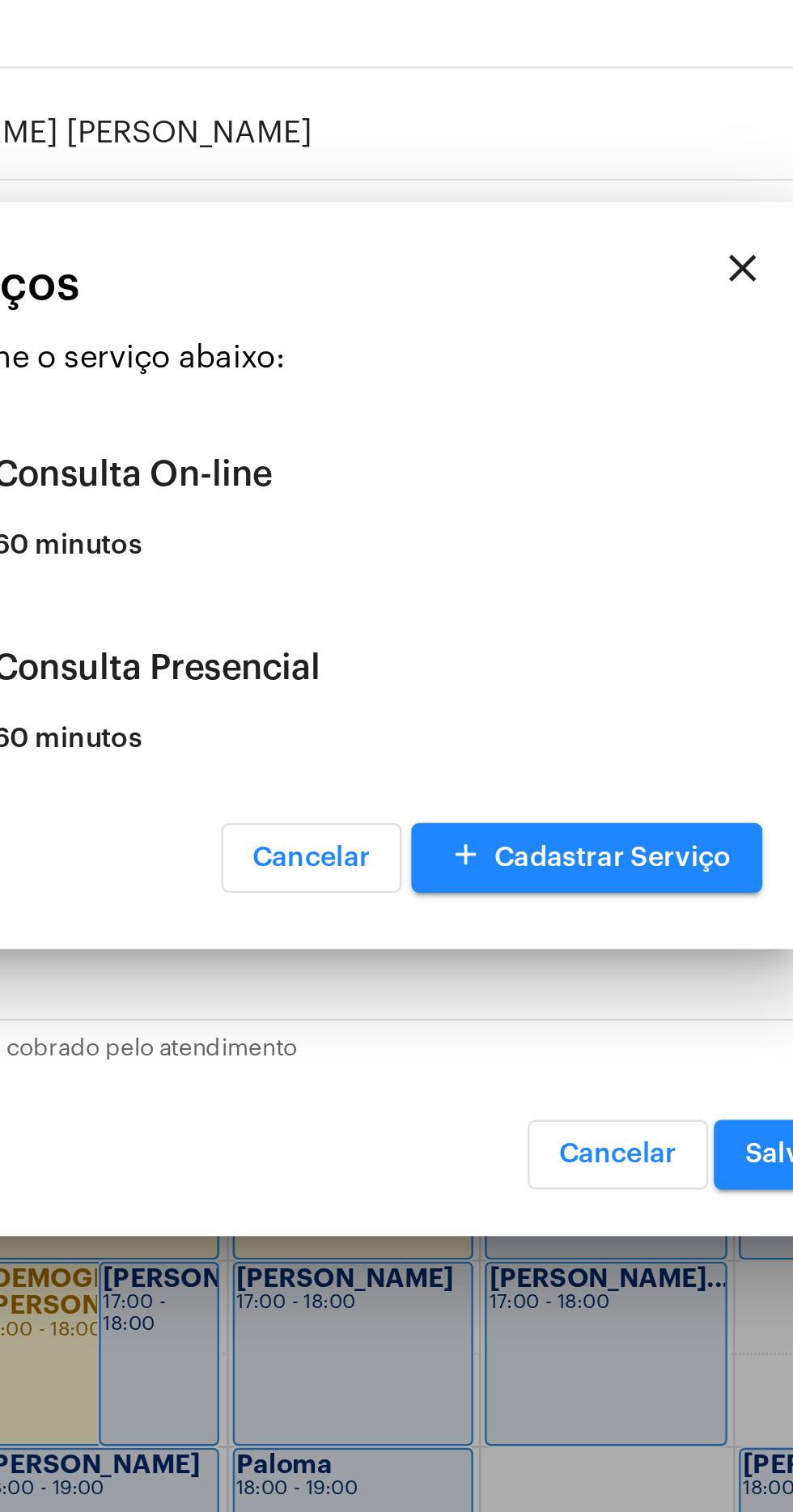
type input "Consulta Presencial"
type input "R$ 150"
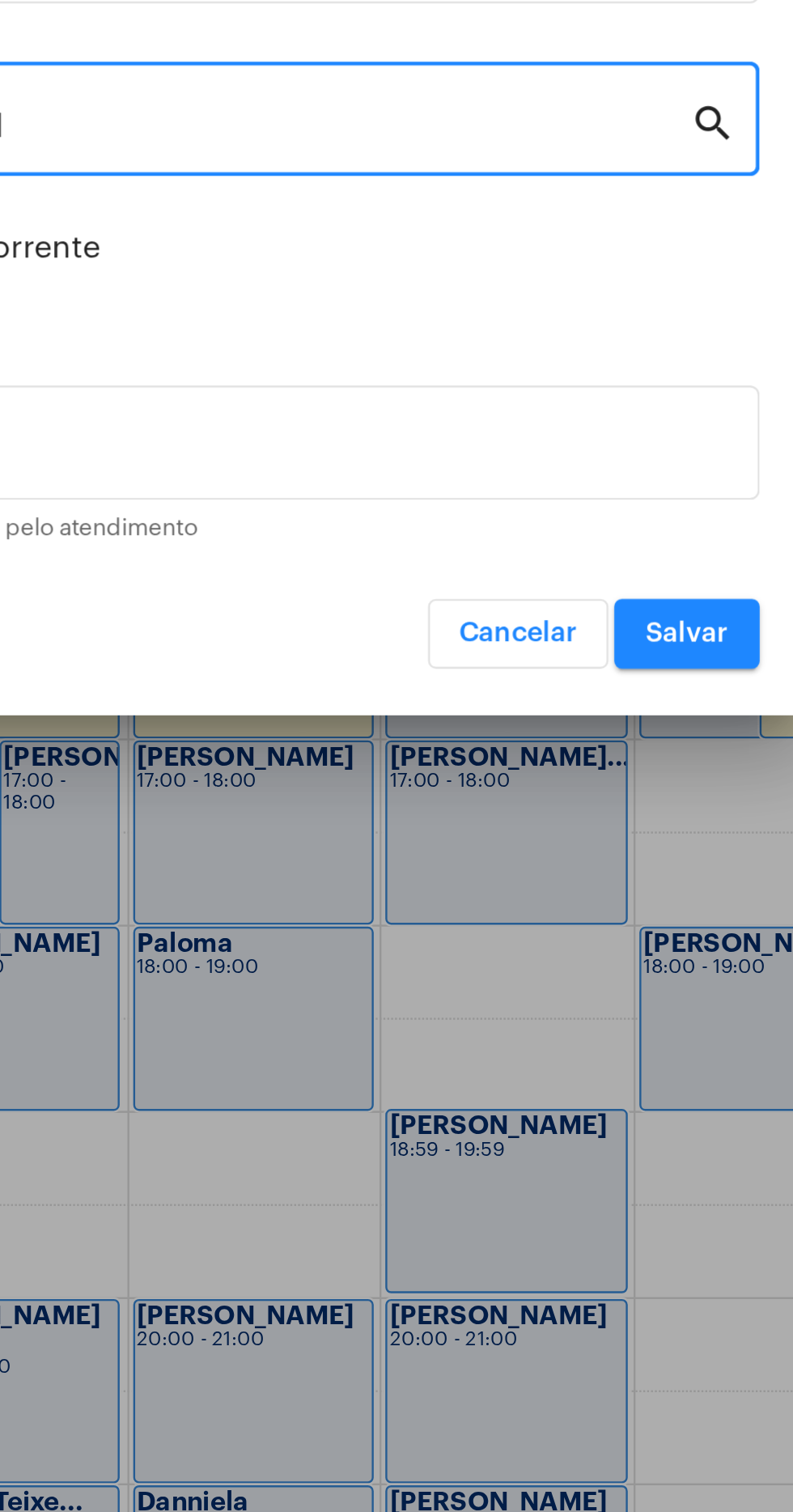
click at [601, 998] on span "Salvar" at bounding box center [589, 999] width 34 height 11
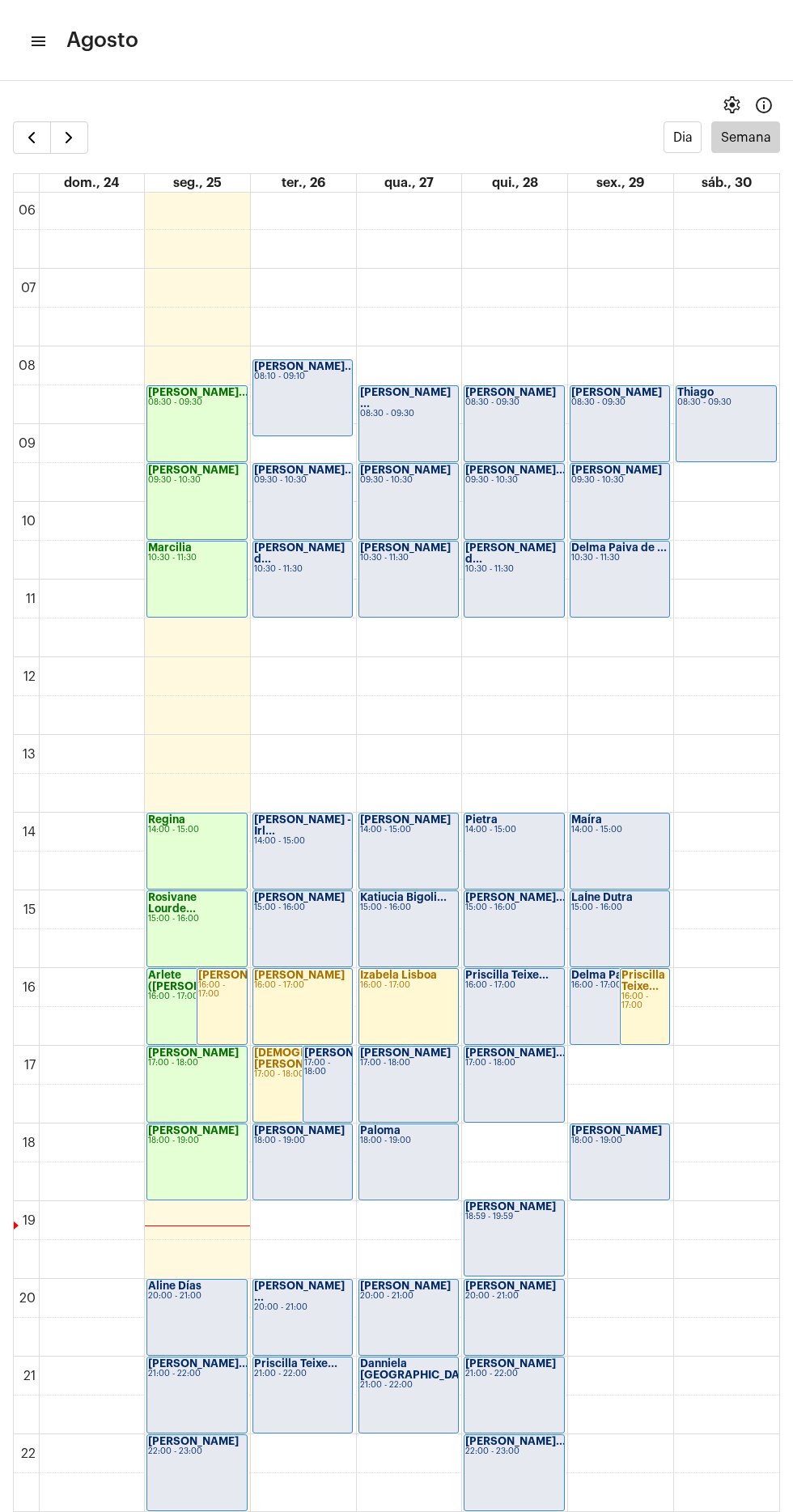
scroll to position [32, 0]
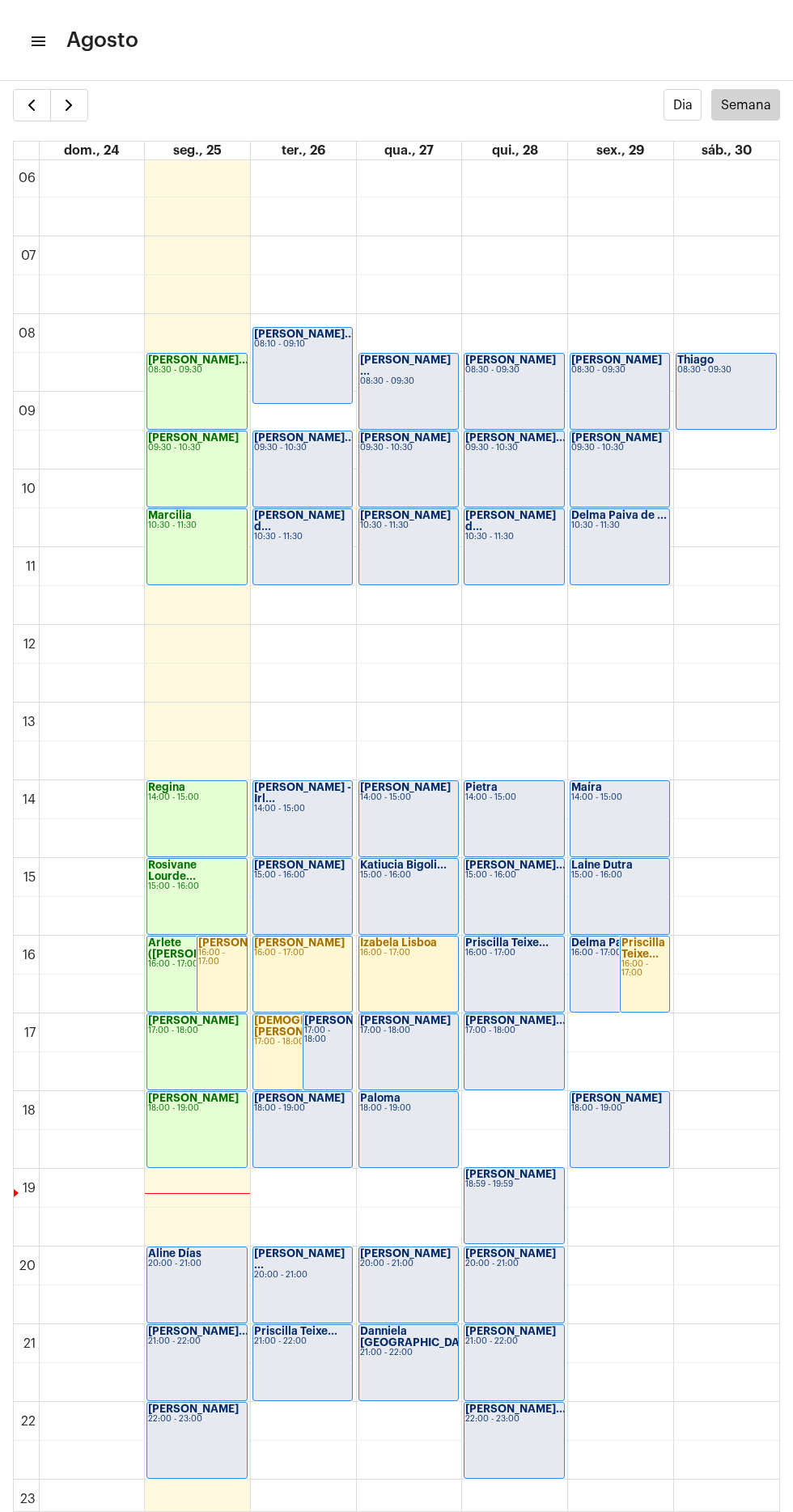
click at [774, 1448] on td at bounding box center [409, 1460] width 740 height 39
